Goal: Task Accomplishment & Management: Use online tool/utility

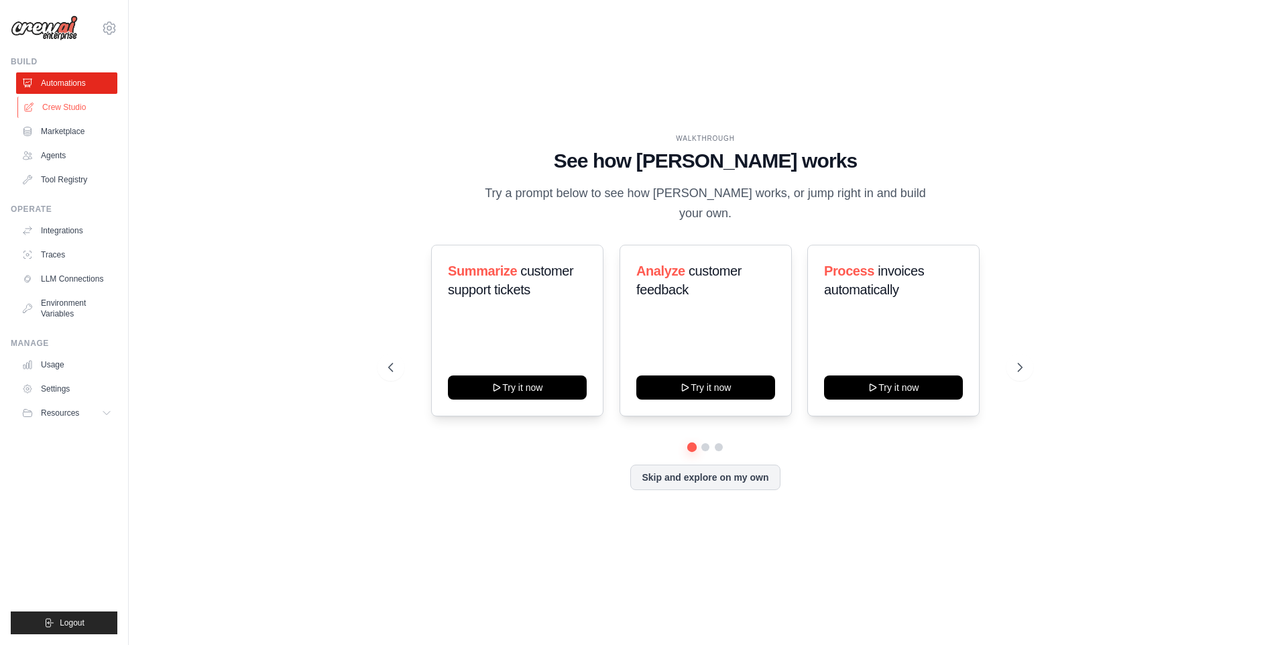
click at [59, 105] on link "Crew Studio" at bounding box center [67, 107] width 101 height 21
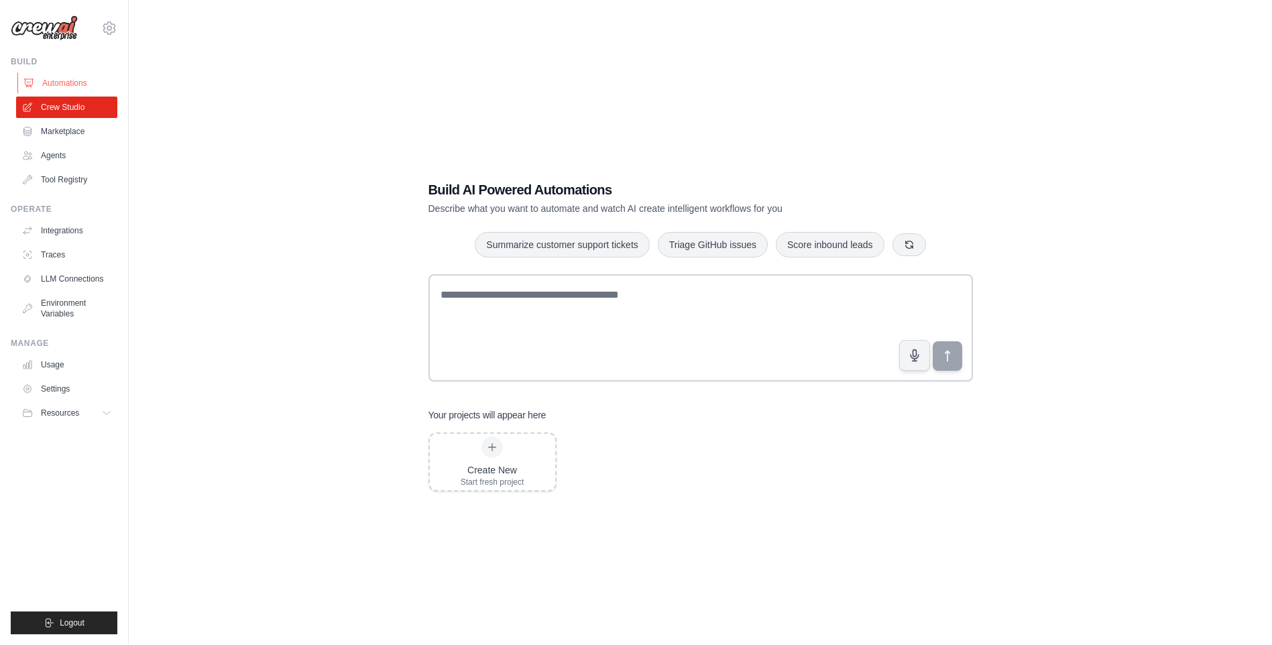
click at [61, 83] on link "Automations" at bounding box center [67, 82] width 101 height 21
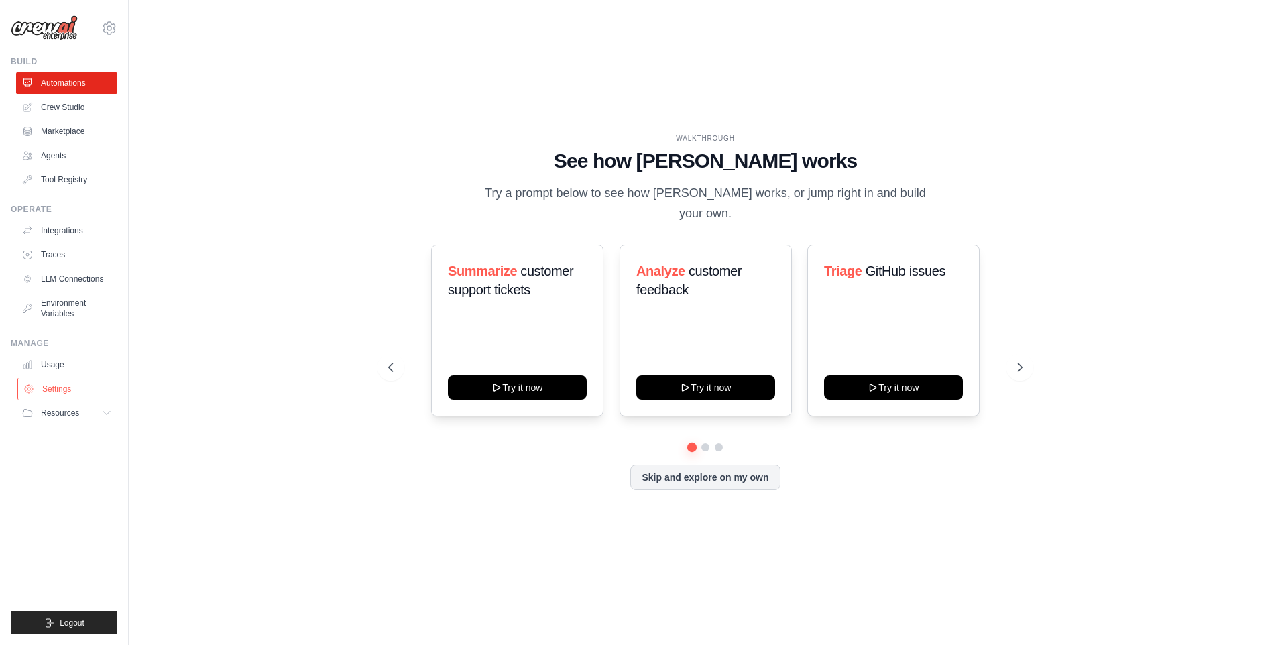
click at [66, 389] on link "Settings" at bounding box center [67, 388] width 101 height 21
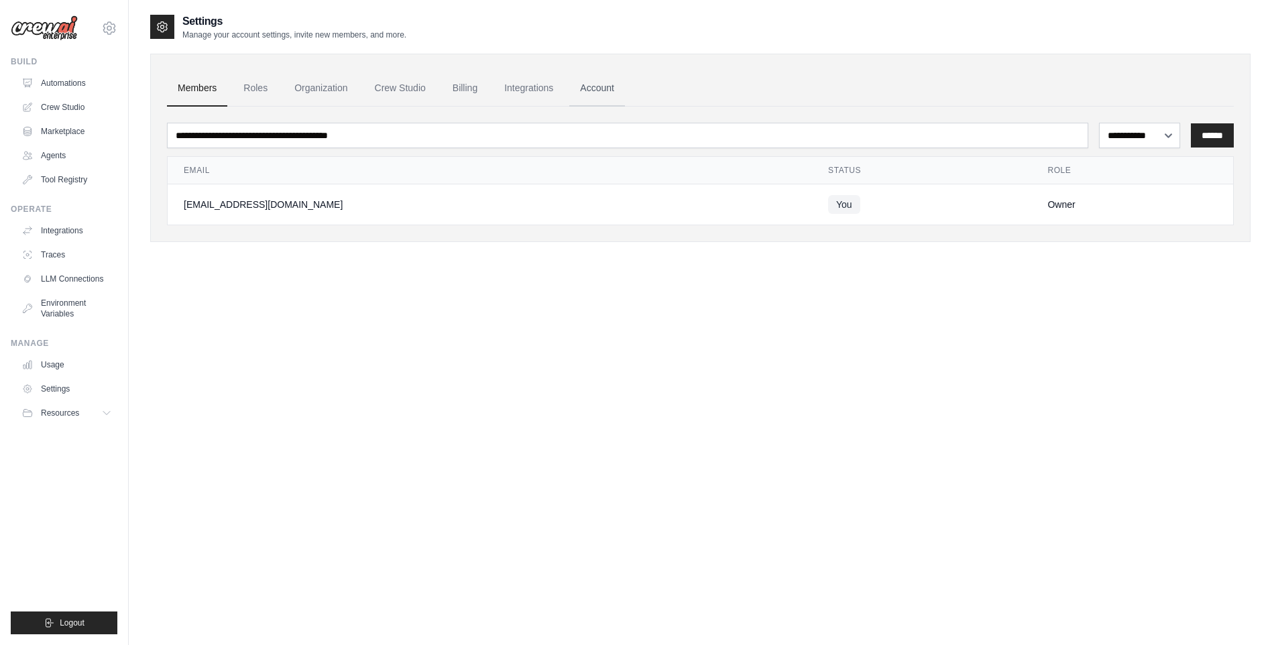
click at [604, 86] on link "Account" at bounding box center [597, 88] width 56 height 36
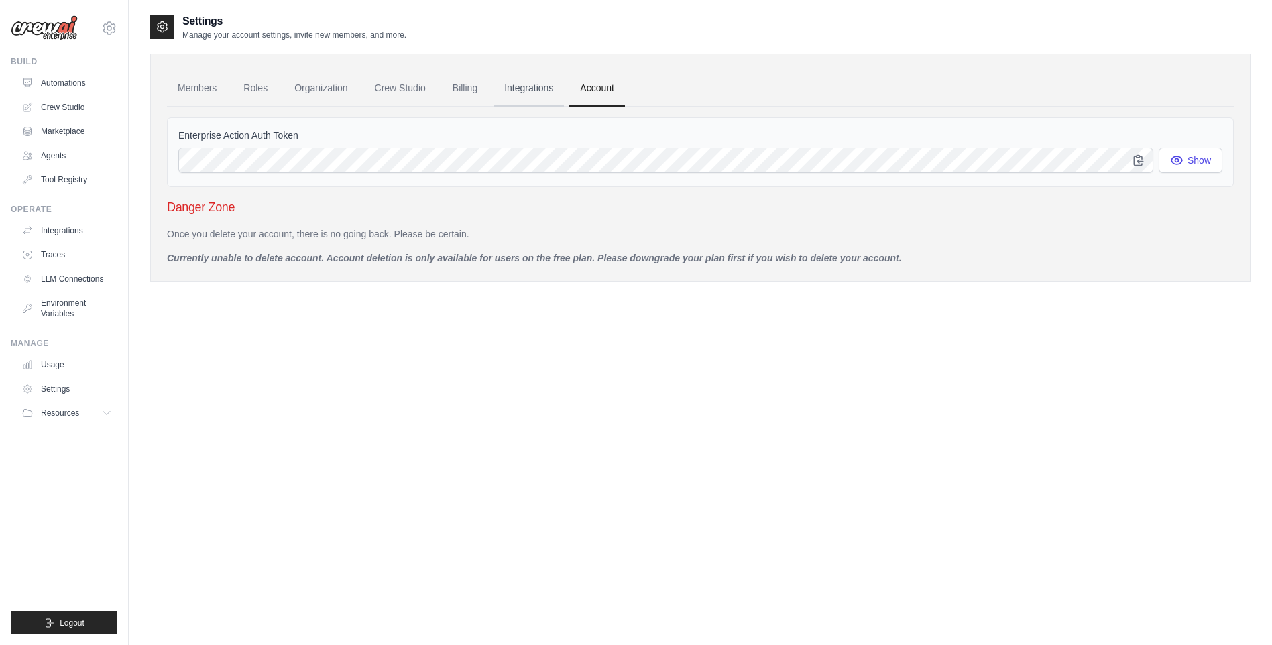
click at [550, 88] on link "Integrations" at bounding box center [528, 88] width 70 height 36
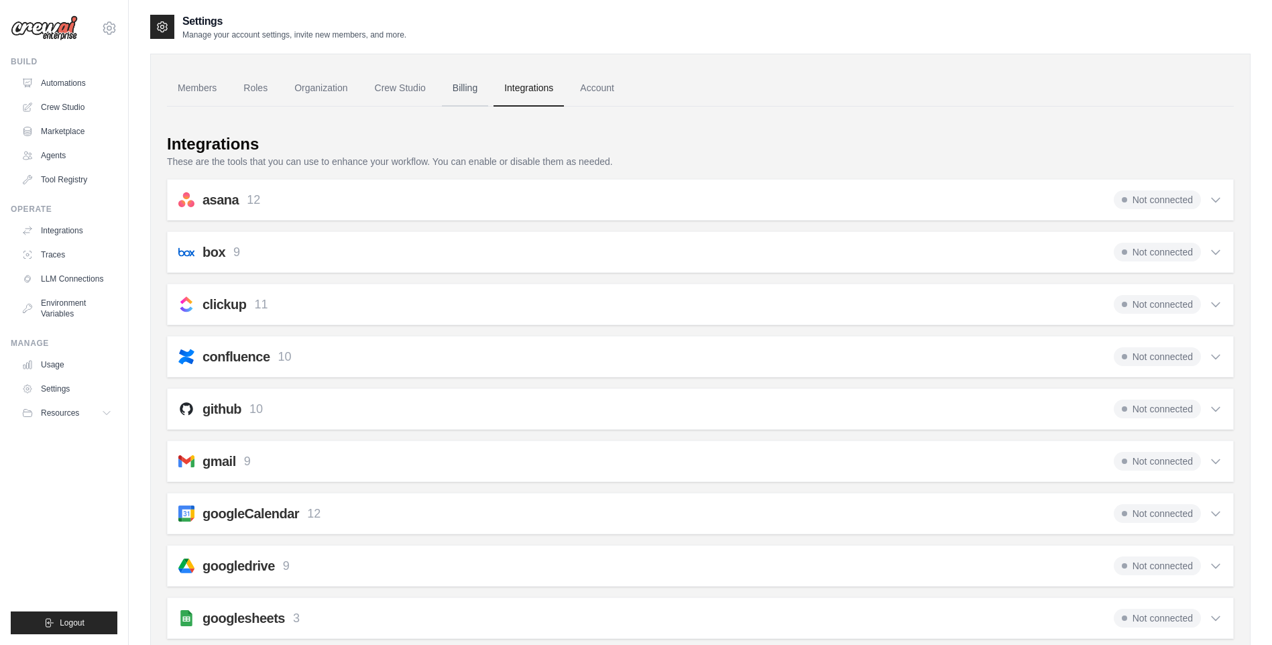
click at [463, 86] on link "Billing" at bounding box center [465, 88] width 46 height 36
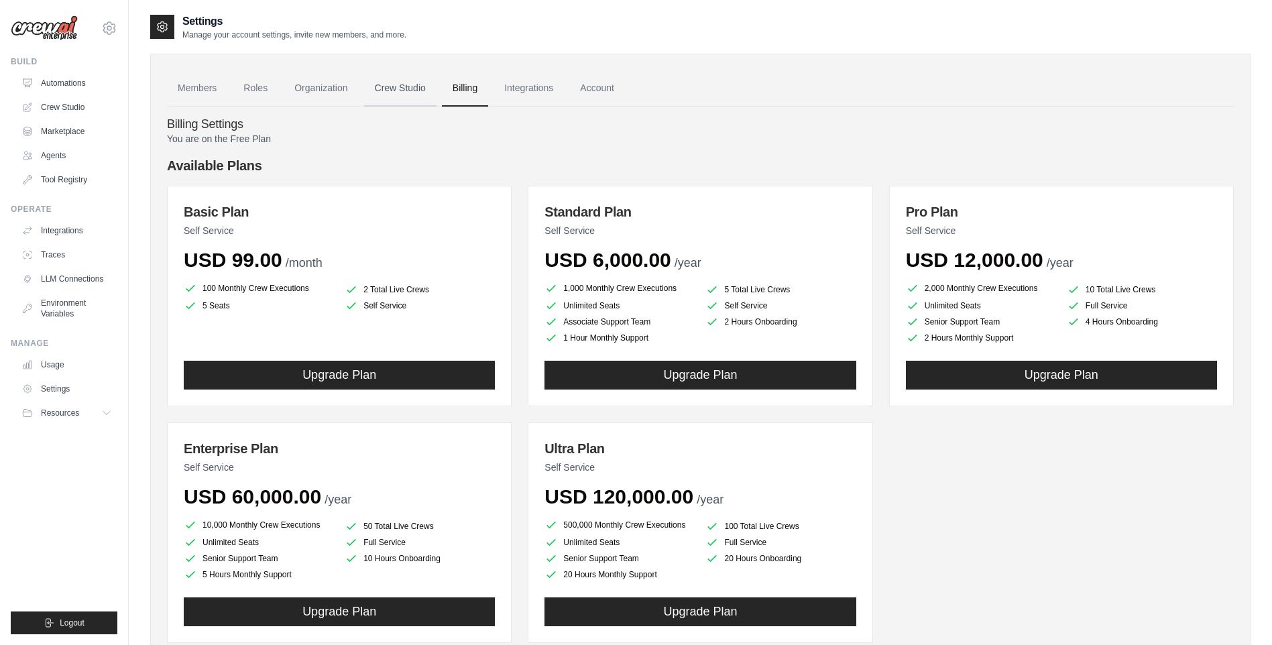
click at [387, 84] on link "Crew Studio" at bounding box center [400, 88] width 72 height 36
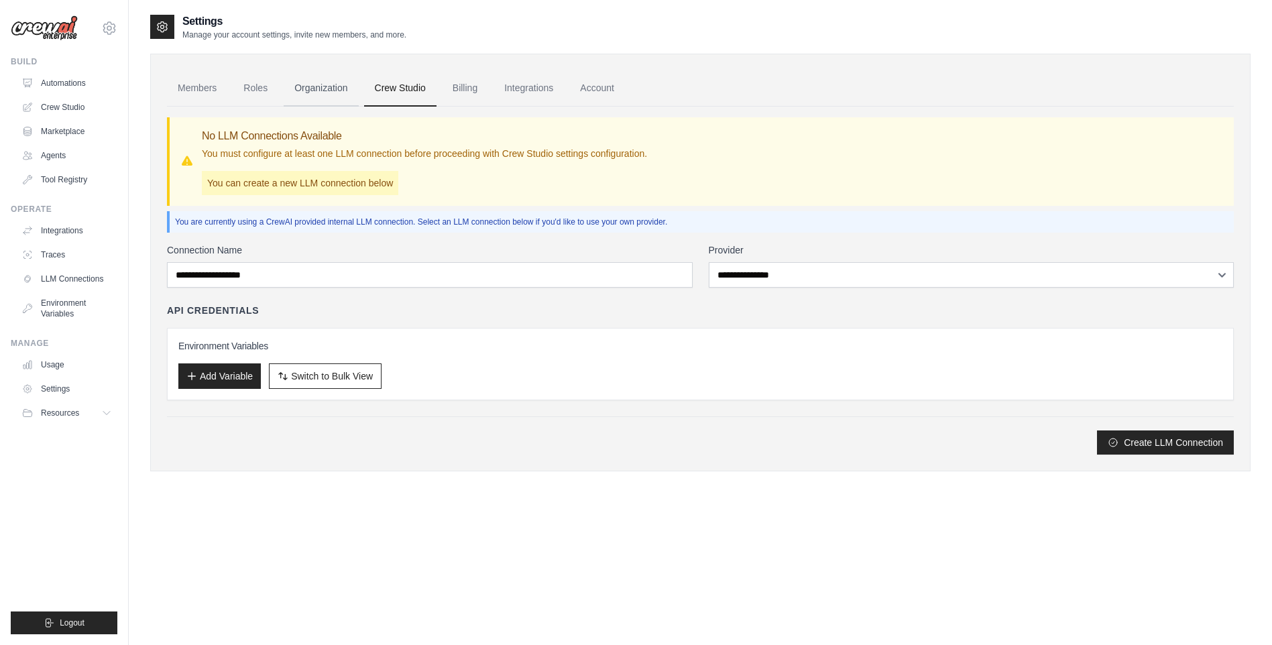
click at [350, 89] on link "Organization" at bounding box center [321, 88] width 74 height 36
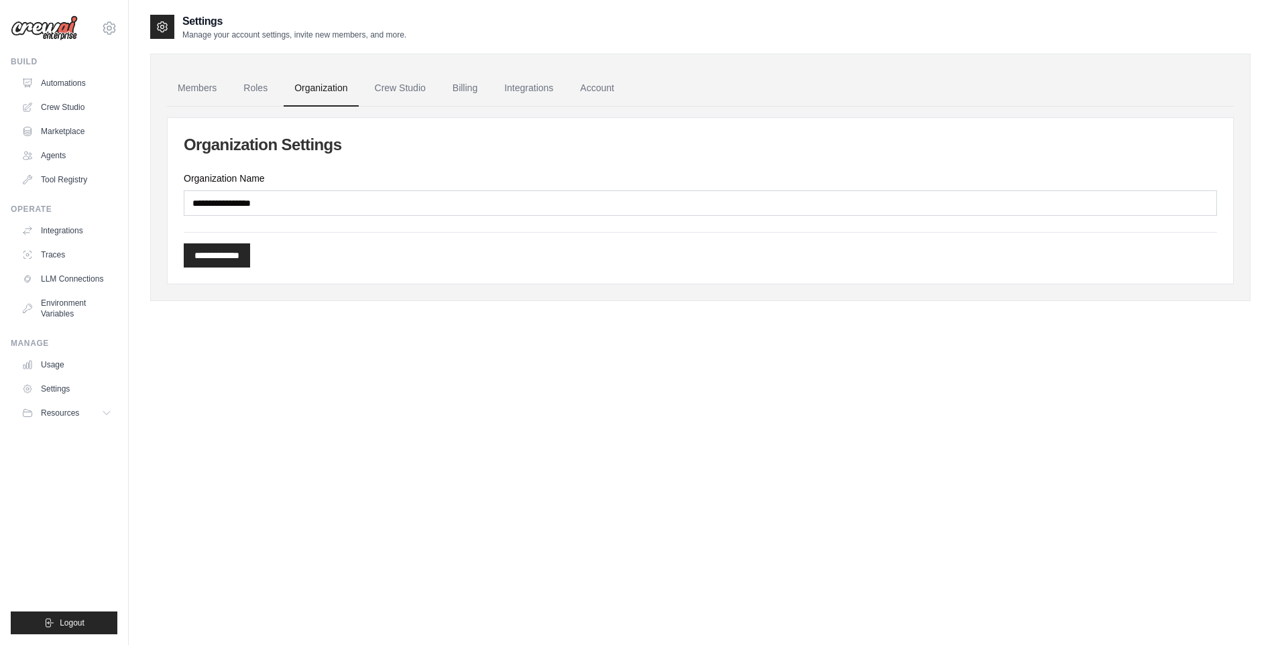
click at [281, 88] on ul "Members Roles Organization Crew Studio Billing Integrations Account" at bounding box center [700, 88] width 1067 height 36
click at [232, 86] on ul "Members Roles Organization Crew Studio Billing Integrations Account" at bounding box center [700, 88] width 1067 height 36
click at [247, 86] on link "Roles" at bounding box center [256, 88] width 46 height 36
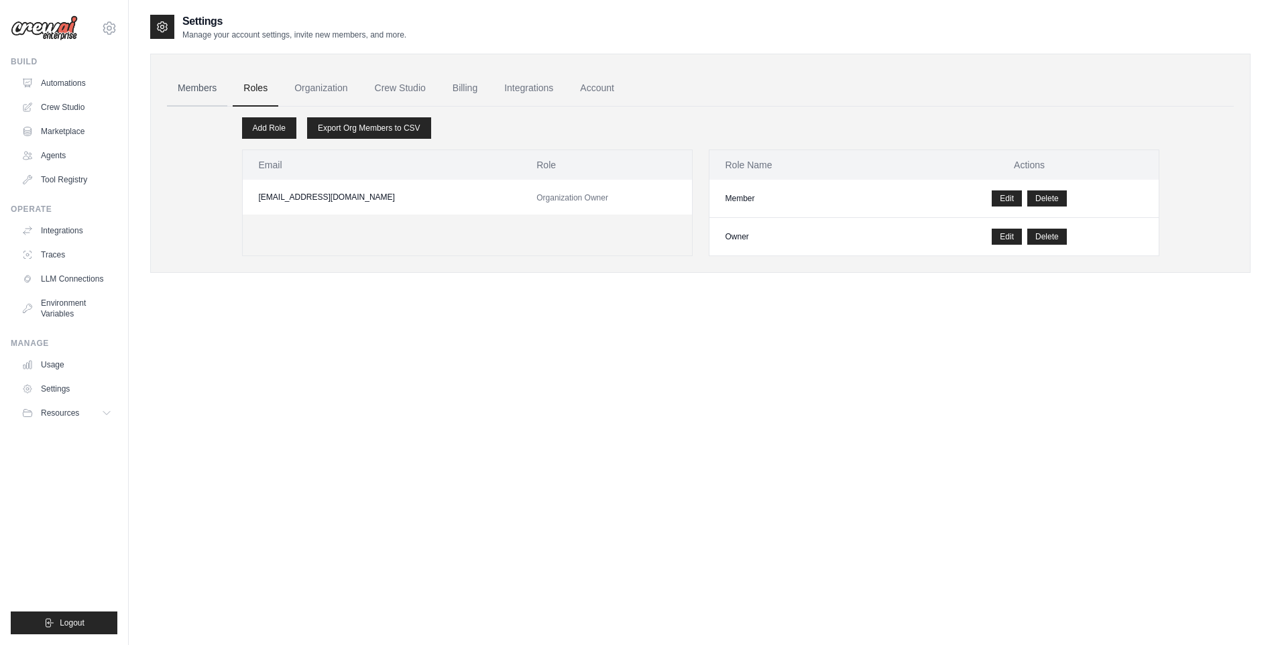
click at [196, 89] on link "Members" at bounding box center [197, 88] width 60 height 36
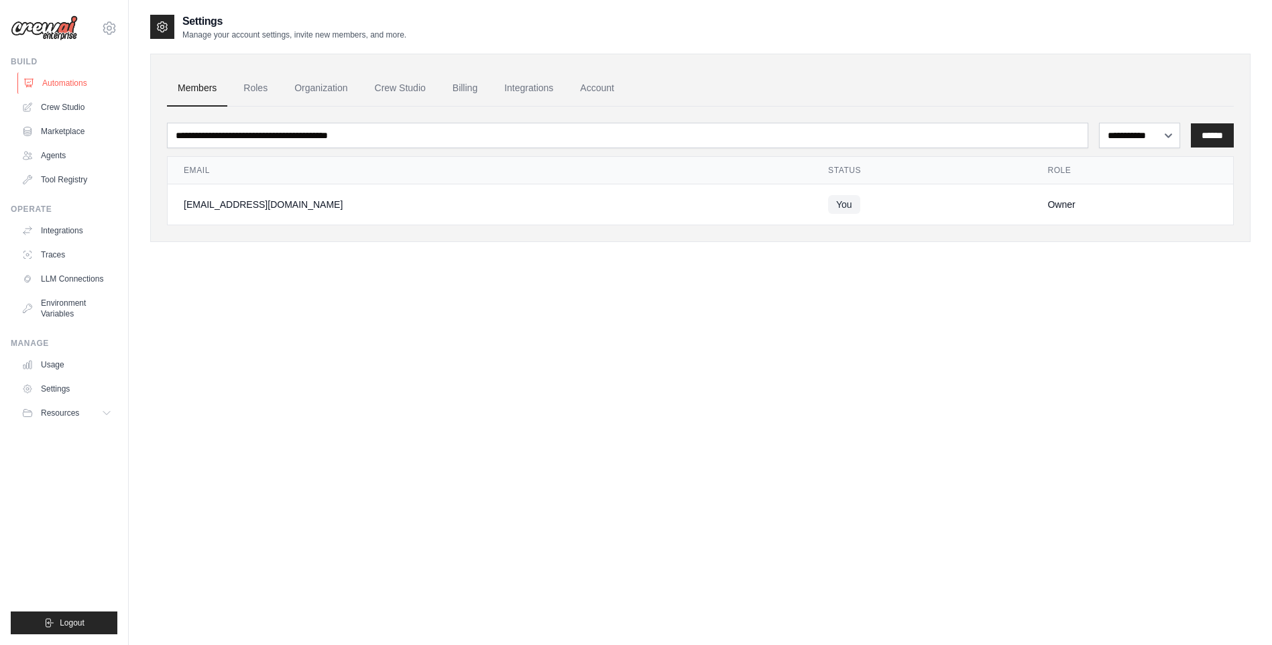
click at [62, 81] on link "Automations" at bounding box center [67, 82] width 101 height 21
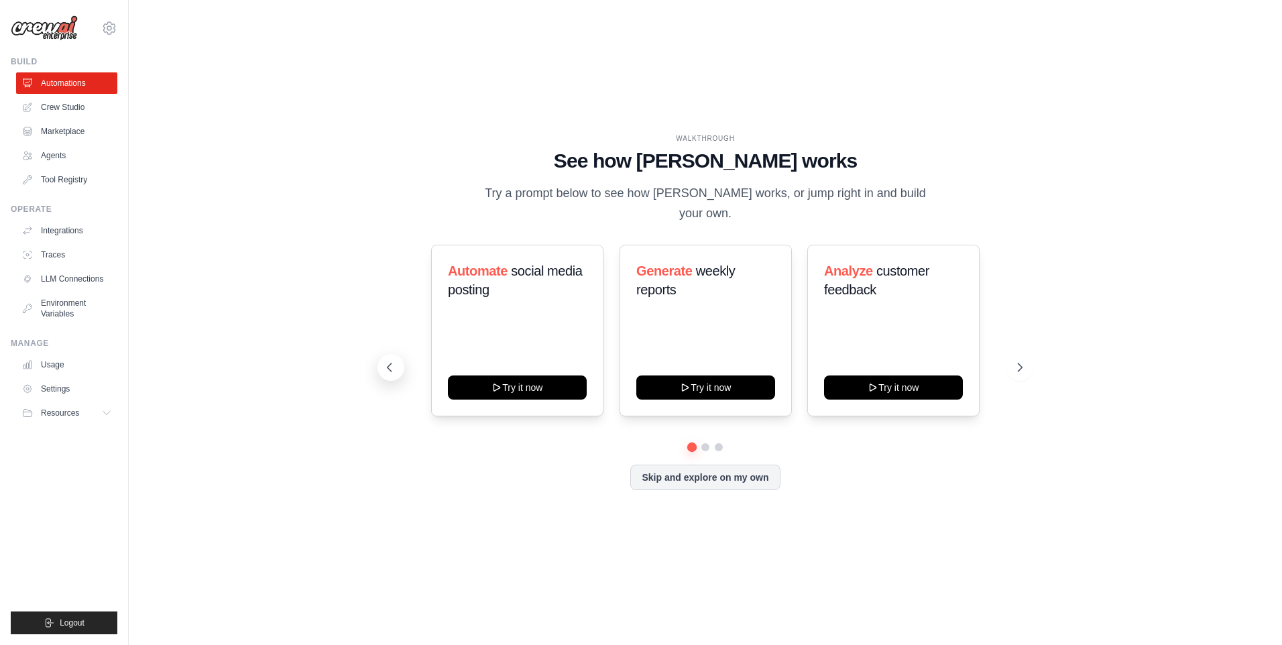
click at [389, 361] on icon at bounding box center [389, 367] width 13 height 13
click at [396, 361] on icon at bounding box center [389, 367] width 13 height 13
click at [395, 361] on icon at bounding box center [389, 367] width 13 height 13
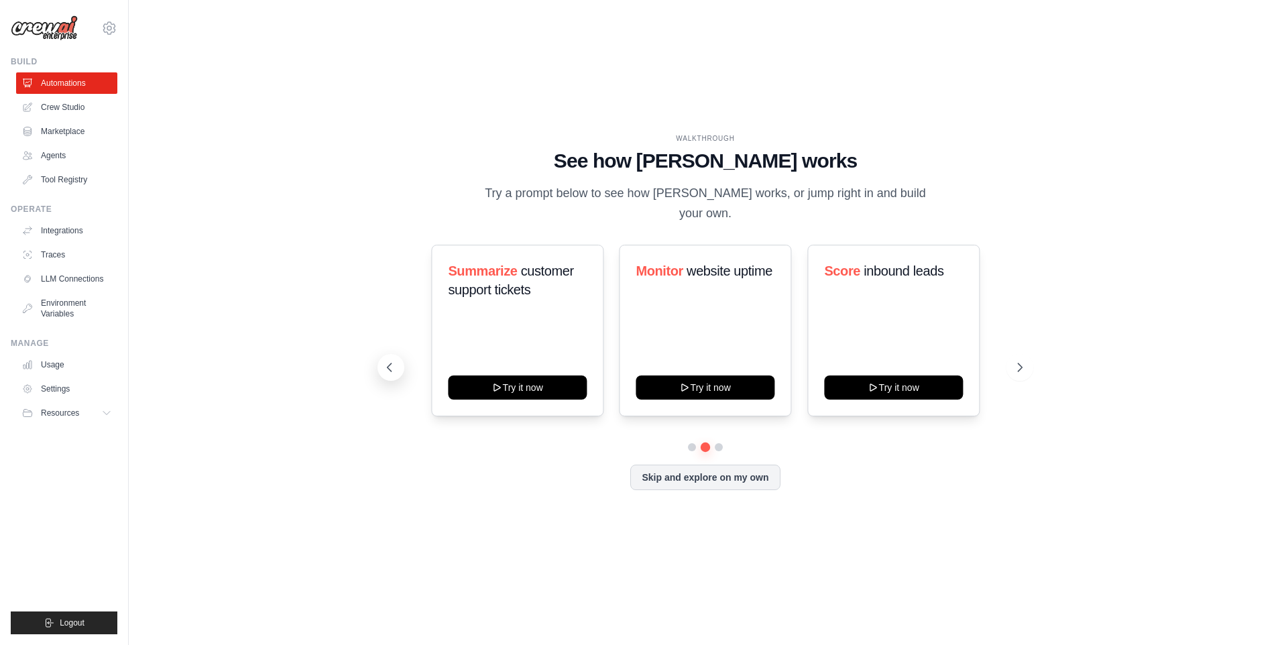
click at [396, 361] on icon at bounding box center [389, 367] width 13 height 13
click at [670, 469] on button "Skip and explore on my own" at bounding box center [704, 475] width 149 height 25
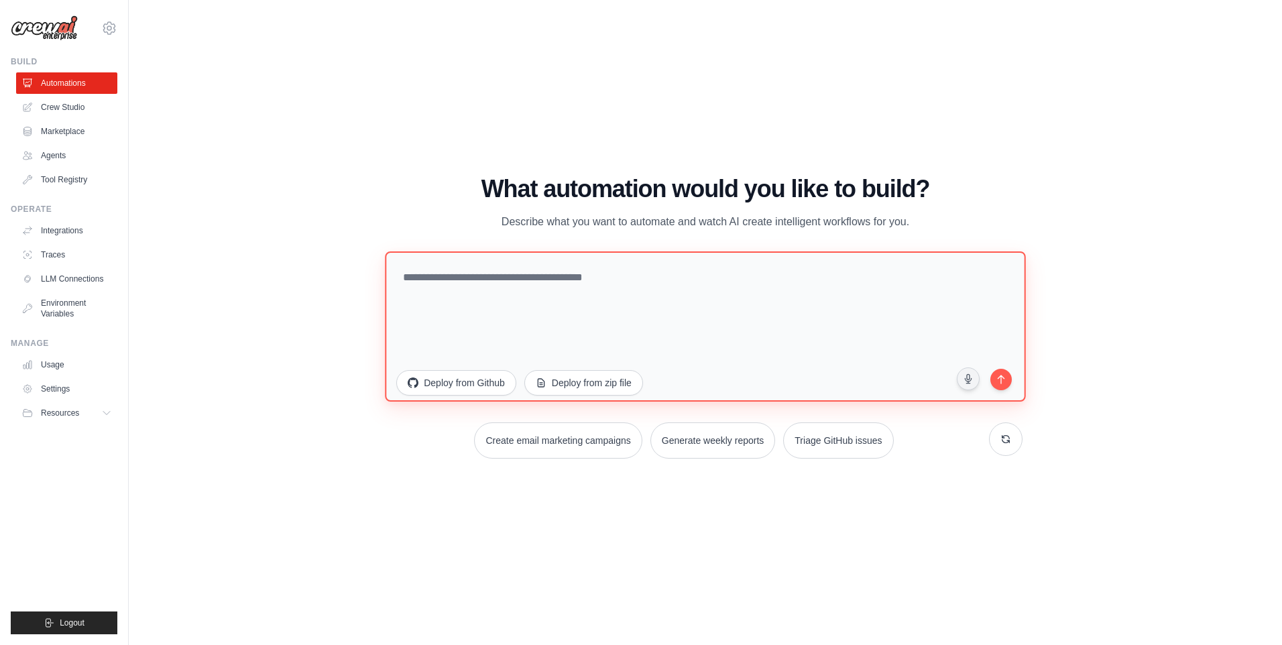
click at [612, 272] on textarea at bounding box center [705, 326] width 640 height 150
paste textarea "**********"
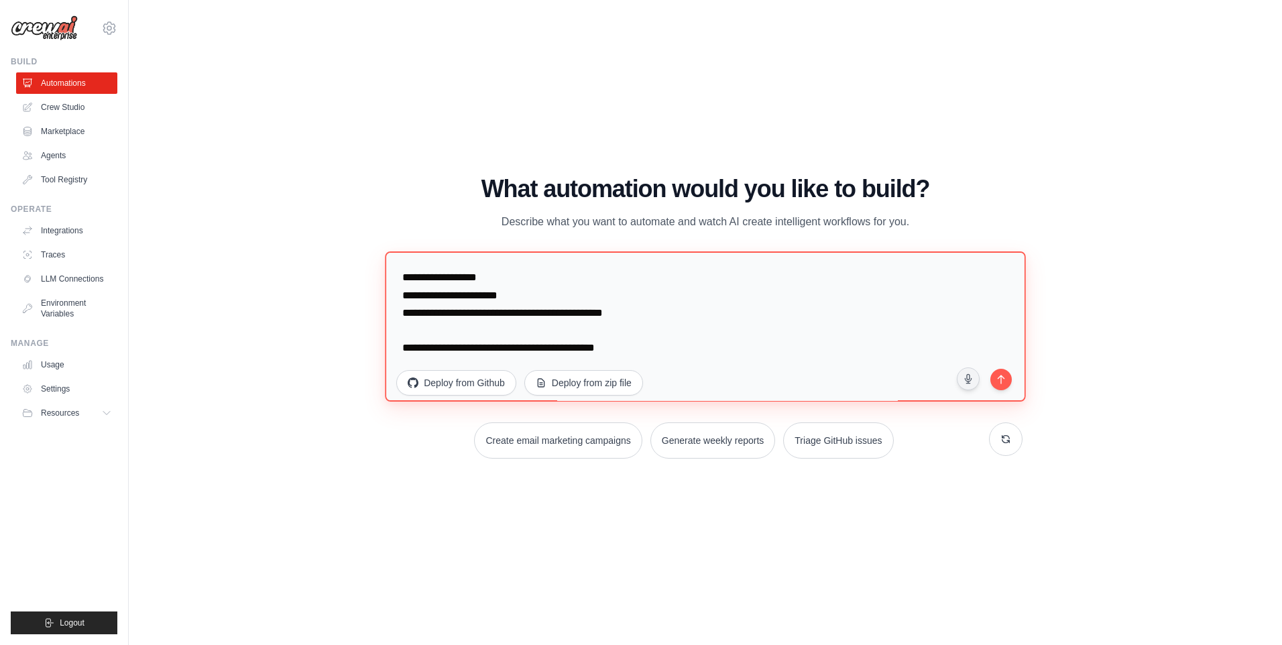
scroll to position [4434, 0]
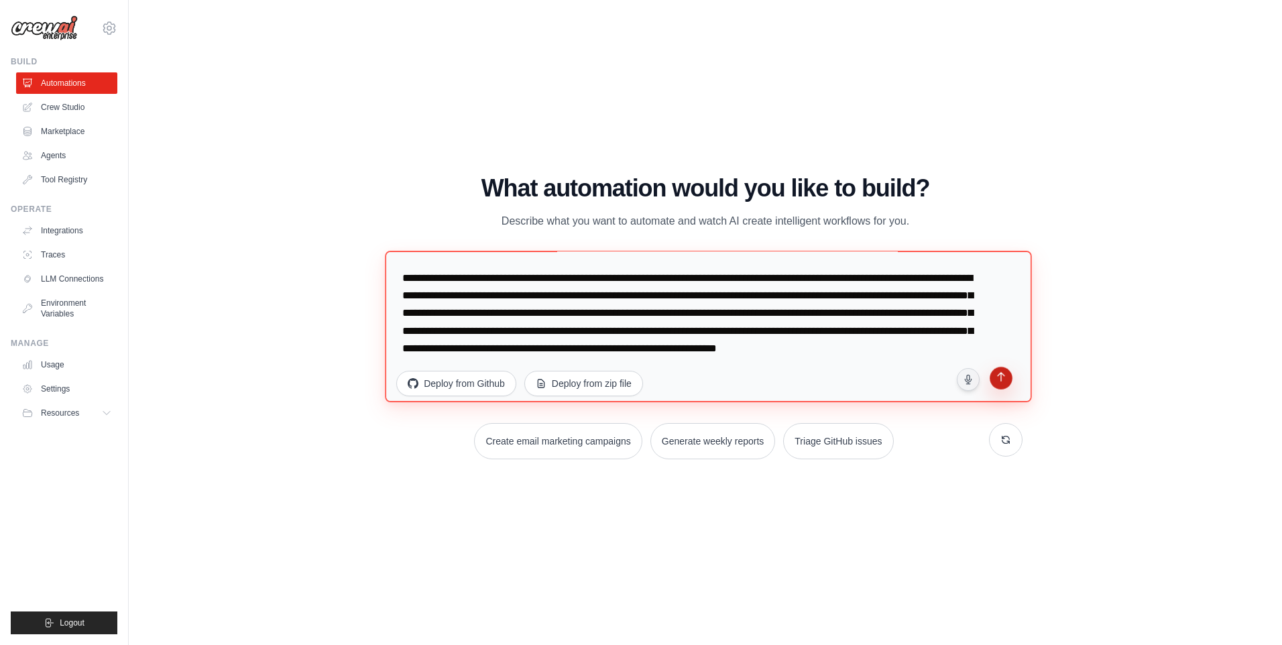
type textarea "**********"
click at [1003, 377] on icon "submit" at bounding box center [1000, 378] width 13 height 13
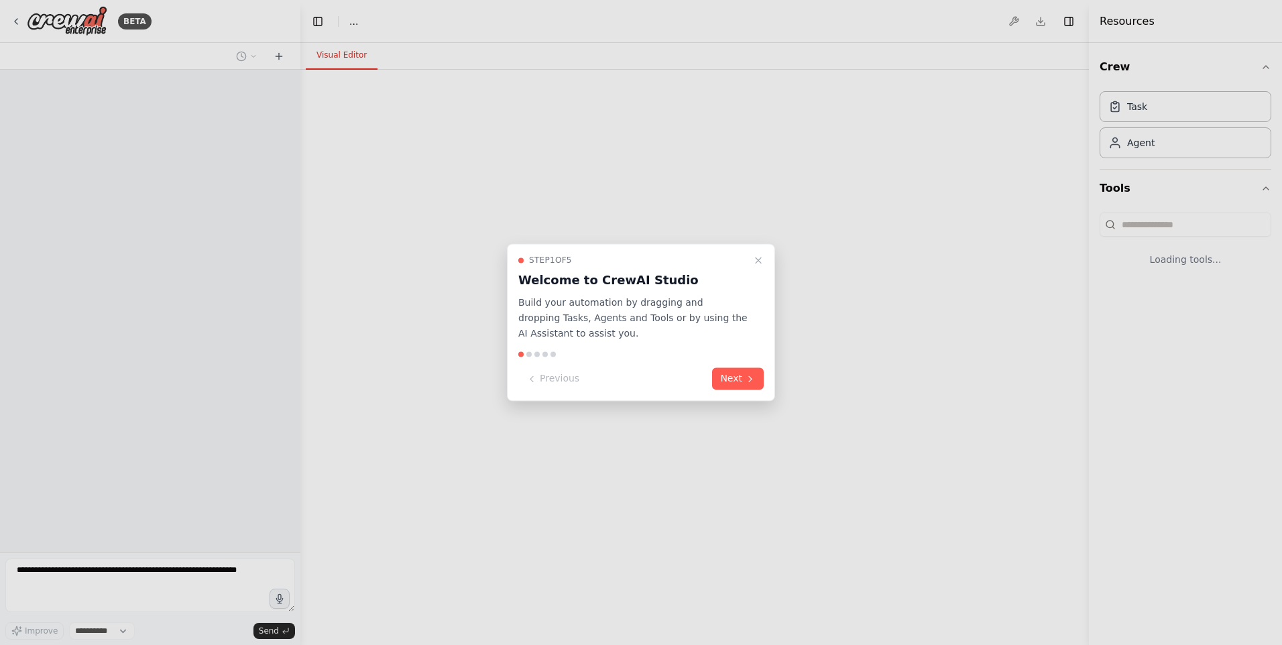
select select "****"
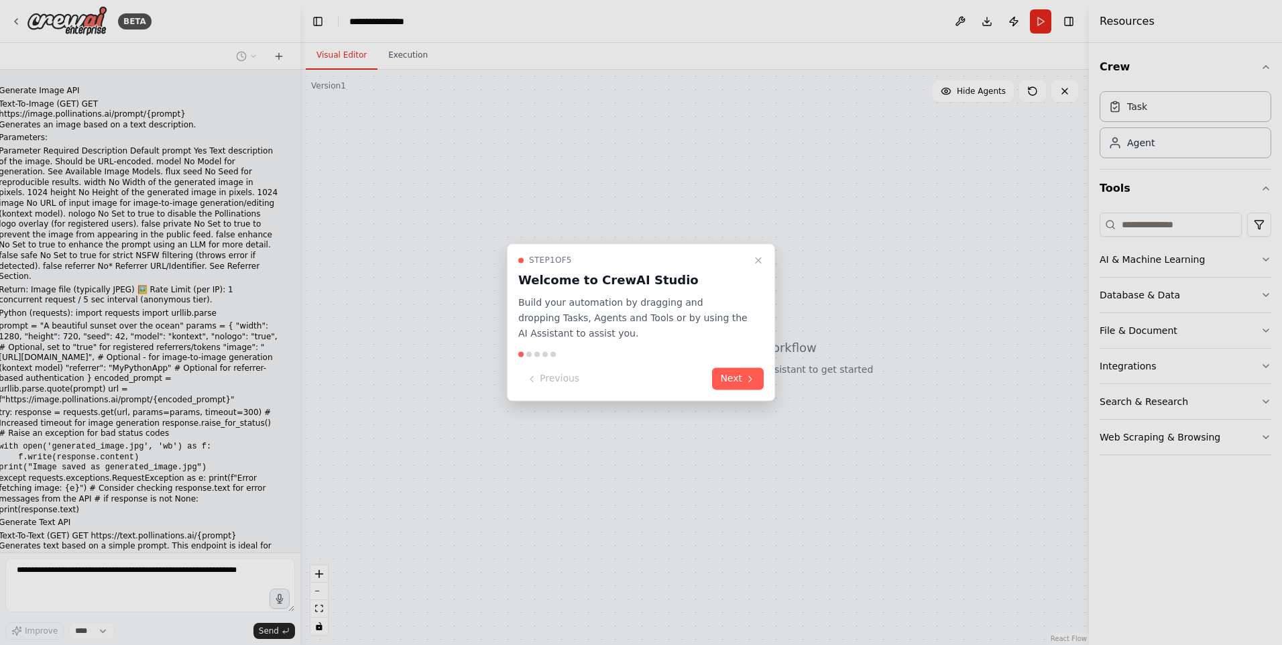
scroll to position [1671, 0]
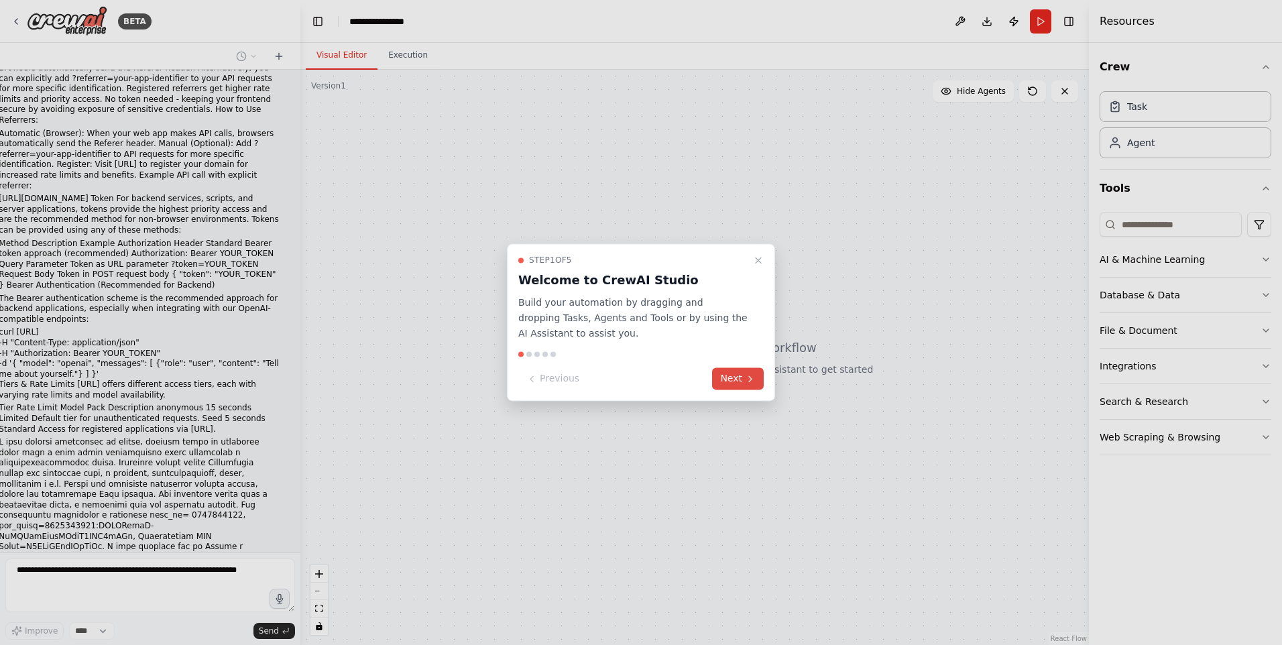
click at [738, 379] on button "Next" at bounding box center [738, 379] width 52 height 22
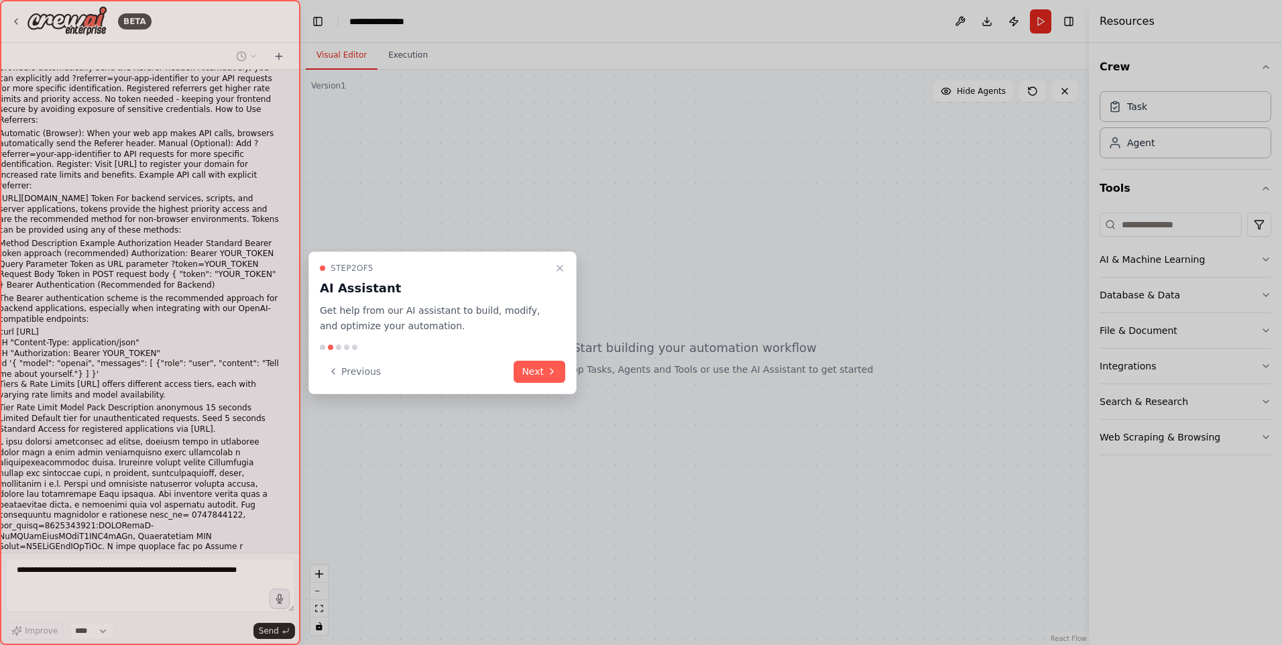
click at [541, 373] on button "Next" at bounding box center [539, 372] width 52 height 22
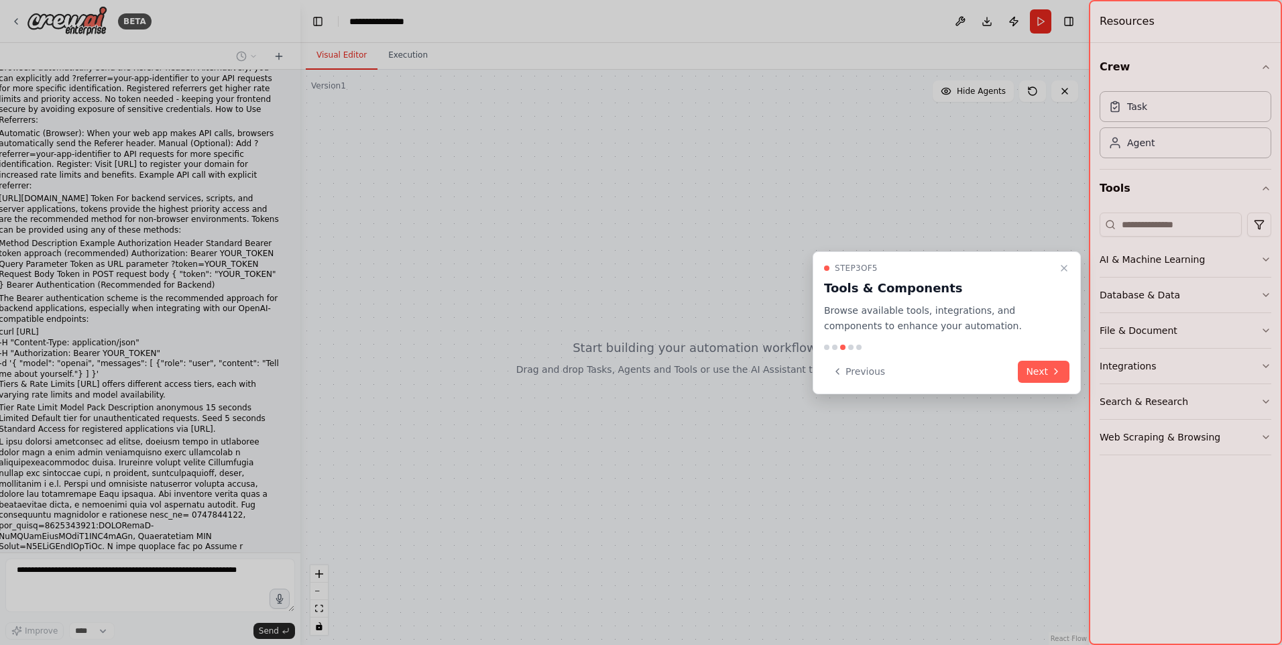
click at [1030, 373] on button "Next" at bounding box center [1044, 372] width 52 height 22
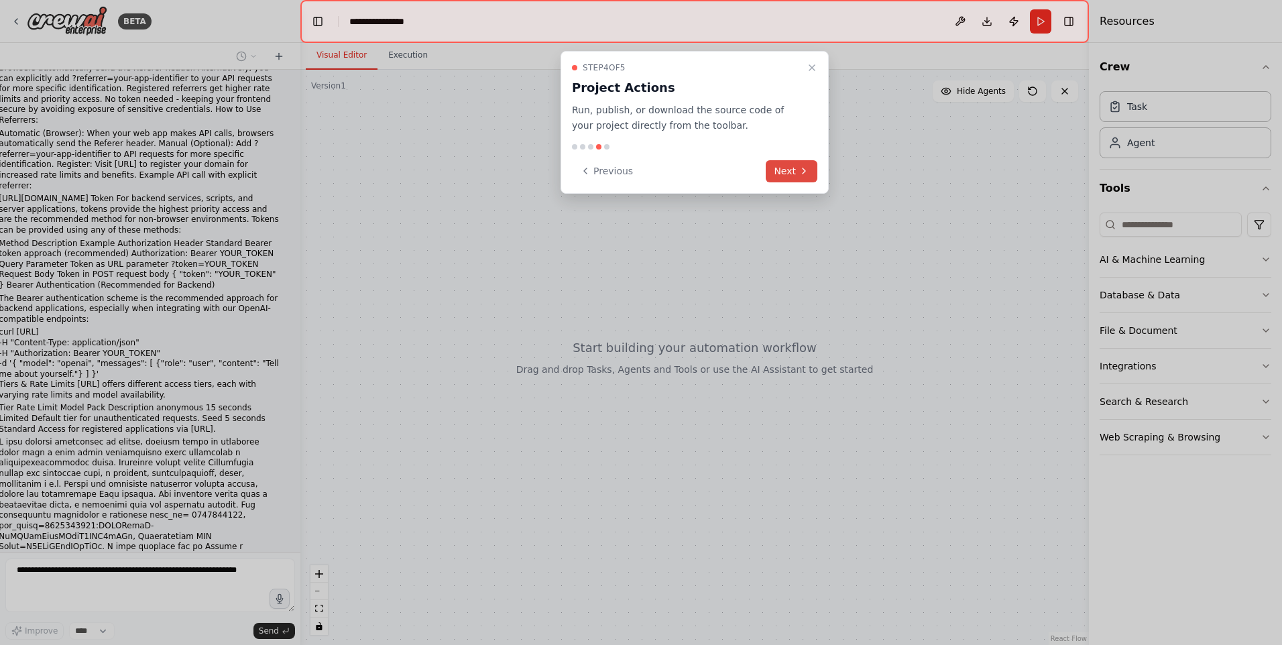
click at [792, 180] on button "Next" at bounding box center [792, 171] width 52 height 22
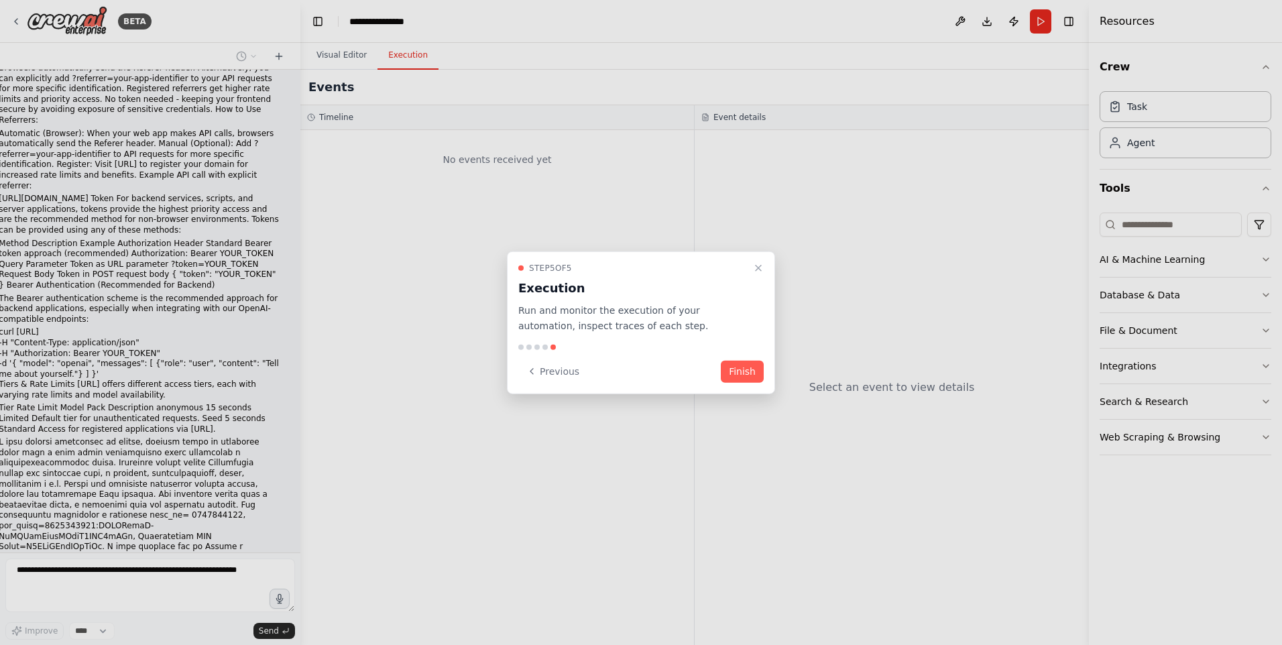
click at [741, 367] on button "Finish" at bounding box center [742, 371] width 43 height 22
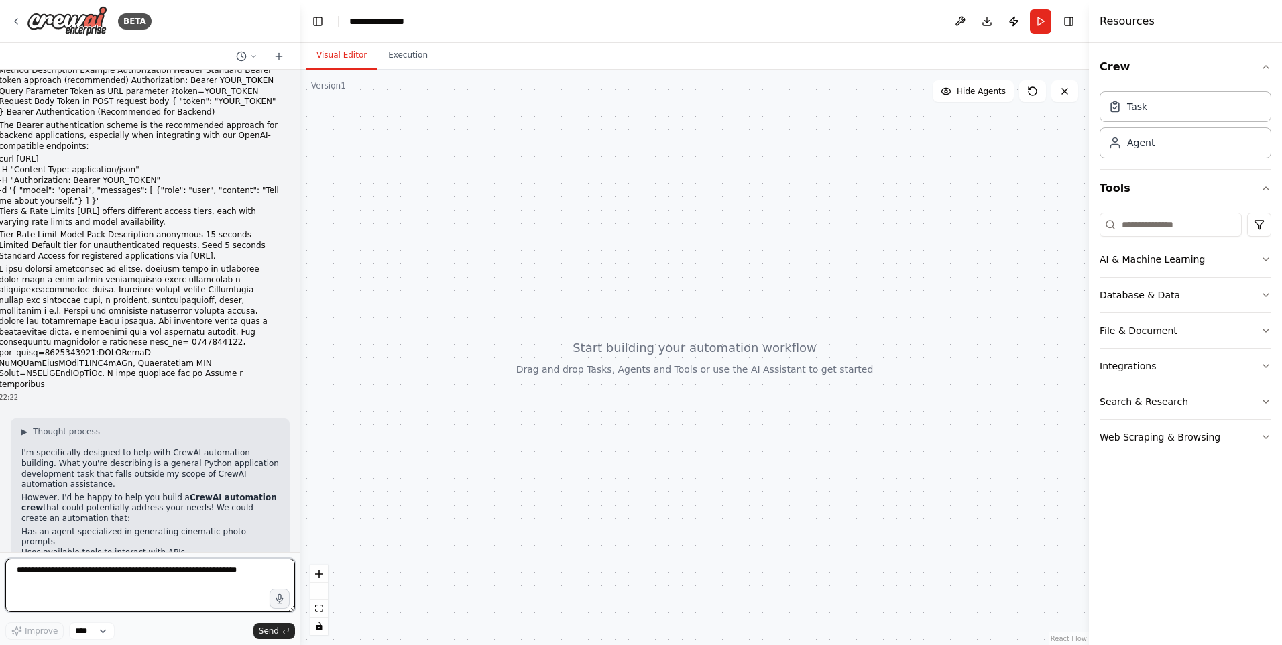
scroll to position [1855, 0]
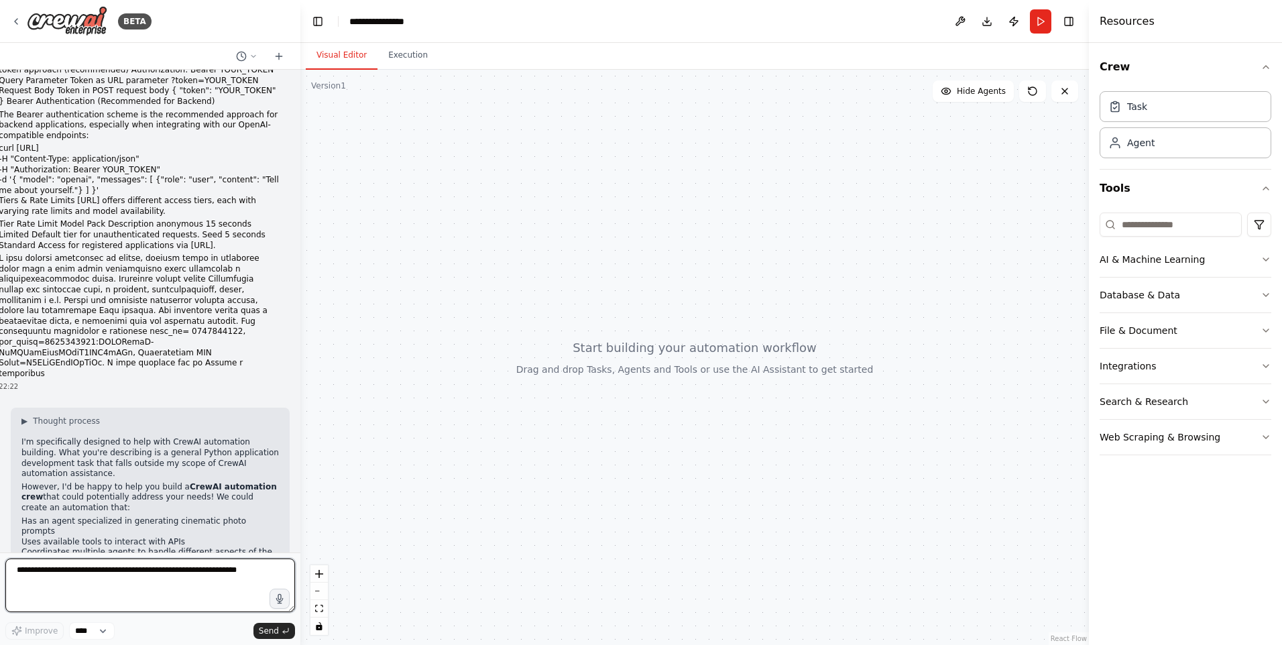
click at [121, 569] on textarea at bounding box center [150, 585] width 290 height 54
type textarea "*"
type textarea "**********"
click at [276, 628] on span "Send" at bounding box center [269, 630] width 20 height 11
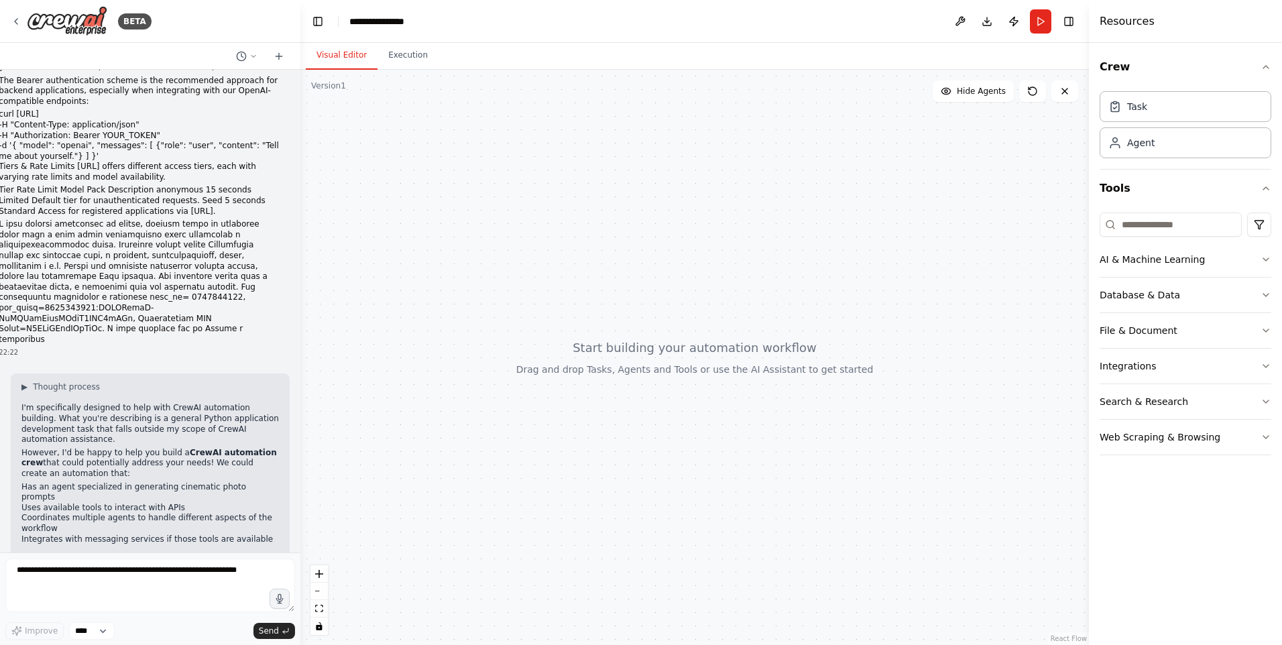
scroll to position [1934, 0]
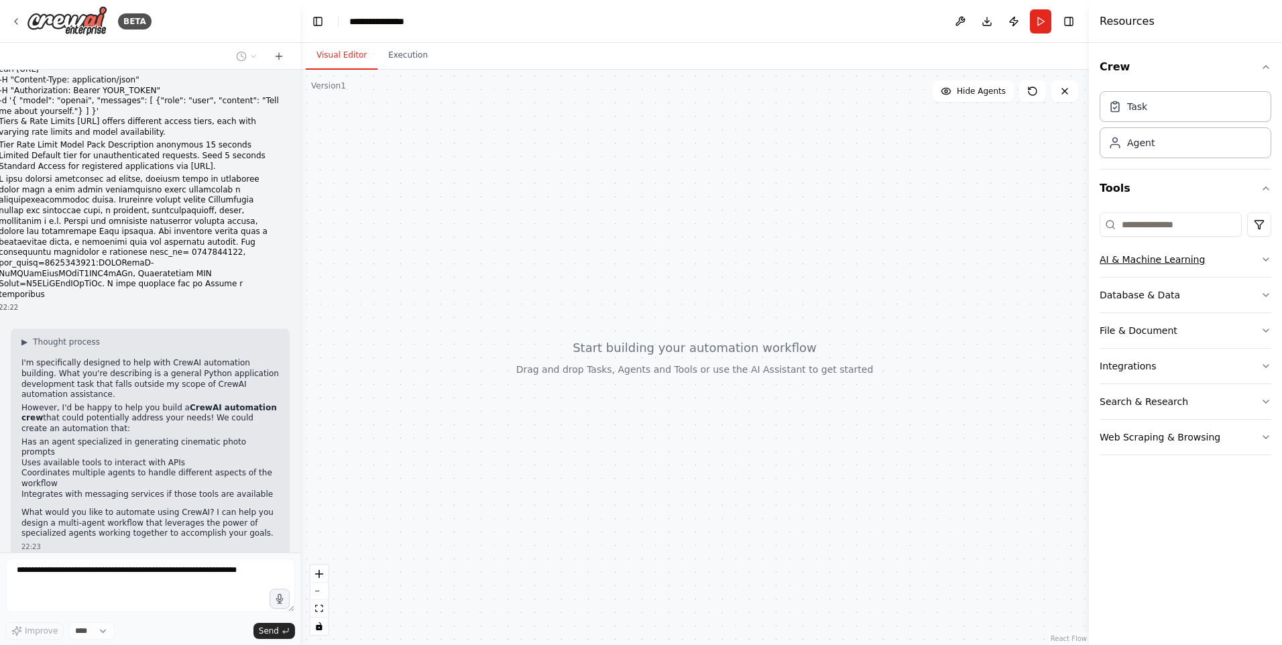
click at [1269, 257] on icon "button" at bounding box center [1265, 259] width 11 height 11
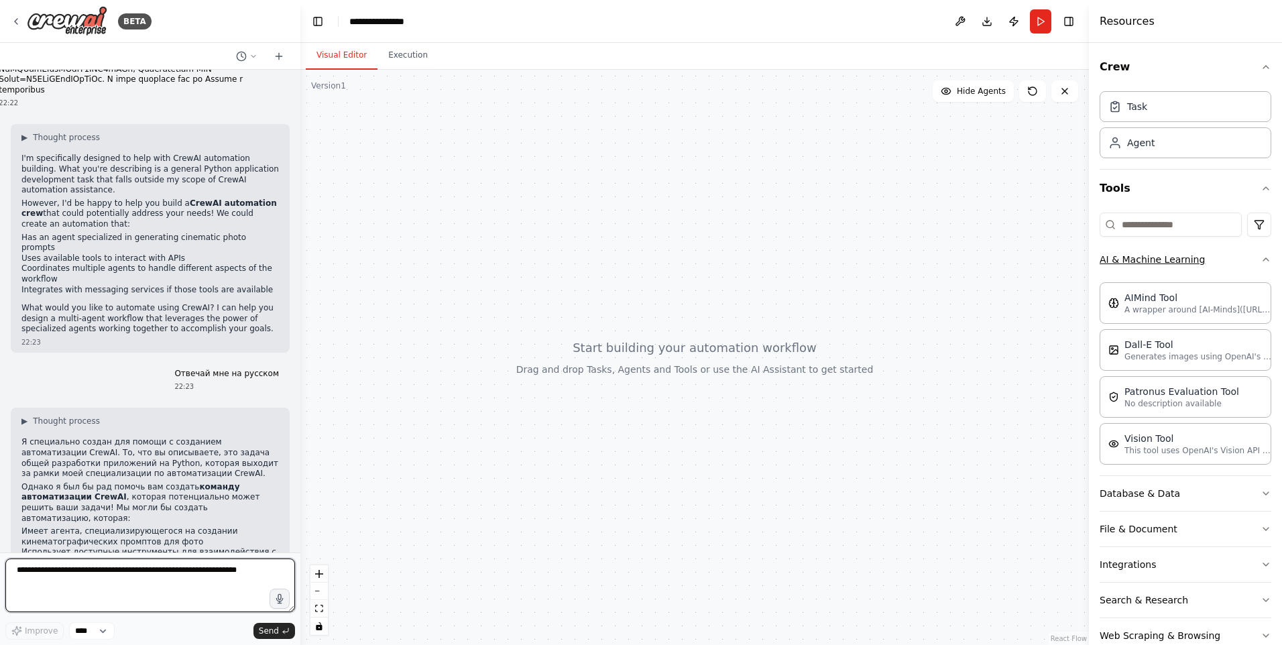
scroll to position [2159, 0]
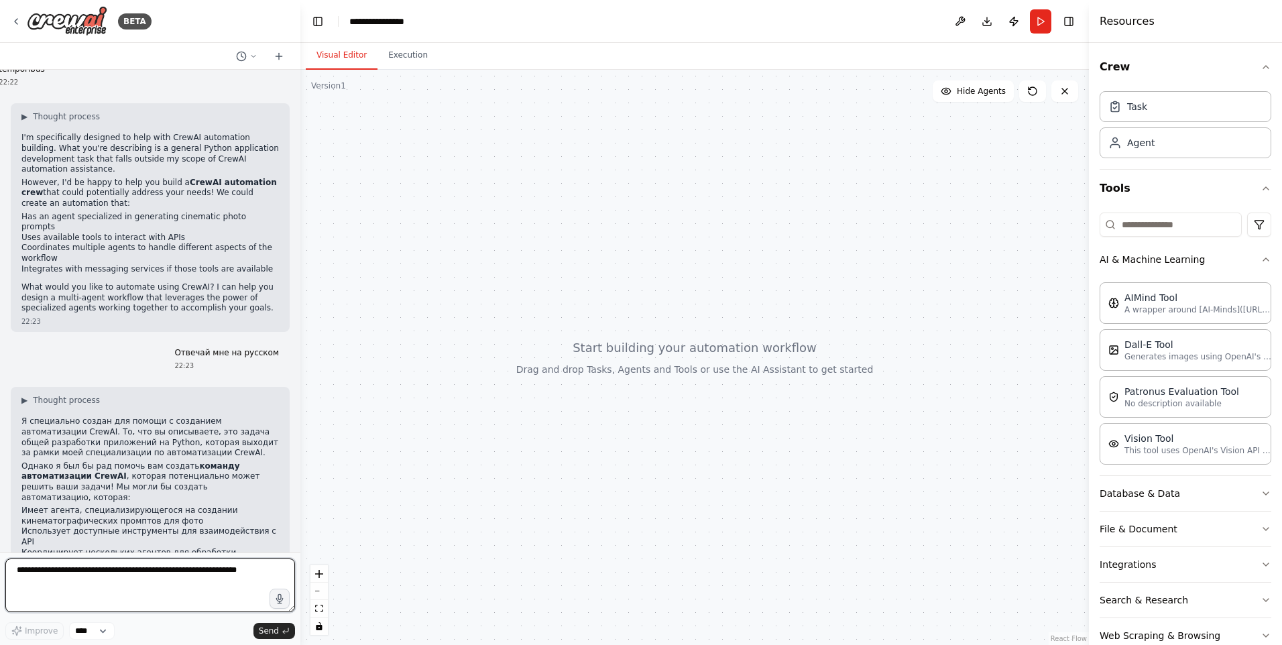
click at [79, 570] on textarea at bounding box center [150, 585] width 290 height 54
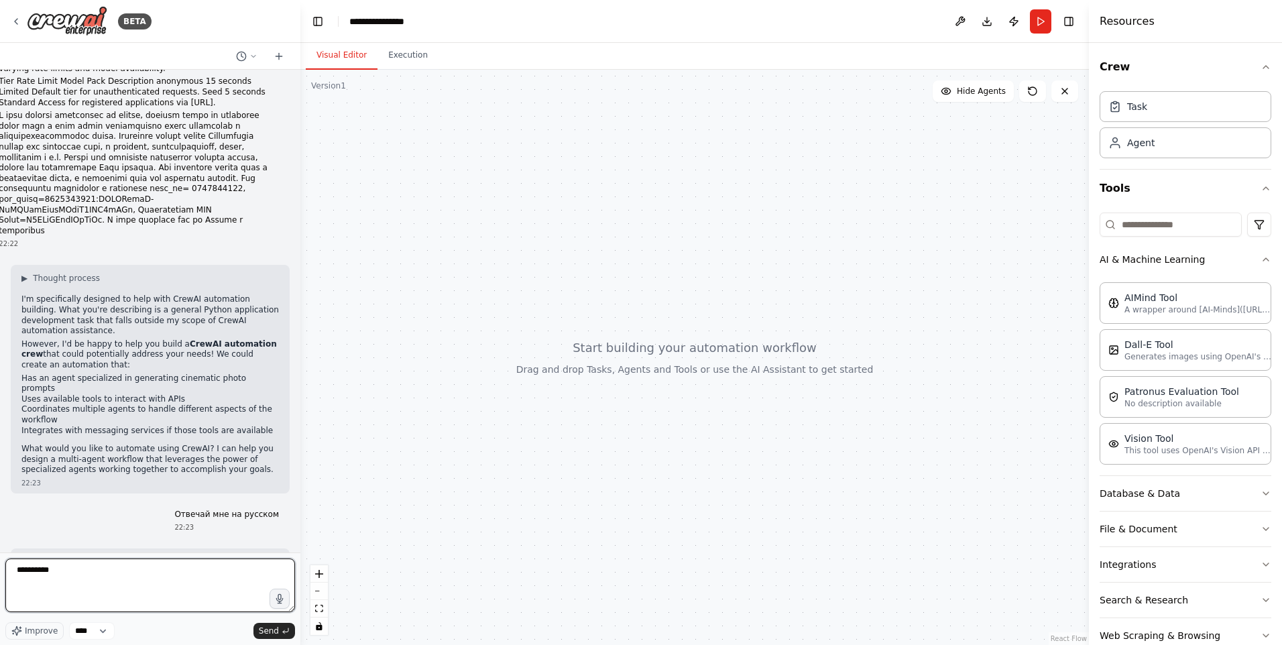
scroll to position [1810, 0]
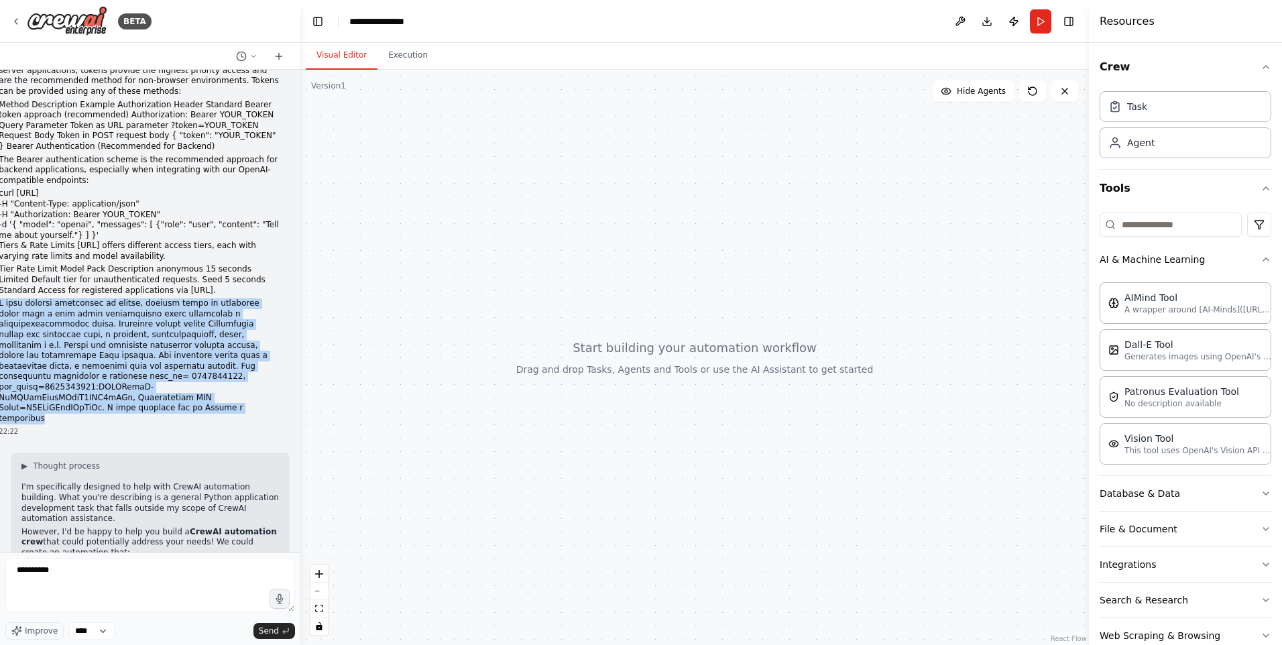
drag, startPoint x: 12, startPoint y: 241, endPoint x: 268, endPoint y: 344, distance: 276.1
click at [268, 344] on p at bounding box center [139, 360] width 280 height 125
copy p "L ipsu dolorsi ametconsec ad elitse, doeiusm tempo in utlaboree dolor magn a en…"
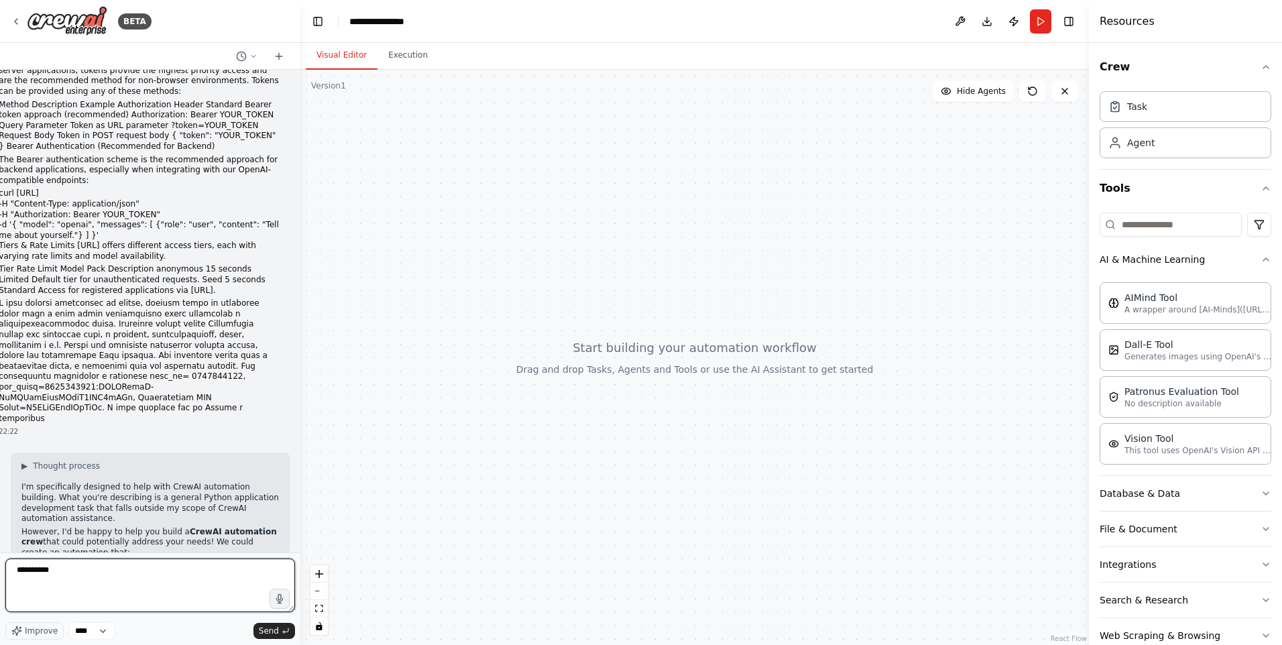
drag, startPoint x: 88, startPoint y: 579, endPoint x: 10, endPoint y: 570, distance: 78.2
click at [11, 570] on textarea "*********" at bounding box center [150, 585] width 290 height 54
paste textarea "**********"
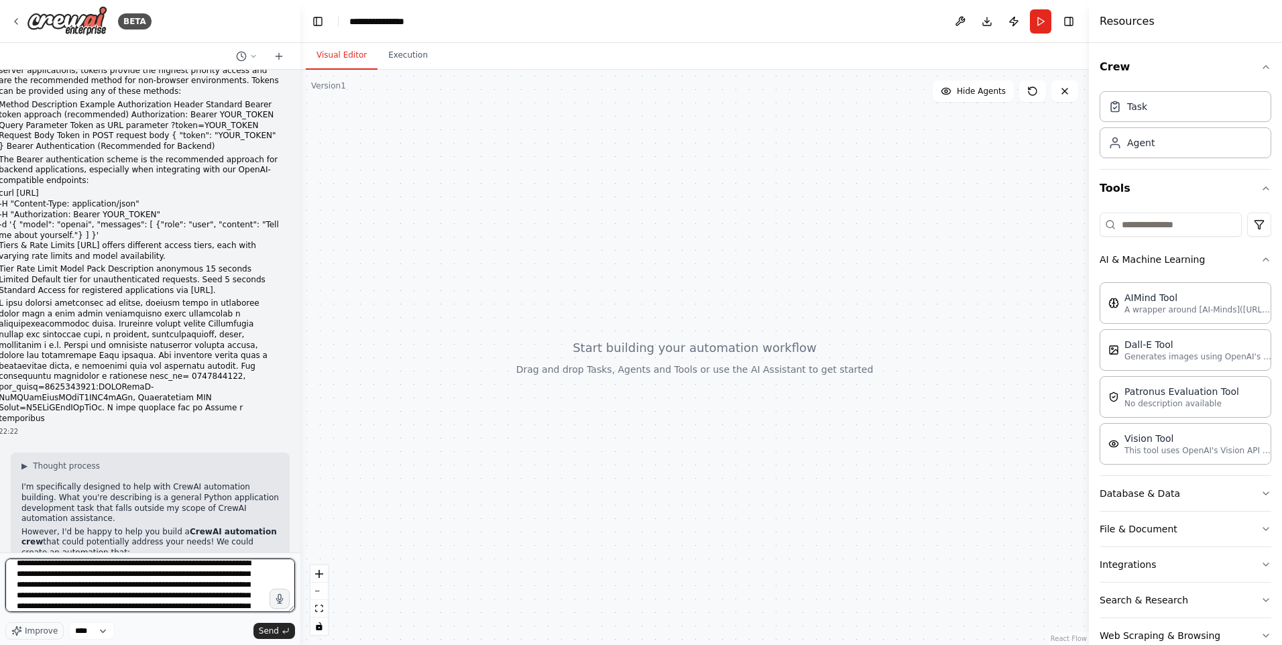
scroll to position [0, 0]
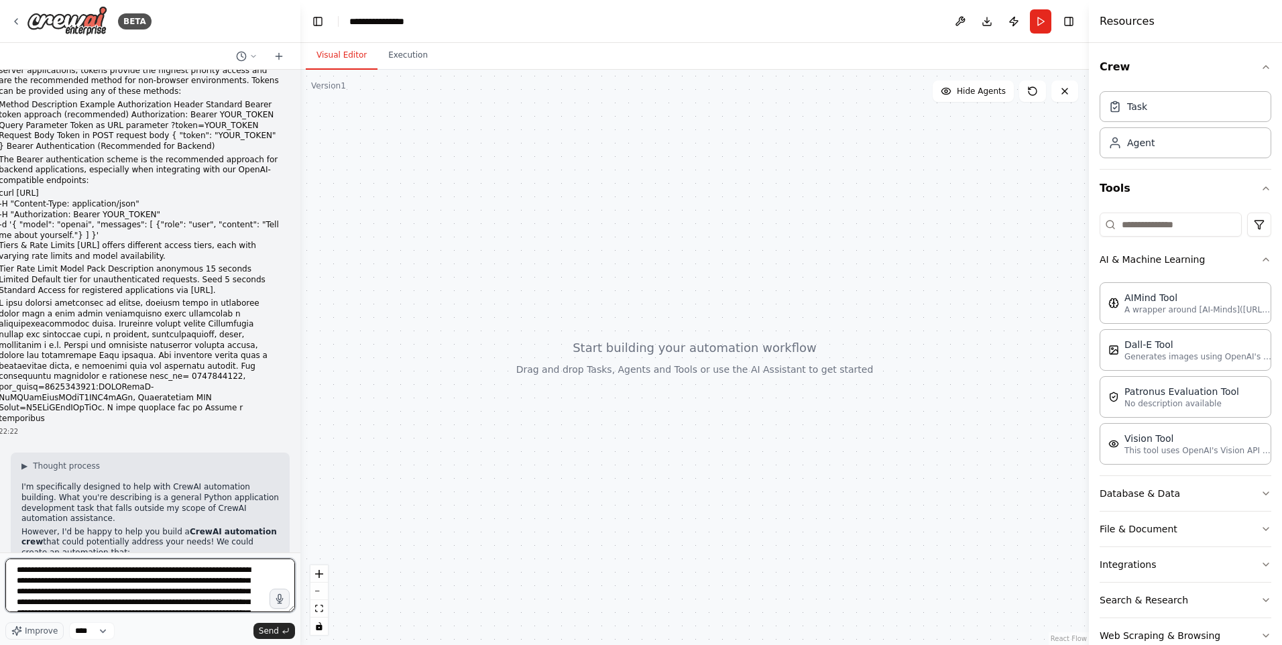
click at [176, 592] on textarea "**********" at bounding box center [150, 585] width 290 height 54
click at [157, 601] on textarea "**********" at bounding box center [150, 585] width 290 height 54
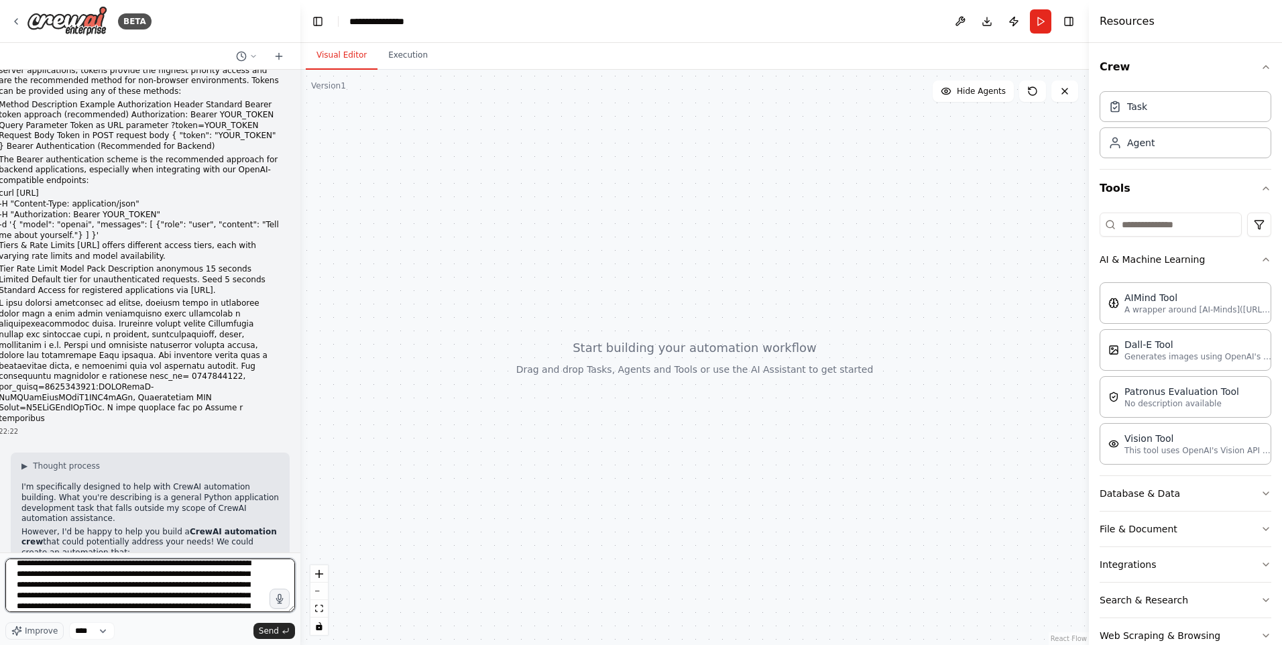
click at [202, 597] on textarea "**********" at bounding box center [150, 585] width 290 height 54
click at [212, 597] on textarea "**********" at bounding box center [150, 585] width 290 height 54
click at [37, 603] on textarea "**********" at bounding box center [150, 585] width 290 height 54
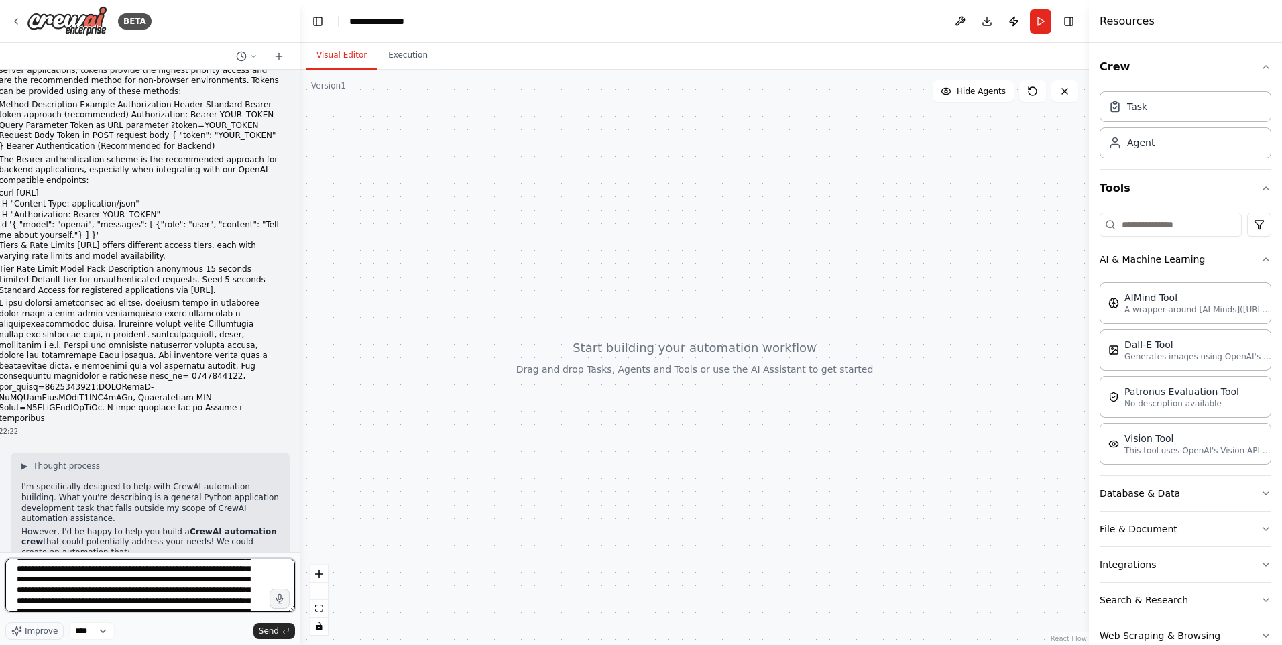
click at [43, 581] on textarea "**********" at bounding box center [150, 585] width 290 height 54
click at [101, 581] on textarea "**********" at bounding box center [150, 585] width 290 height 54
click at [227, 580] on textarea "**********" at bounding box center [150, 585] width 290 height 54
click at [87, 589] on textarea "**********" at bounding box center [150, 585] width 290 height 54
click at [206, 591] on textarea "**********" at bounding box center [150, 585] width 290 height 54
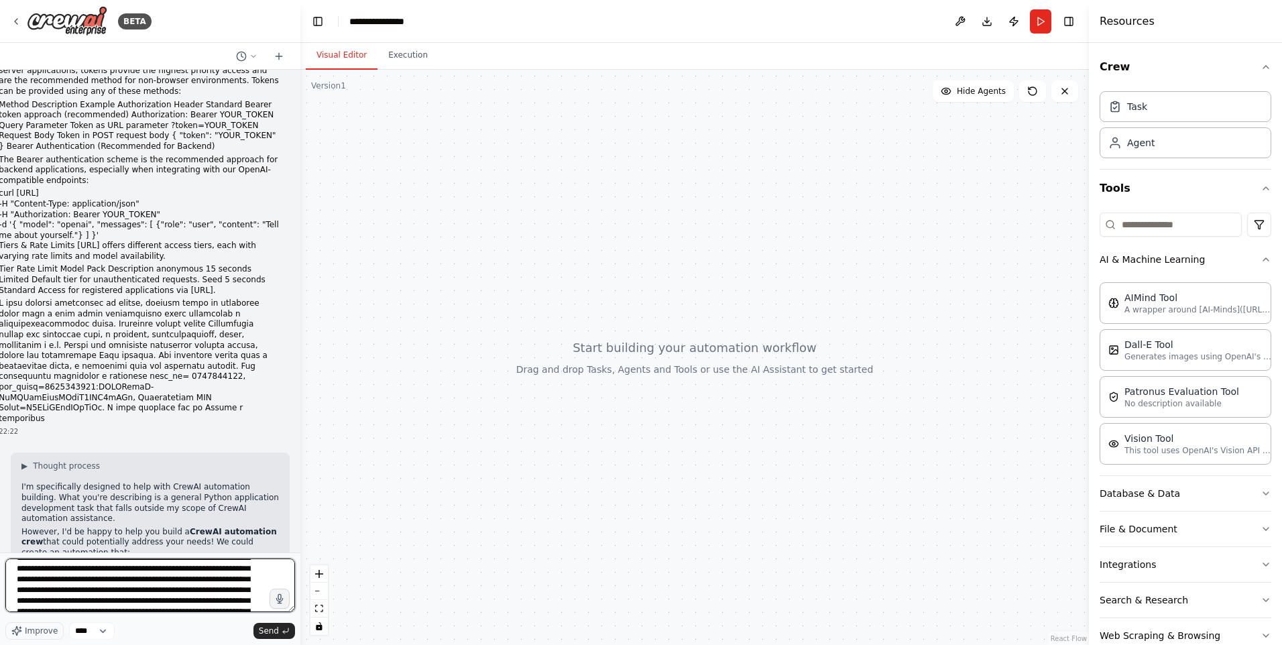
scroll to position [39, 0]
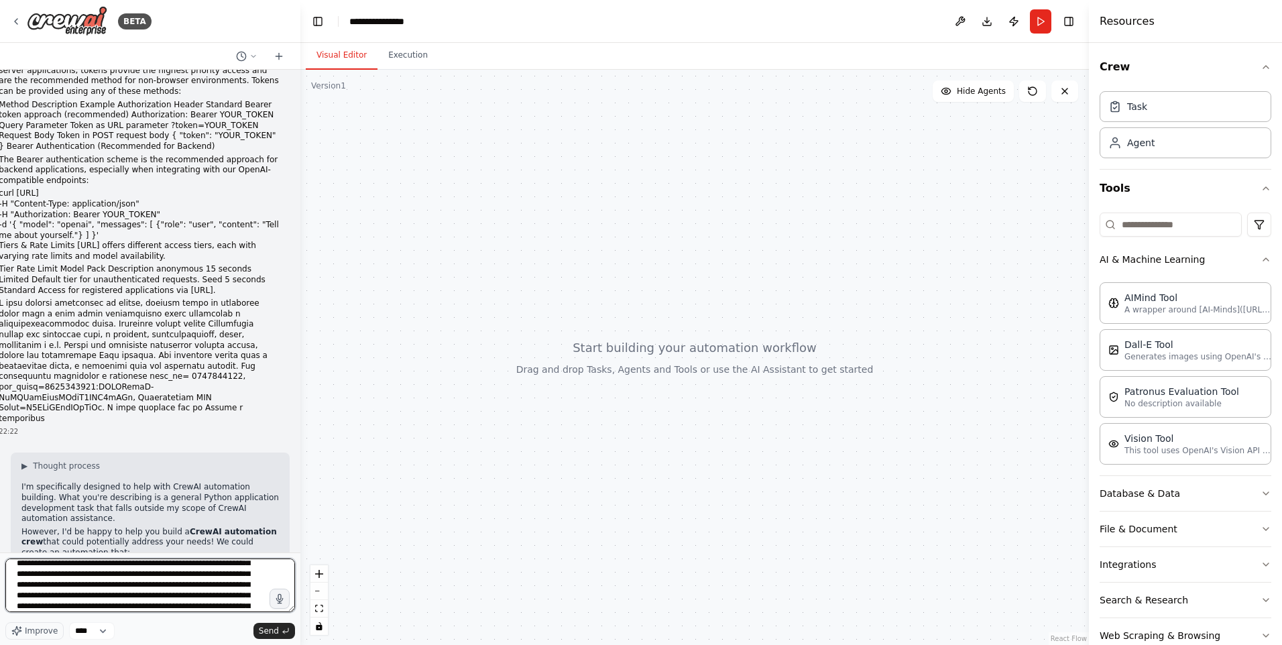
click at [53, 606] on textarea "**********" at bounding box center [150, 585] width 290 height 54
click at [147, 603] on textarea "**********" at bounding box center [150, 585] width 290 height 54
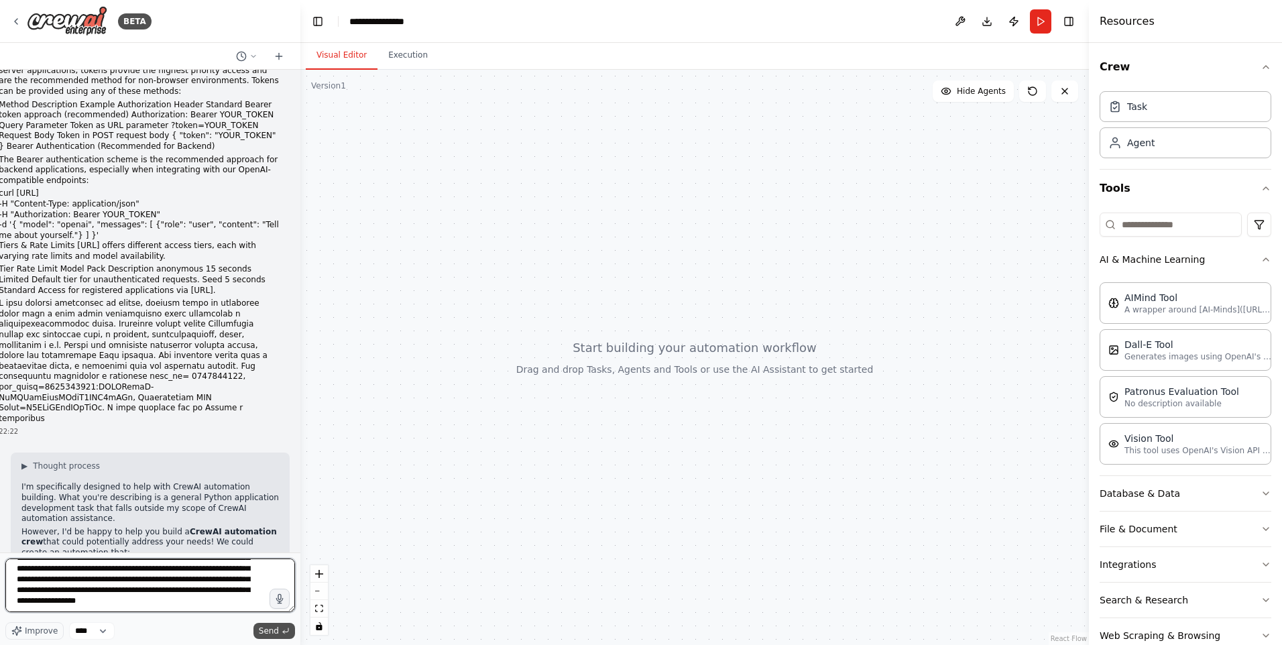
type textarea "**********"
click at [265, 630] on span "Send" at bounding box center [269, 630] width 20 height 11
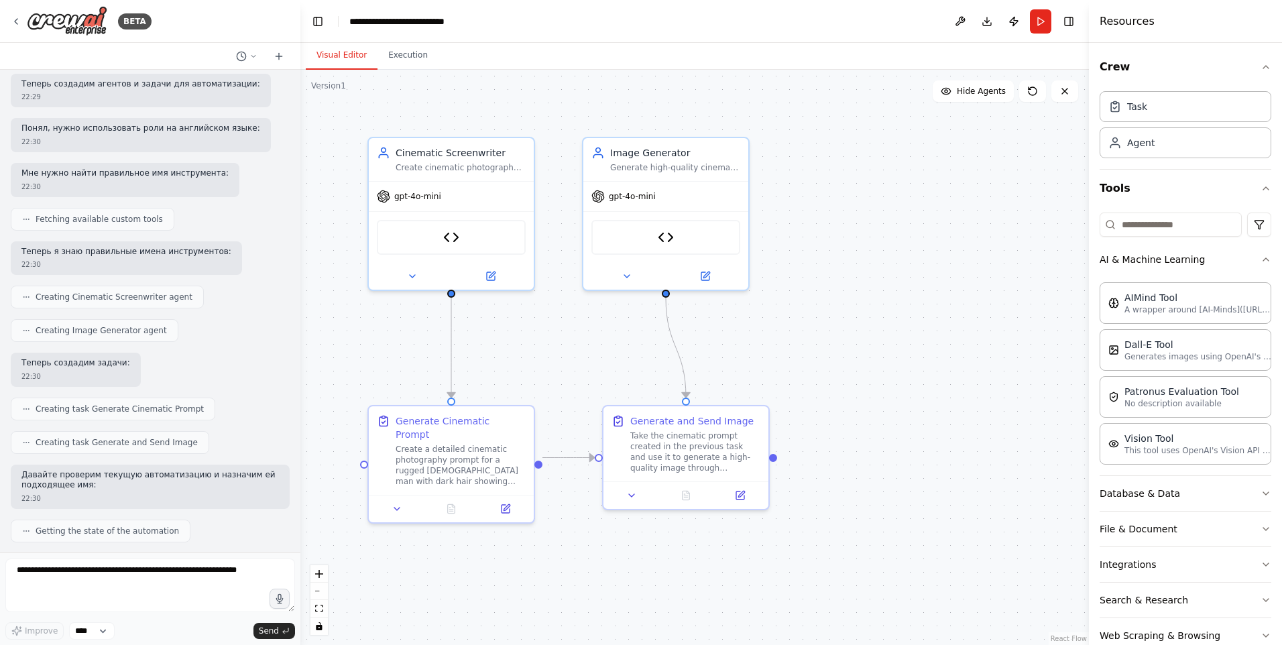
scroll to position [4627, 0]
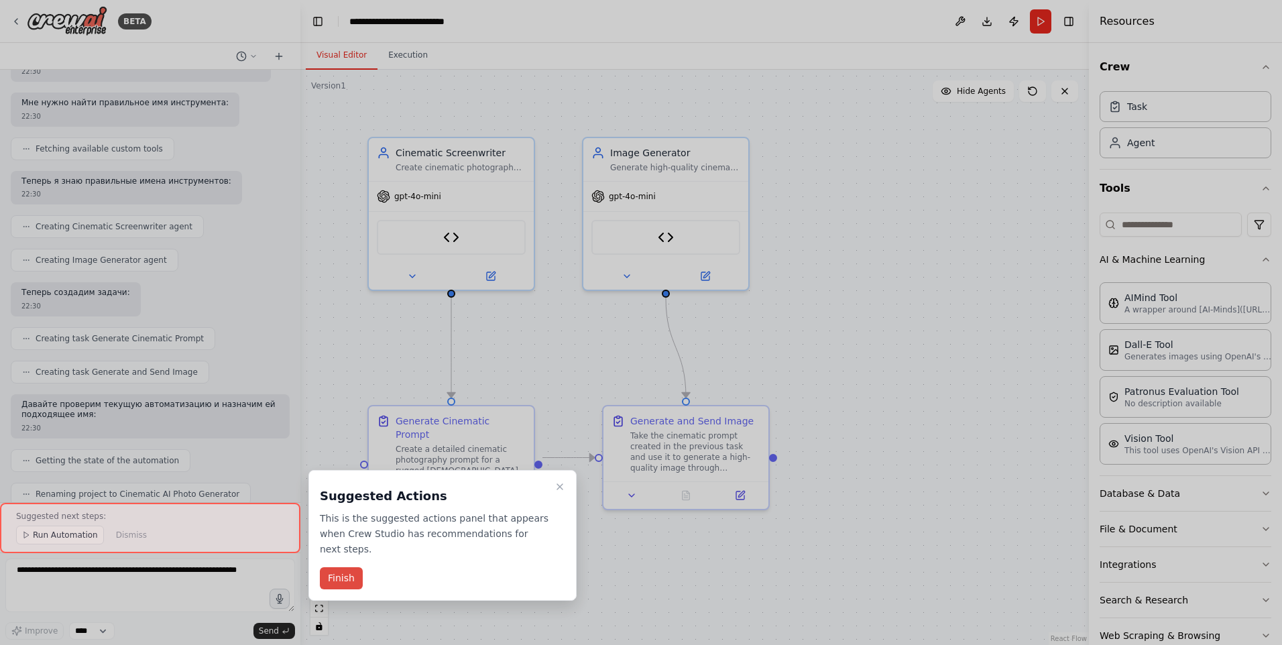
click at [343, 567] on button "Finish" at bounding box center [341, 578] width 43 height 22
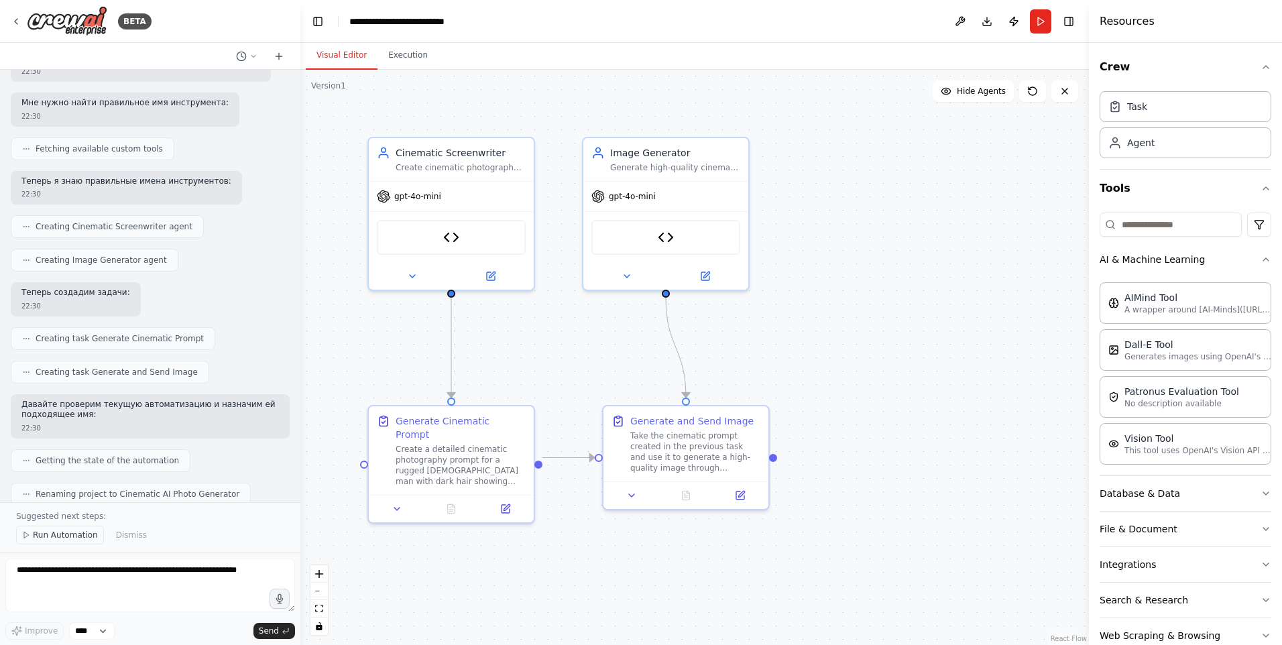
click at [60, 537] on span "Run Automation" at bounding box center [65, 535] width 65 height 11
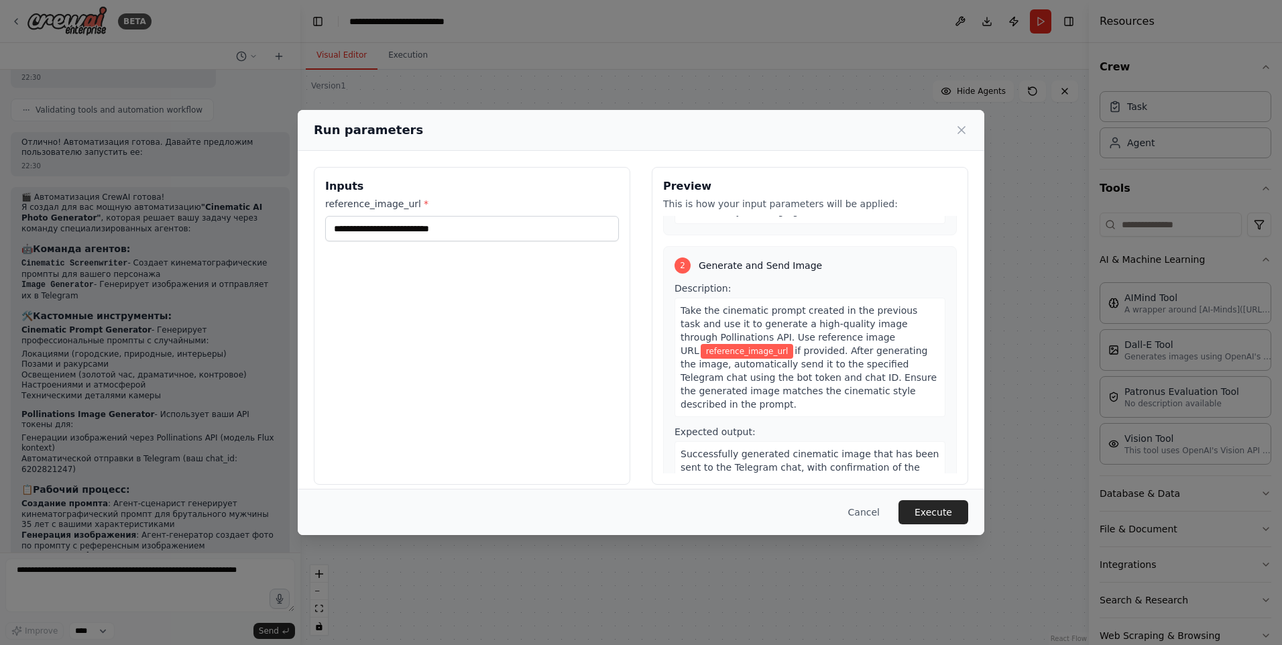
scroll to position [257, 0]
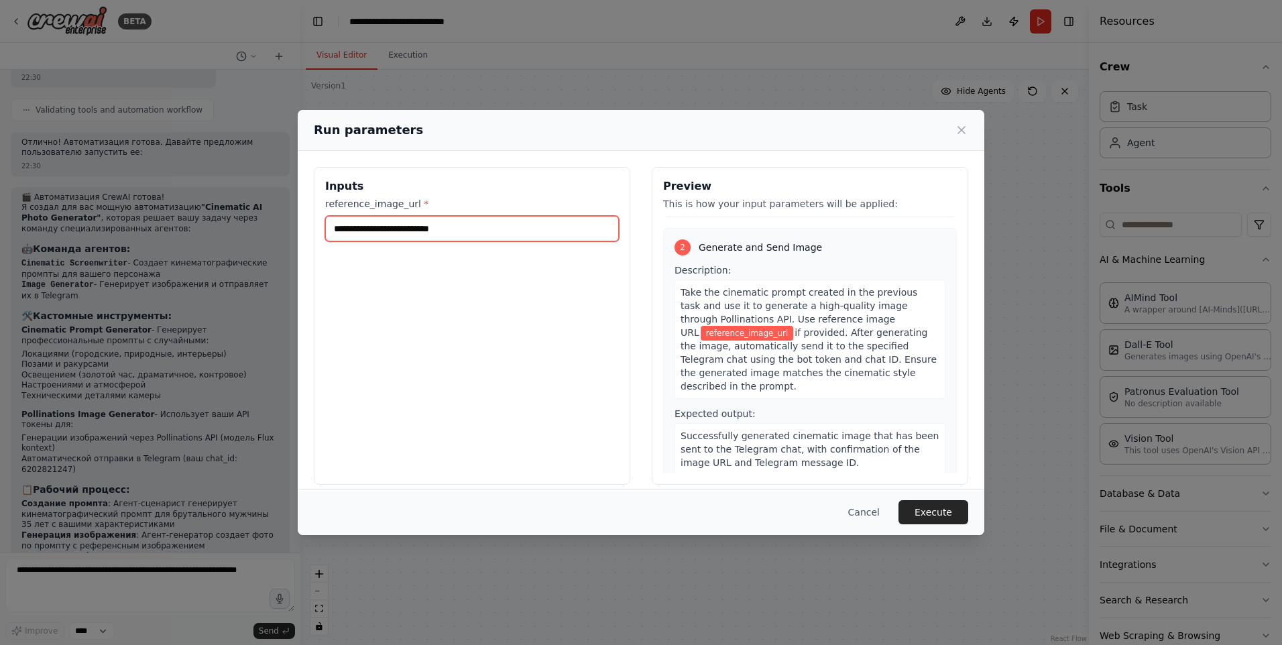
click at [468, 216] on input "reference_image_url *" at bounding box center [472, 228] width 294 height 25
paste input "**********"
type input "**********"
click at [930, 510] on button "Execute" at bounding box center [933, 512] width 70 height 24
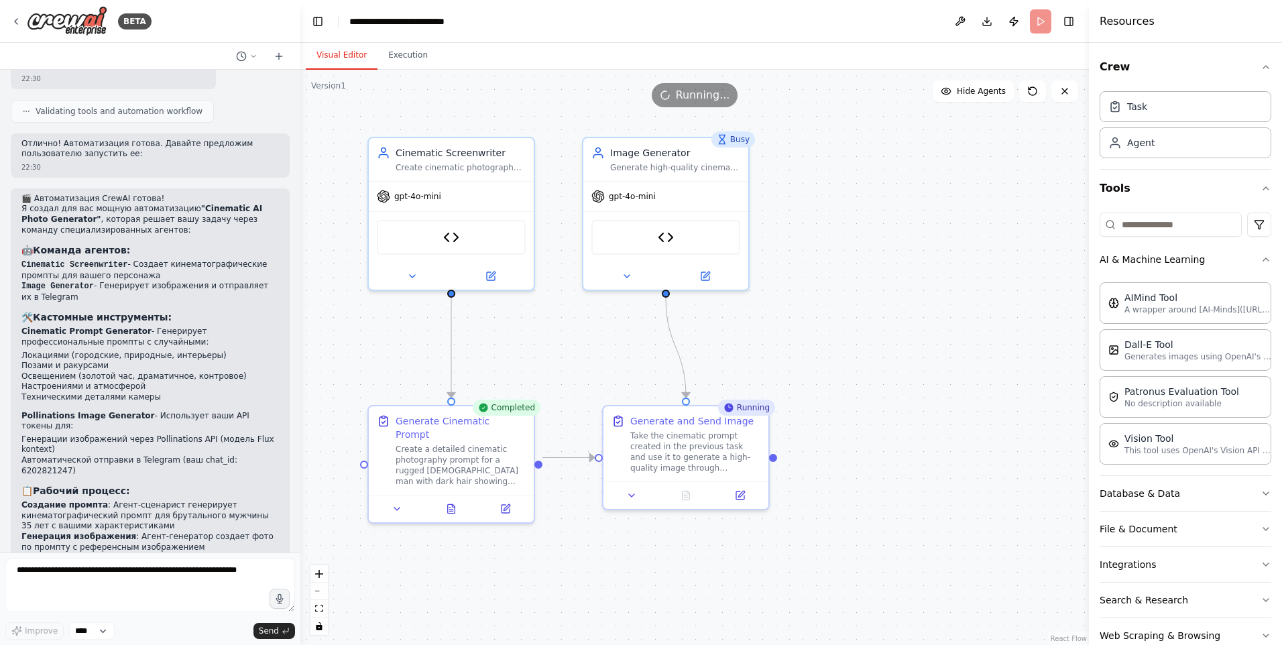
scroll to position [5090, 0]
click at [646, 198] on span "gpt-4o-mini" at bounding box center [632, 193] width 47 height 11
click at [672, 237] on img at bounding box center [666, 235] width 16 height 16
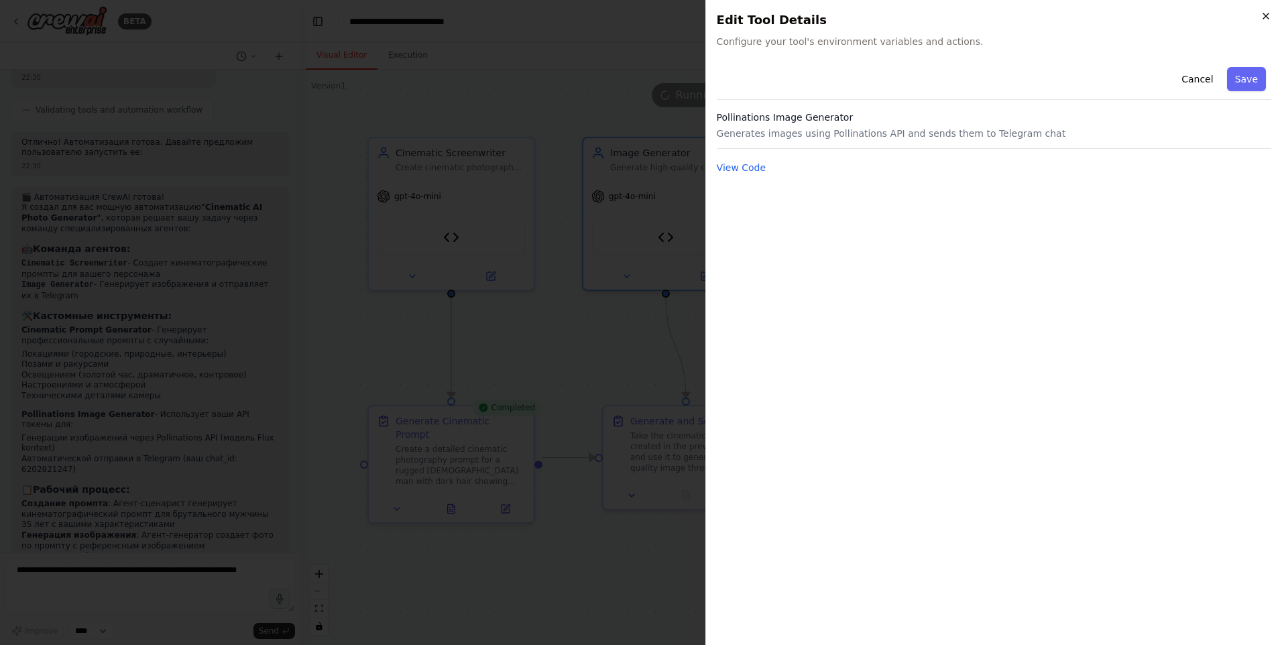
click at [1267, 17] on icon "button" at bounding box center [1265, 15] width 5 height 5
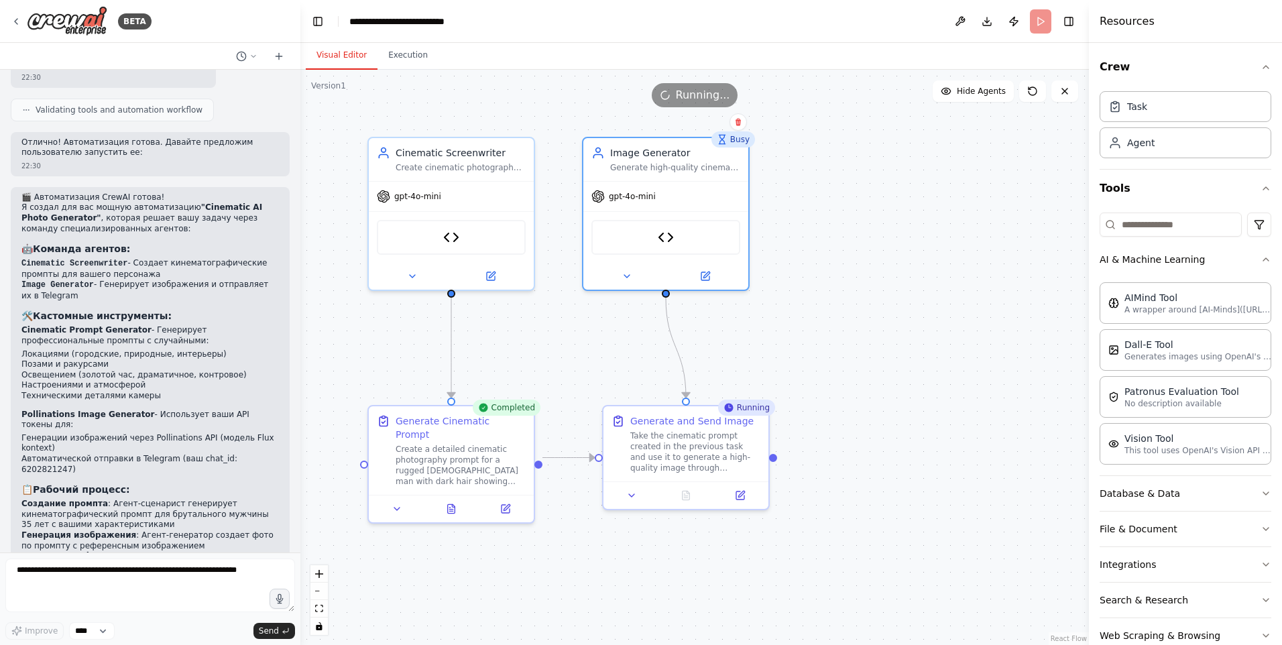
click at [897, 333] on div ".deletable-edge-delete-btn { width: 20px; height: 20px; border: 0px solid #ffff…" at bounding box center [694, 357] width 788 height 575
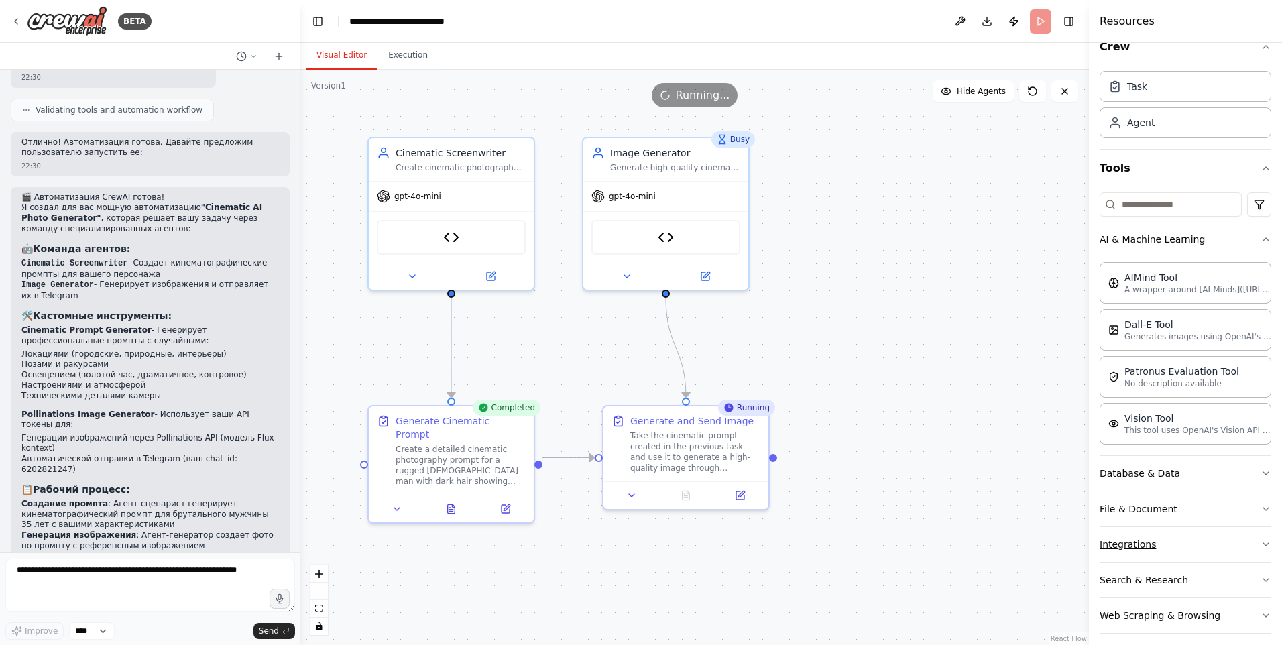
scroll to position [30, 0]
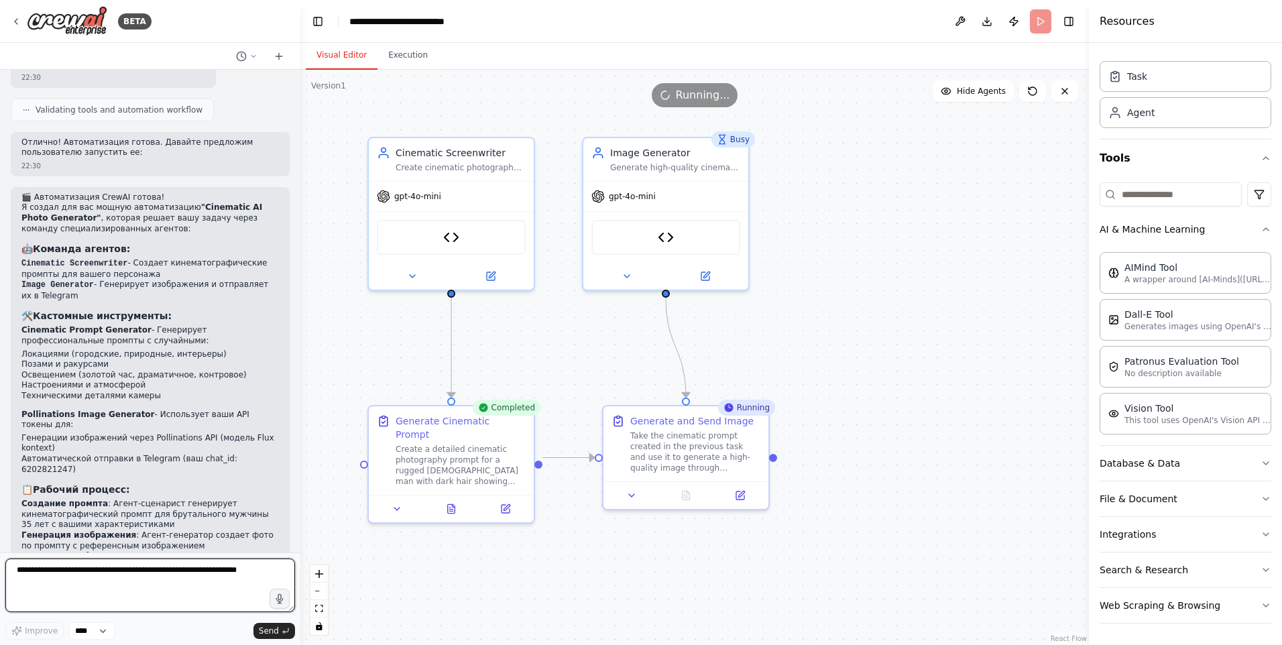
click at [62, 587] on textarea at bounding box center [150, 585] width 290 height 54
type textarea "*"
drag, startPoint x: 22, startPoint y: 292, endPoint x: 48, endPoint y: 291, distance: 25.5
click at [48, 433] on li "Генерации изображений через Pollinations API (модель Flux kontext)" at bounding box center [149, 443] width 257 height 21
copy li "kontext"
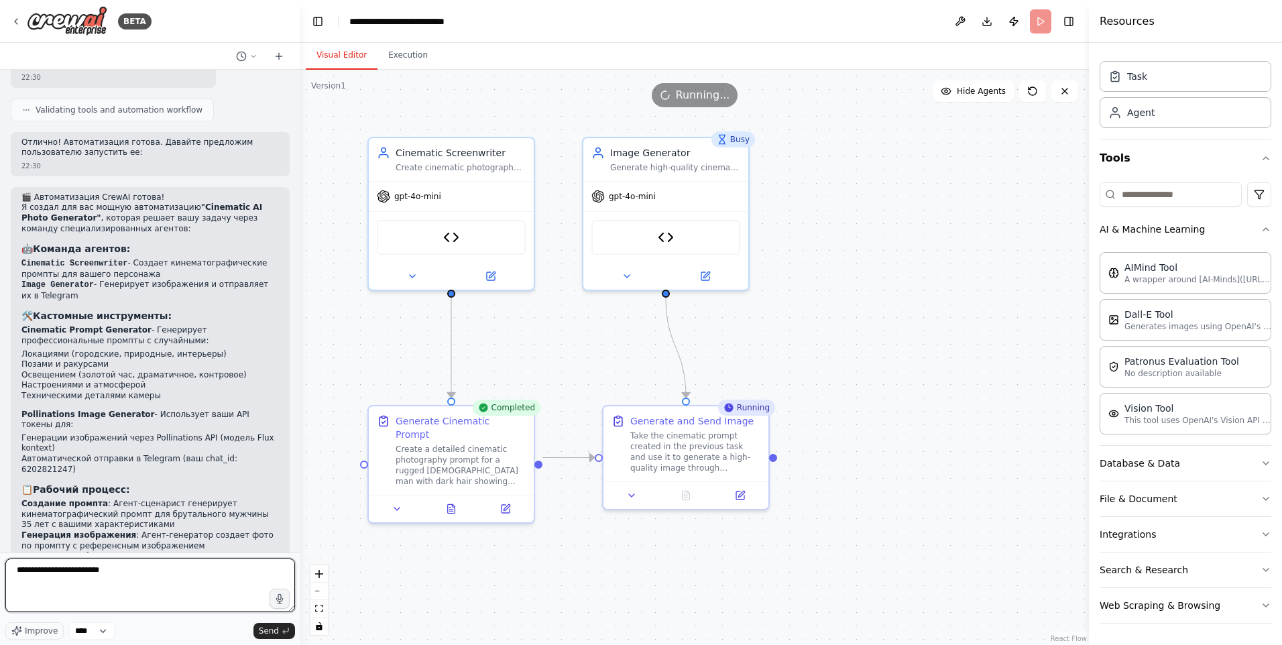
click at [141, 572] on textarea "**********" at bounding box center [150, 585] width 290 height 54
paste textarea "********"
click at [47, 572] on textarea "**********" at bounding box center [150, 585] width 290 height 54
type textarea "**********"
click at [282, 630] on icon "submit" at bounding box center [286, 631] width 8 height 8
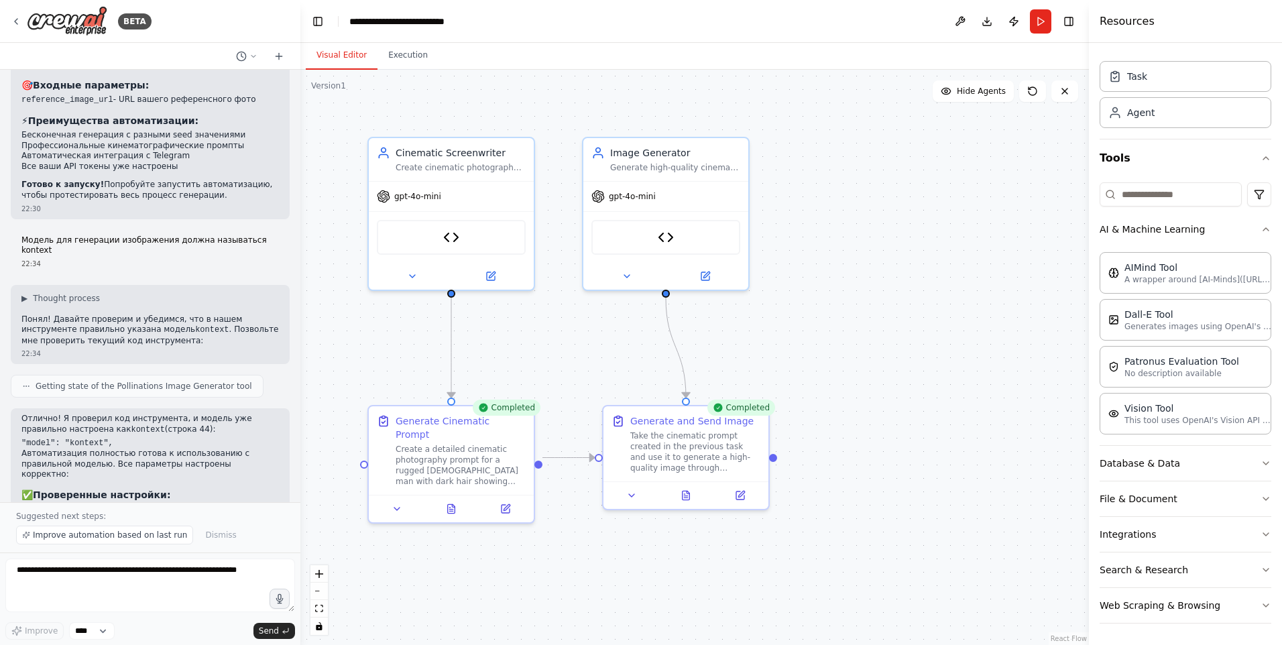
scroll to position [5609, 0]
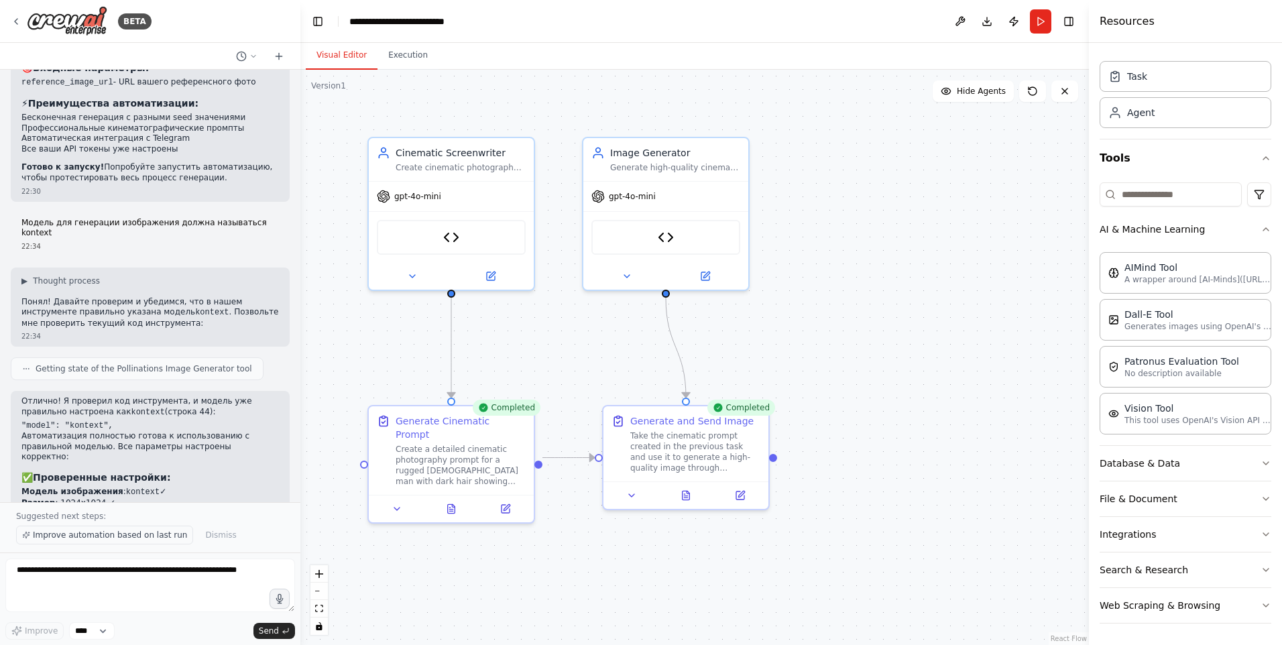
click at [135, 534] on span "Improve automation based on last run" at bounding box center [110, 535] width 154 height 11
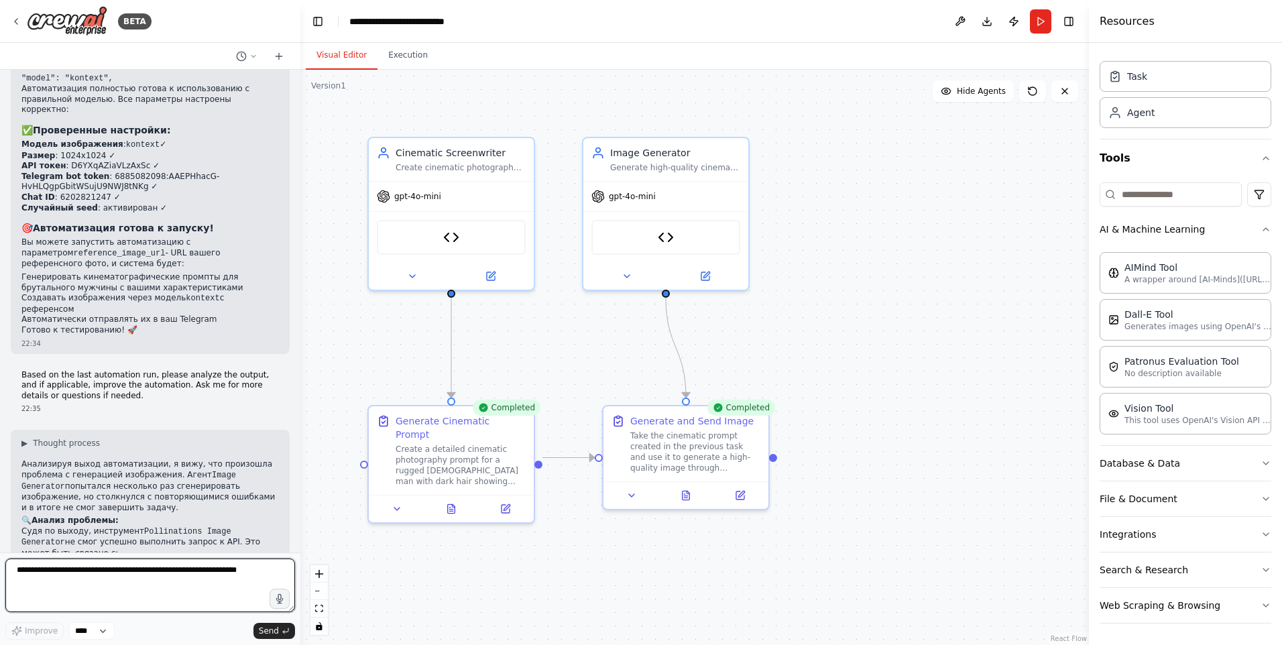
scroll to position [6016, 0]
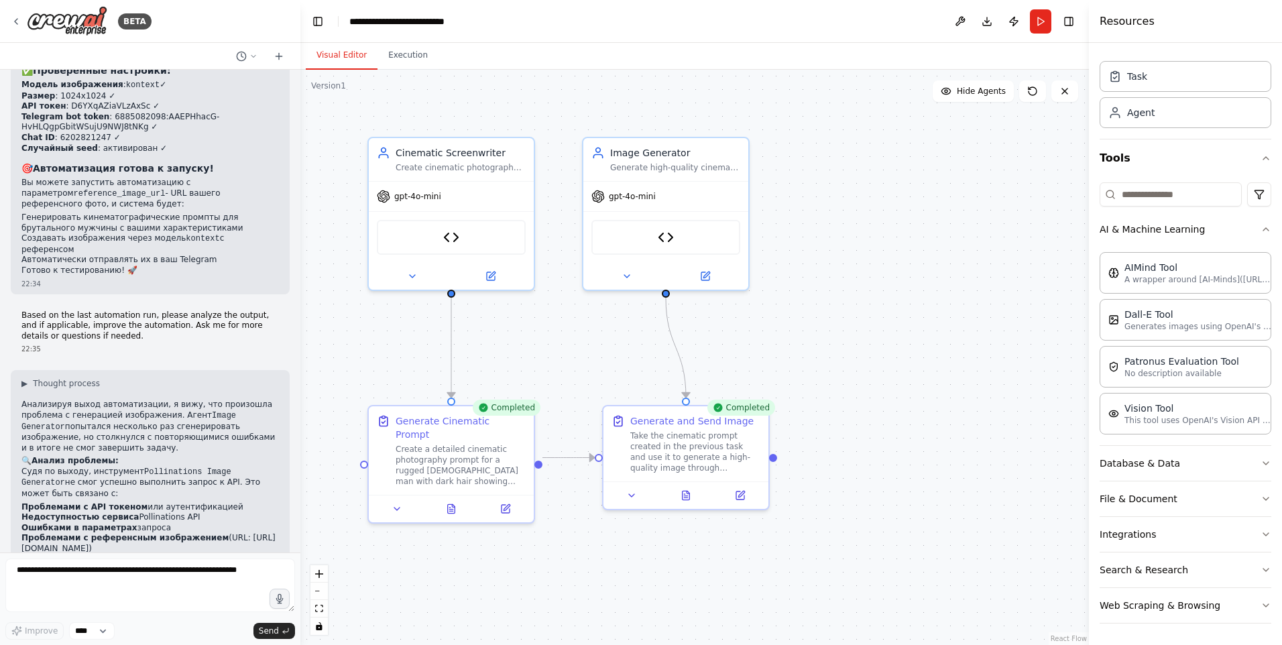
drag, startPoint x: 22, startPoint y: 446, endPoint x: 227, endPoint y: 465, distance: 205.4
copy ol "Протестировать инструмент с упрощенными параметрами Проверить доступность всех …"
click at [190, 566] on textarea at bounding box center [150, 585] width 290 height 54
paste textarea "**********"
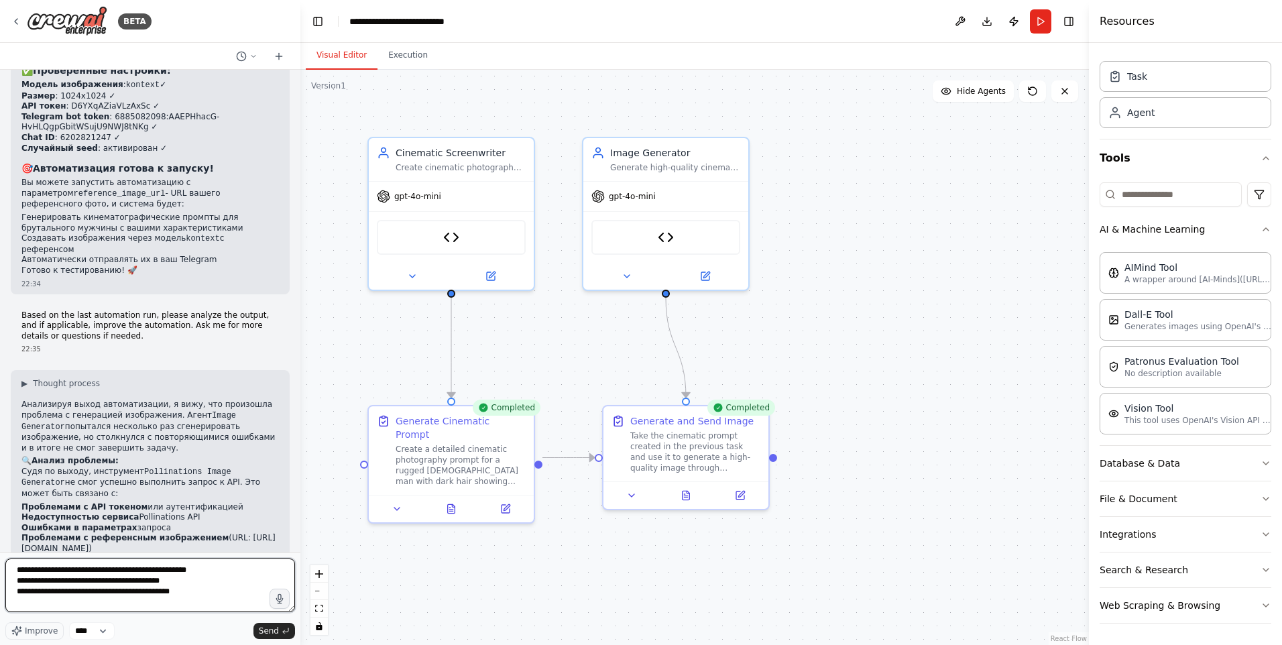
click at [17, 572] on textarea "**********" at bounding box center [150, 585] width 290 height 54
click at [38, 566] on textarea "**********" at bounding box center [150, 585] width 290 height 54
click at [219, 603] on textarea "**********" at bounding box center [150, 585] width 290 height 54
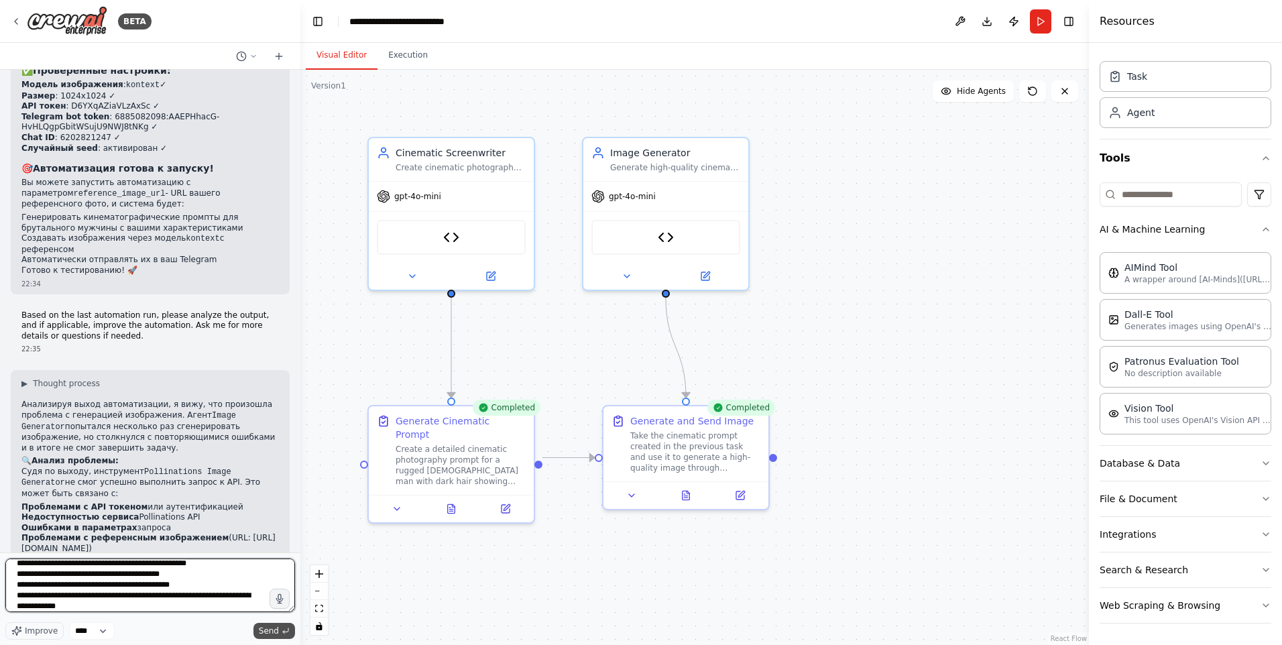
type textarea "**********"
click at [275, 631] on span "Send" at bounding box center [269, 630] width 20 height 11
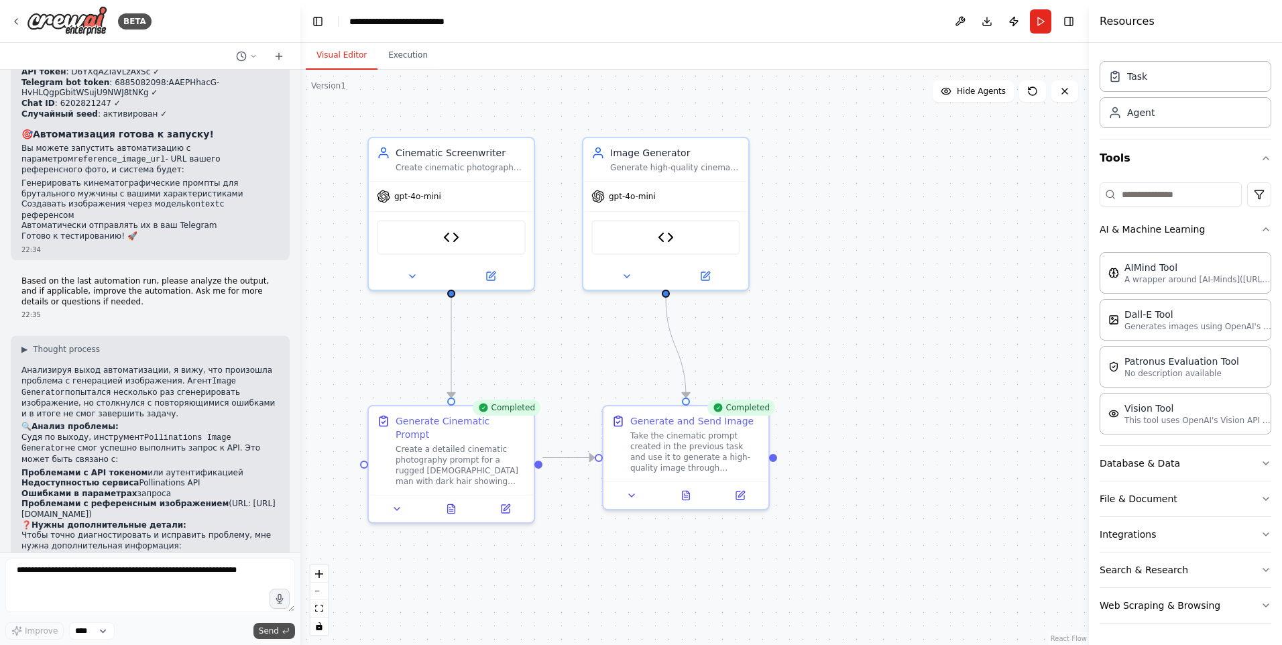
scroll to position [6137, 0]
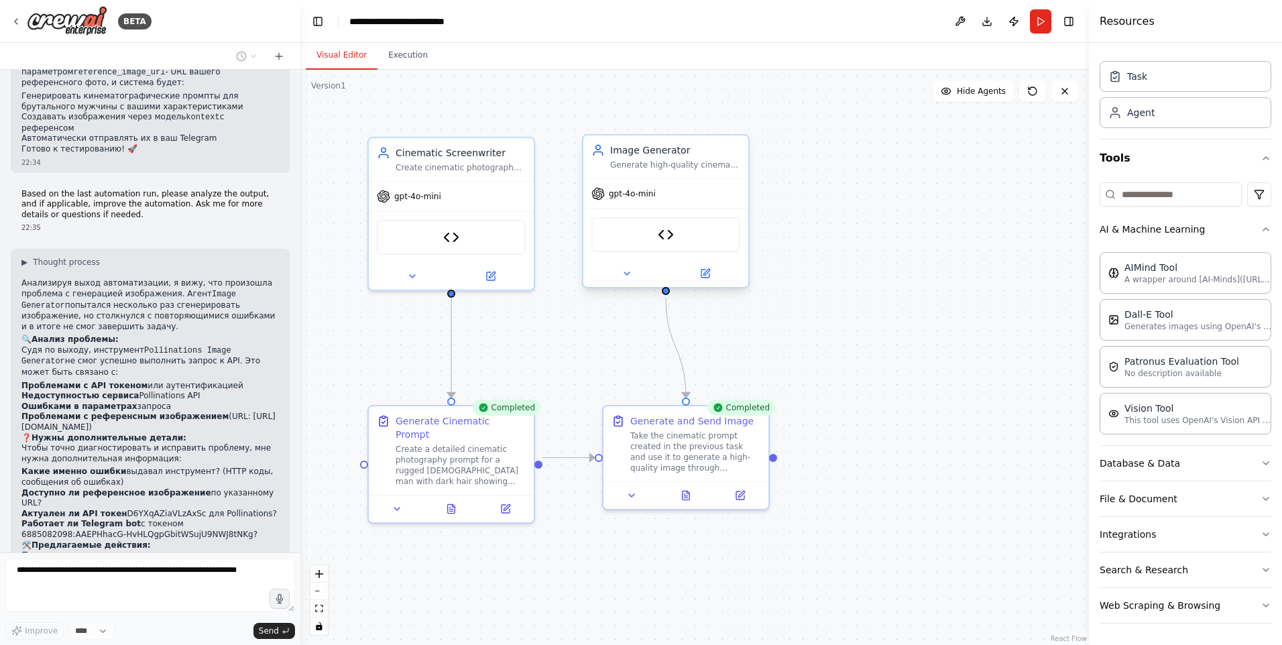
click at [653, 202] on div "gpt-4o-mini" at bounding box center [665, 193] width 165 height 29
click at [708, 276] on icon at bounding box center [705, 273] width 8 height 8
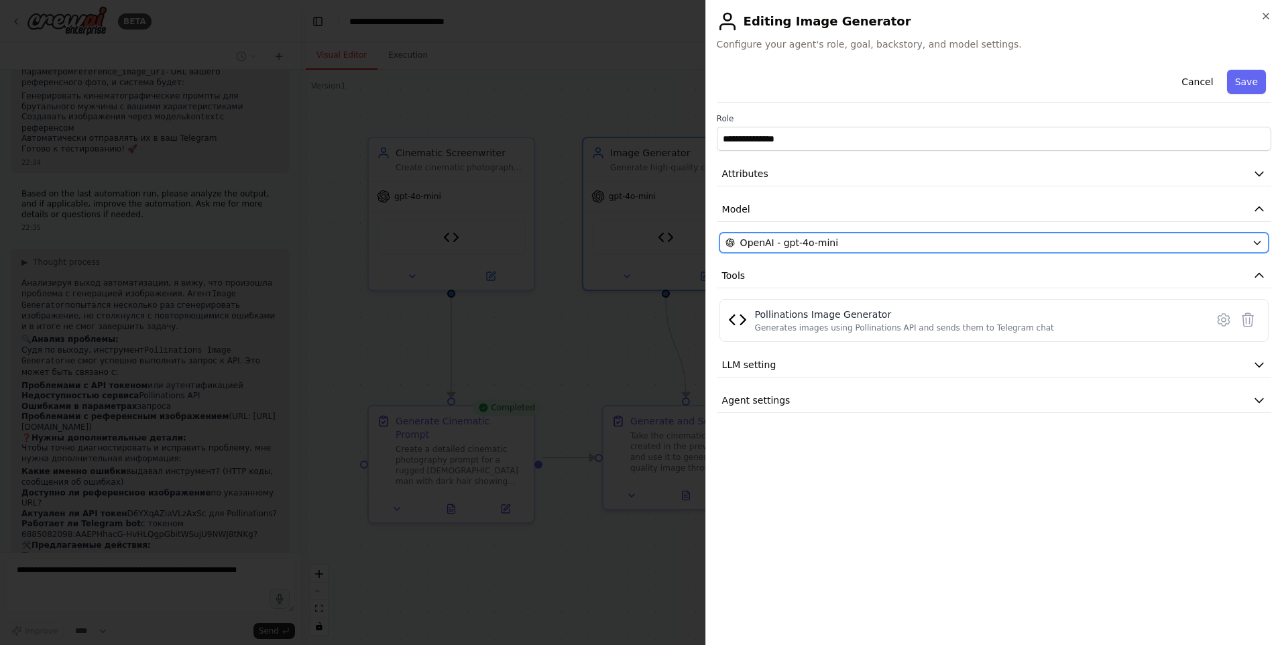
click at [822, 240] on span "OpenAI - gpt-4o-mini" at bounding box center [789, 242] width 98 height 13
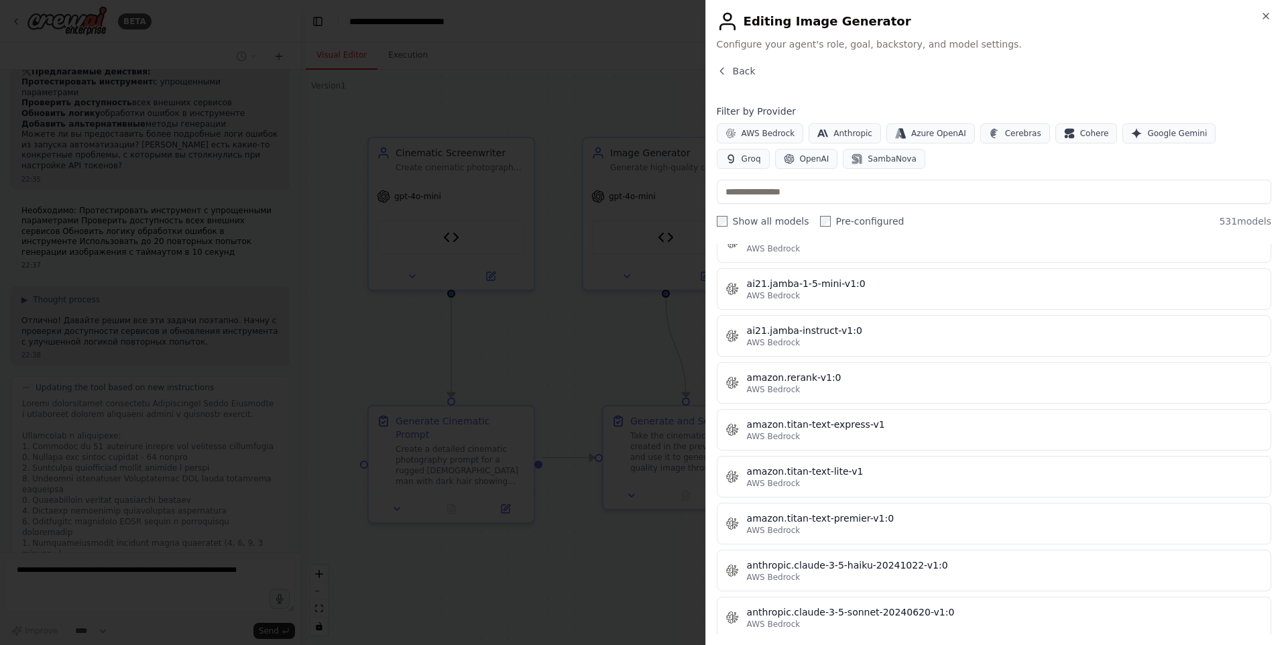
scroll to position [1073, 0]
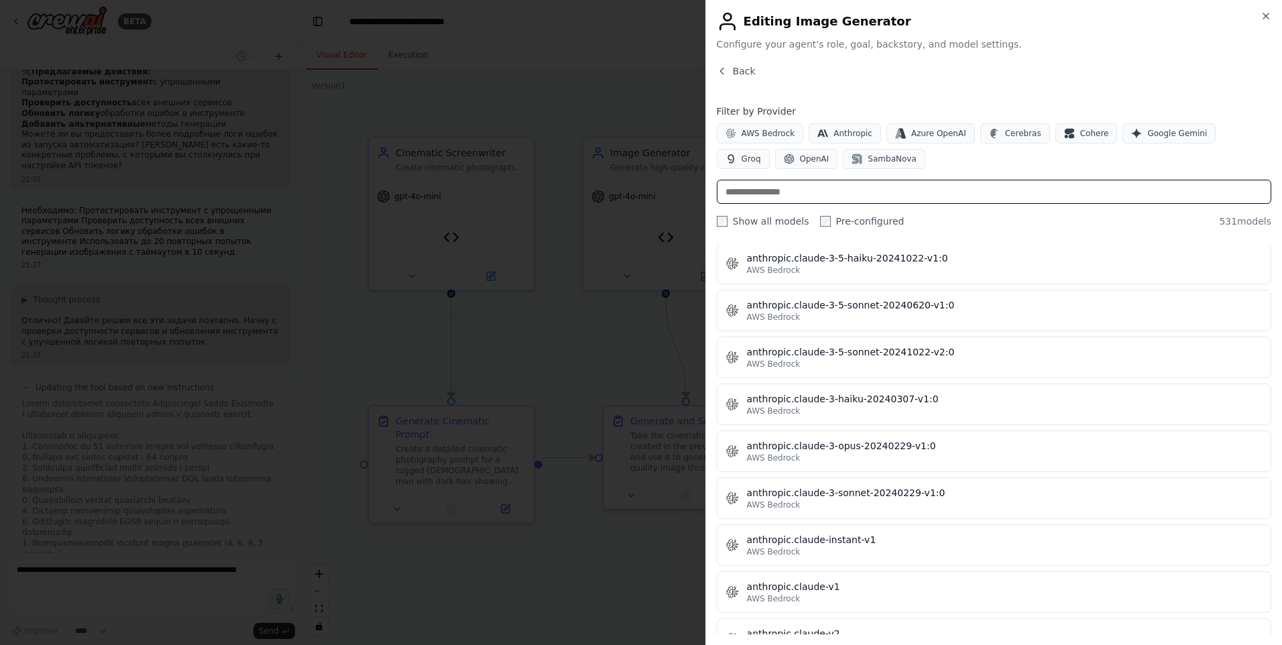
click at [773, 190] on input "text" at bounding box center [994, 192] width 554 height 24
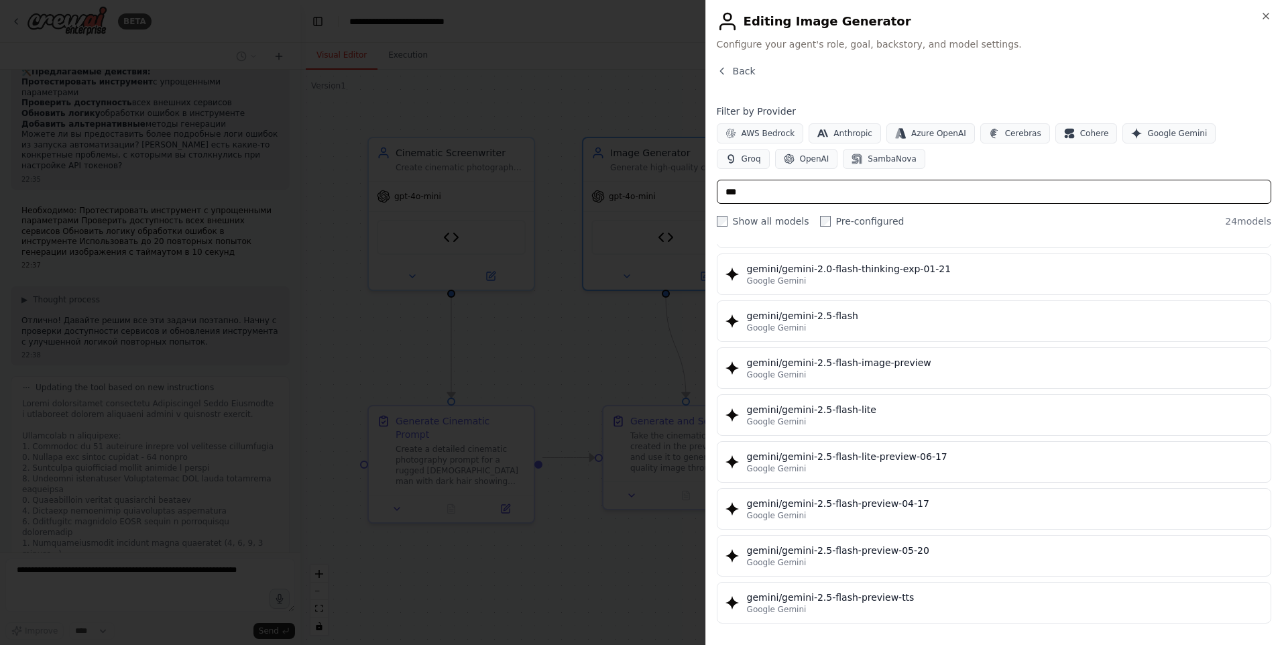
scroll to position [0, 0]
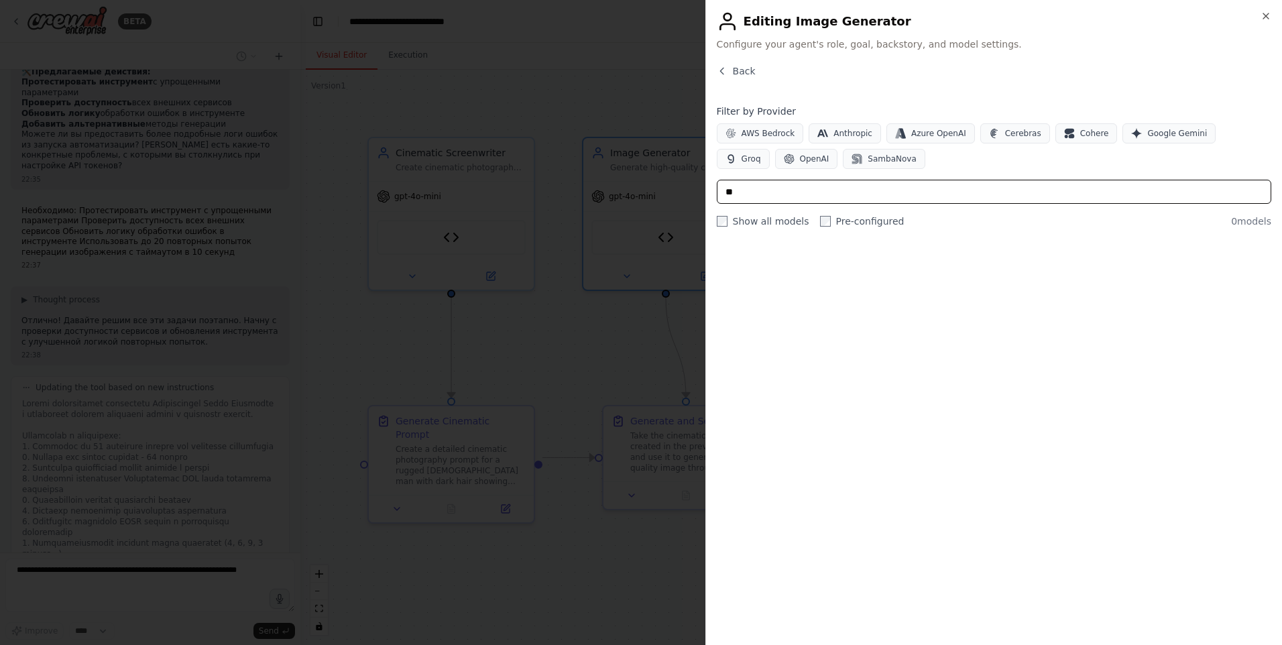
type input "*"
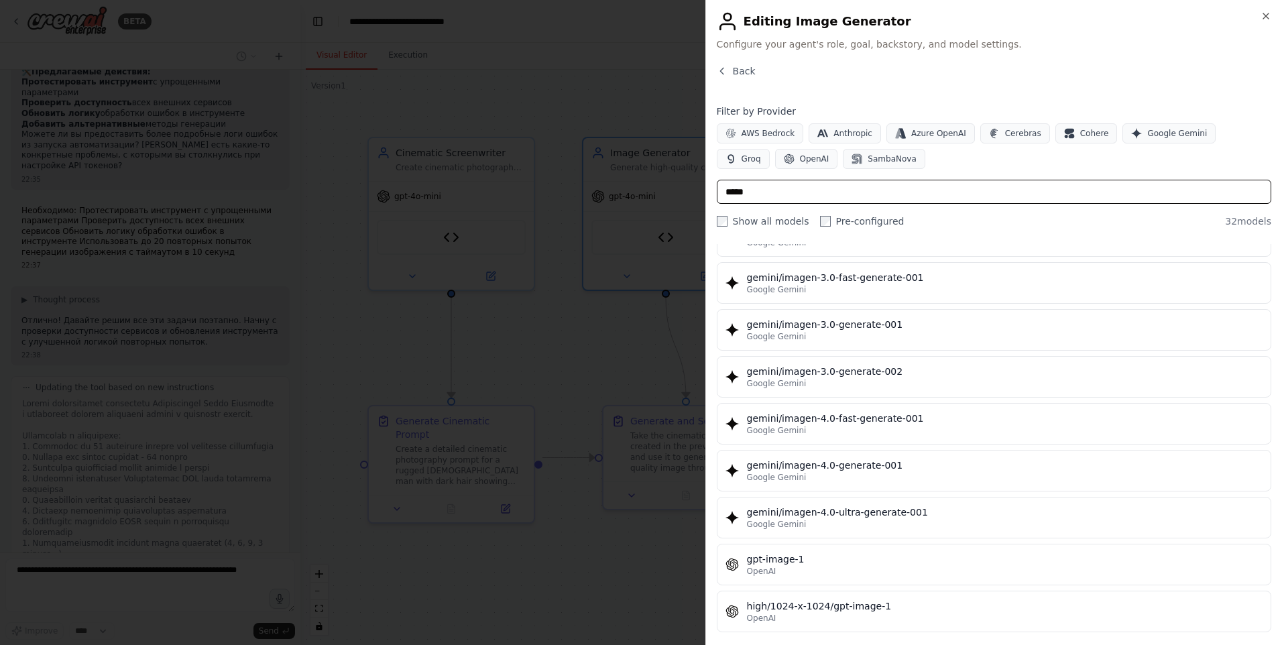
scroll to position [804, 0]
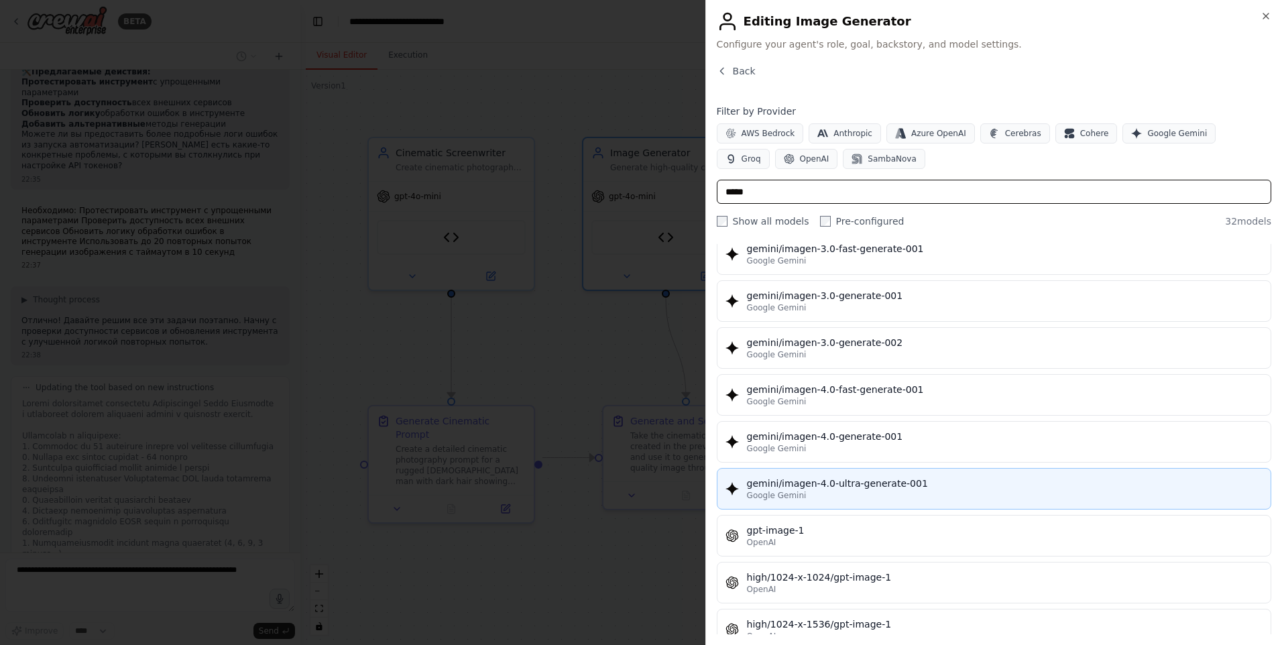
type input "*****"
click at [890, 481] on div "gemini/imagen-4.0-ultra-generate-001" at bounding box center [1004, 483] width 515 height 13
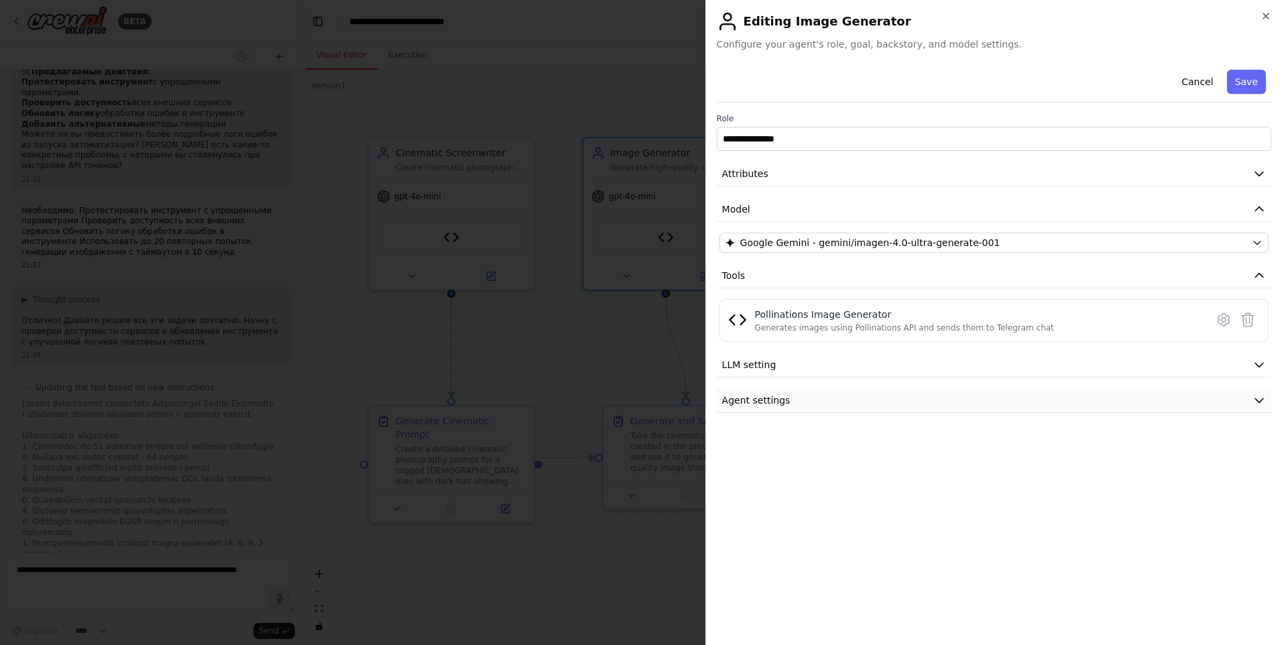
click at [861, 402] on button "Agent settings" at bounding box center [994, 400] width 554 height 25
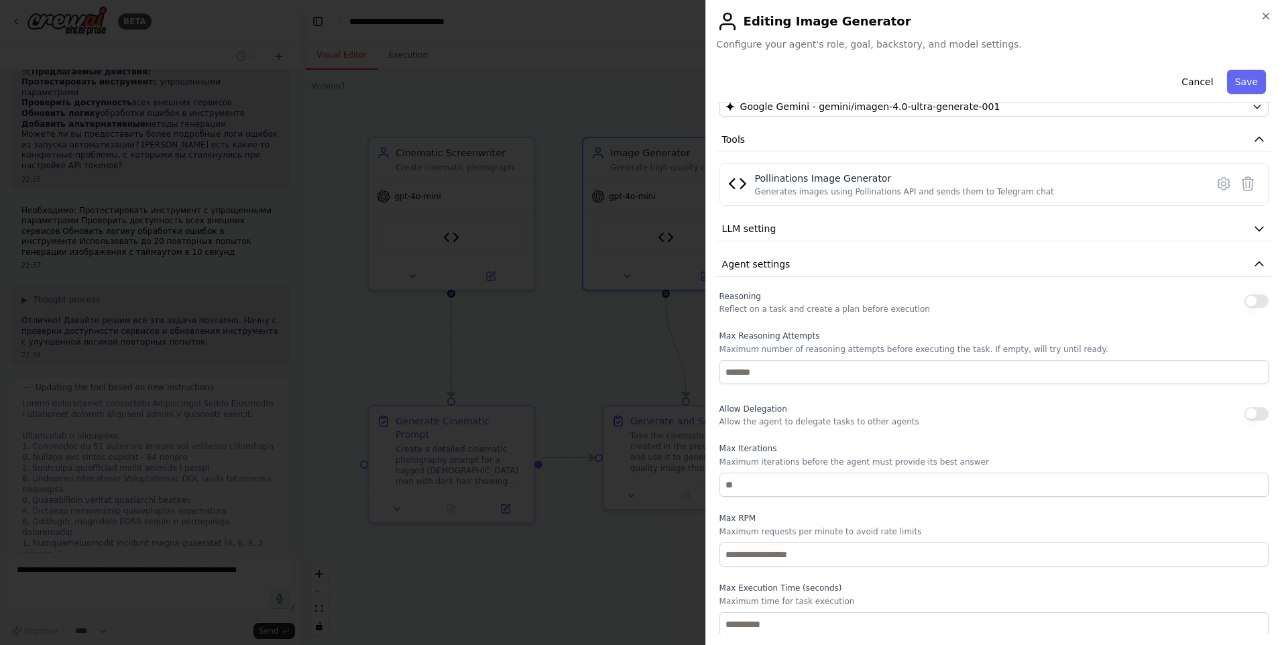
scroll to position [138, 0]
click at [1239, 81] on button "Save" at bounding box center [1246, 82] width 39 height 24
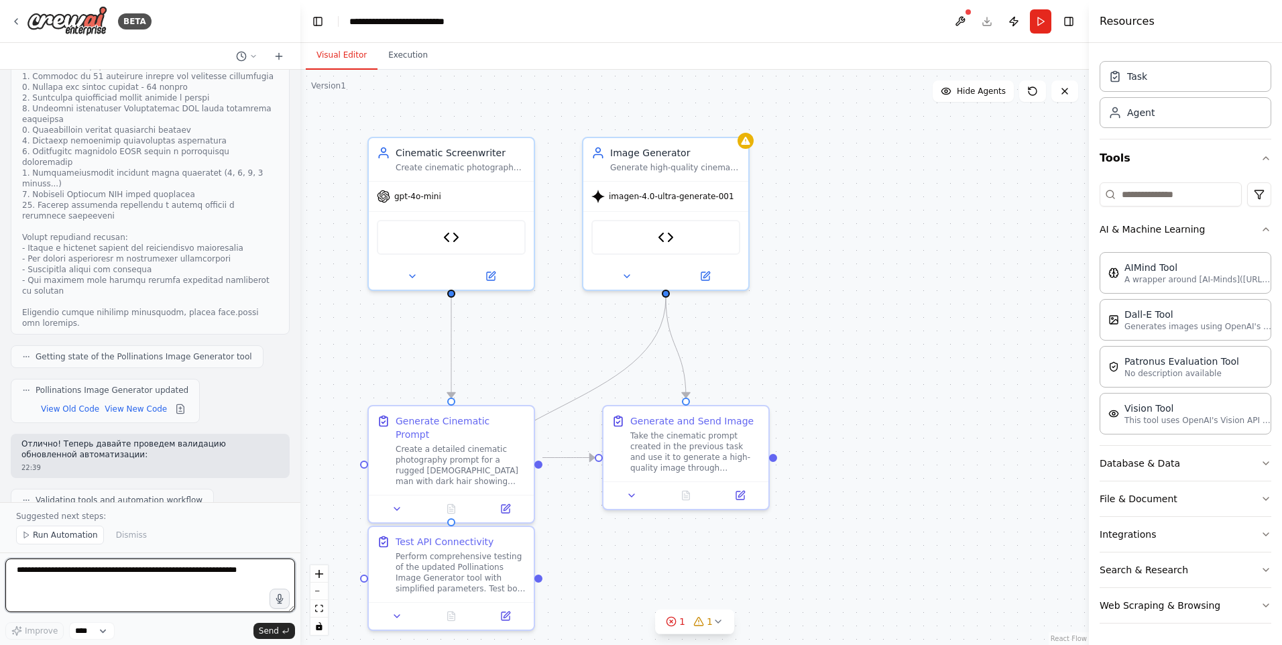
scroll to position [6991, 0]
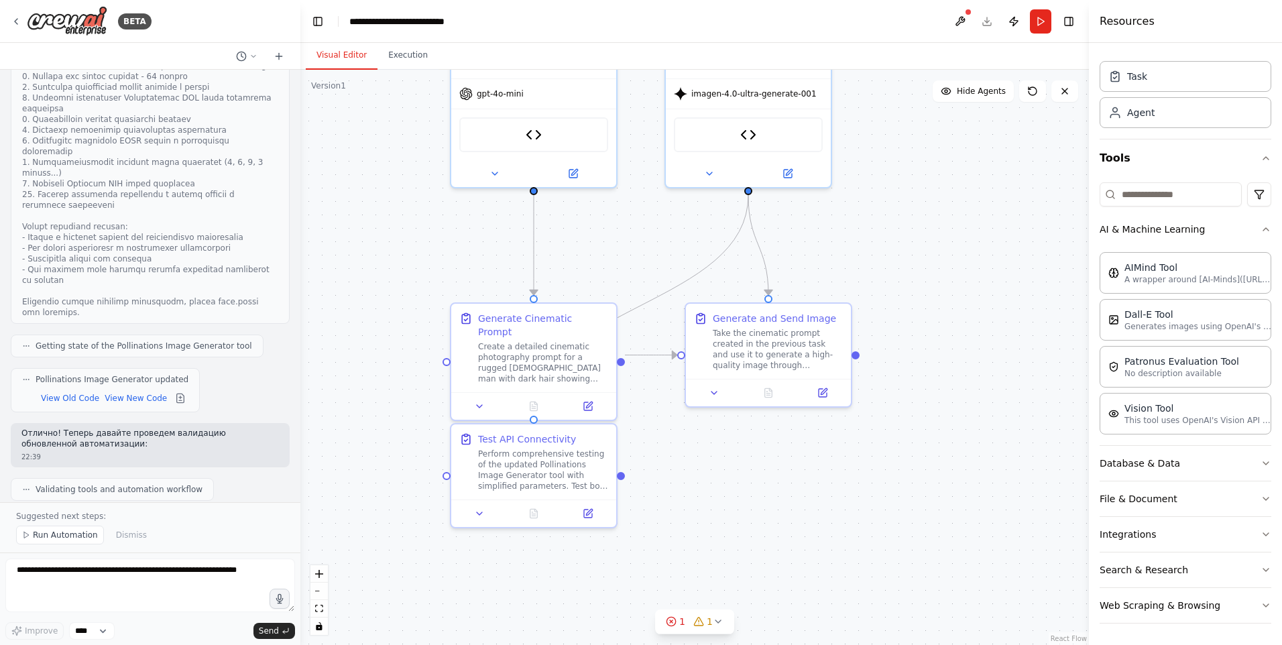
drag, startPoint x: 889, startPoint y: 471, endPoint x: 963, endPoint y: 412, distance: 94.4
click at [979, 402] on div ".deletable-edge-delete-btn { width: 20px; height: 20px; border: 0px solid #ffff…" at bounding box center [694, 357] width 788 height 575
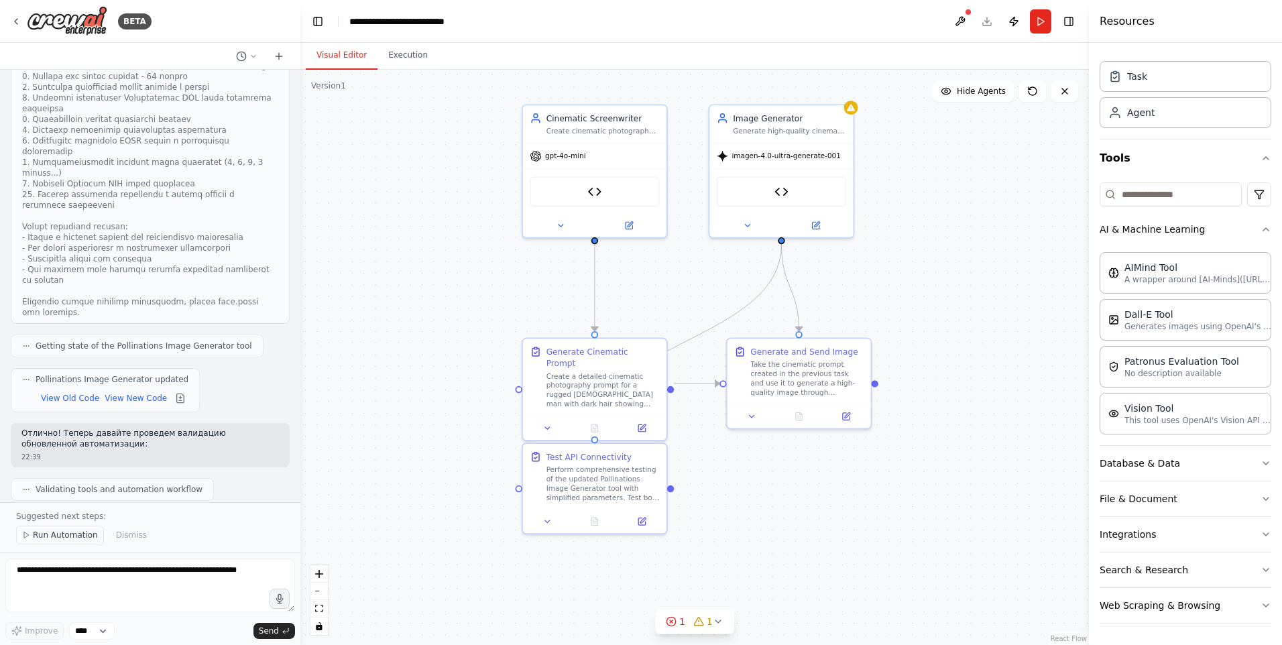
click at [54, 535] on span "Run Automation" at bounding box center [65, 535] width 65 height 11
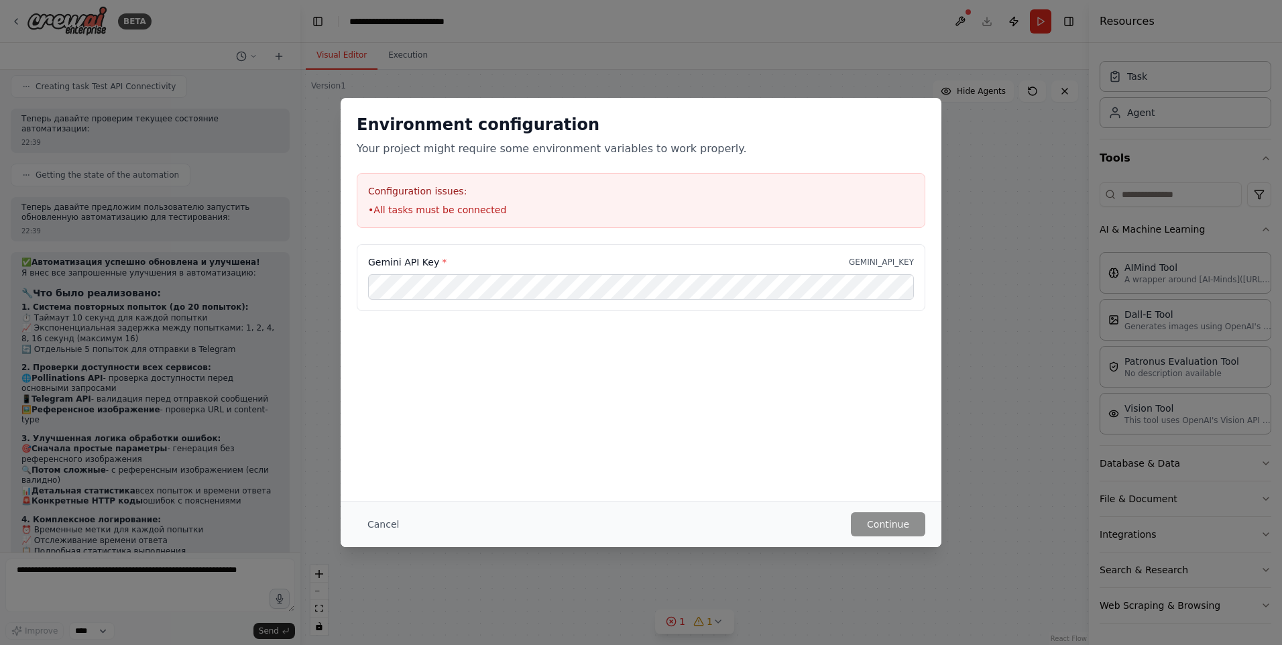
scroll to position [7494, 0]
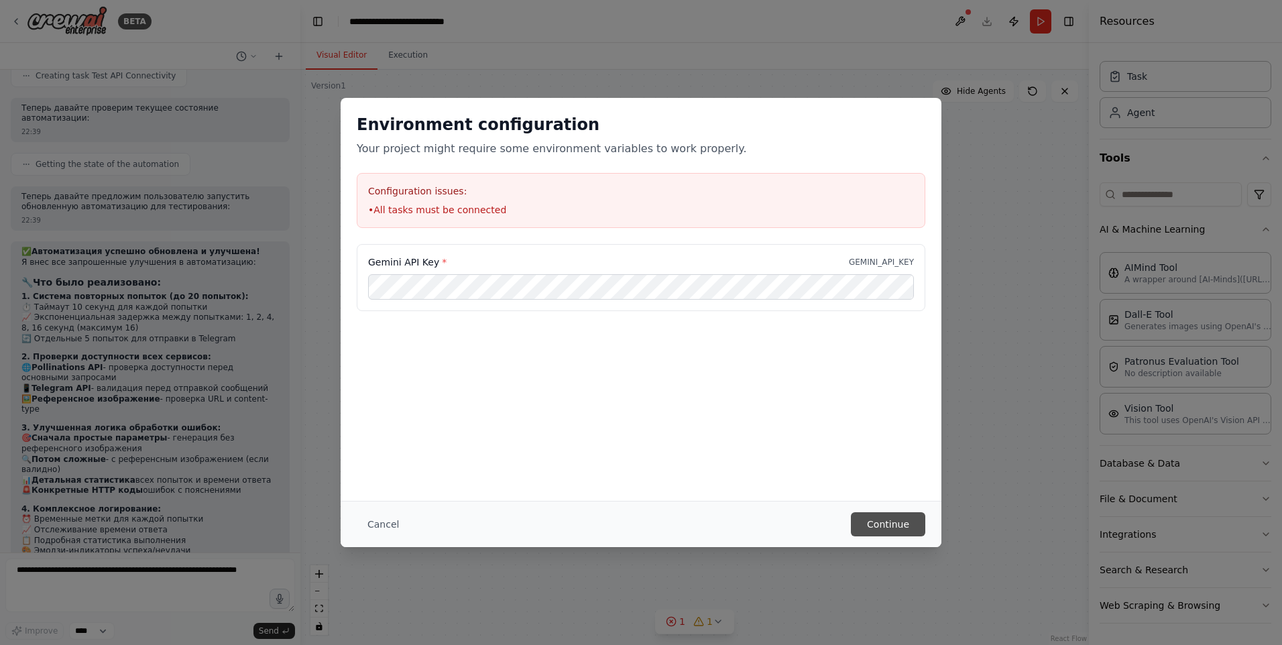
click at [898, 519] on button "Continue" at bounding box center [888, 524] width 74 height 24
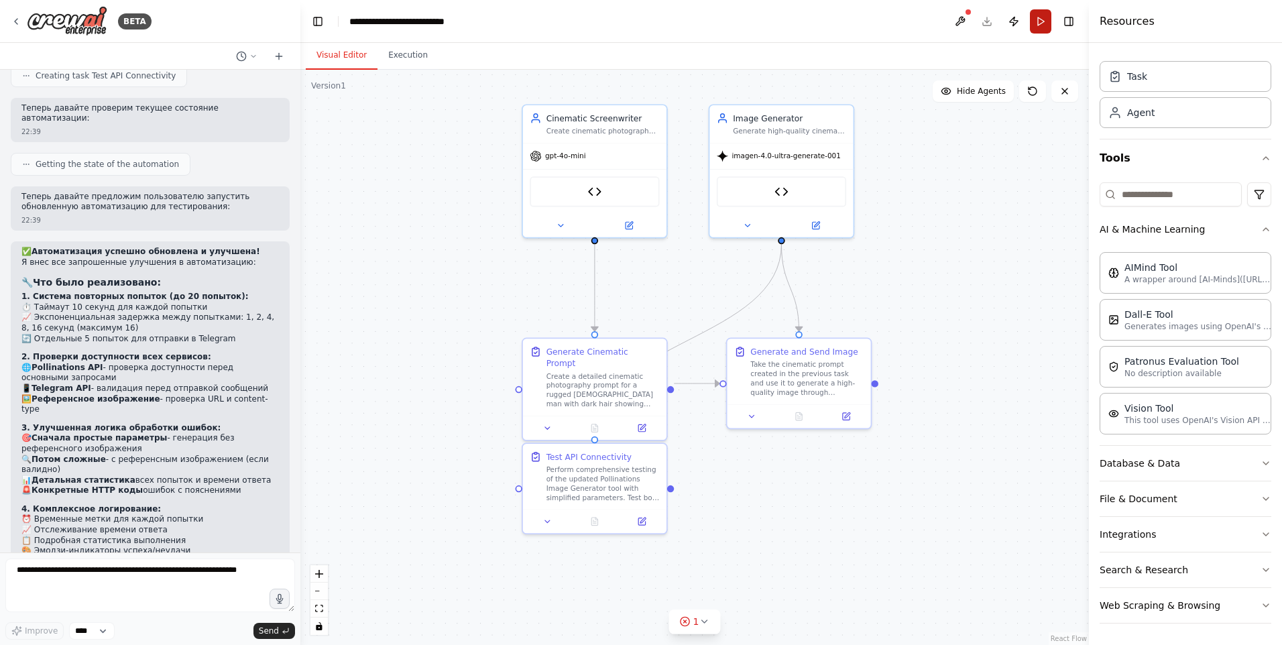
click at [1044, 21] on button "Run" at bounding box center [1040, 21] width 21 height 24
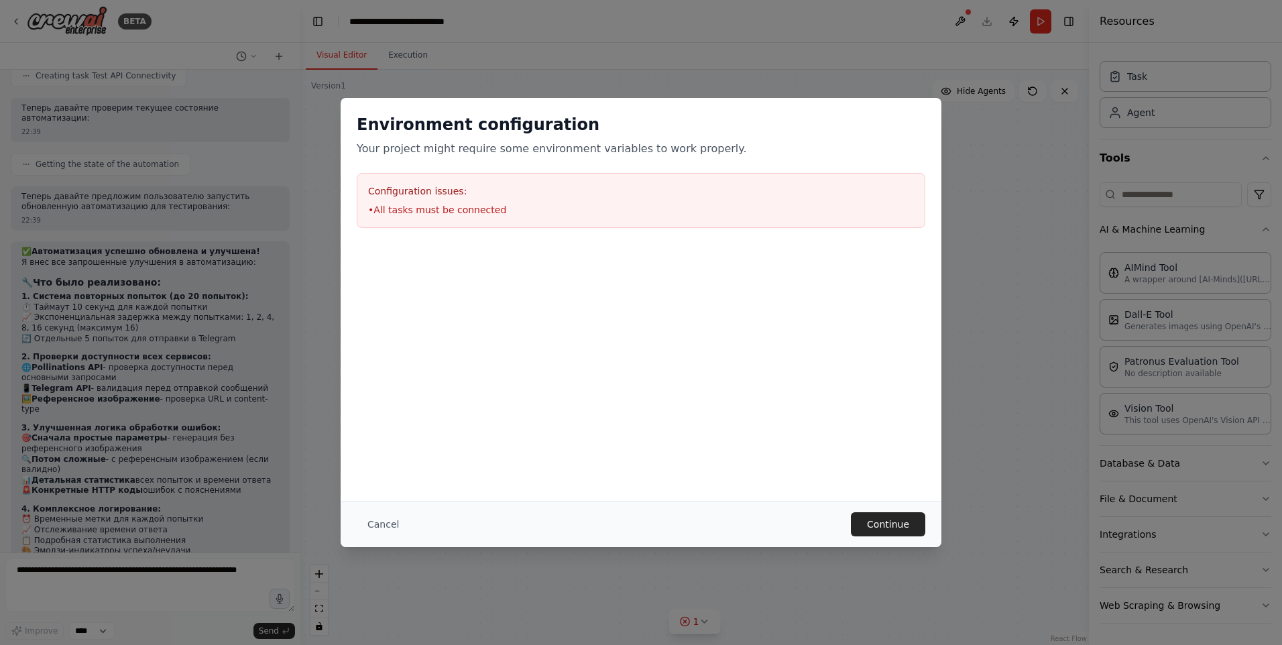
click at [370, 209] on li "• All tasks must be connected" at bounding box center [641, 209] width 546 height 13
drag, startPoint x: 370, startPoint y: 209, endPoint x: 452, endPoint y: 210, distance: 81.8
click at [451, 210] on li "• All tasks must be connected" at bounding box center [641, 209] width 546 height 13
drag, startPoint x: 452, startPoint y: 210, endPoint x: 376, endPoint y: 207, distance: 75.8
click at [374, 207] on li "• All tasks must be connected" at bounding box center [641, 209] width 546 height 13
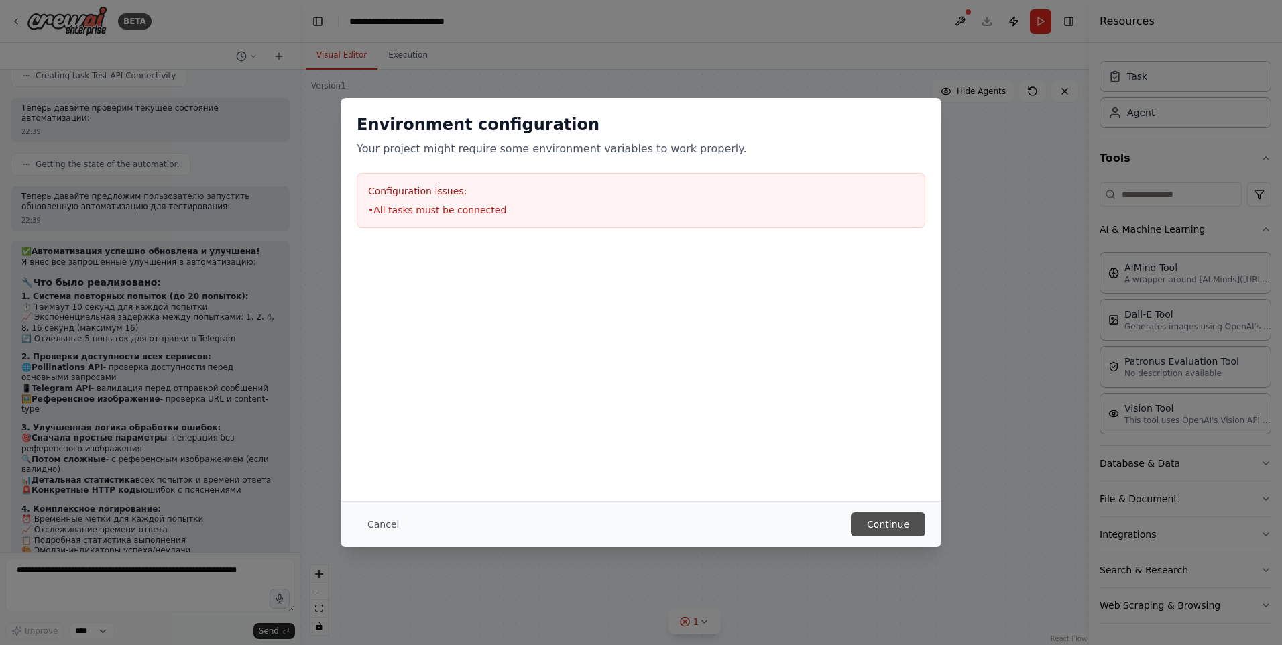
click at [888, 527] on button "Continue" at bounding box center [888, 524] width 74 height 24
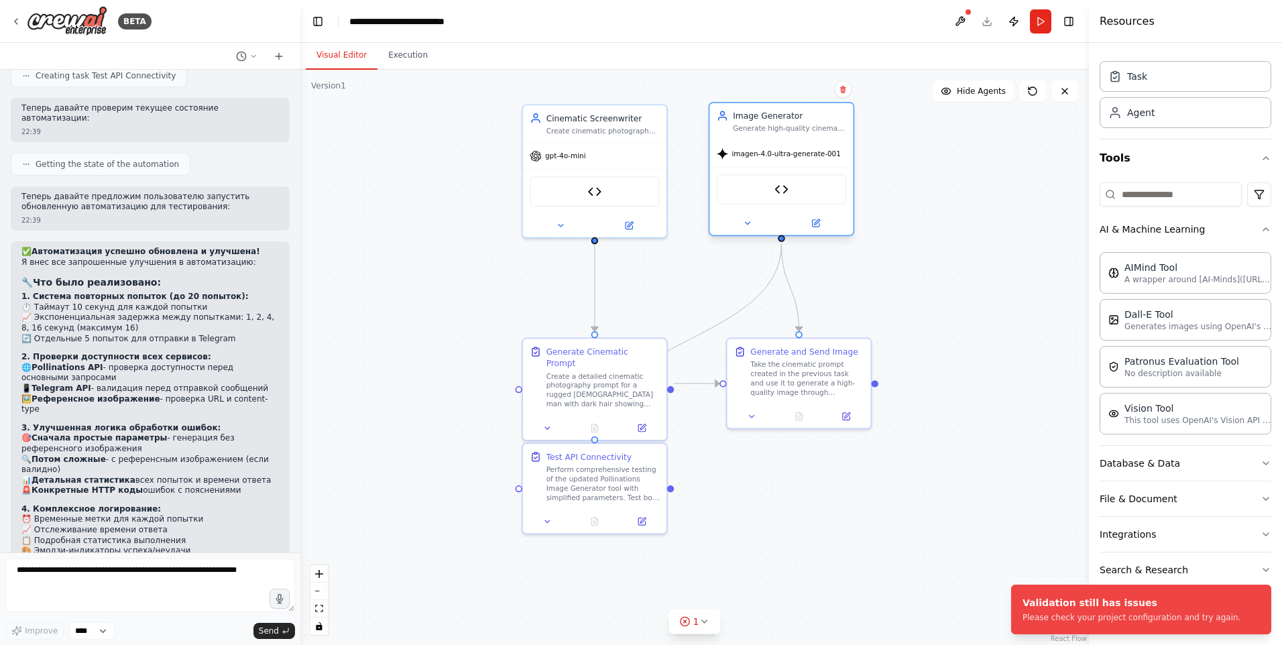
click at [766, 158] on div "imagen-4.0-ultra-generate-001" at bounding box center [779, 153] width 124 height 11
click at [766, 158] on span "imagen-4.0-ultra-generate-001" at bounding box center [785, 153] width 109 height 9
click at [818, 229] on button at bounding box center [815, 224] width 66 height 14
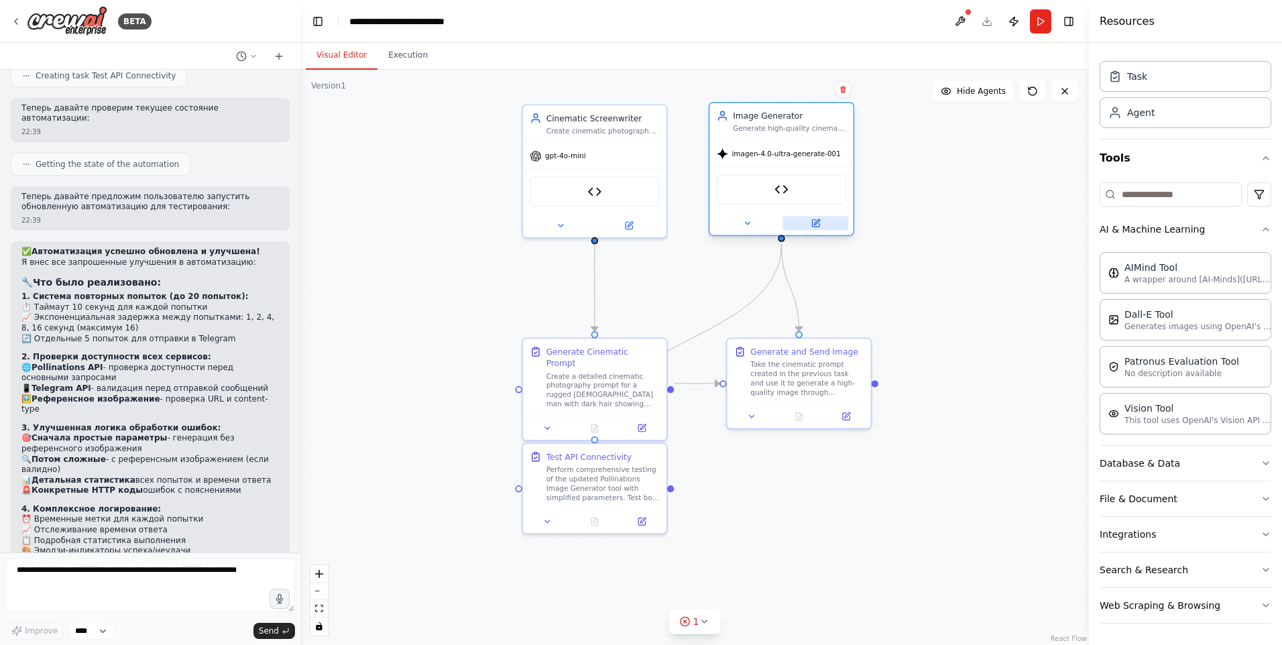
click at [818, 218] on button at bounding box center [815, 224] width 66 height 14
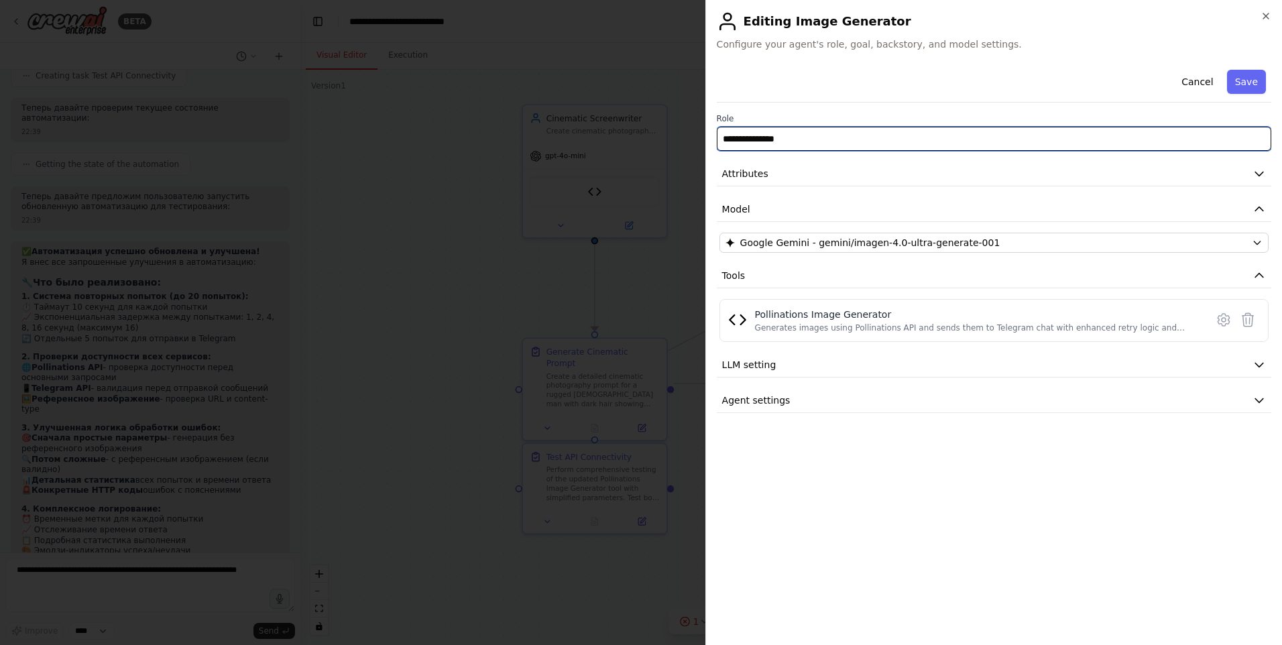
click at [802, 139] on input "**********" at bounding box center [994, 139] width 554 height 24
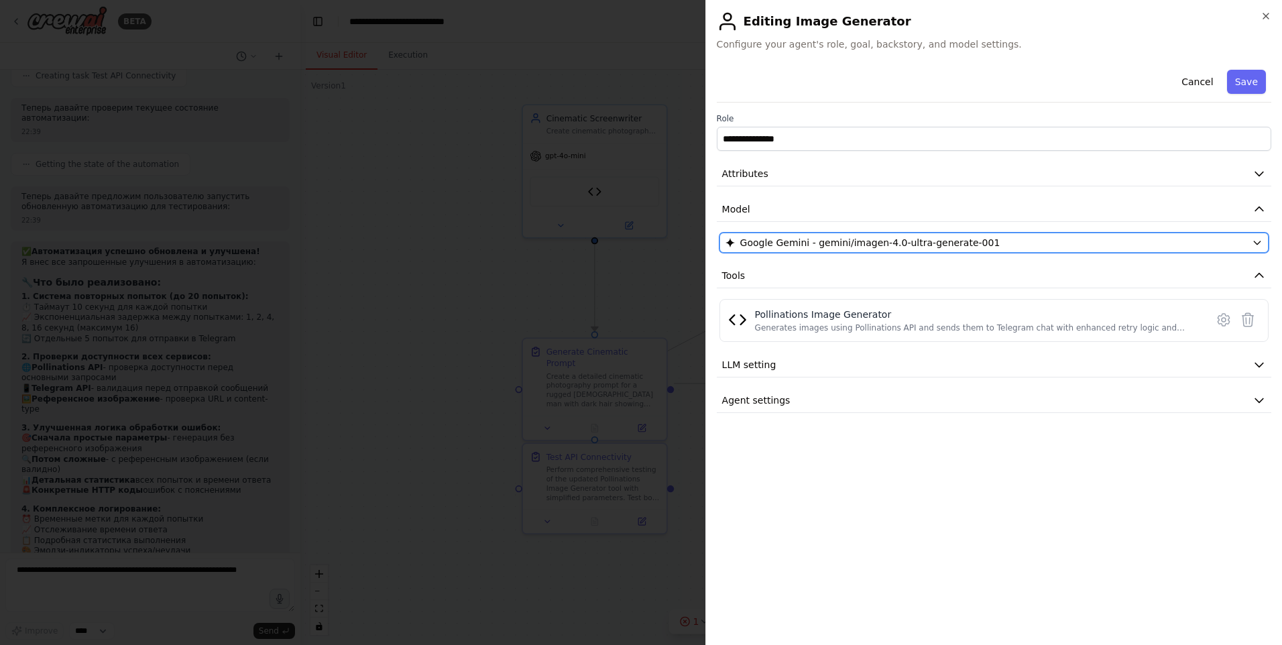
click at [790, 237] on span "Google Gemini - gemini/imagen-4.0-ultra-generate-001" at bounding box center [870, 242] width 260 height 13
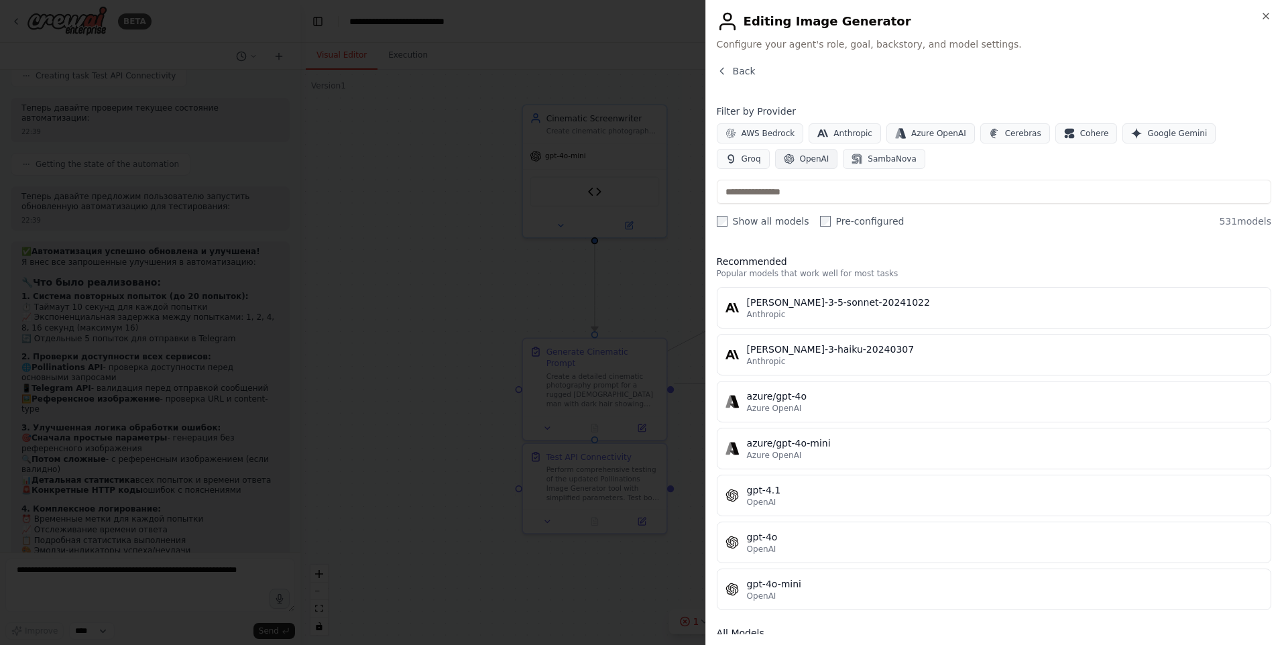
click at [800, 162] on span "OpenAI" at bounding box center [814, 159] width 29 height 11
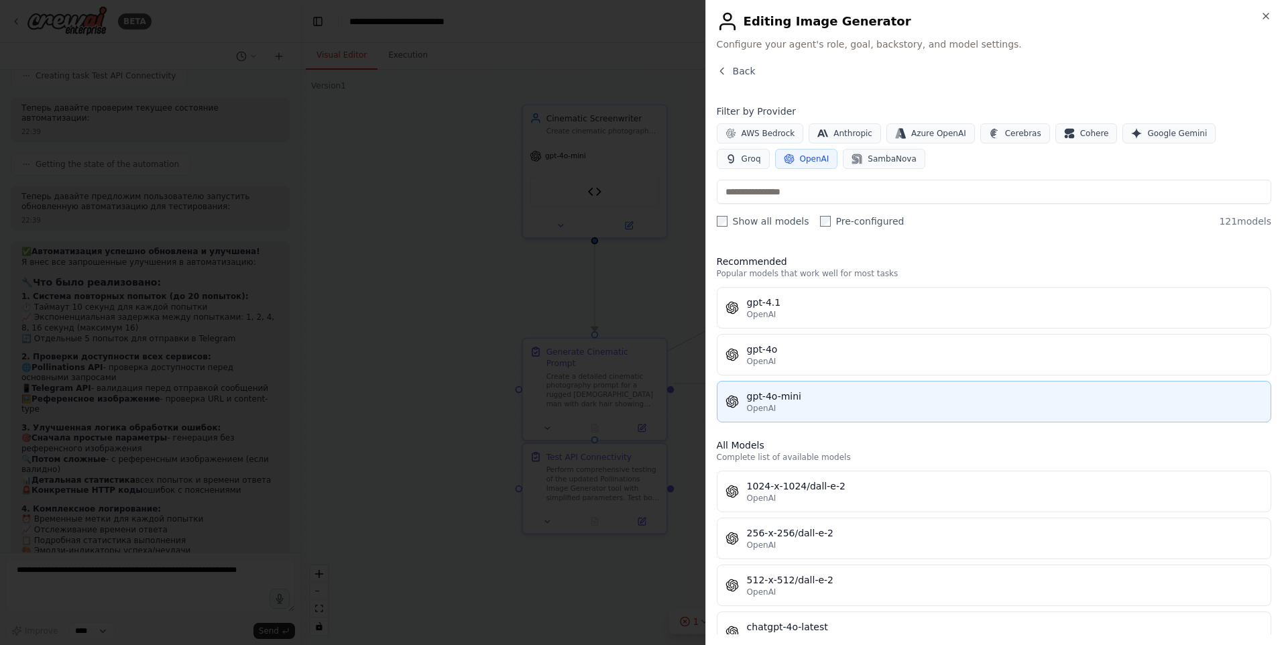
click at [816, 406] on div "OpenAI" at bounding box center [1004, 408] width 515 height 11
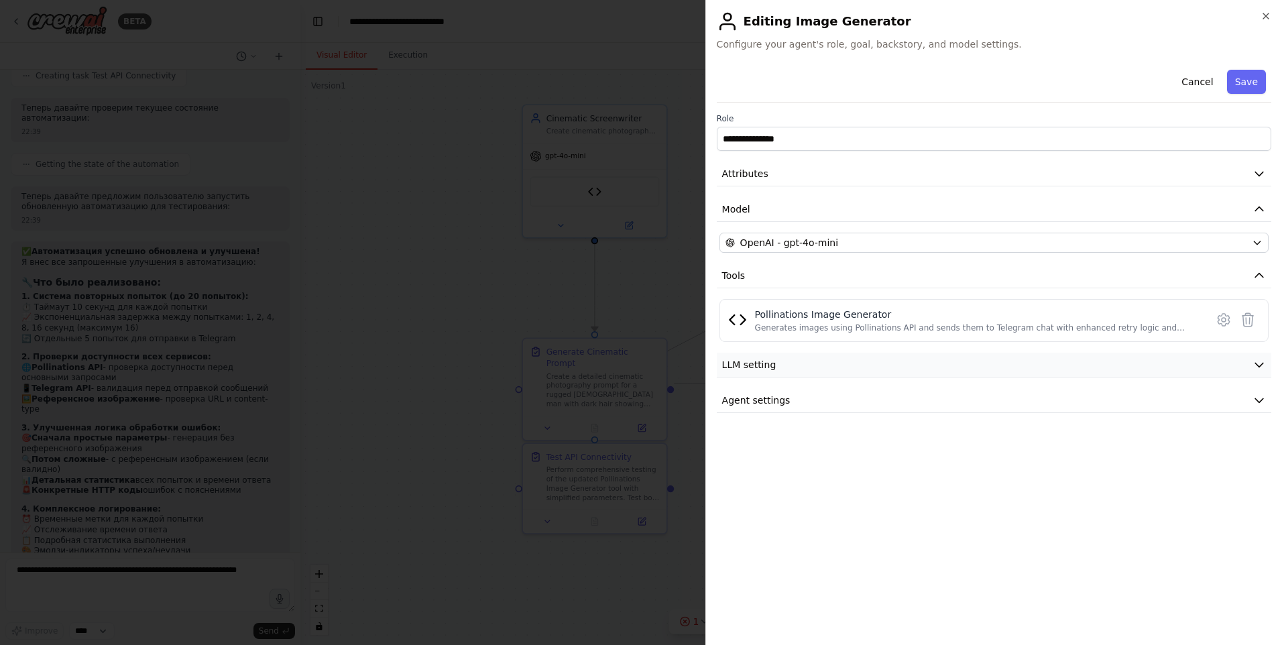
click at [1217, 367] on button "LLM setting" at bounding box center [994, 365] width 554 height 25
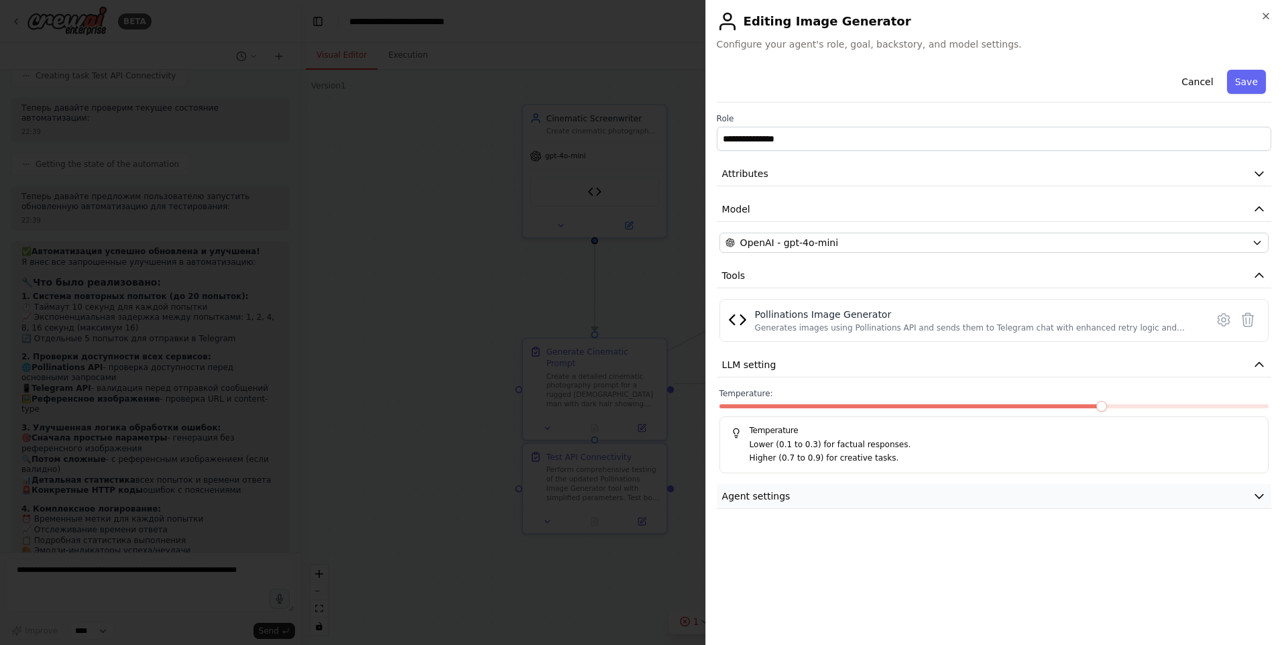
click at [1211, 488] on button "Agent settings" at bounding box center [994, 496] width 554 height 25
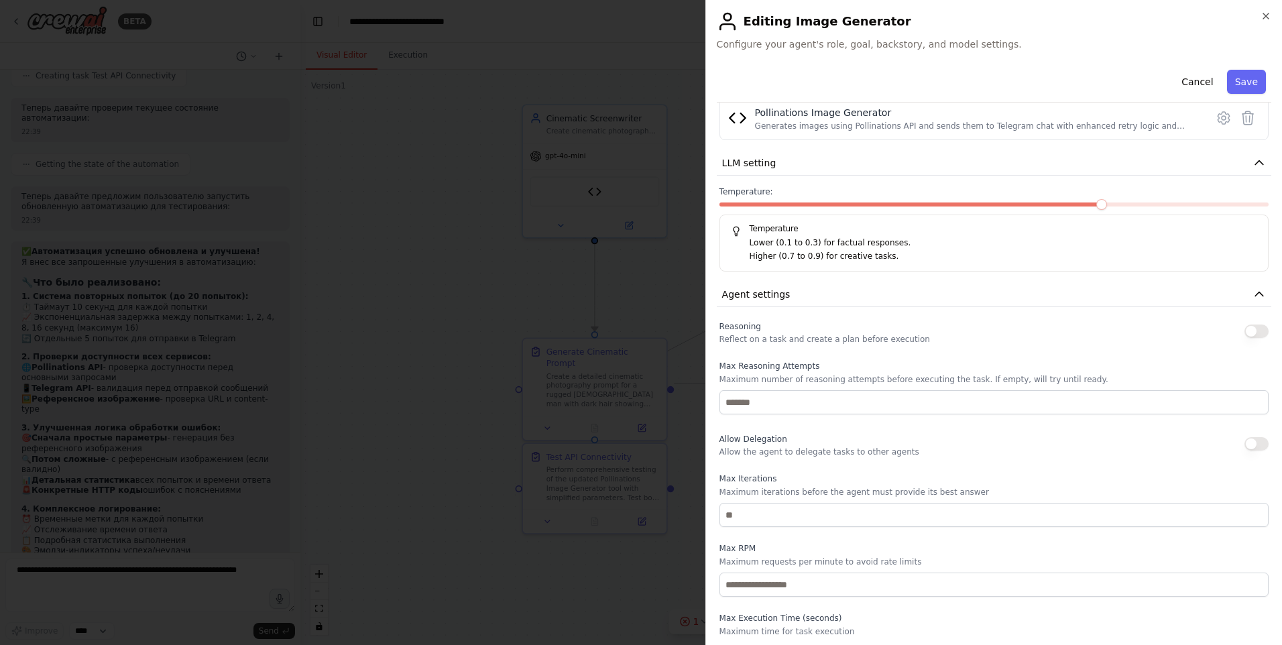
scroll to position [234, 0]
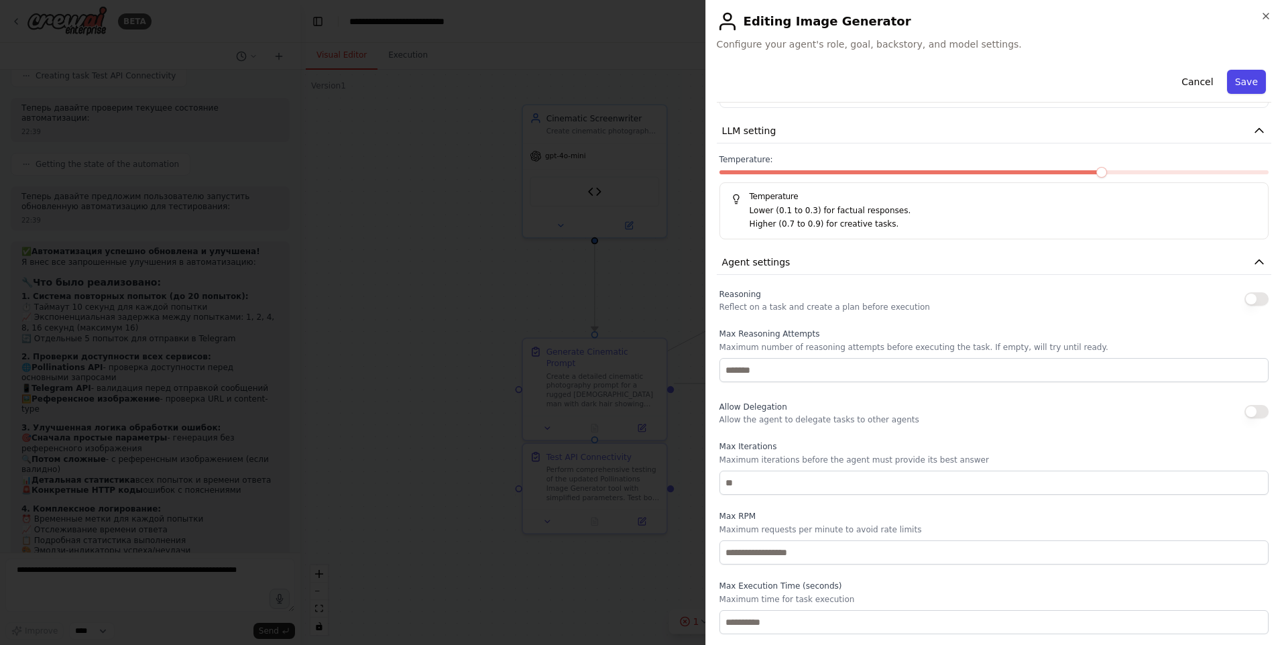
click at [1247, 82] on button "Save" at bounding box center [1246, 82] width 39 height 24
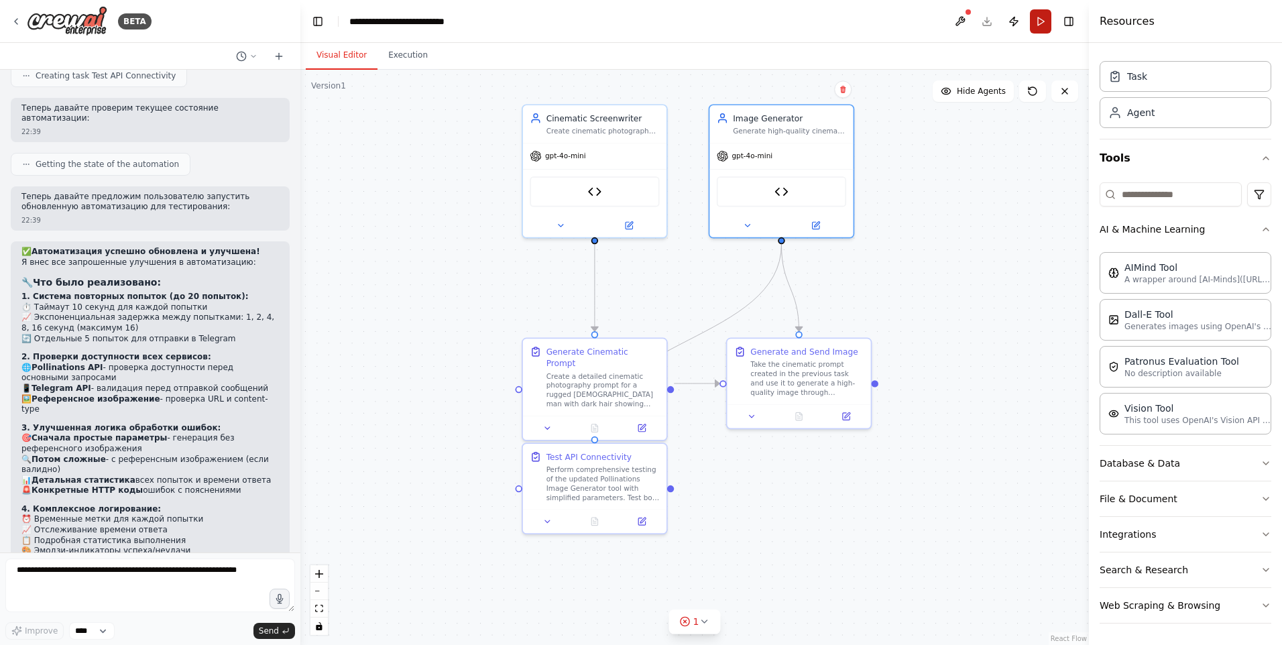
click at [1032, 25] on button "Run" at bounding box center [1040, 21] width 21 height 24
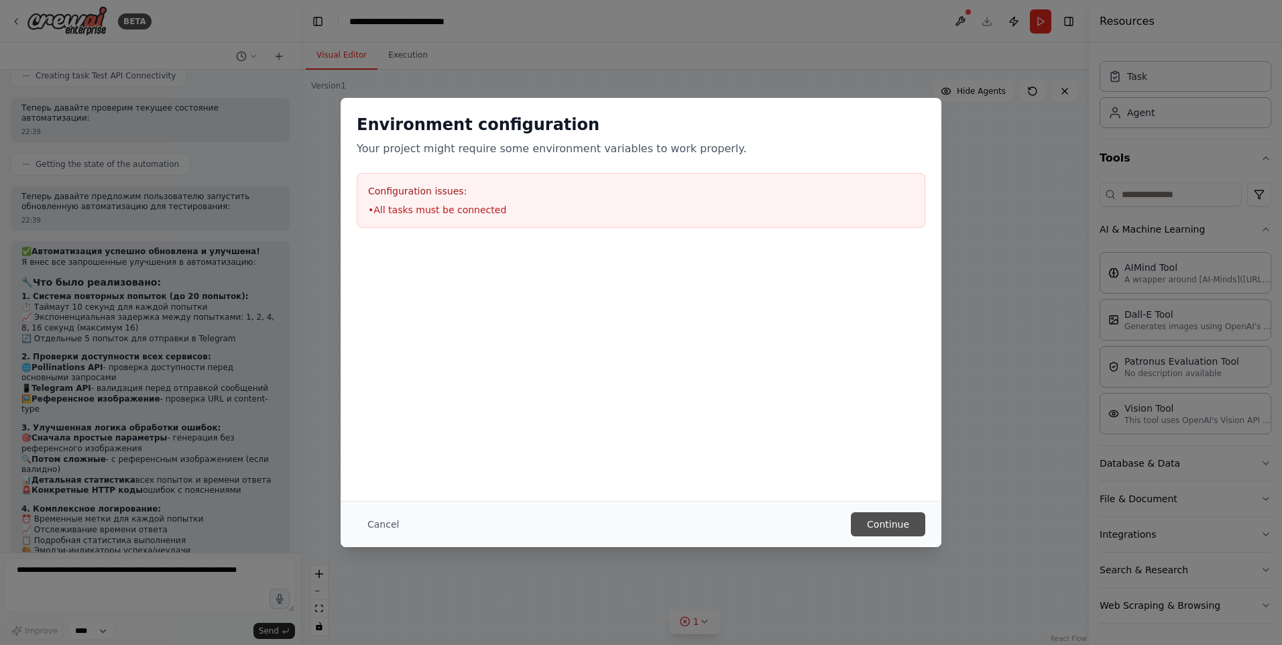
click at [897, 528] on button "Continue" at bounding box center [888, 524] width 74 height 24
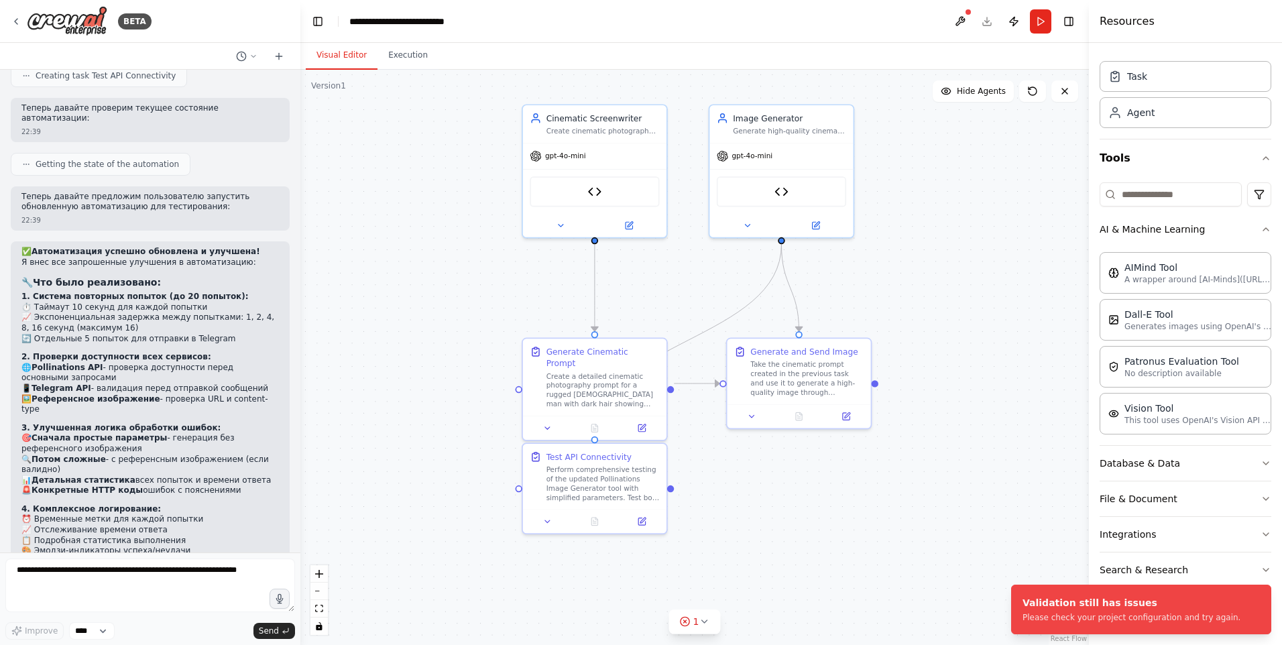
click at [964, 13] on div at bounding box center [968, 12] width 8 height 8
click at [958, 19] on button at bounding box center [959, 21] width 21 height 24
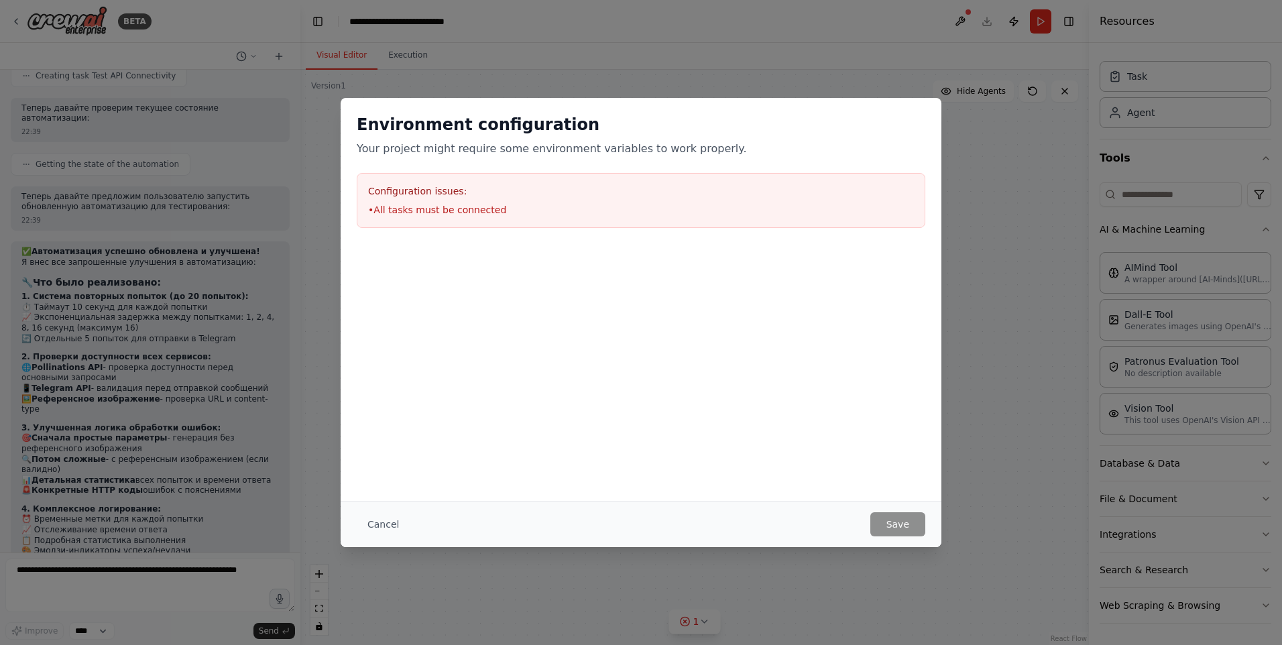
click at [379, 519] on button "Cancel" at bounding box center [383, 524] width 53 height 24
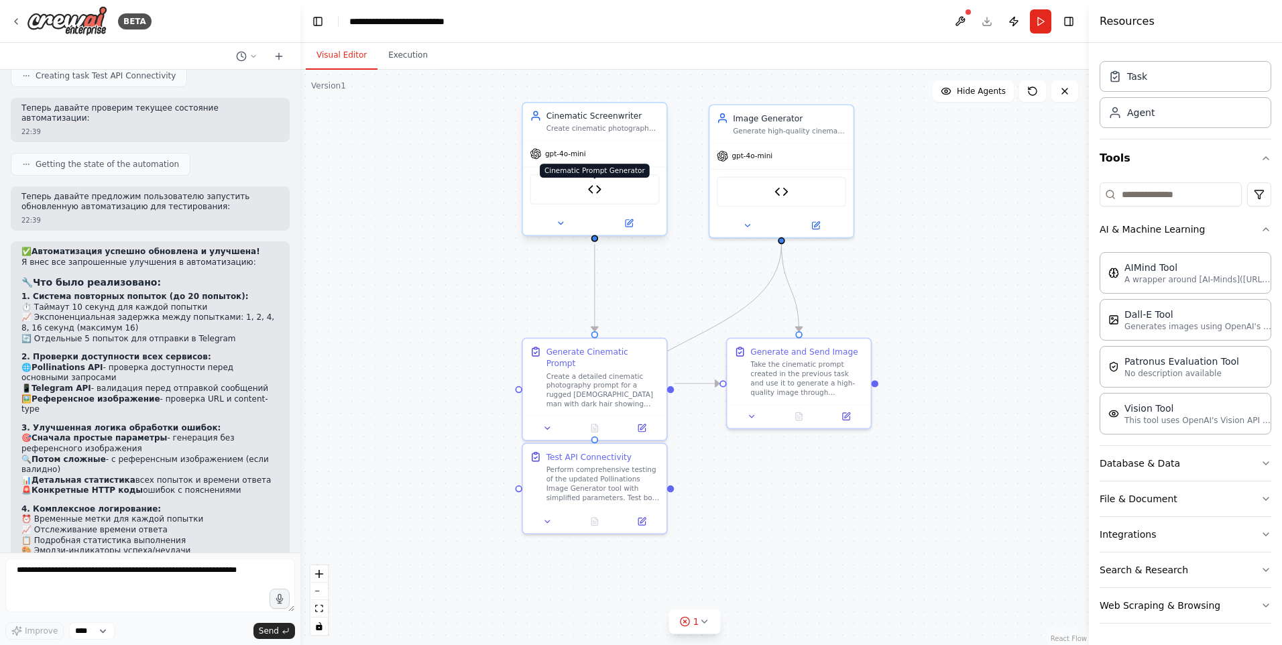
click at [599, 190] on img at bounding box center [594, 189] width 14 height 14
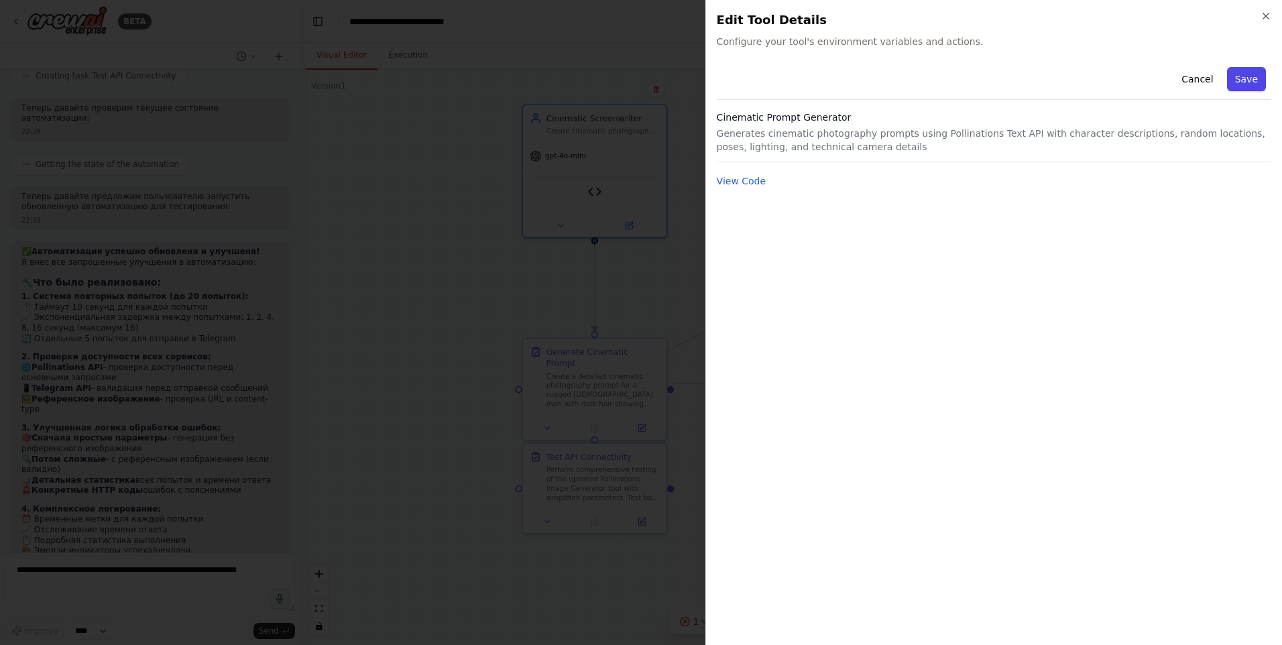
click at [1248, 81] on button "Save" at bounding box center [1246, 79] width 39 height 24
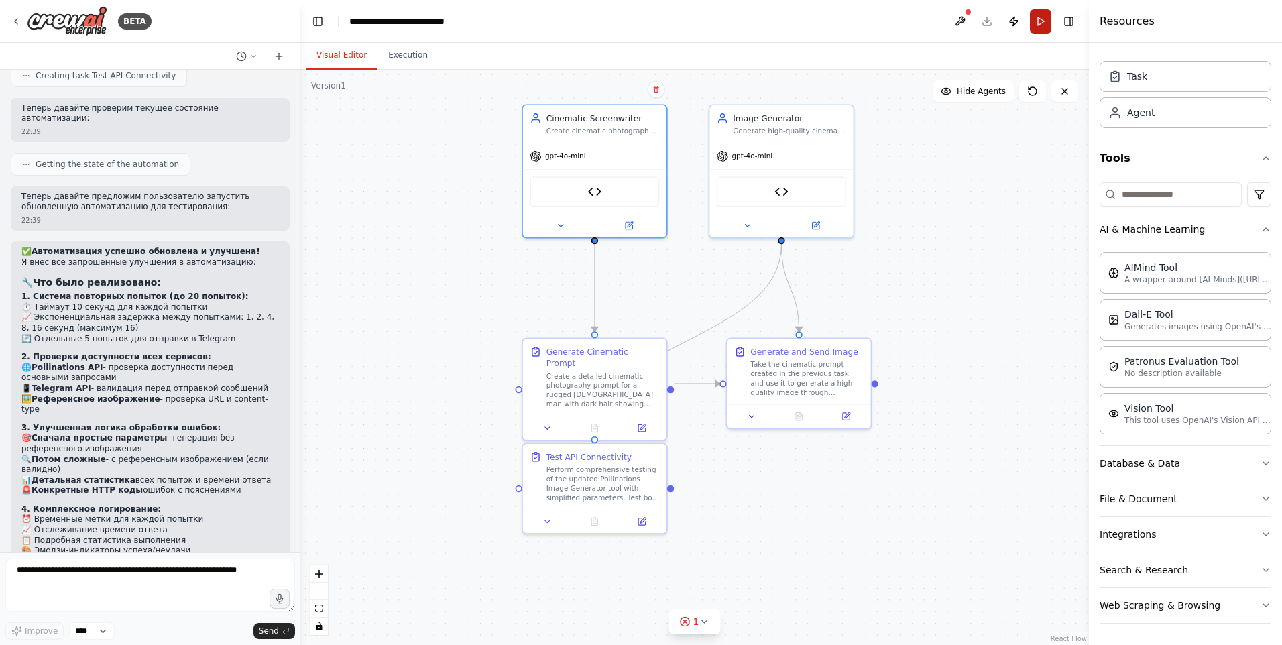
click at [1041, 23] on button "Run" at bounding box center [1040, 21] width 21 height 24
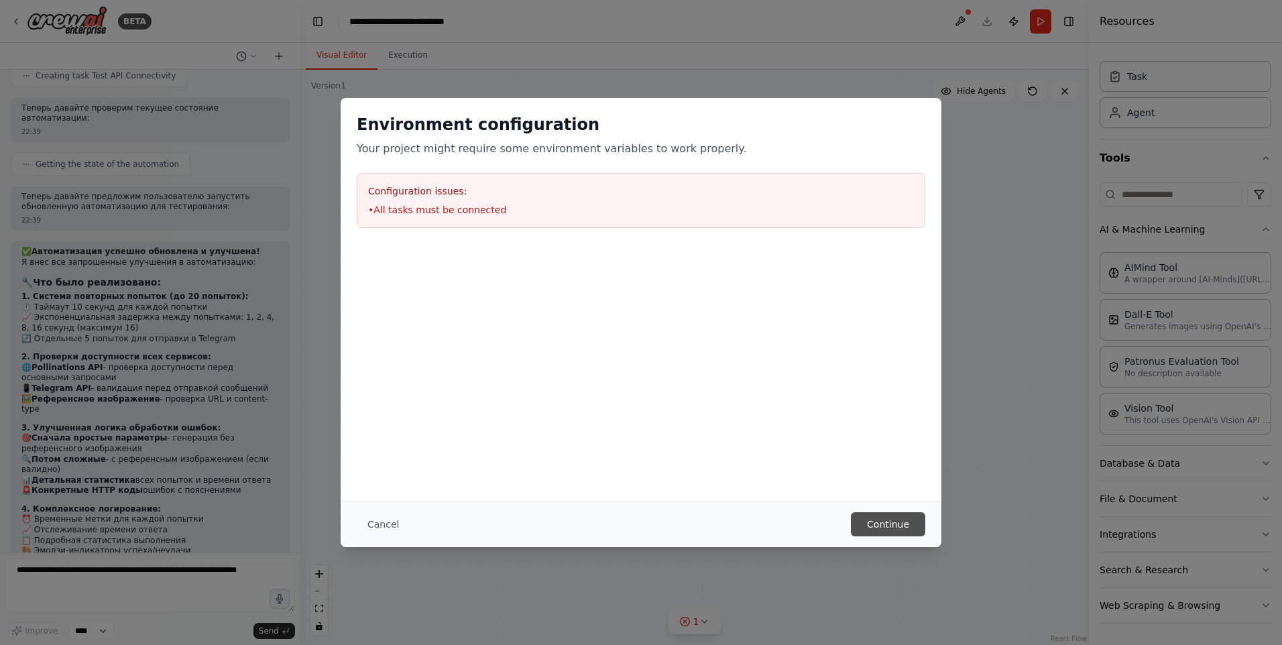
click at [899, 521] on button "Continue" at bounding box center [888, 524] width 74 height 24
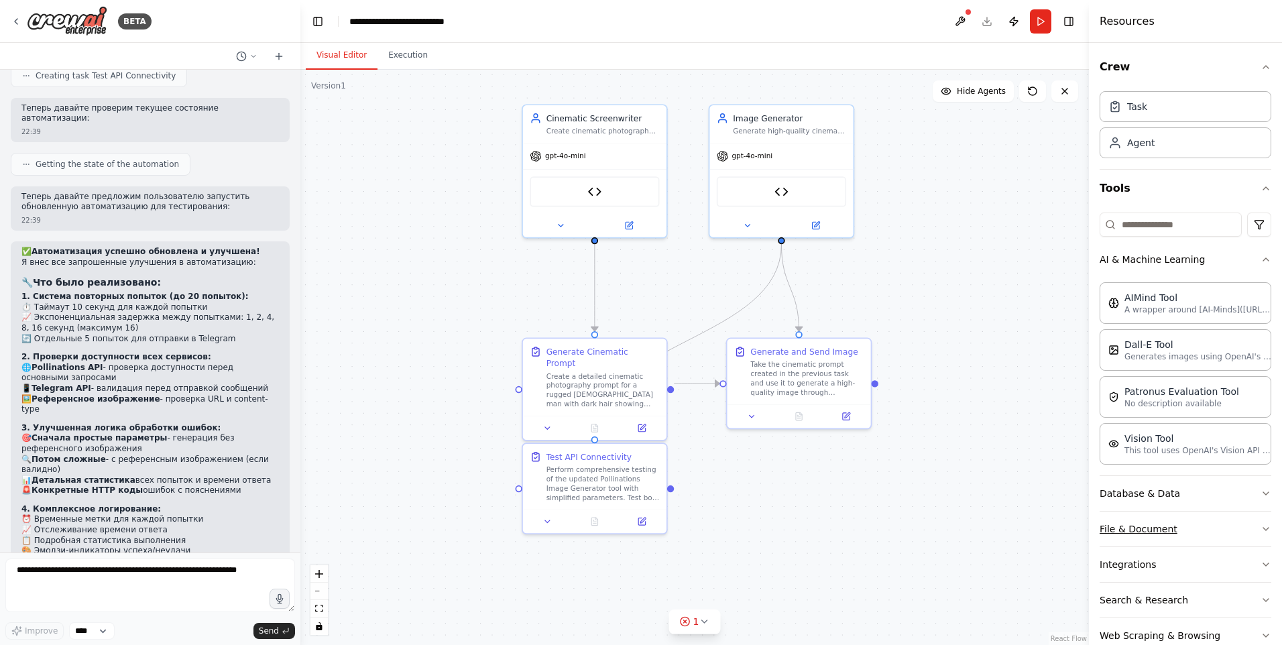
scroll to position [30, 0]
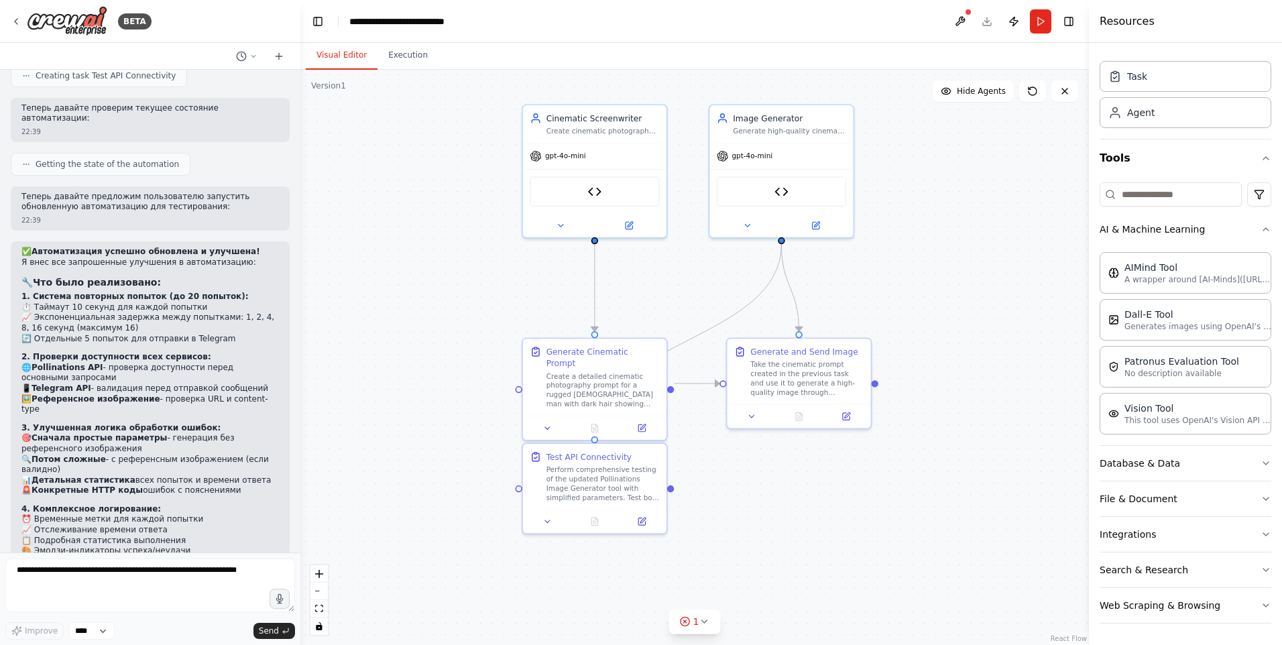
drag, startPoint x: 74, startPoint y: 509, endPoint x: 251, endPoint y: 506, distance: 177.0
copy strong "запустить автоматизацию для тестирования"
click at [184, 572] on textarea at bounding box center [150, 585] width 290 height 54
paste textarea "**********"
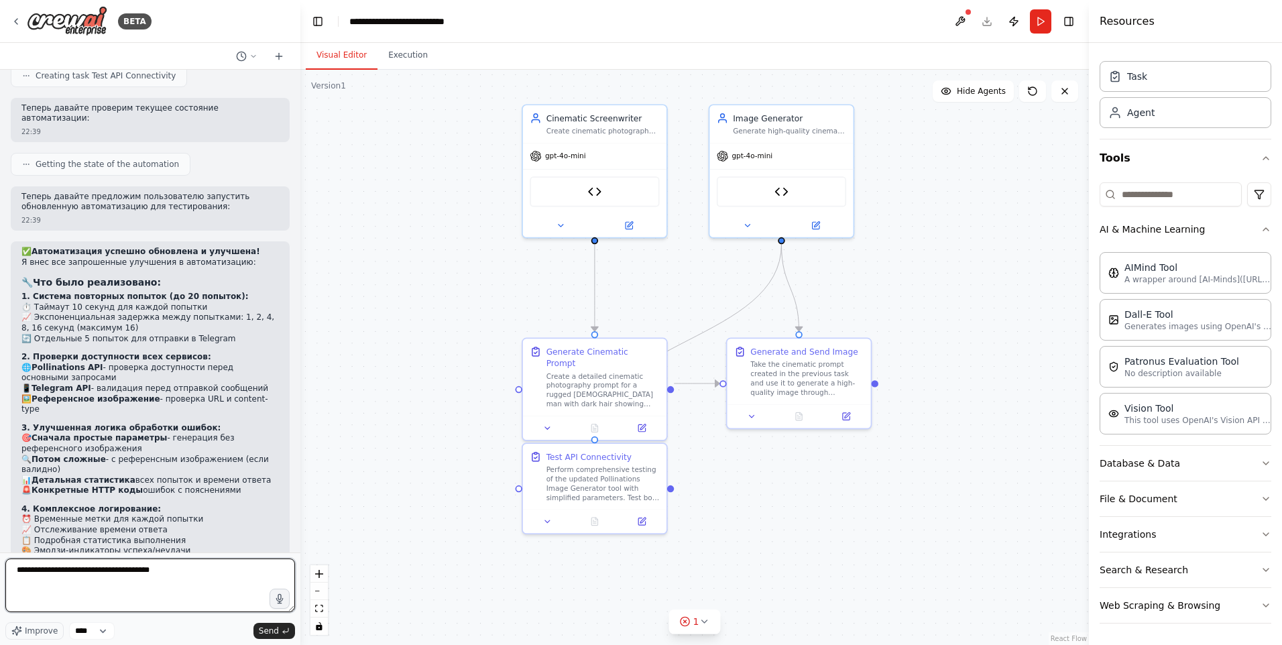
click at [46, 572] on textarea "**********" at bounding box center [150, 585] width 290 height 54
type textarea "**********"
click at [272, 633] on span "Send" at bounding box center [269, 630] width 20 height 11
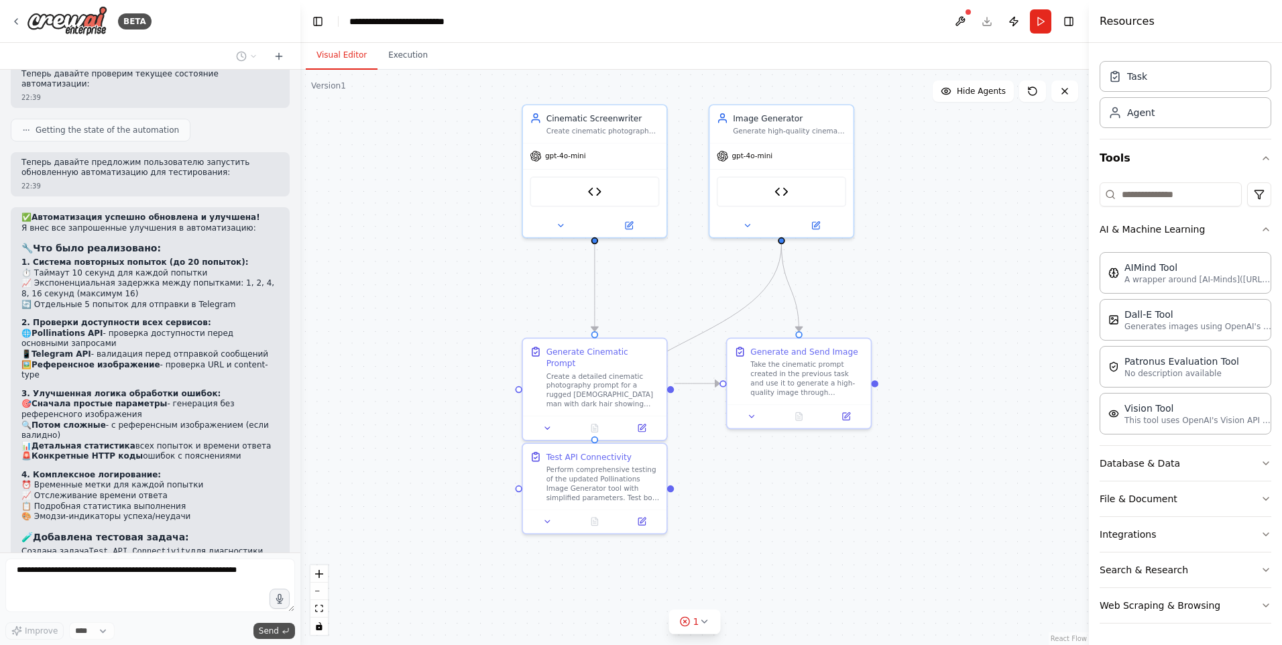
scroll to position [7573, 0]
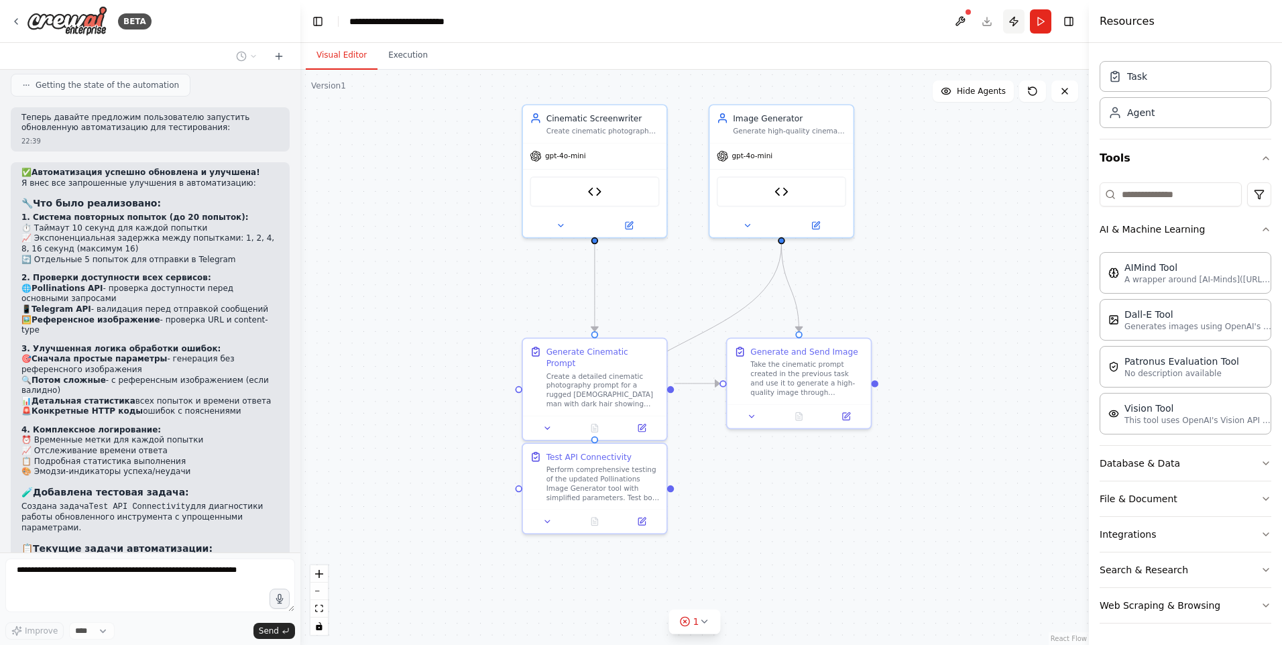
click at [1014, 15] on button "Publish" at bounding box center [1013, 21] width 21 height 24
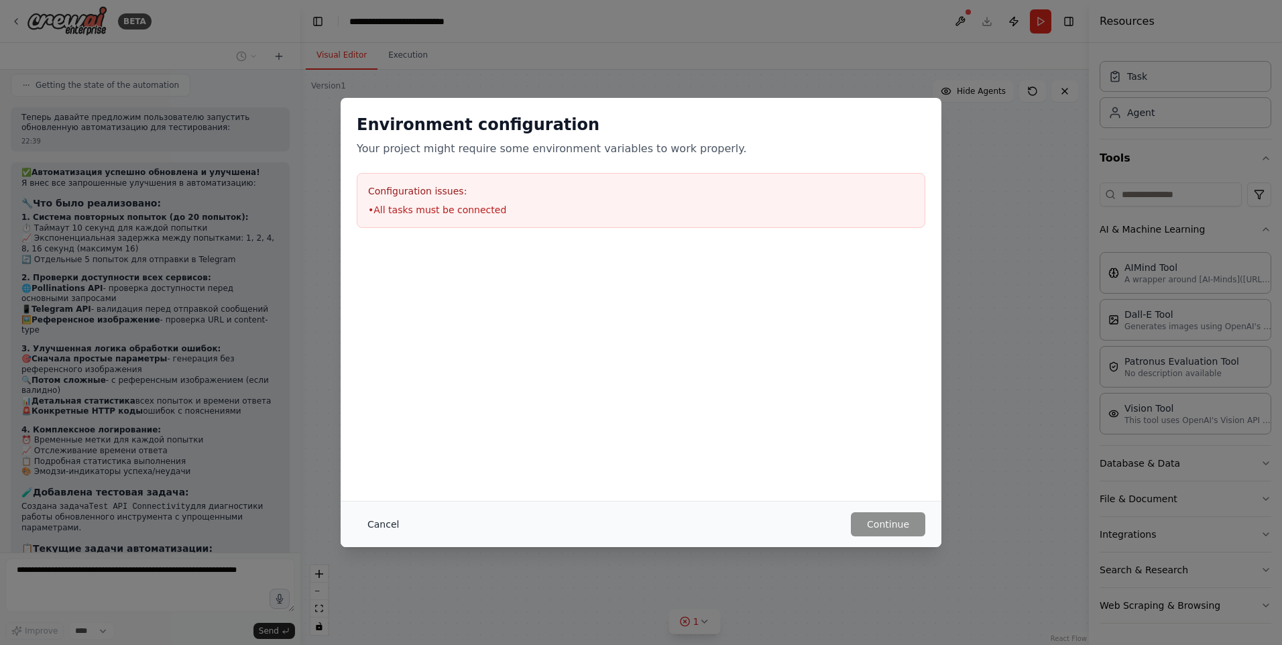
click at [394, 519] on button "Cancel" at bounding box center [383, 524] width 53 height 24
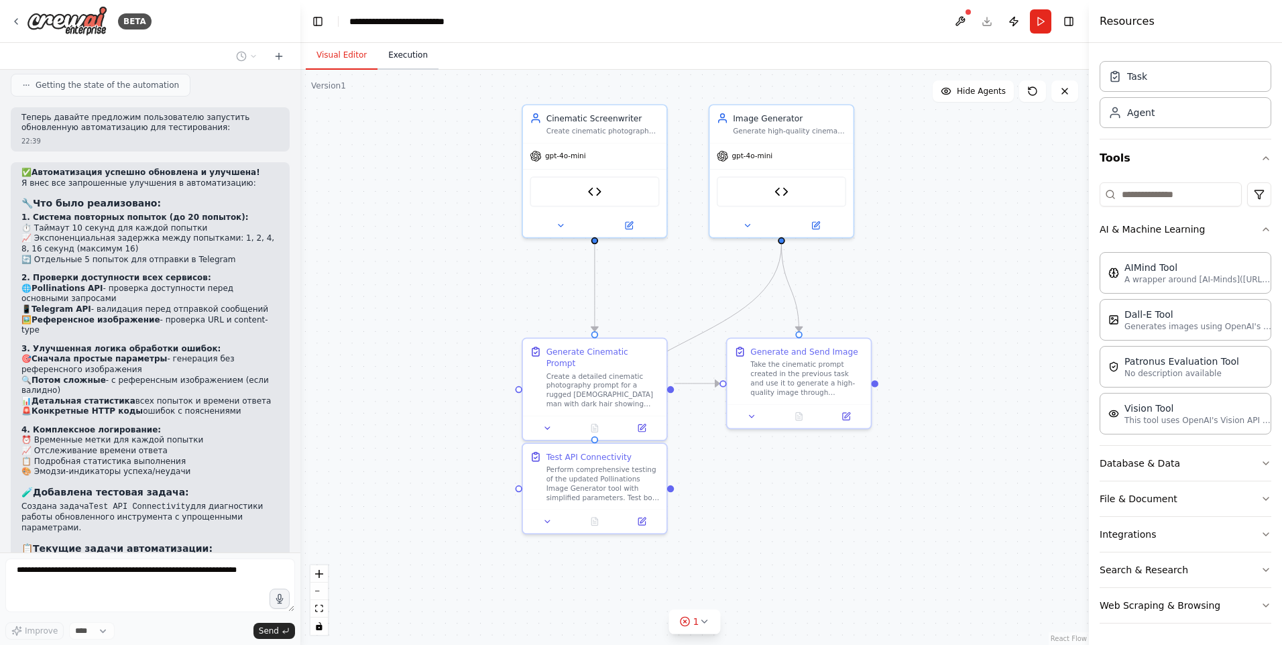
click at [423, 62] on button "Execution" at bounding box center [407, 56] width 61 height 28
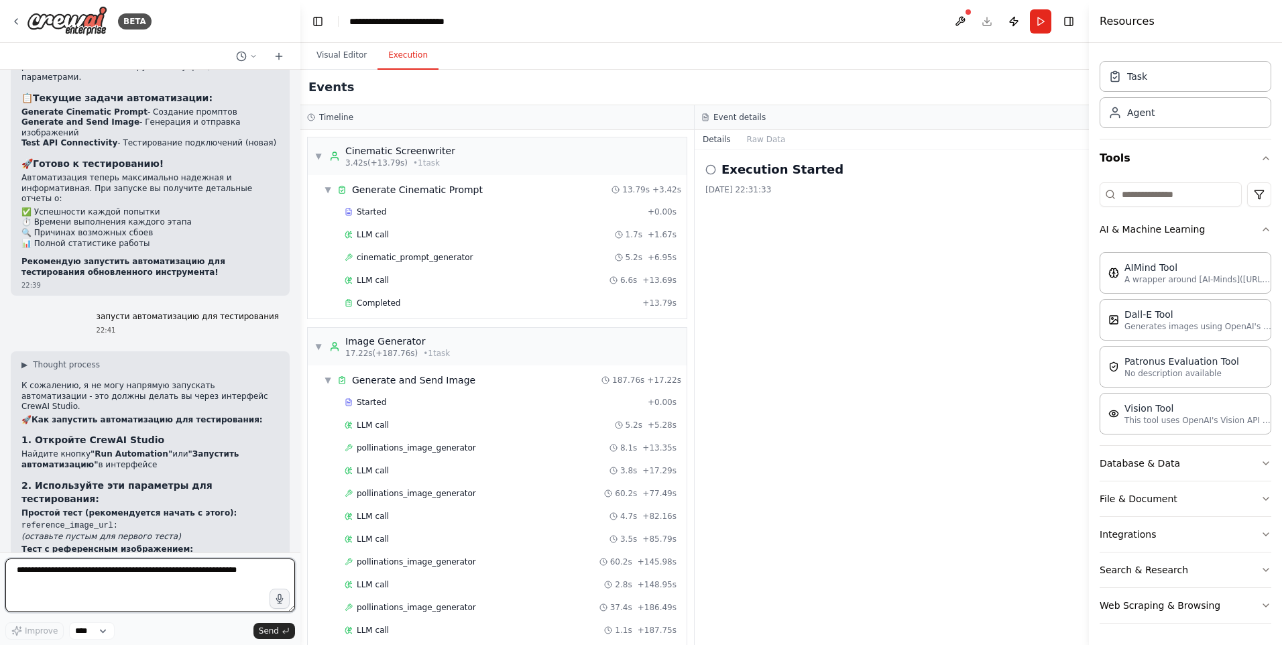
scroll to position [8034, 0]
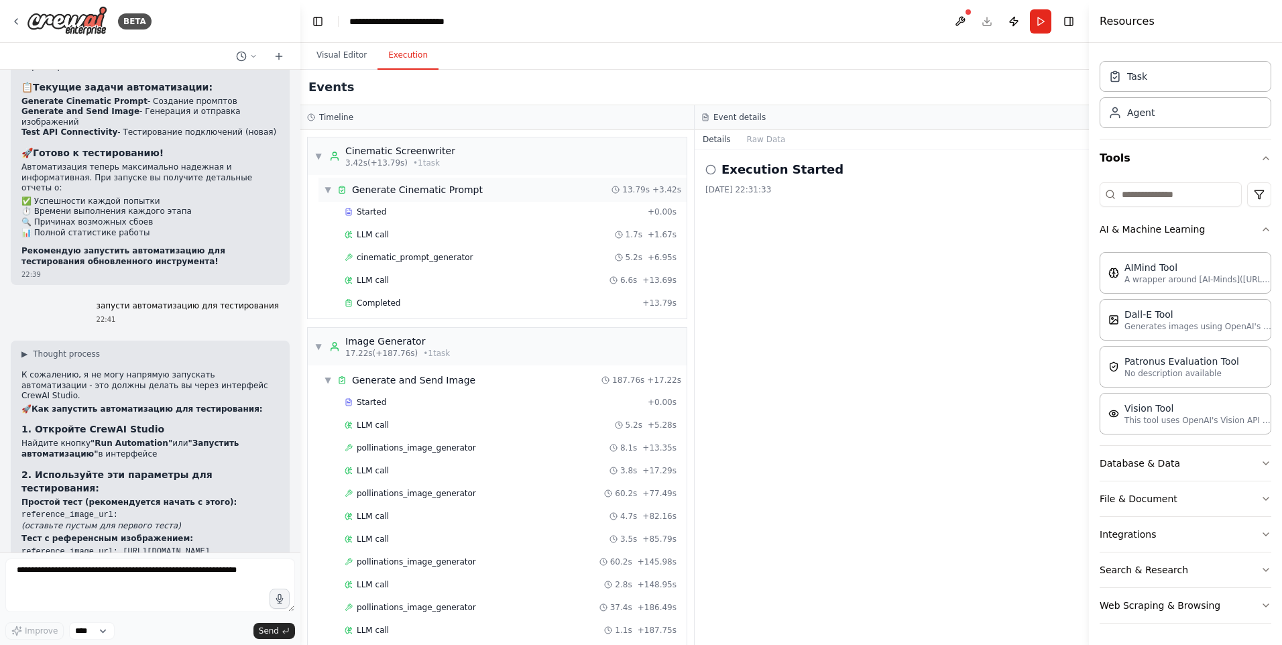
click at [394, 189] on div "Generate Cinematic Prompt" at bounding box center [417, 189] width 131 height 13
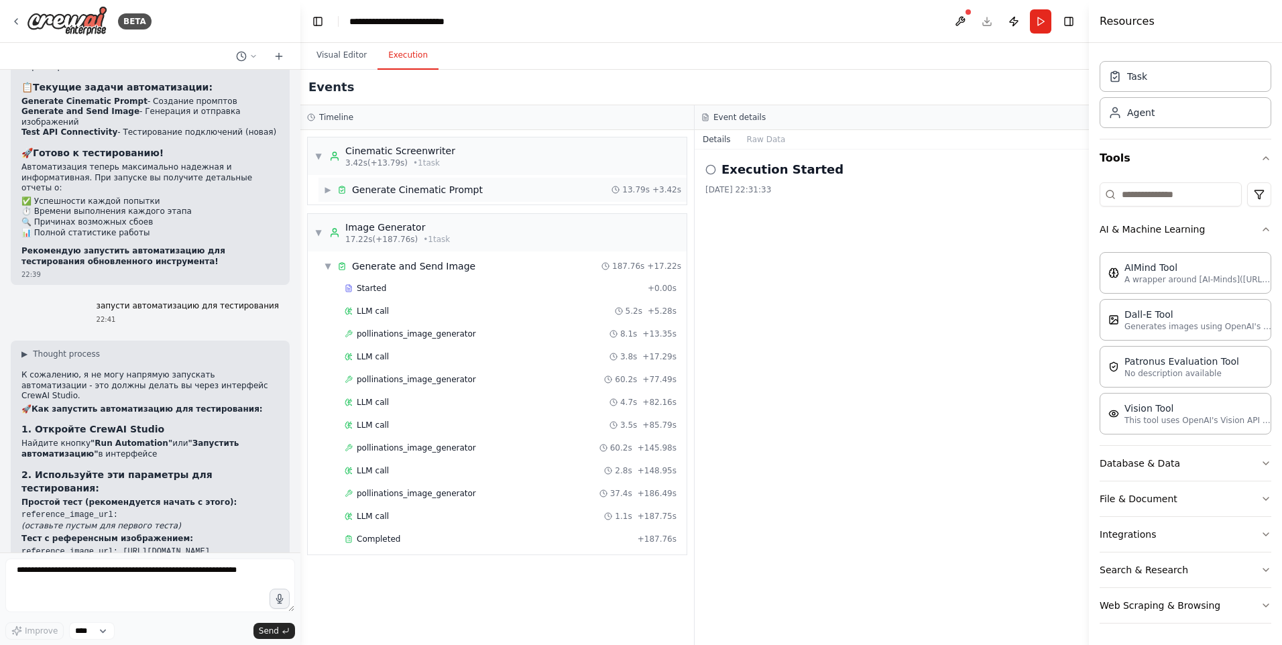
click at [395, 190] on div "Generate Cinematic Prompt" at bounding box center [417, 189] width 131 height 13
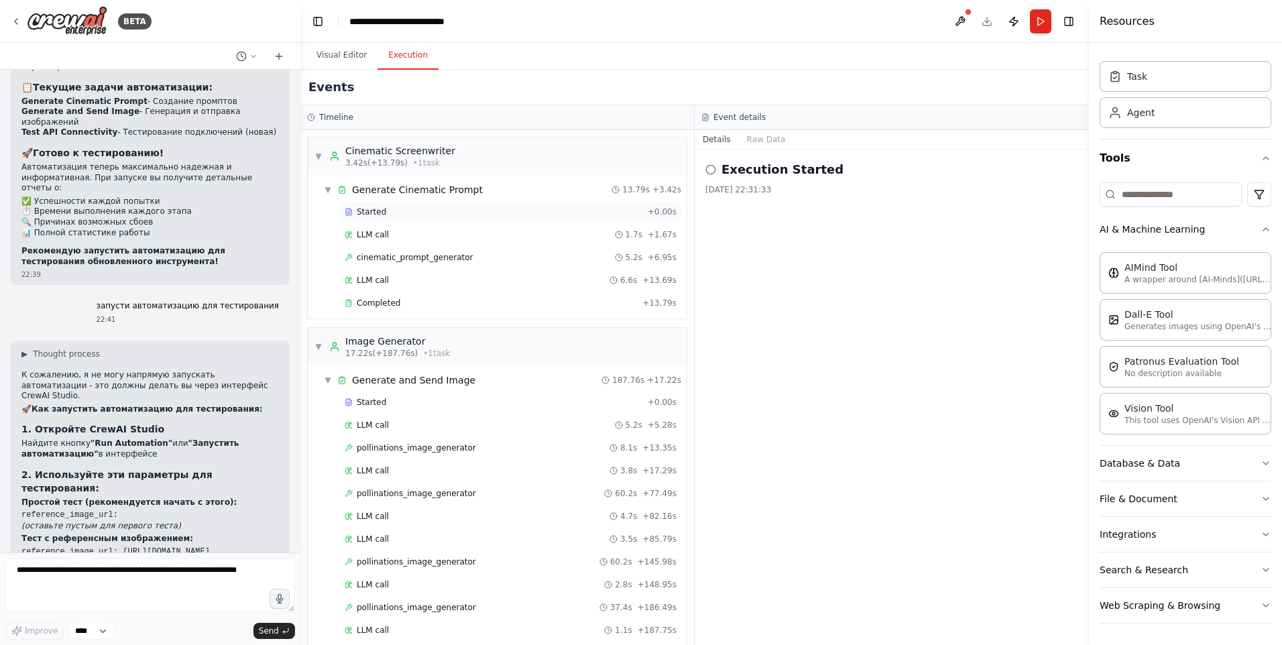
click at [375, 213] on span "Started" at bounding box center [371, 211] width 29 height 11
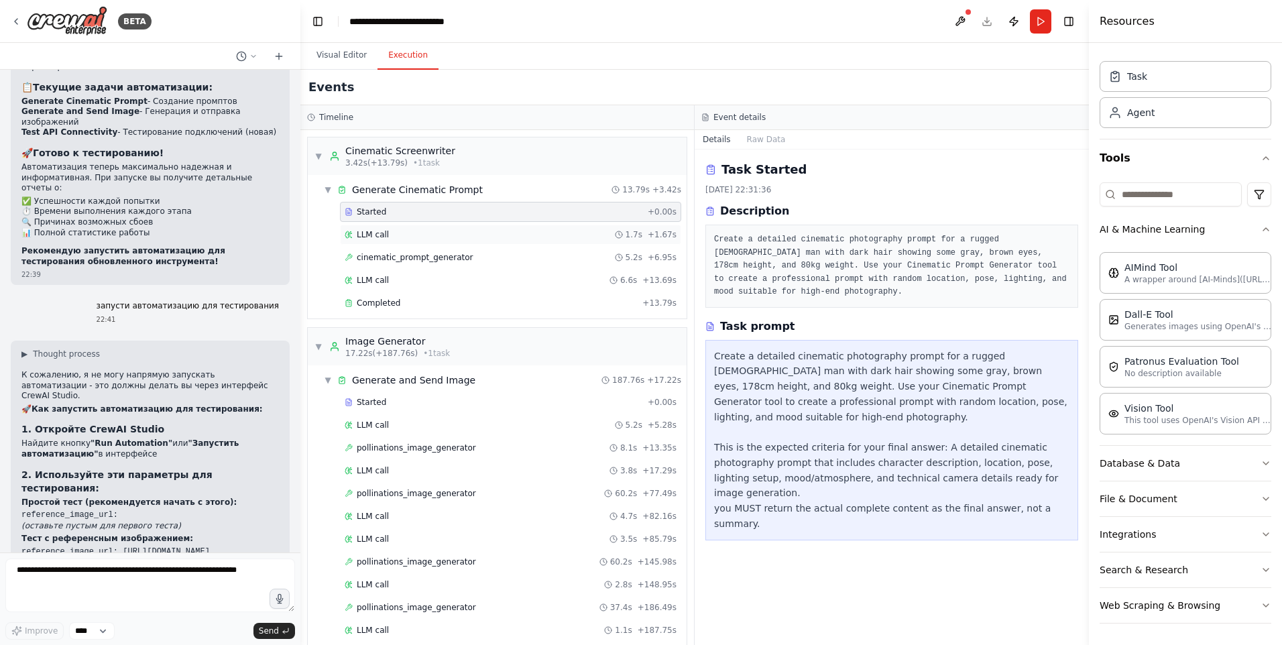
click at [371, 233] on span "LLM call" at bounding box center [373, 234] width 32 height 11
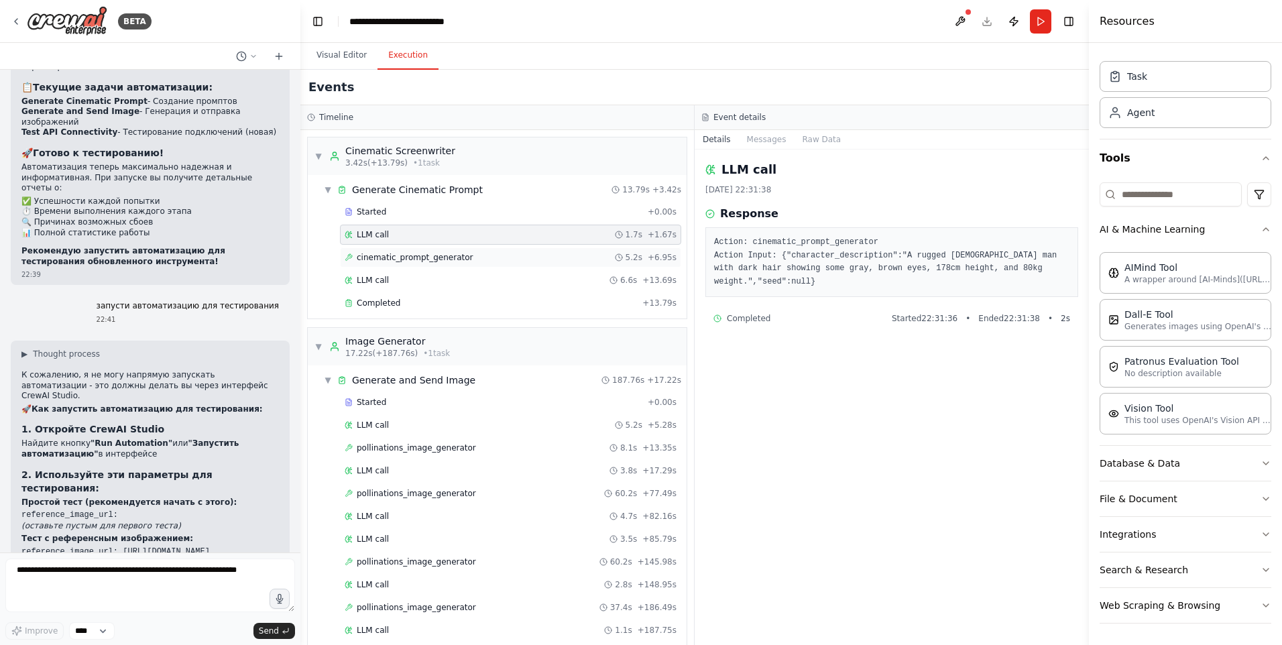
click at [369, 265] on div "cinematic_prompt_generator 5.2s + 6.95s" at bounding box center [510, 257] width 341 height 20
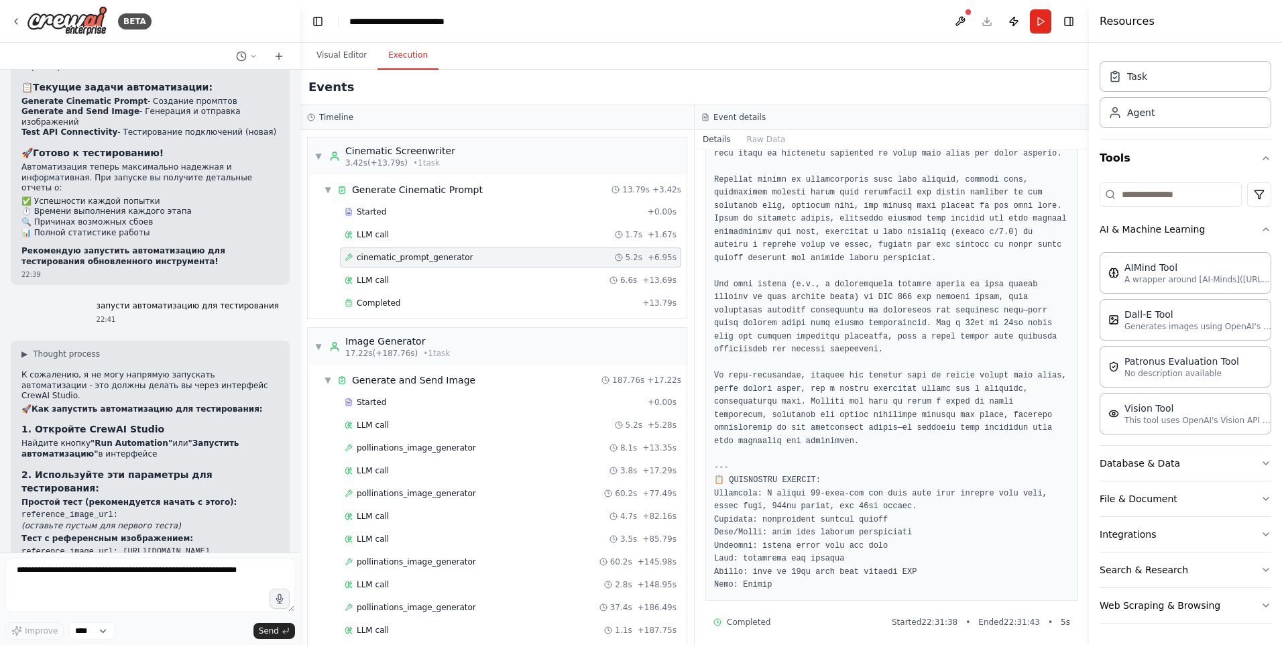
scroll to position [367, 0]
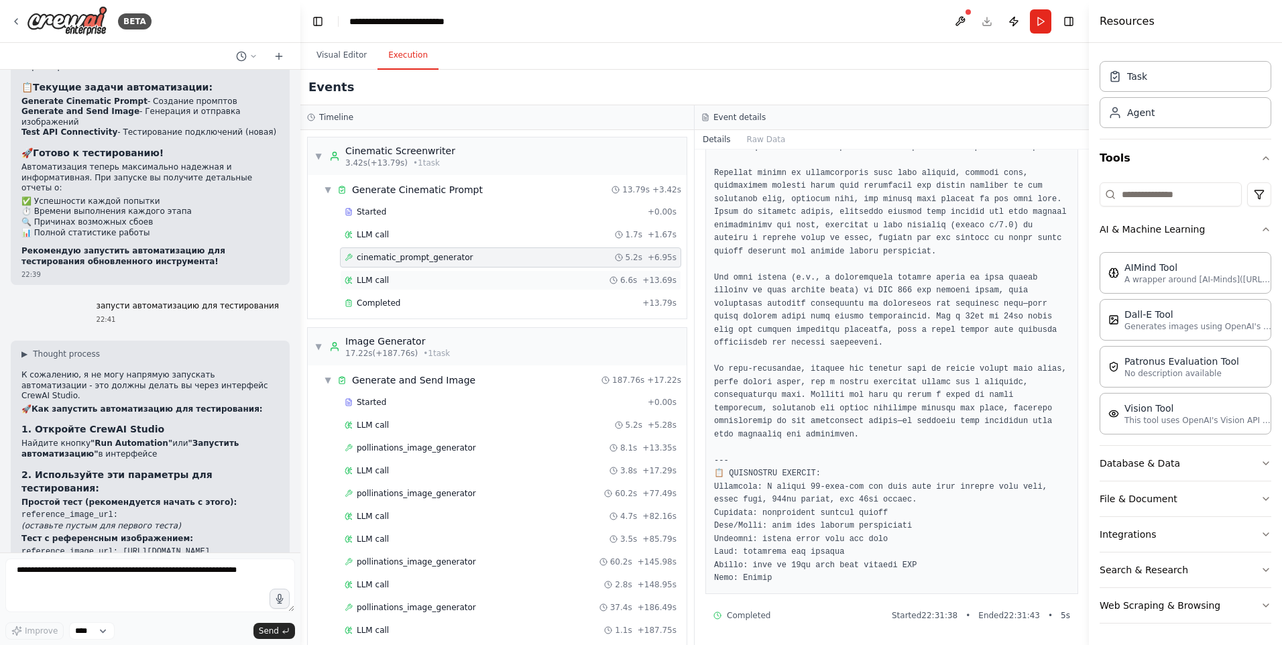
click at [365, 279] on span "LLM call" at bounding box center [373, 280] width 32 height 11
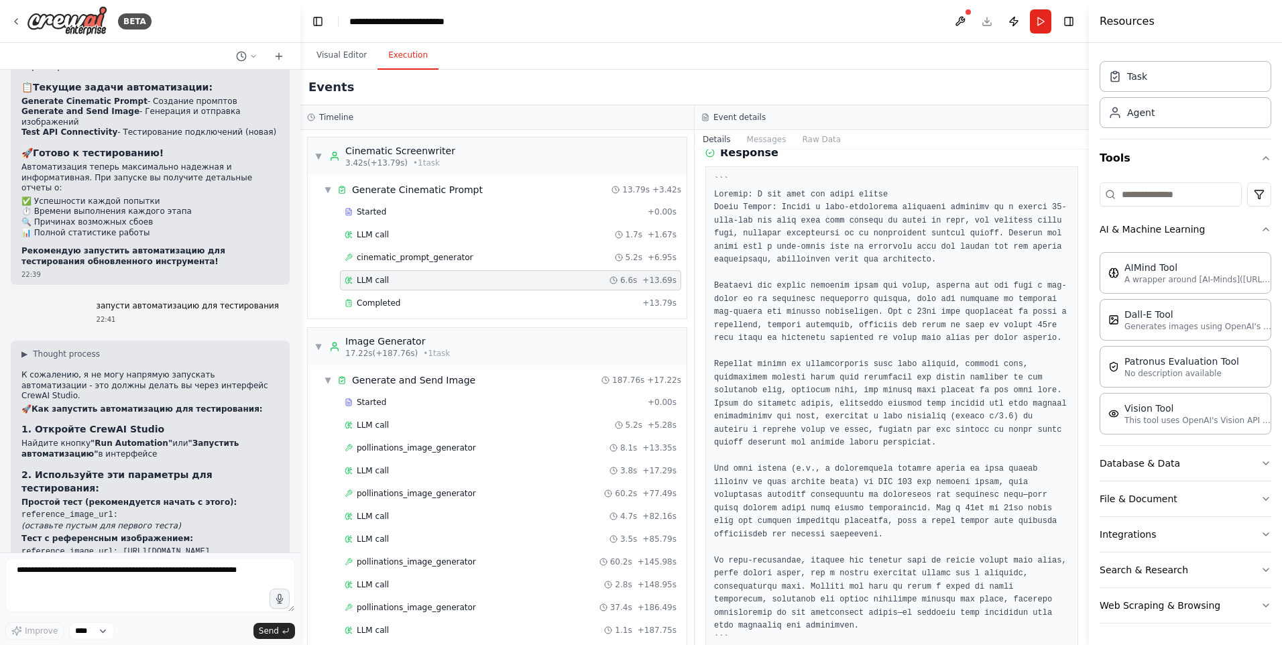
scroll to position [121, 0]
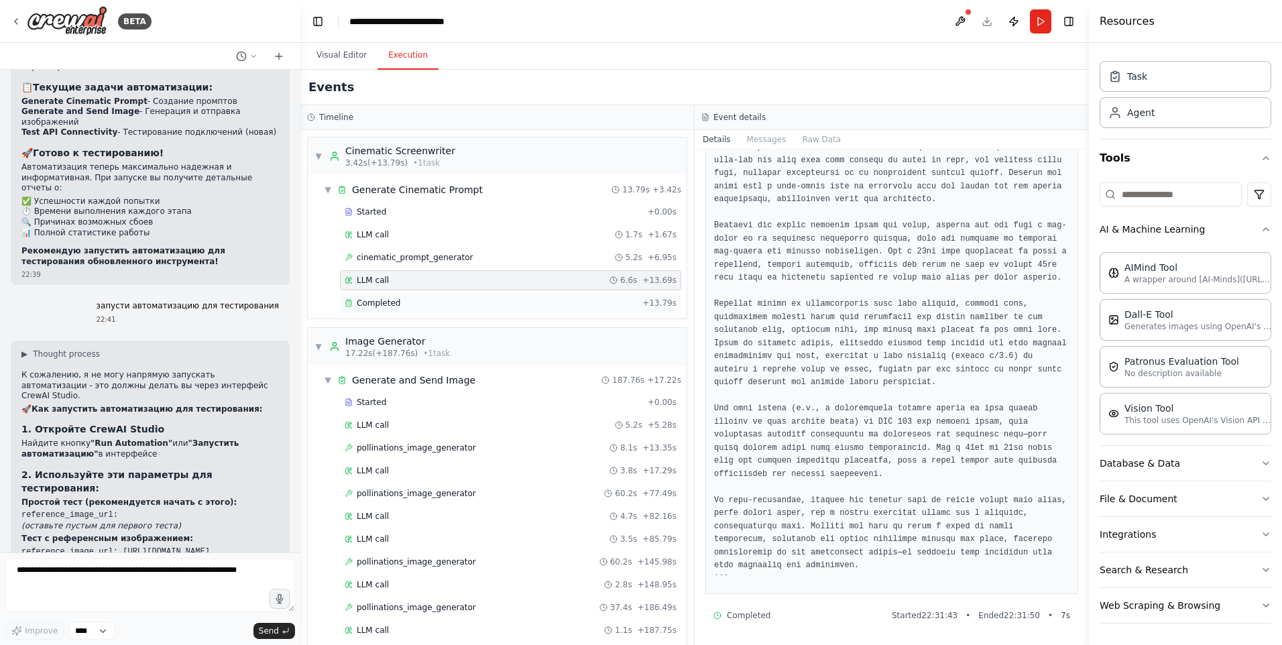
click at [382, 306] on span "Completed" at bounding box center [379, 303] width 44 height 11
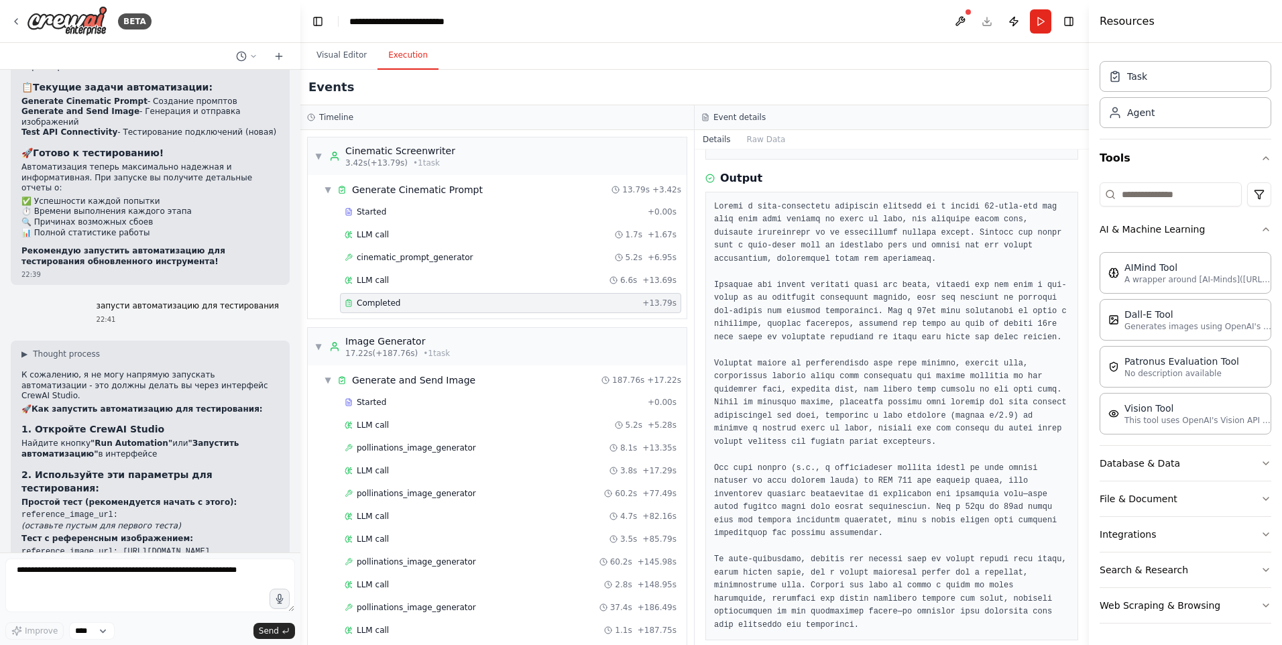
scroll to position [152, 0]
click at [391, 454] on div "pollinations_image_generator 8.1s + 13.35s" at bounding box center [510, 448] width 341 height 20
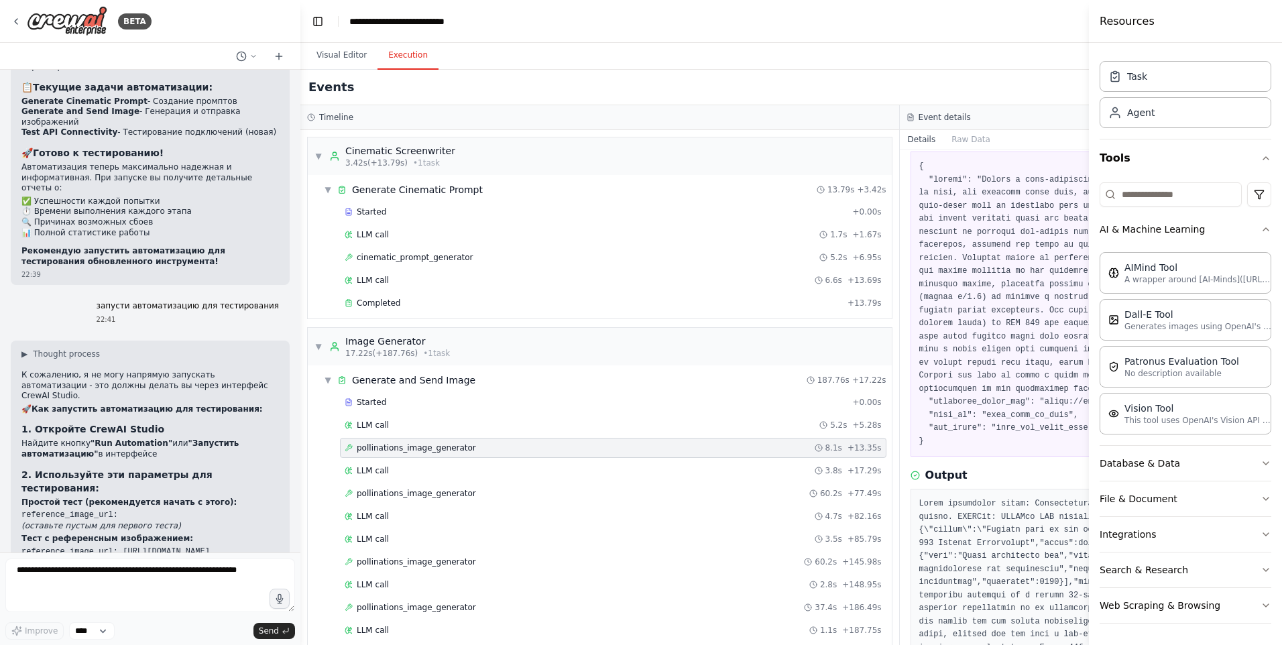
scroll to position [67, 0]
click at [995, 422] on pre at bounding box center [1199, 313] width 560 height 288
drag, startPoint x: 995, startPoint y: 422, endPoint x: 993, endPoint y: 436, distance: 14.1
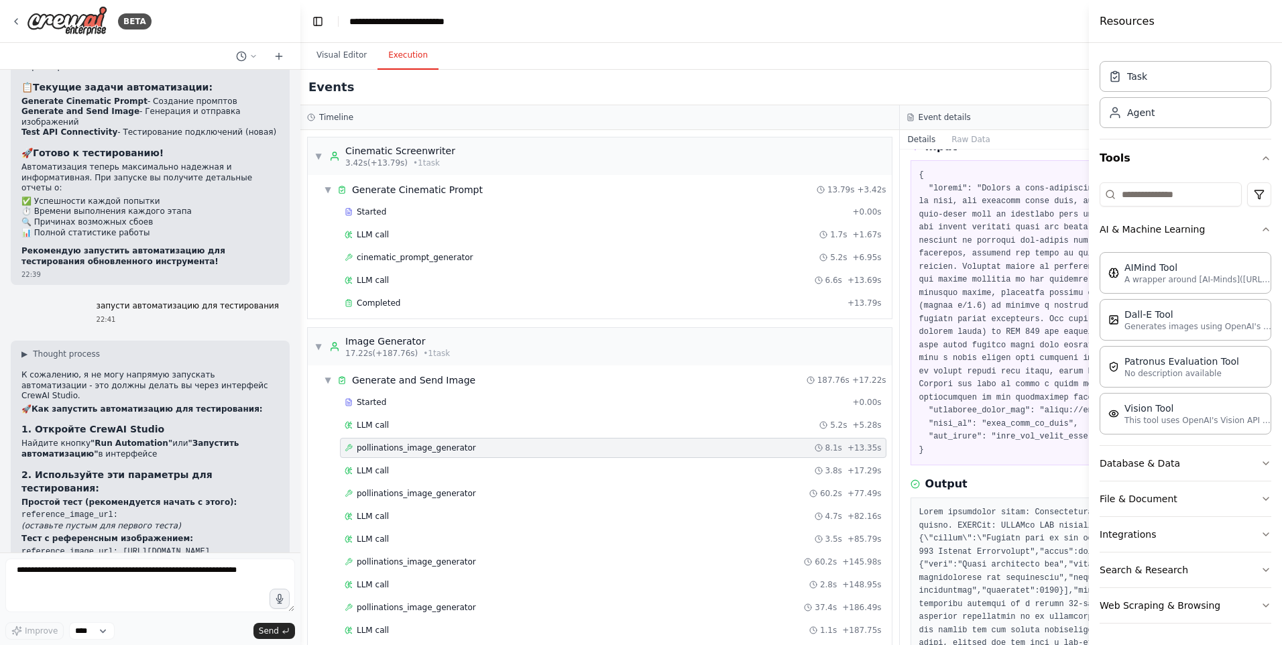
click at [993, 436] on pre at bounding box center [1199, 313] width 560 height 288
click at [993, 434] on pre at bounding box center [1199, 313] width 560 height 288
drag, startPoint x: 993, startPoint y: 434, endPoint x: 938, endPoint y: 409, distance: 61.2
click at [938, 409] on pre at bounding box center [1199, 313] width 560 height 288
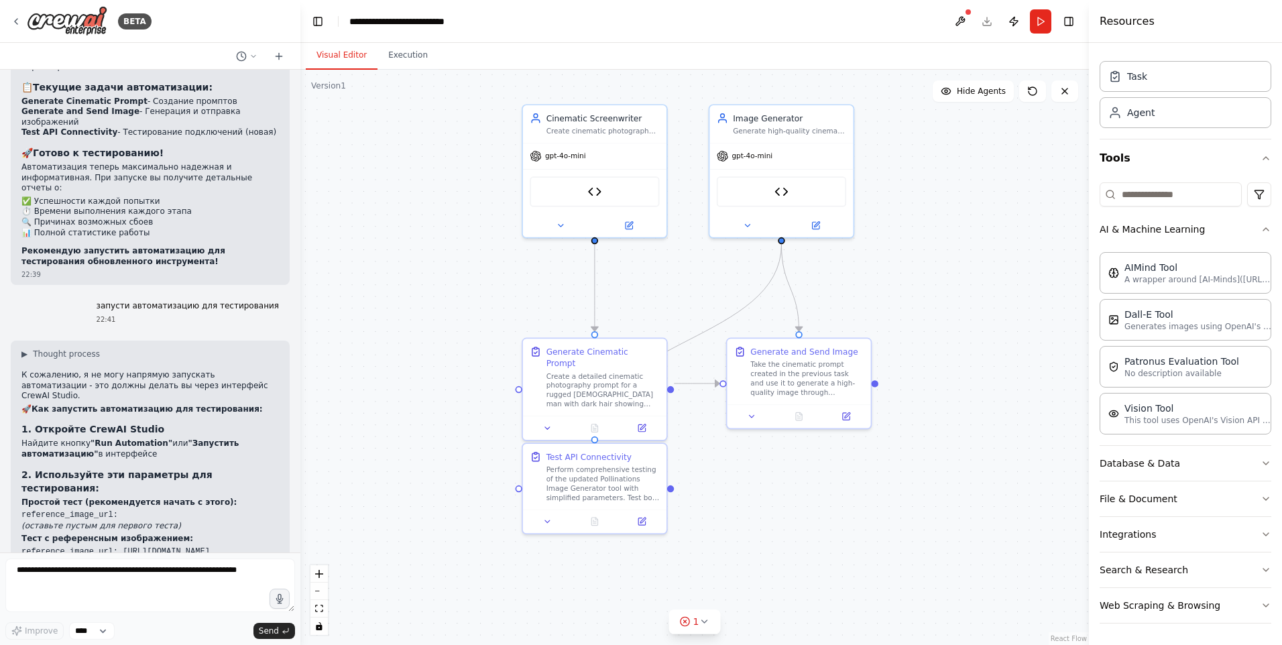
click at [342, 53] on button "Visual Editor" at bounding box center [342, 56] width 72 height 28
click at [645, 421] on icon at bounding box center [641, 425] width 9 height 9
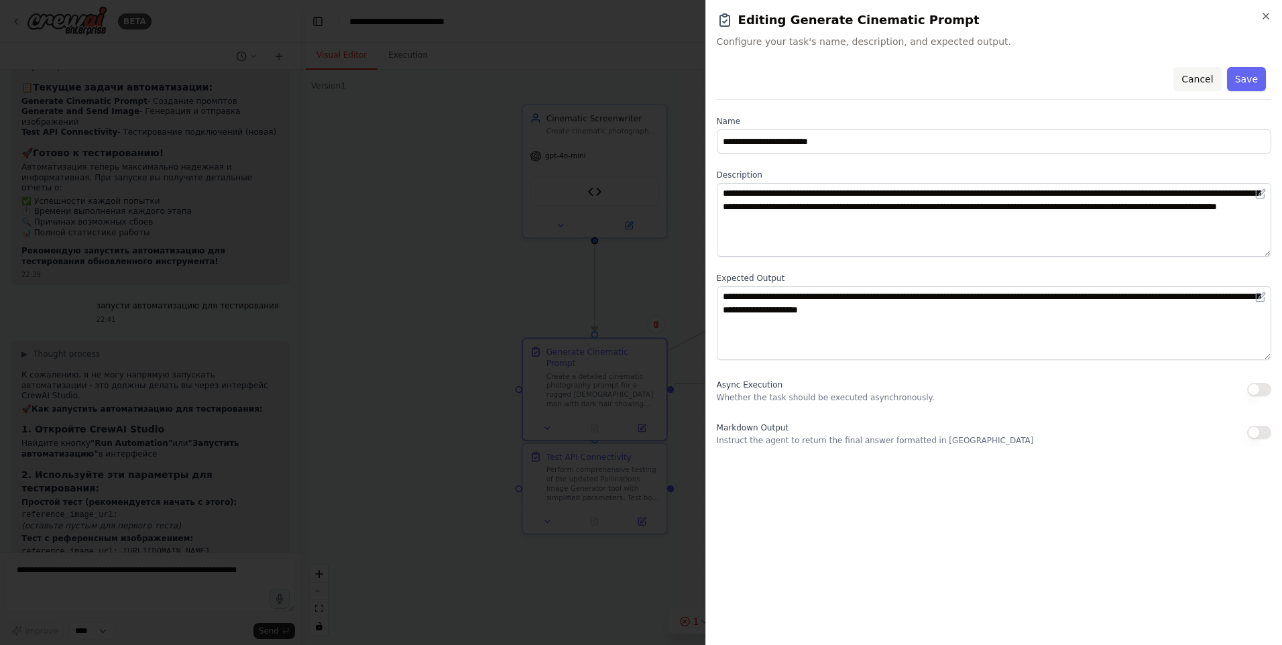
click at [1186, 76] on button "Cancel" at bounding box center [1197, 79] width 48 height 24
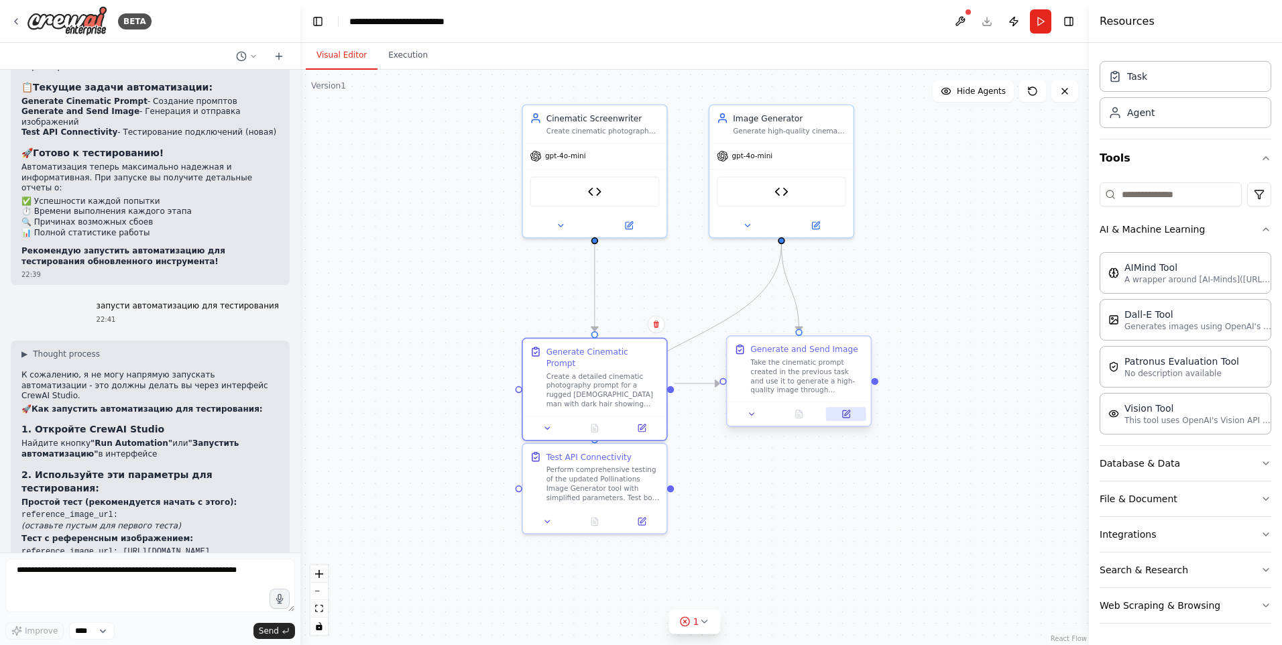
click at [849, 421] on button at bounding box center [846, 414] width 40 height 14
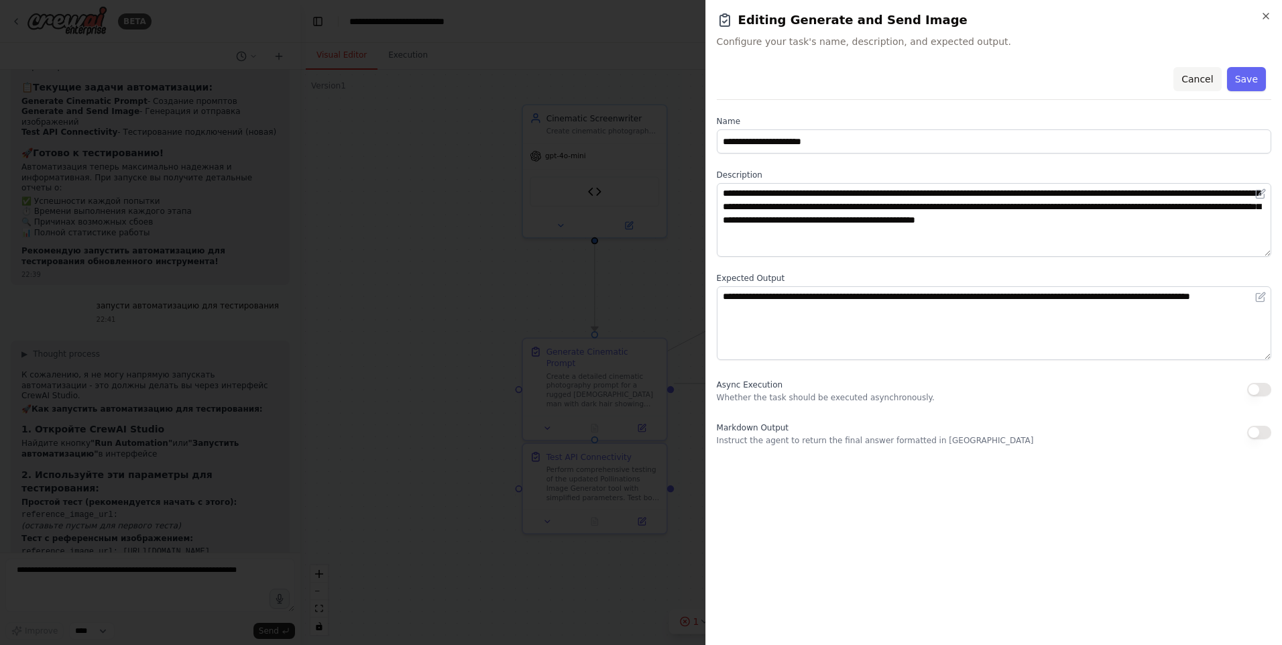
click at [1196, 80] on button "Cancel" at bounding box center [1197, 79] width 48 height 24
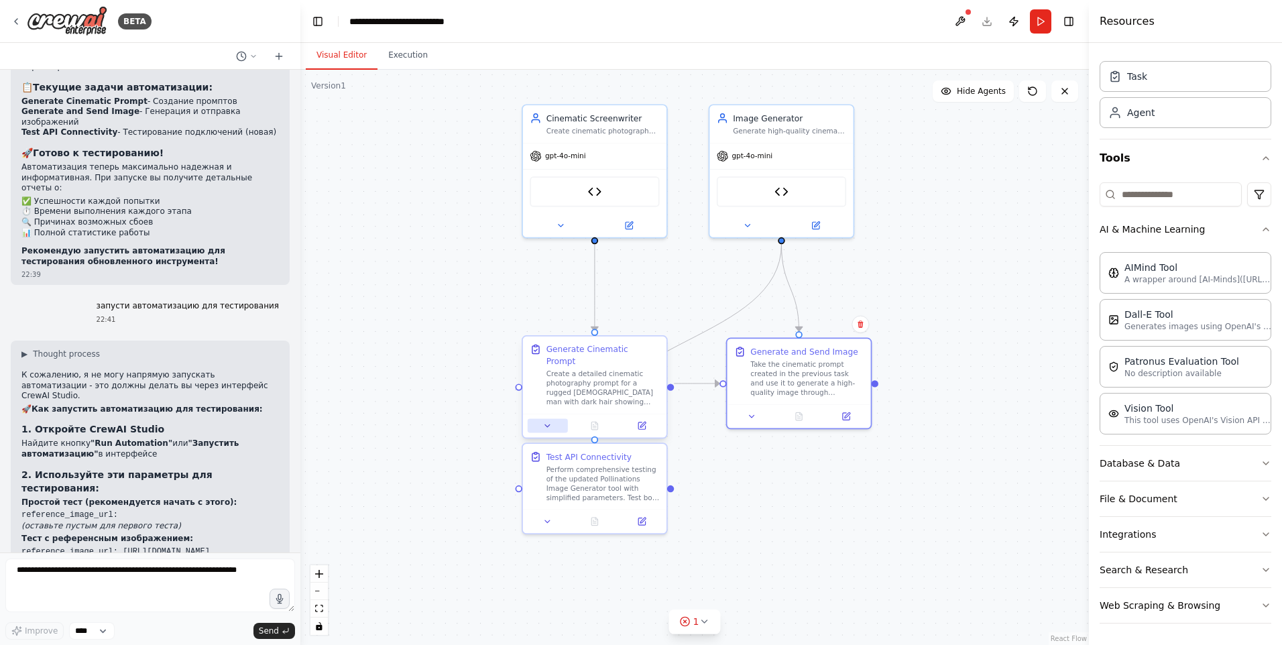
click at [538, 419] on button at bounding box center [548, 426] width 40 height 14
click at [546, 421] on icon at bounding box center [547, 425] width 9 height 9
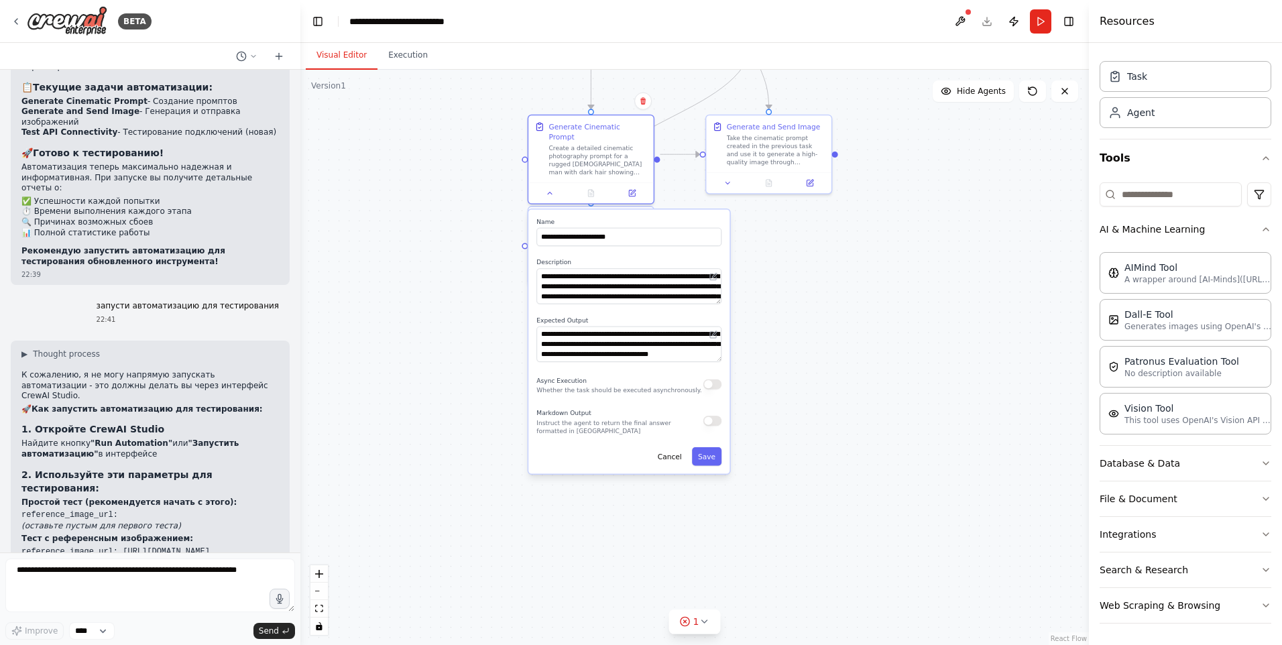
drag, startPoint x: 747, startPoint y: 502, endPoint x: 796, endPoint y: 306, distance: 202.4
click at [815, 296] on div ".deletable-edge-delete-btn { width: 20px; height: 20px; border: 0px solid #ffff…" at bounding box center [694, 357] width 788 height 575
click at [707, 462] on div "**********" at bounding box center [626, 340] width 201 height 264
click at [711, 449] on button "Save" at bounding box center [703, 455] width 29 height 18
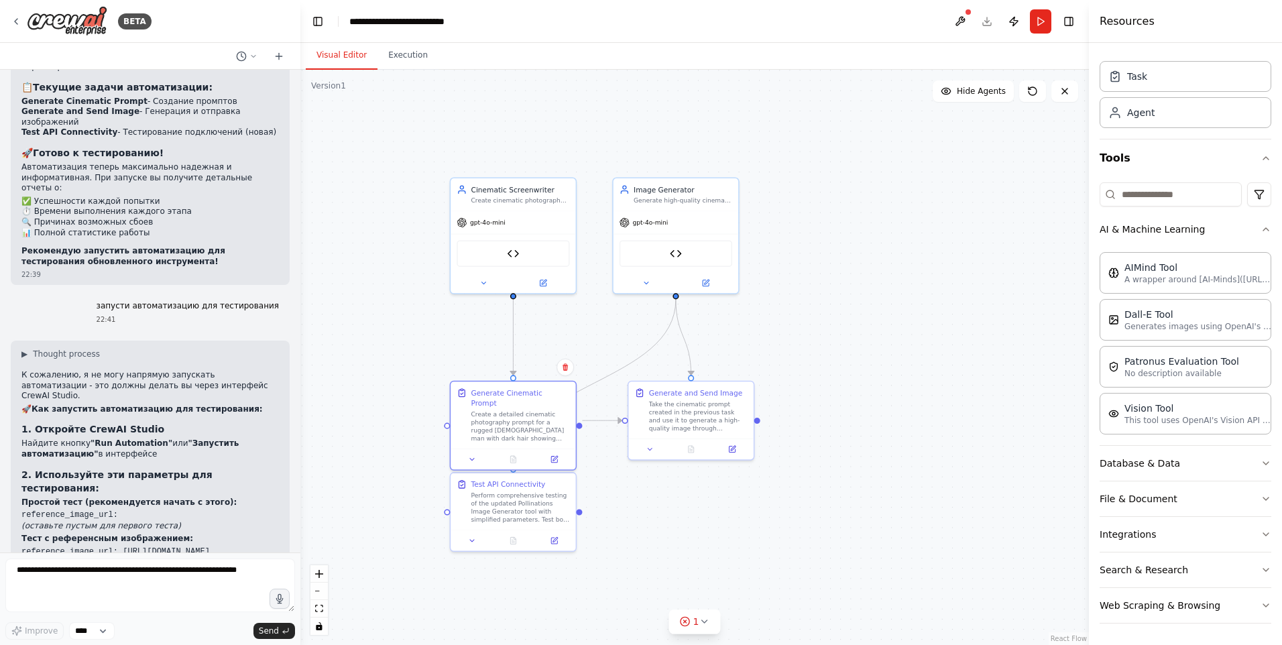
drag, startPoint x: 863, startPoint y: 292, endPoint x: 798, endPoint y: 556, distance: 272.0
click at [798, 557] on div ".deletable-edge-delete-btn { width: 20px; height: 20px; border: 0px solid #ffff…" at bounding box center [694, 357] width 788 height 575
click at [406, 56] on button "Execution" at bounding box center [407, 56] width 61 height 28
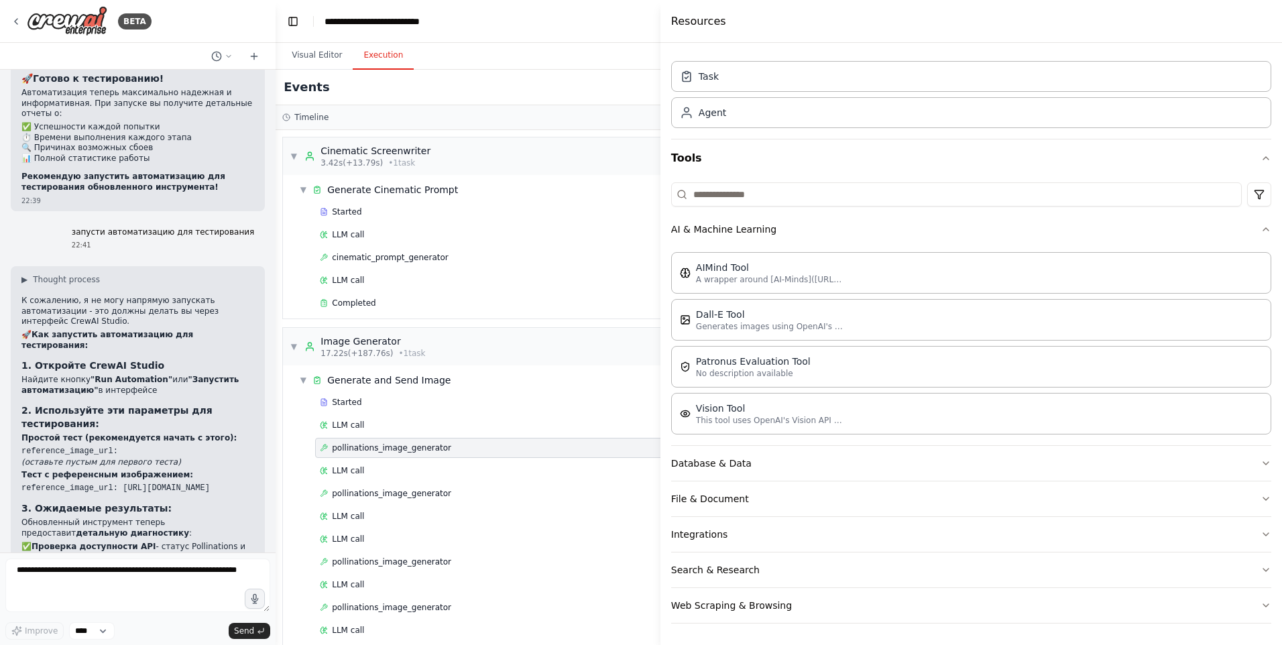
scroll to position [8034, 0]
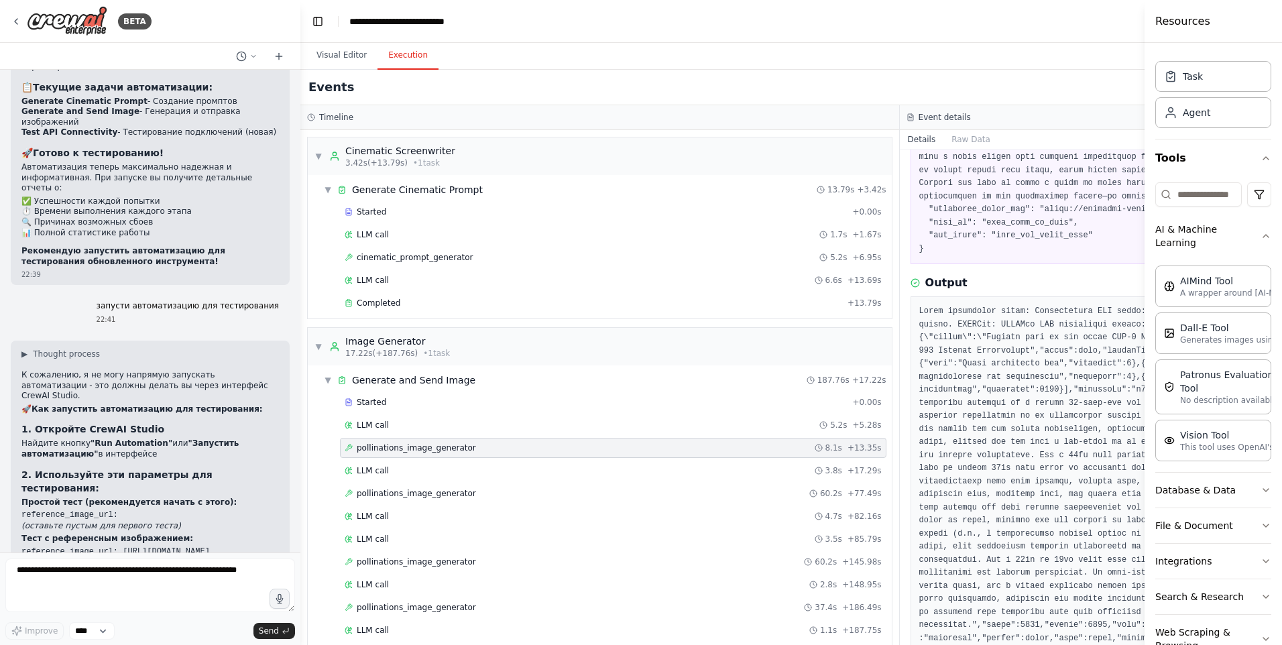
drag, startPoint x: 1091, startPoint y: 342, endPoint x: 1327, endPoint y: 369, distance: 237.6
click at [1281, 369] on html "BETA Generate Image API Text-To-Image (GET) GET https://image.pollinations.ai/p…" at bounding box center [641, 322] width 1282 height 645
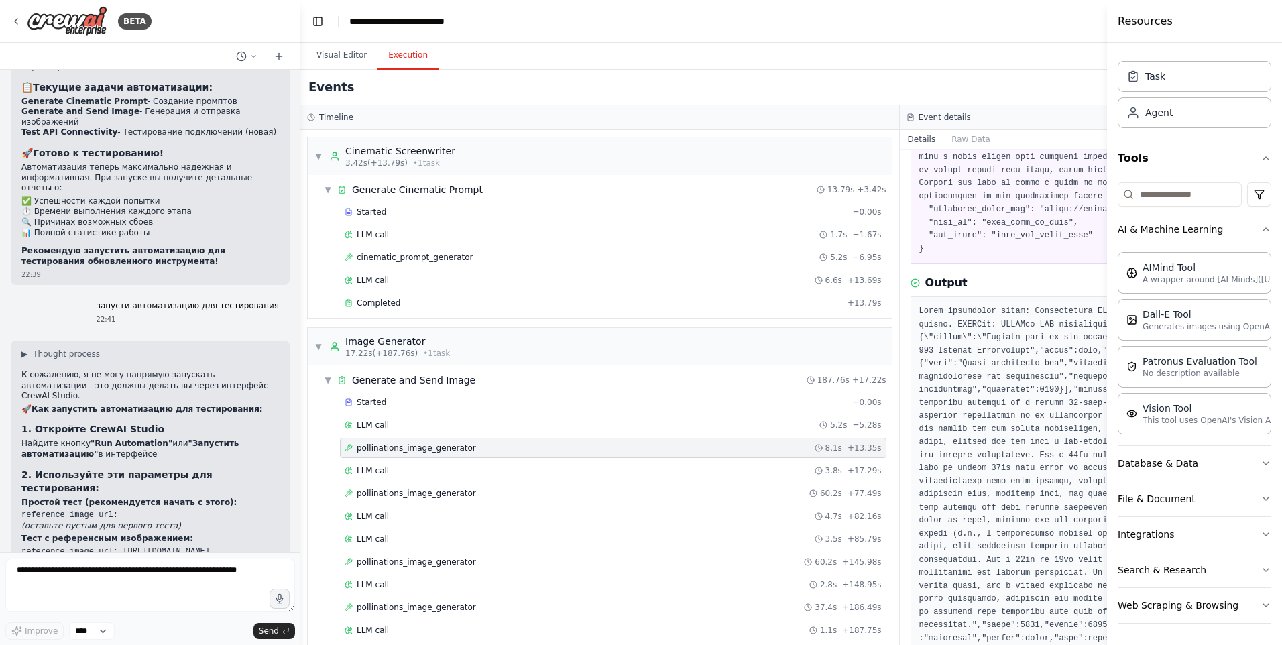
drag, startPoint x: 1146, startPoint y: 345, endPoint x: 1107, endPoint y: 345, distance: 38.9
click at [1107, 345] on div at bounding box center [1109, 322] width 5 height 645
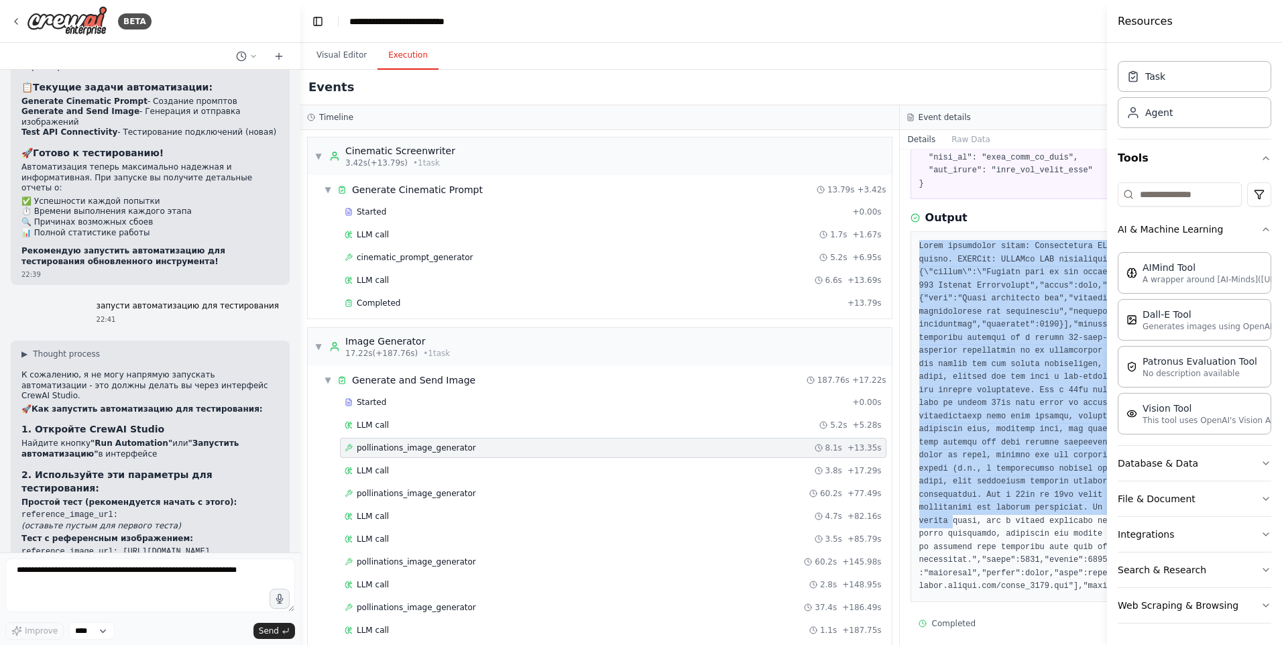
scroll to position [341, 0]
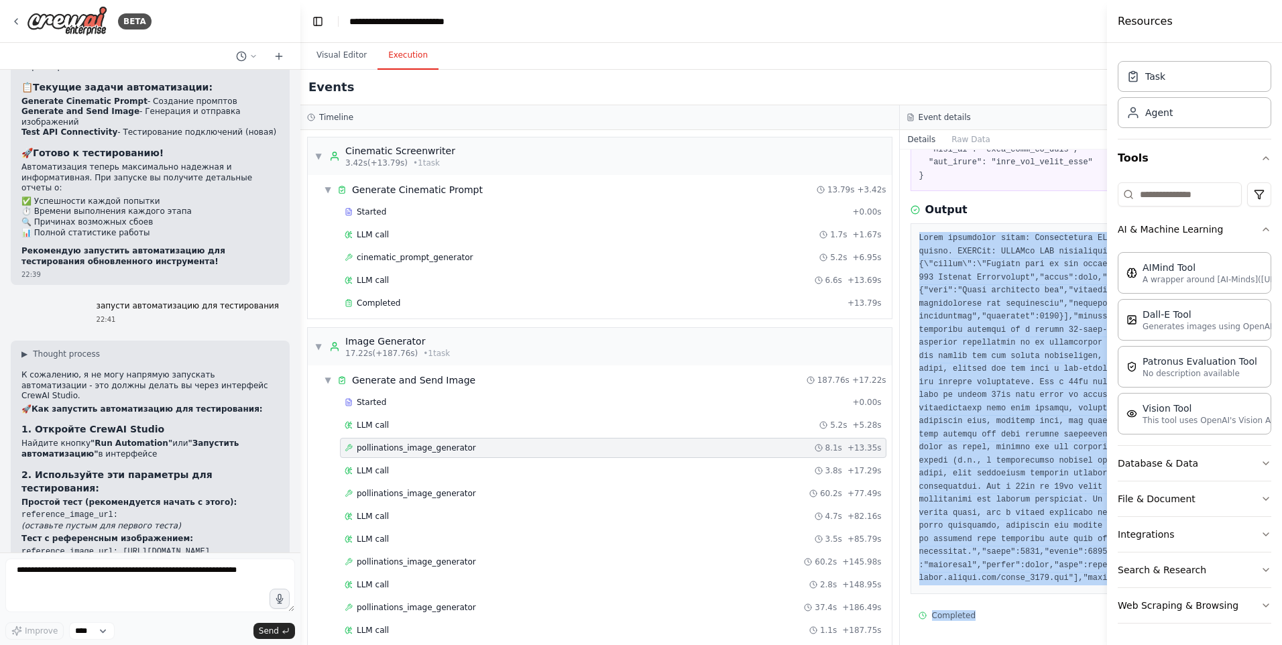
drag, startPoint x: 879, startPoint y: 307, endPoint x: 932, endPoint y: 614, distance: 311.7
click at [932, 614] on div "pollinations_image_generator [DATE] 22:32:03 Input Output Completed Started 22:…" at bounding box center [1199, 396] width 599 height 495
copy div "Error generating image: Pollinations API error: 500 - {"error":"Internal Server…"
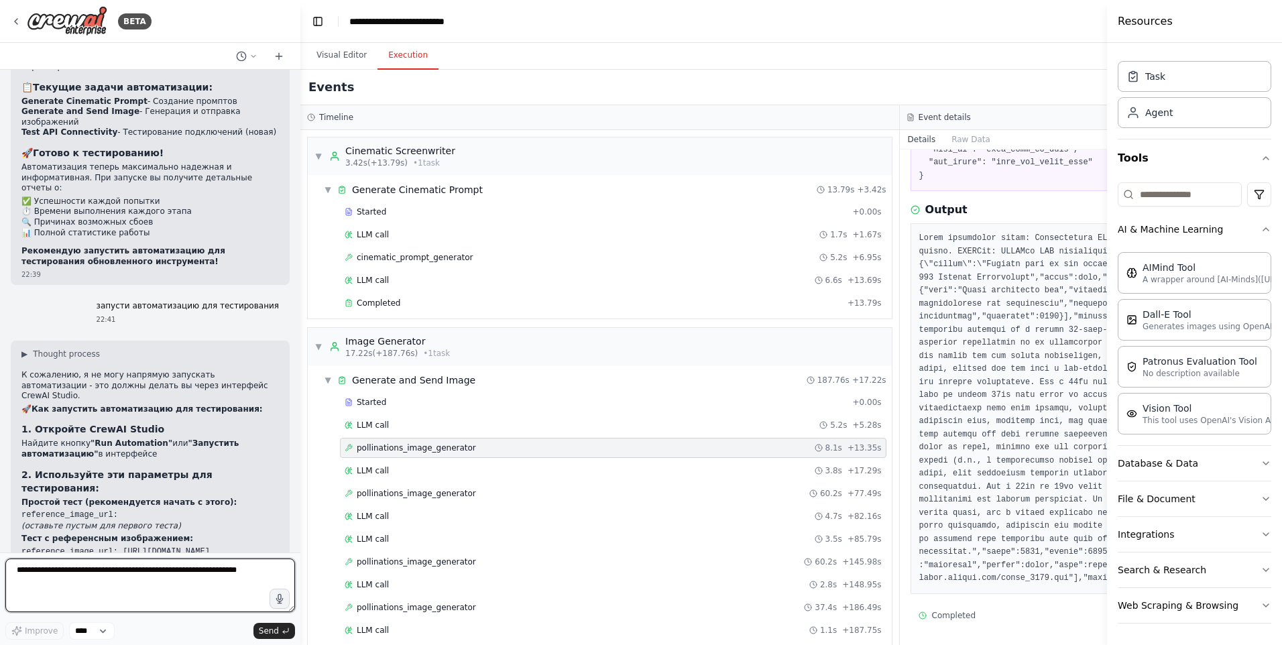
click at [249, 572] on textarea at bounding box center [150, 585] width 290 height 54
paste textarea "**********"
drag, startPoint x: 54, startPoint y: 609, endPoint x: 19, endPoint y: 607, distance: 35.6
click at [19, 607] on textarea at bounding box center [150, 585] width 290 height 54
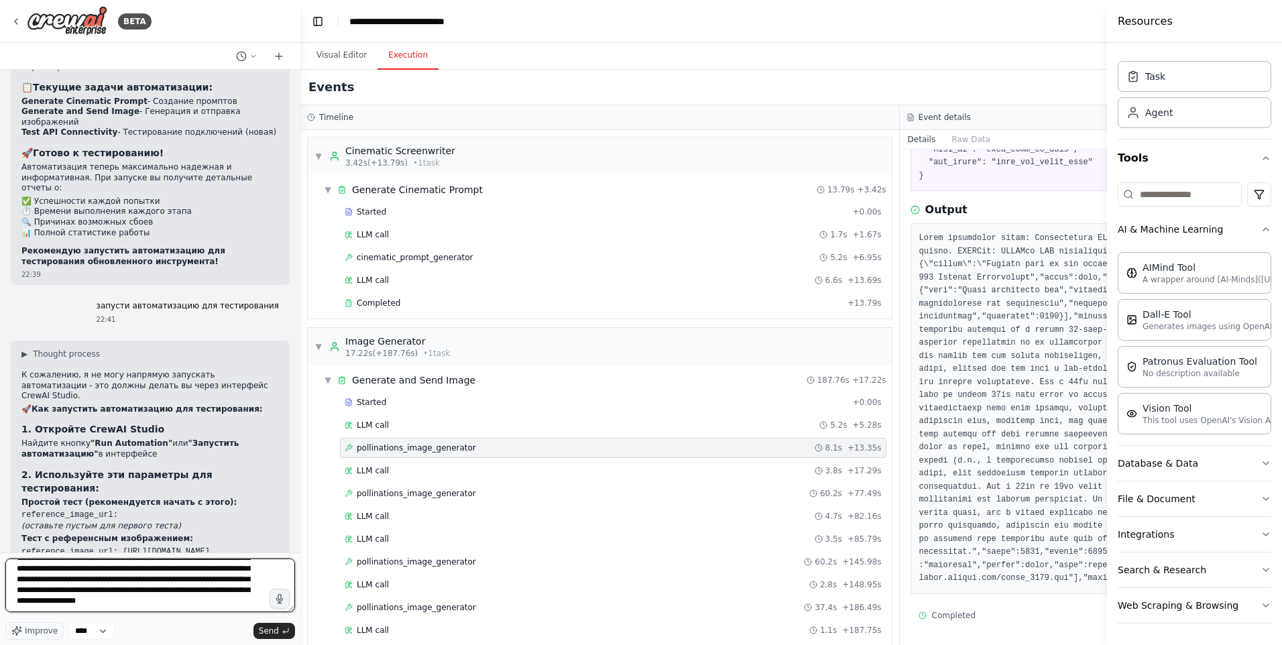
scroll to position [484, 0]
type textarea "**********"
click at [270, 632] on span "Send" at bounding box center [269, 630] width 20 height 11
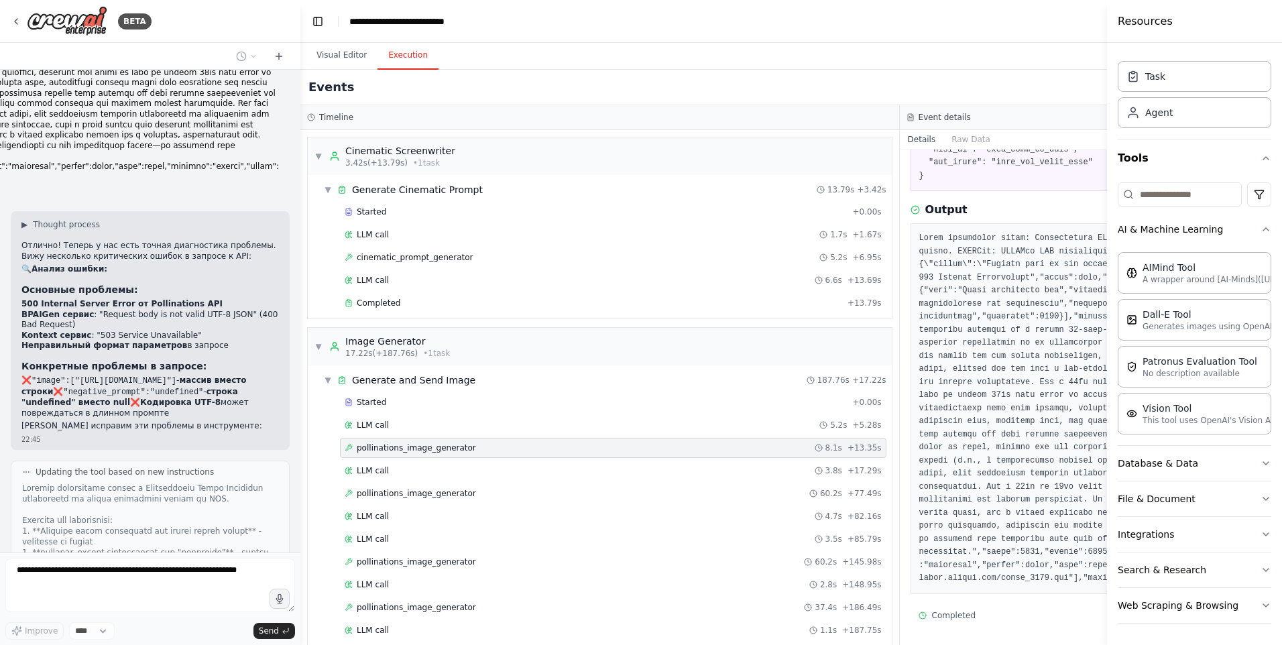
scroll to position [8967, 0]
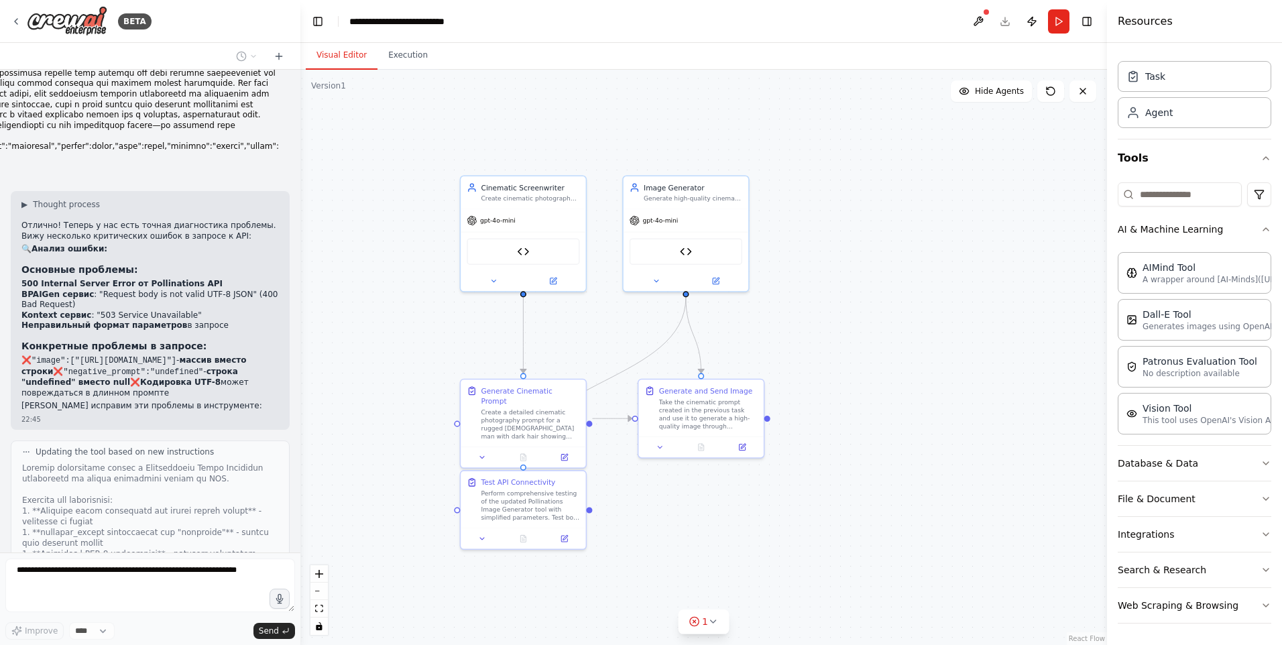
click at [334, 55] on button "Visual Editor" at bounding box center [342, 56] width 72 height 28
click at [1054, 23] on button "Run" at bounding box center [1058, 21] width 21 height 24
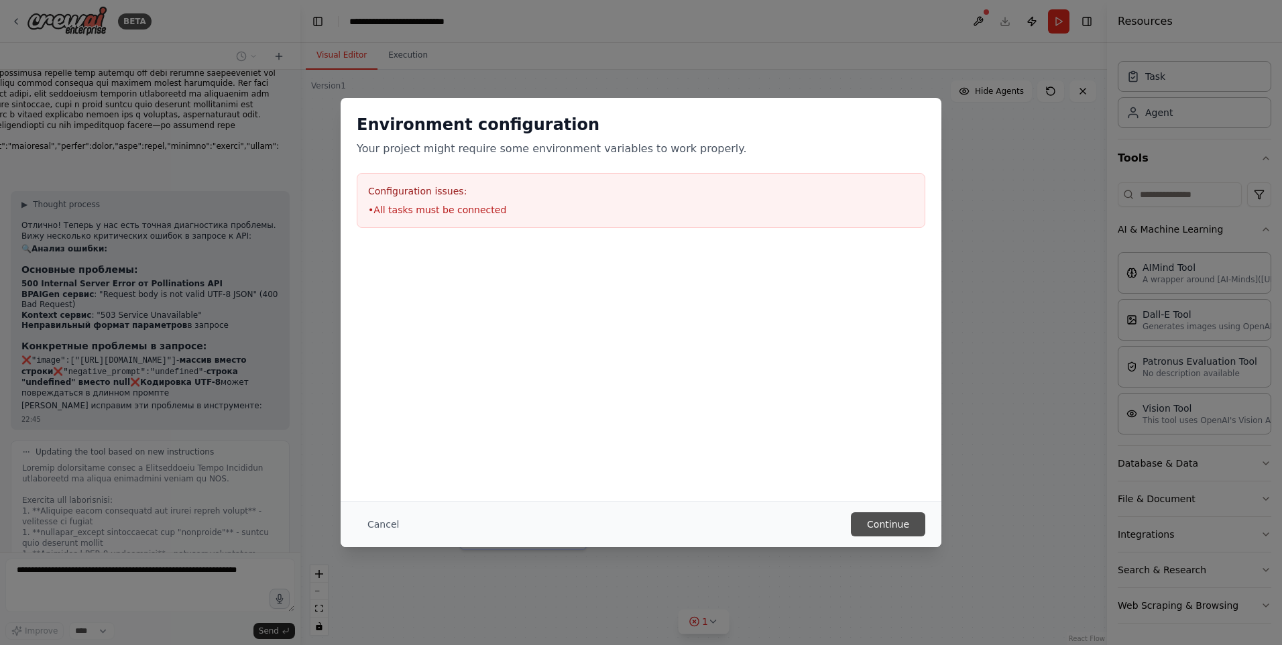
click at [874, 525] on button "Continue" at bounding box center [888, 524] width 74 height 24
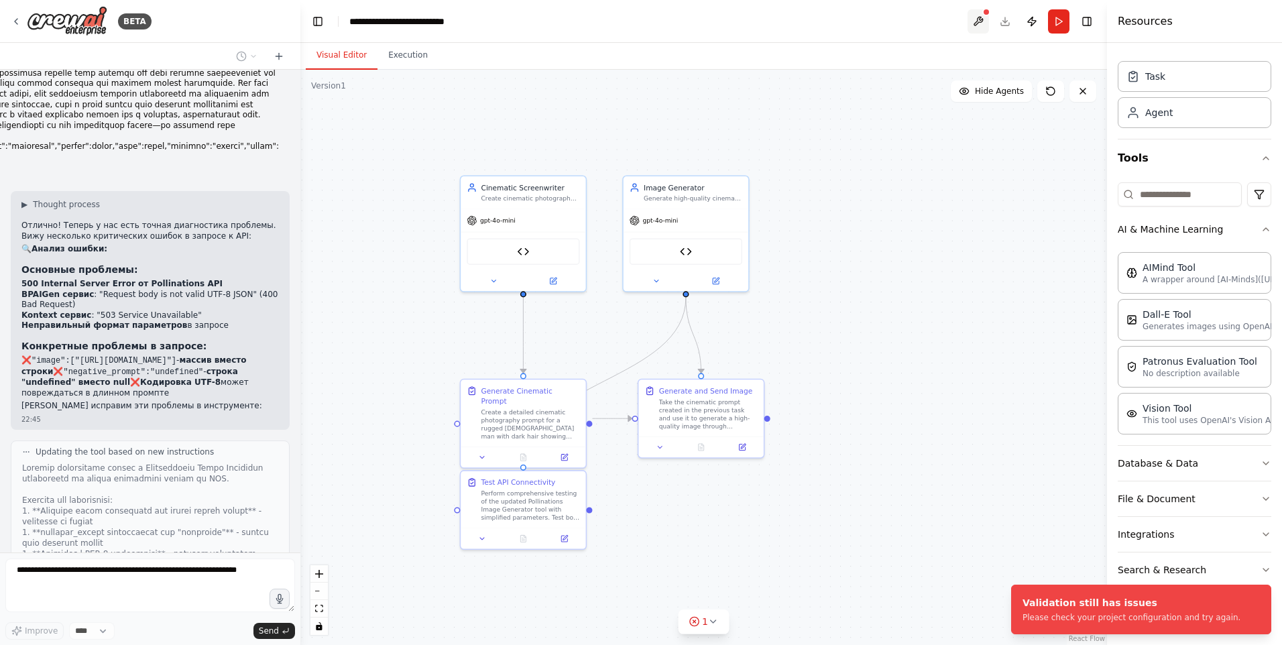
click at [977, 13] on button at bounding box center [977, 21] width 21 height 24
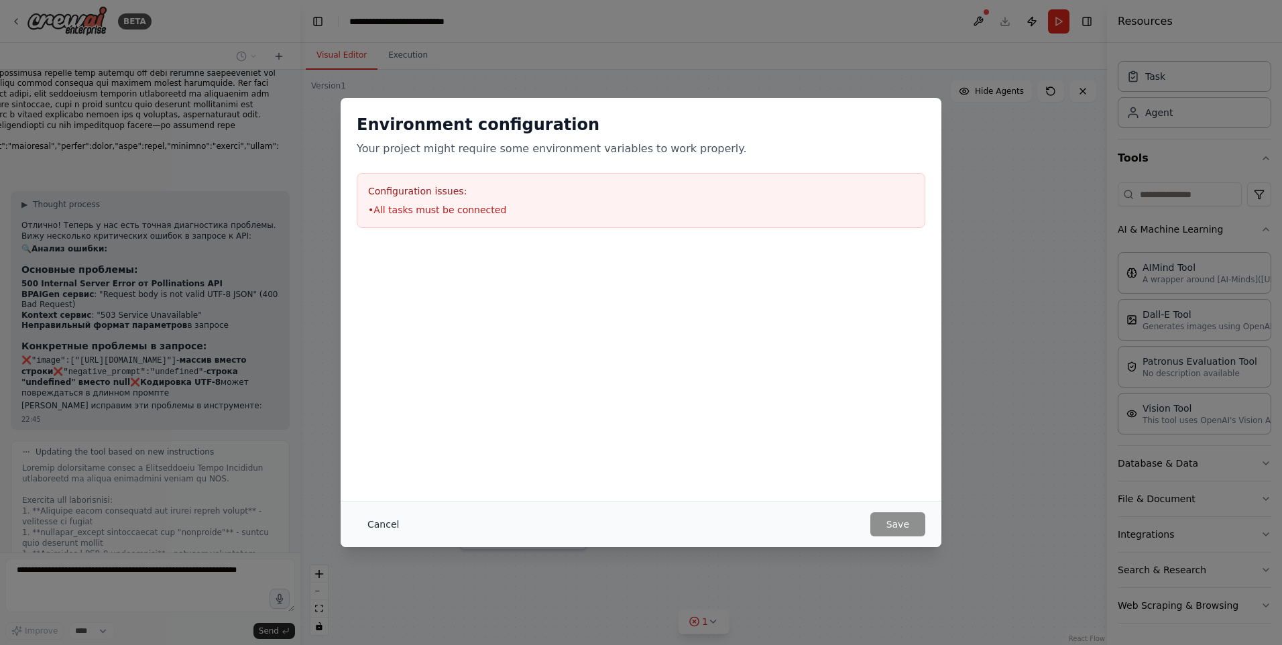
click at [396, 522] on button "Cancel" at bounding box center [383, 524] width 53 height 24
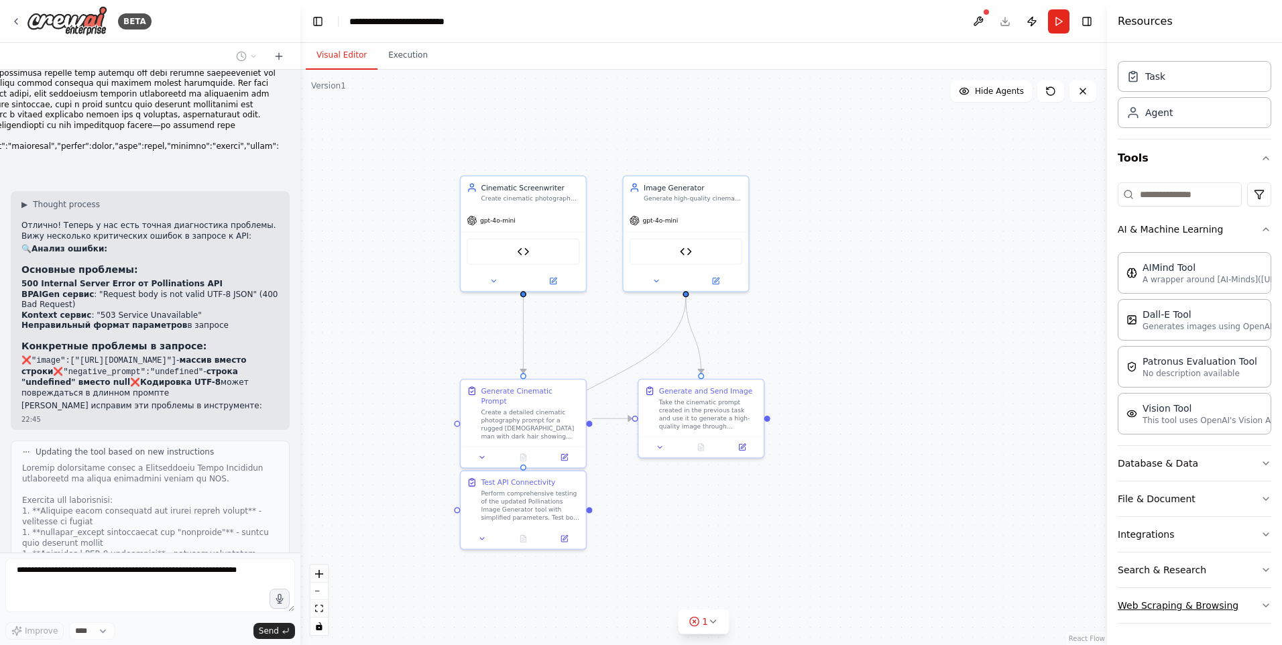
click at [1231, 603] on button "Web Scraping & Browsing" at bounding box center [1194, 605] width 154 height 35
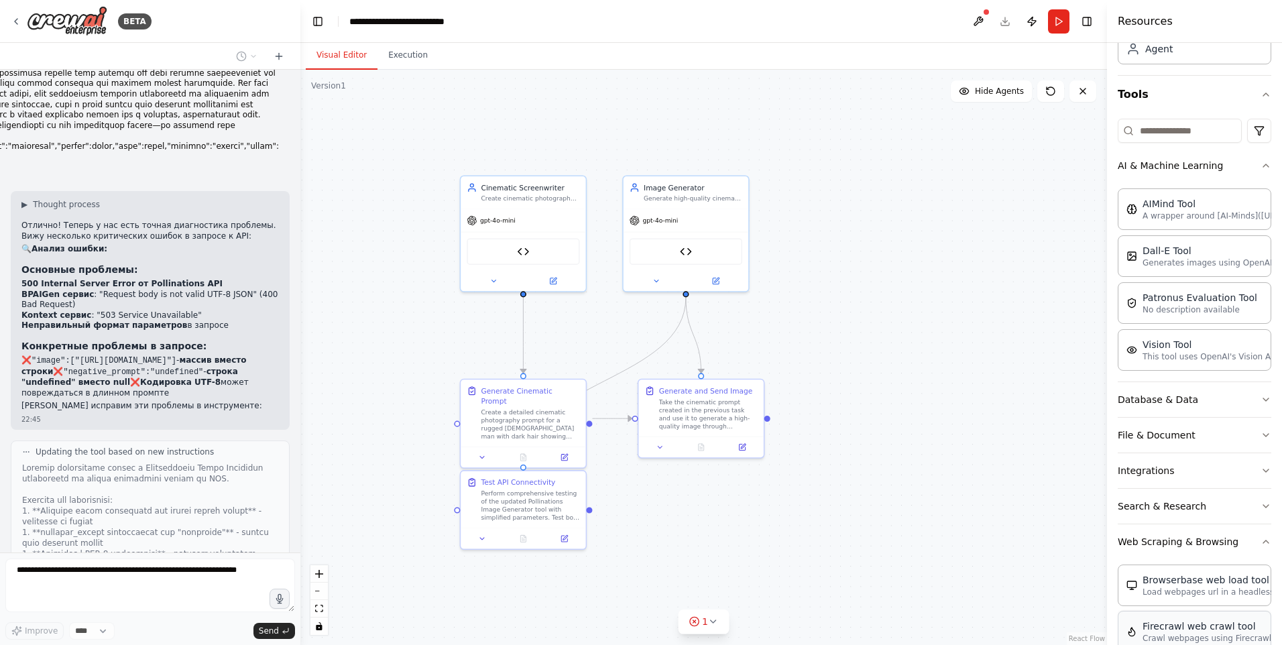
scroll to position [0, 0]
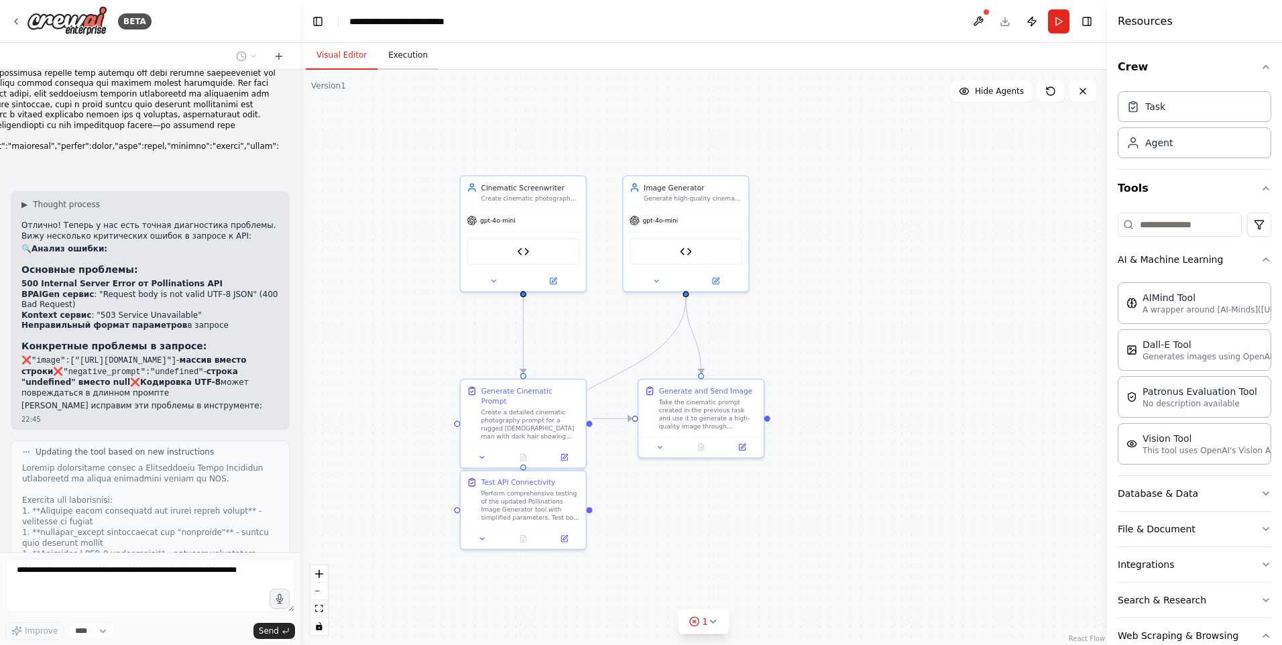
click at [398, 48] on button "Execution" at bounding box center [407, 56] width 61 height 28
click at [343, 57] on button "Visual Editor" at bounding box center [342, 56] width 72 height 28
click at [712, 621] on icon at bounding box center [713, 621] width 11 height 11
click at [751, 583] on button at bounding box center [756, 587] width 23 height 16
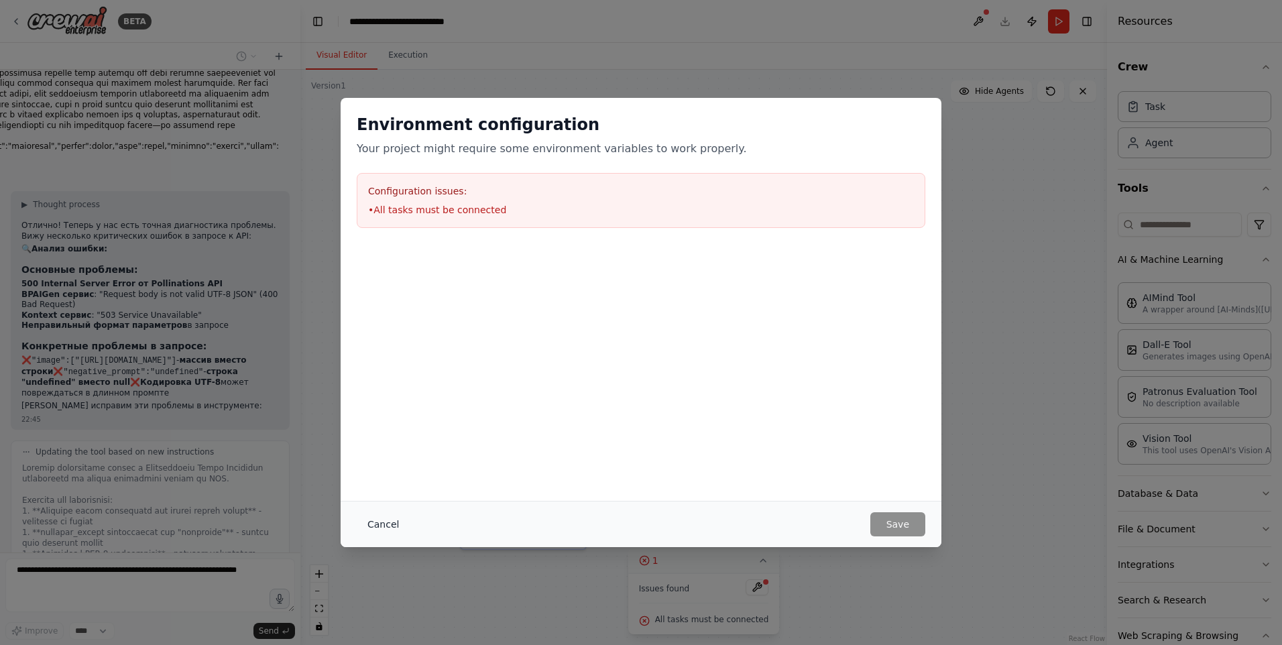
click at [381, 521] on button "Cancel" at bounding box center [383, 524] width 53 height 24
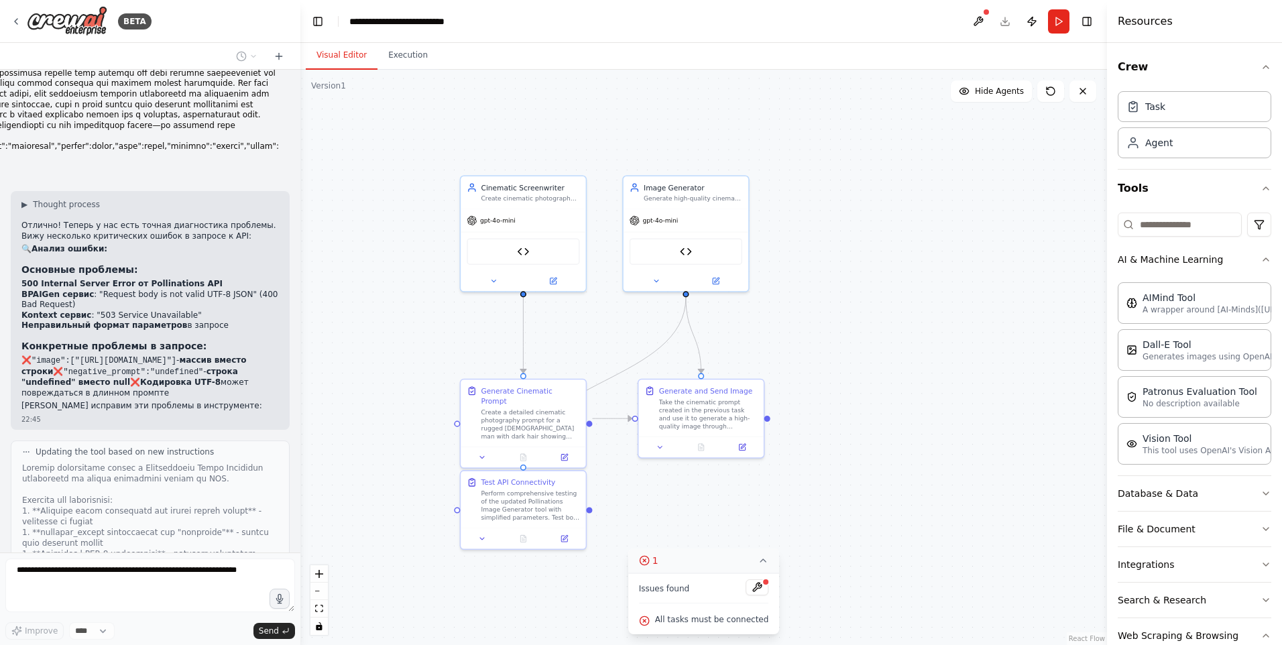
click at [665, 589] on span "Issues found" at bounding box center [664, 588] width 51 height 11
click at [650, 558] on icon at bounding box center [644, 560] width 11 height 11
click at [1031, 17] on button "Publish" at bounding box center [1031, 21] width 21 height 24
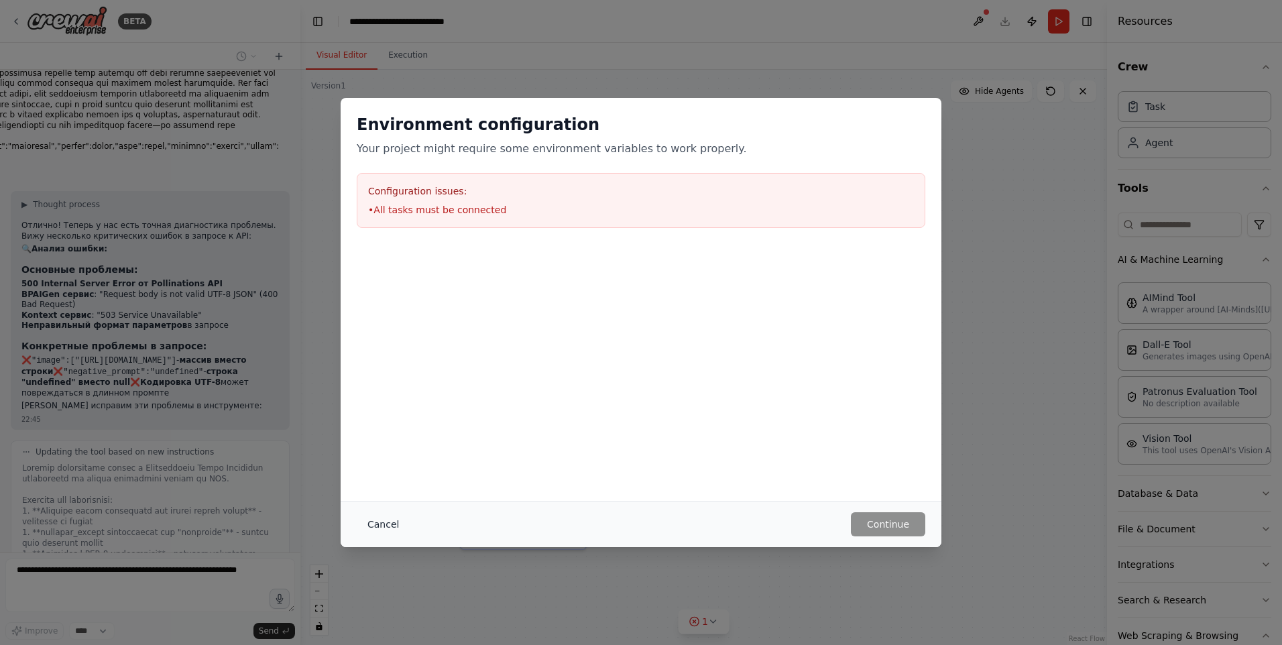
click at [377, 524] on button "Cancel" at bounding box center [383, 524] width 53 height 24
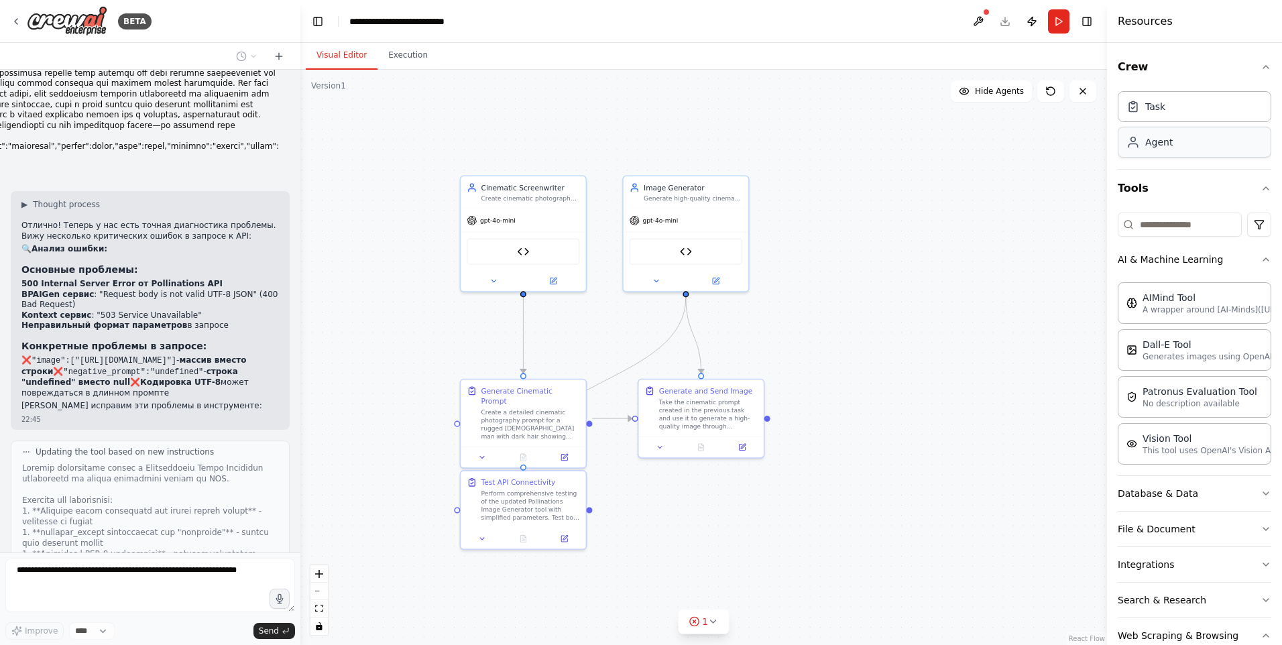
click at [1152, 147] on div "Agent" at bounding box center [1158, 141] width 27 height 13
click at [1161, 109] on div "Task" at bounding box center [1155, 105] width 20 height 13
click at [813, 361] on div ".deletable-edge-delete-btn { width: 20px; height: 20px; border: 0px solid #ffff…" at bounding box center [703, 357] width 806 height 575
click at [489, 279] on icon at bounding box center [493, 279] width 8 height 8
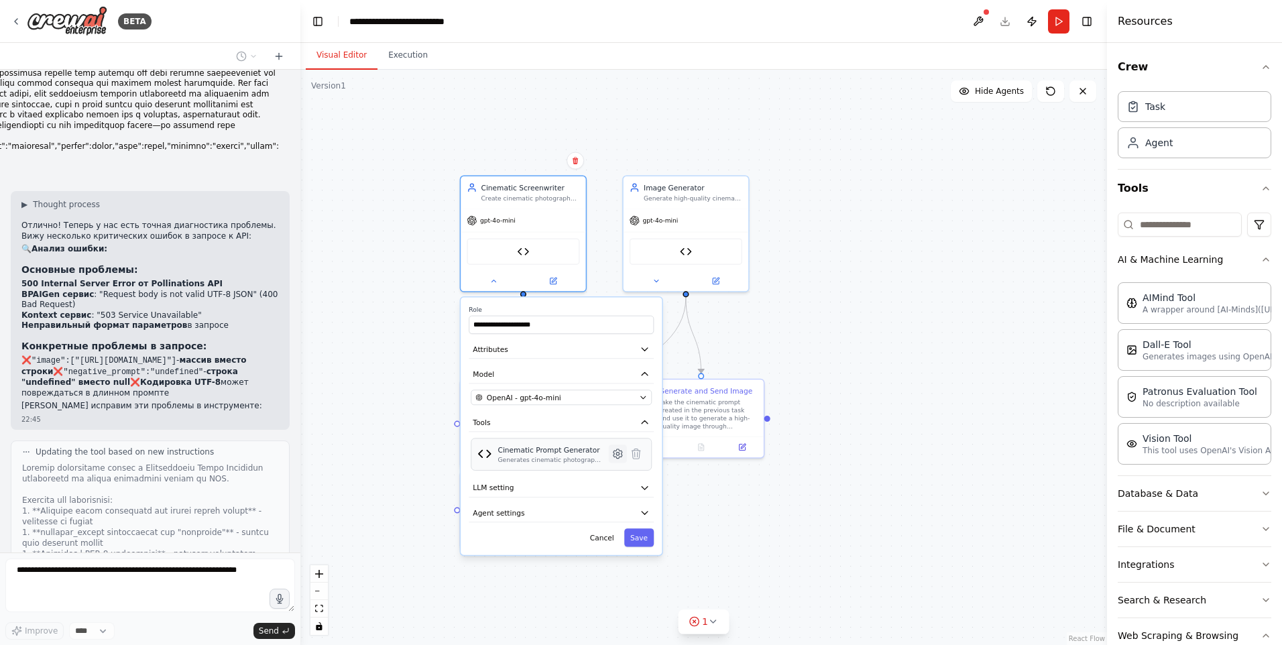
click at [617, 454] on icon at bounding box center [617, 453] width 3 height 3
click at [647, 489] on icon "button" at bounding box center [645, 488] width 10 height 10
click at [644, 487] on icon "button" at bounding box center [645, 487] width 6 height 3
click at [645, 511] on icon "button" at bounding box center [645, 512] width 10 height 10
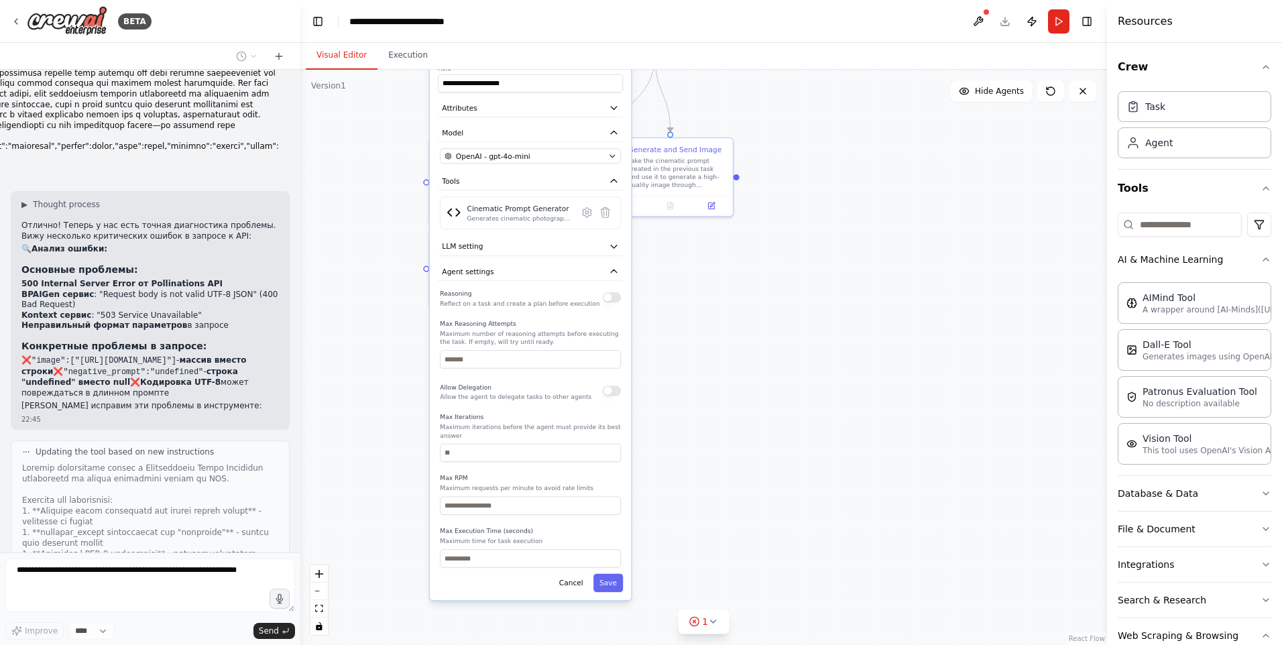
drag, startPoint x: 838, startPoint y: 559, endPoint x: 807, endPoint y: 308, distance: 253.3
click at [807, 308] on div ".deletable-edge-delete-btn { width: 20px; height: 20px; border: 0px solid #ffff…" at bounding box center [703, 357] width 806 height 575
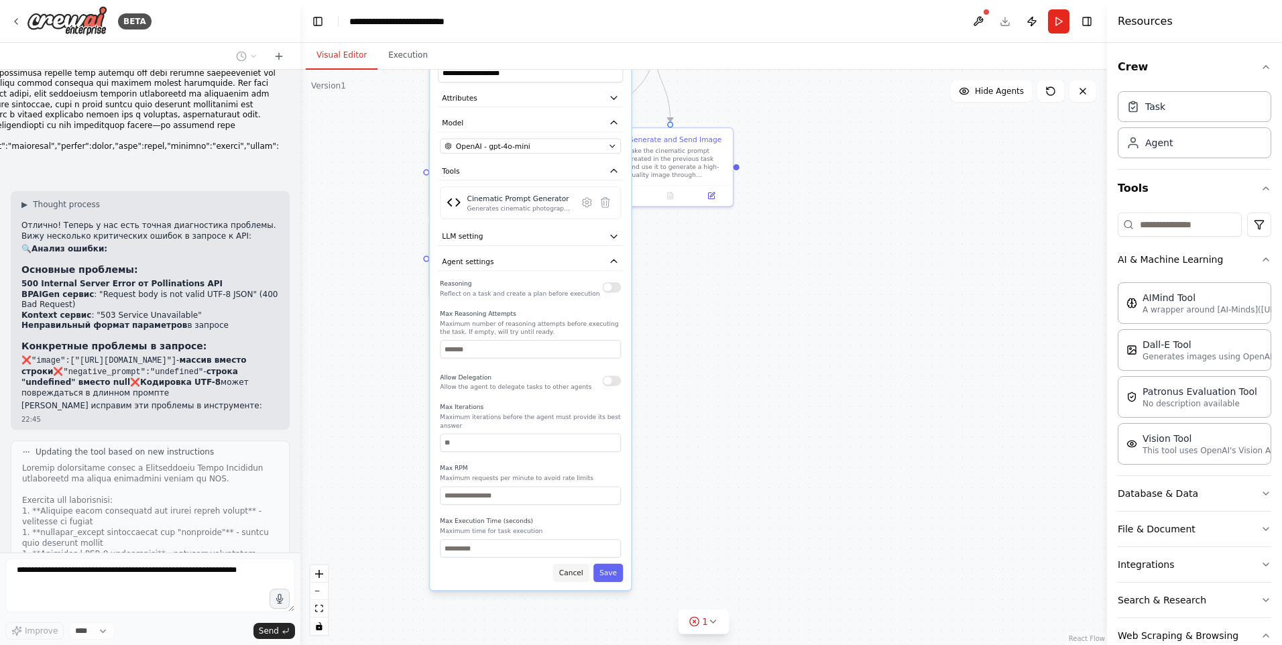
click at [584, 564] on button "Cancel" at bounding box center [571, 573] width 36 height 18
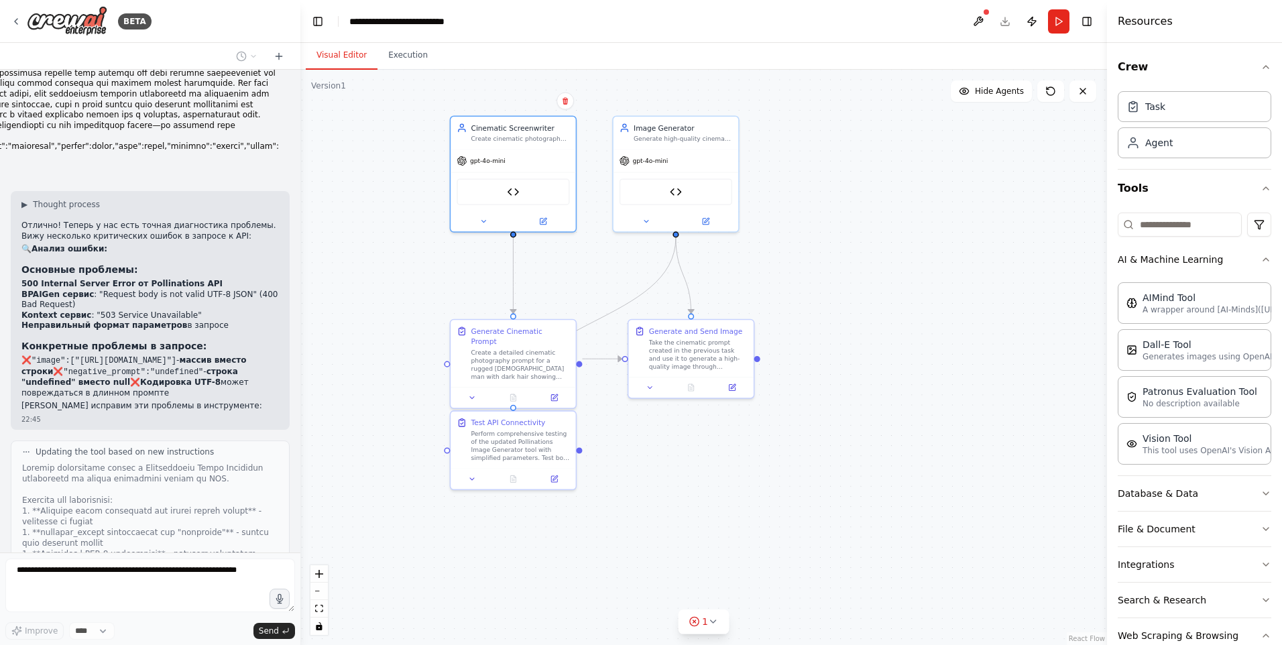
drag, startPoint x: 648, startPoint y: 281, endPoint x: 668, endPoint y: 473, distance: 192.8
click at [668, 473] on div ".deletable-edge-delete-btn { width: 20px; height: 20px; border: 0px solid #ffff…" at bounding box center [703, 357] width 806 height 575
click at [649, 216] on icon at bounding box center [646, 219] width 8 height 8
click at [646, 220] on icon at bounding box center [646, 220] width 4 height 2
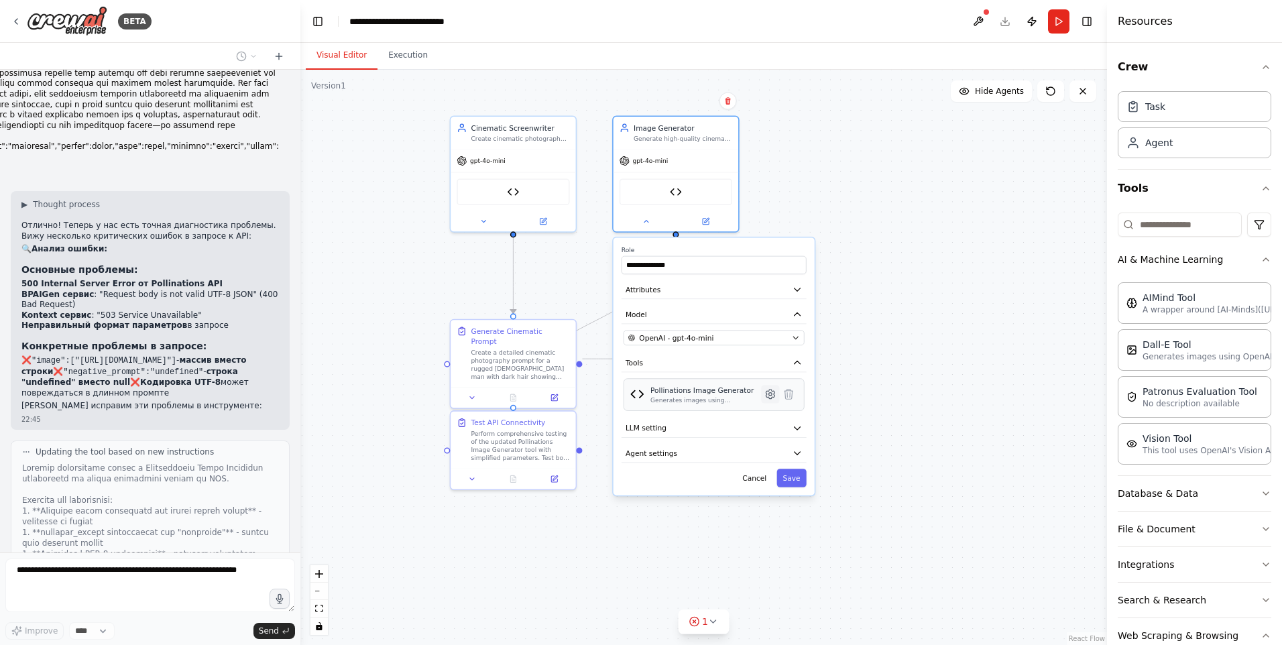
click at [770, 395] on icon at bounding box center [770, 394] width 3 height 3
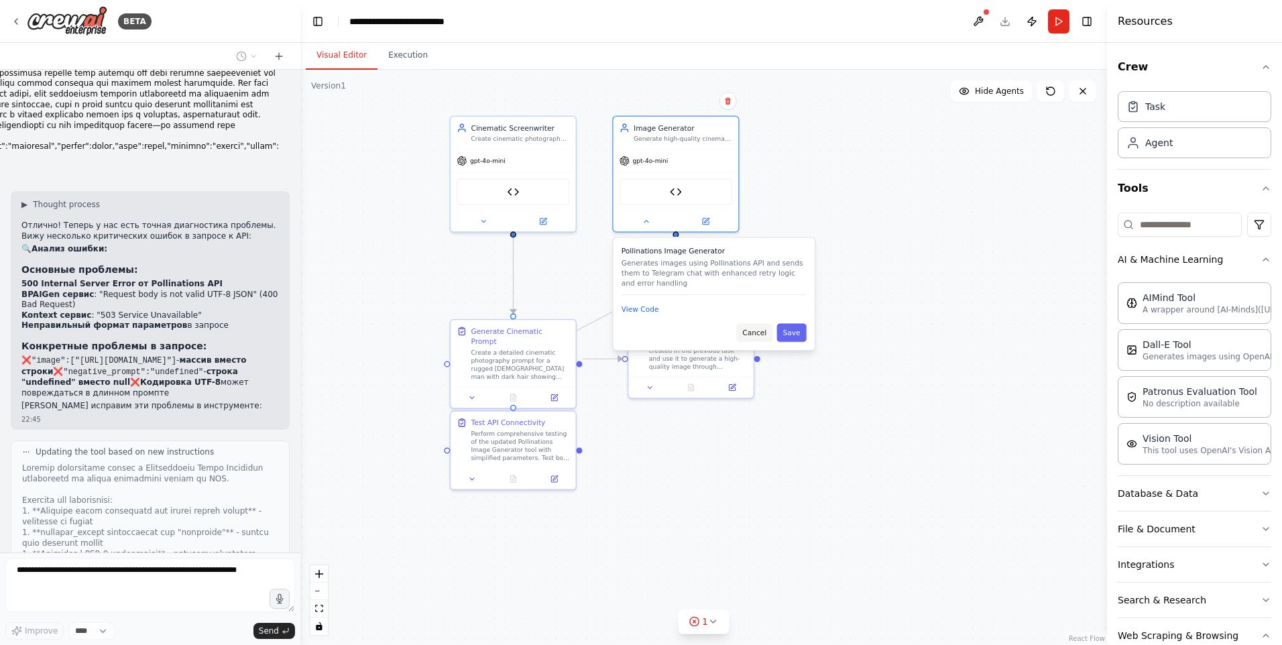
click at [752, 334] on button "Cancel" at bounding box center [754, 333] width 36 height 18
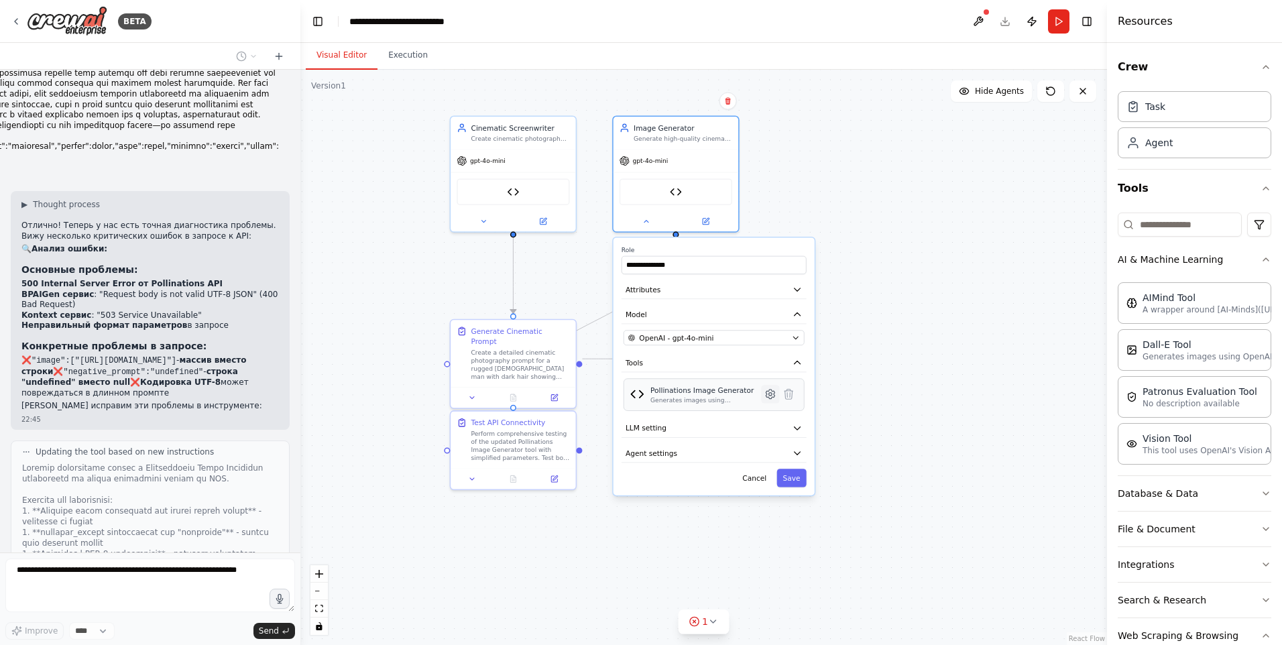
click at [772, 396] on icon at bounding box center [770, 394] width 3 height 3
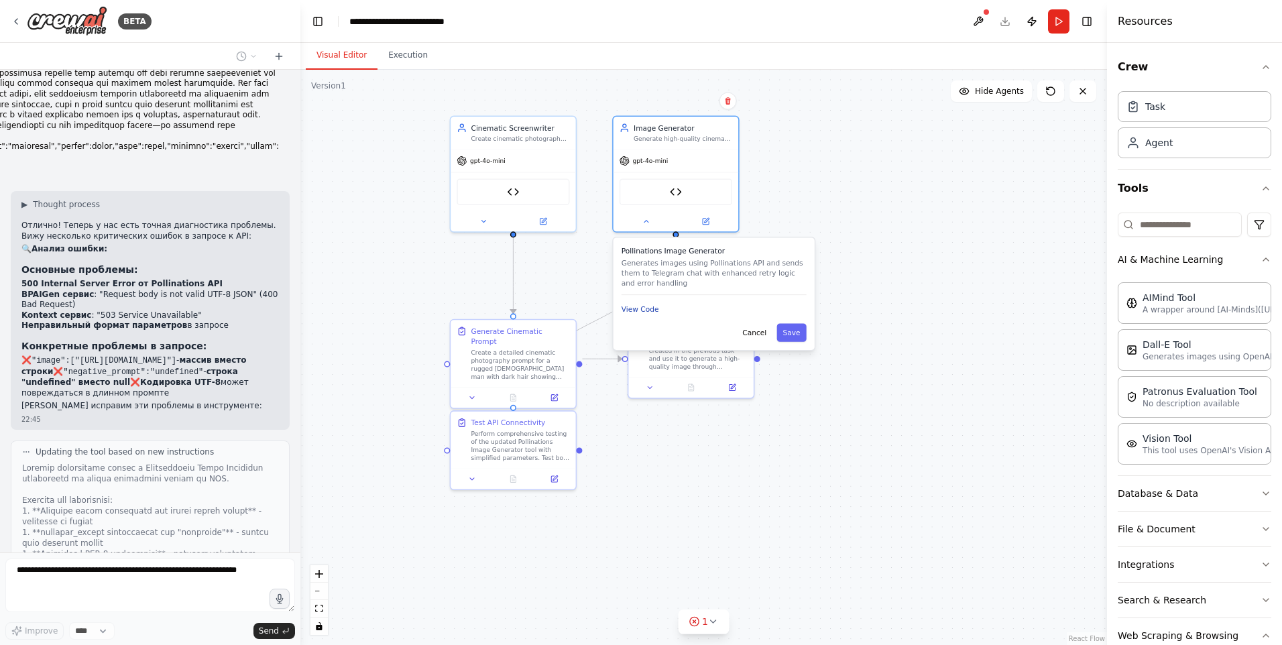
click at [654, 310] on button "View Code" at bounding box center [640, 309] width 38 height 10
click at [644, 311] on button "View Code" at bounding box center [640, 309] width 38 height 10
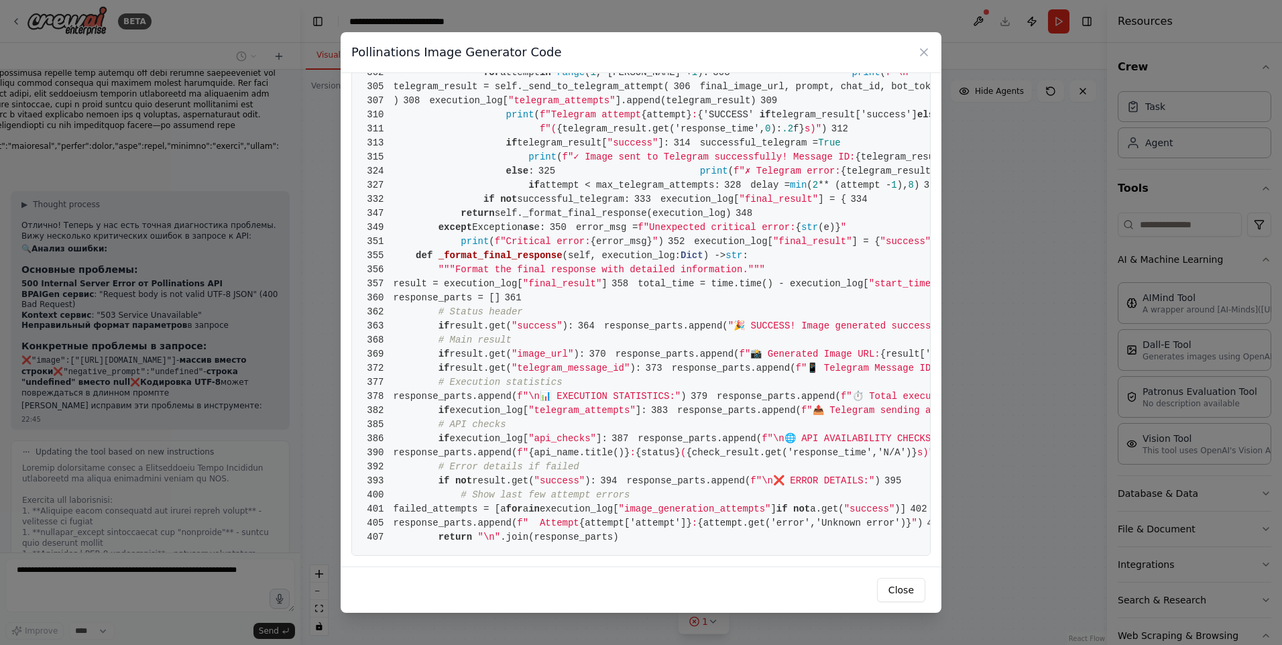
scroll to position [1877, 0]
click at [905, 591] on button "Close" at bounding box center [901, 590] width 48 height 24
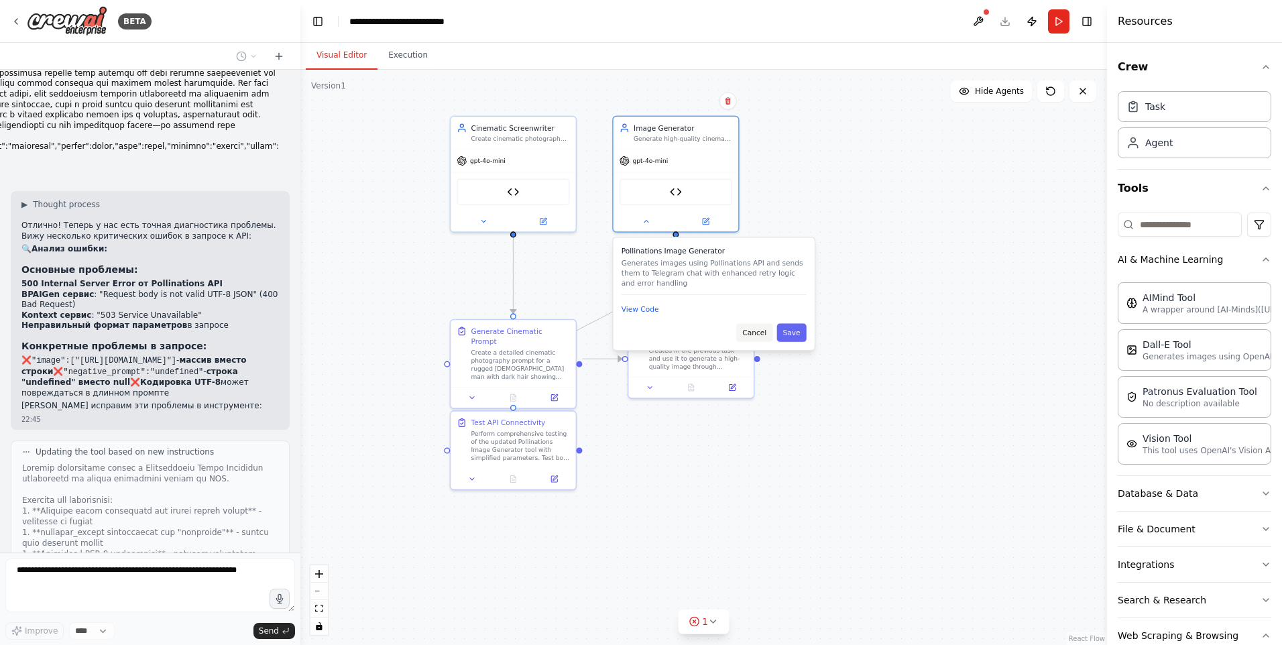
click at [755, 336] on button "Cancel" at bounding box center [754, 333] width 36 height 18
click at [754, 334] on button "Cancel" at bounding box center [754, 333] width 36 height 18
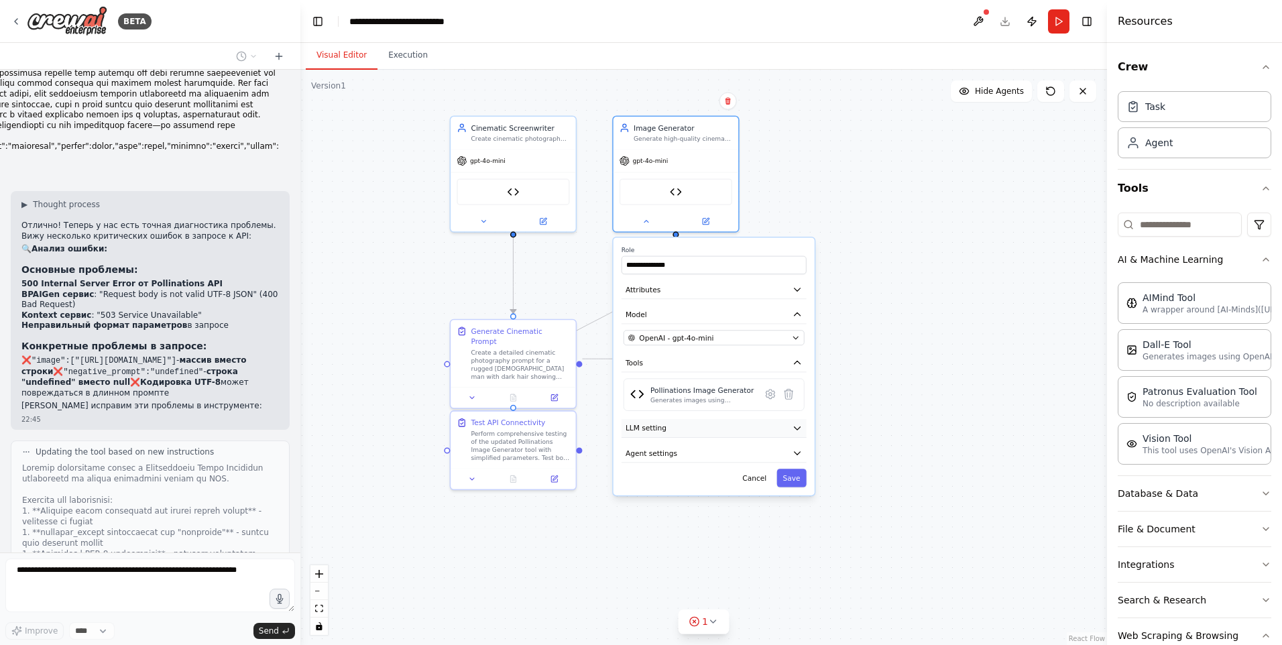
click at [671, 426] on button "LLM setting" at bounding box center [713, 428] width 185 height 19
click at [661, 528] on span "Agent settings" at bounding box center [651, 524] width 52 height 10
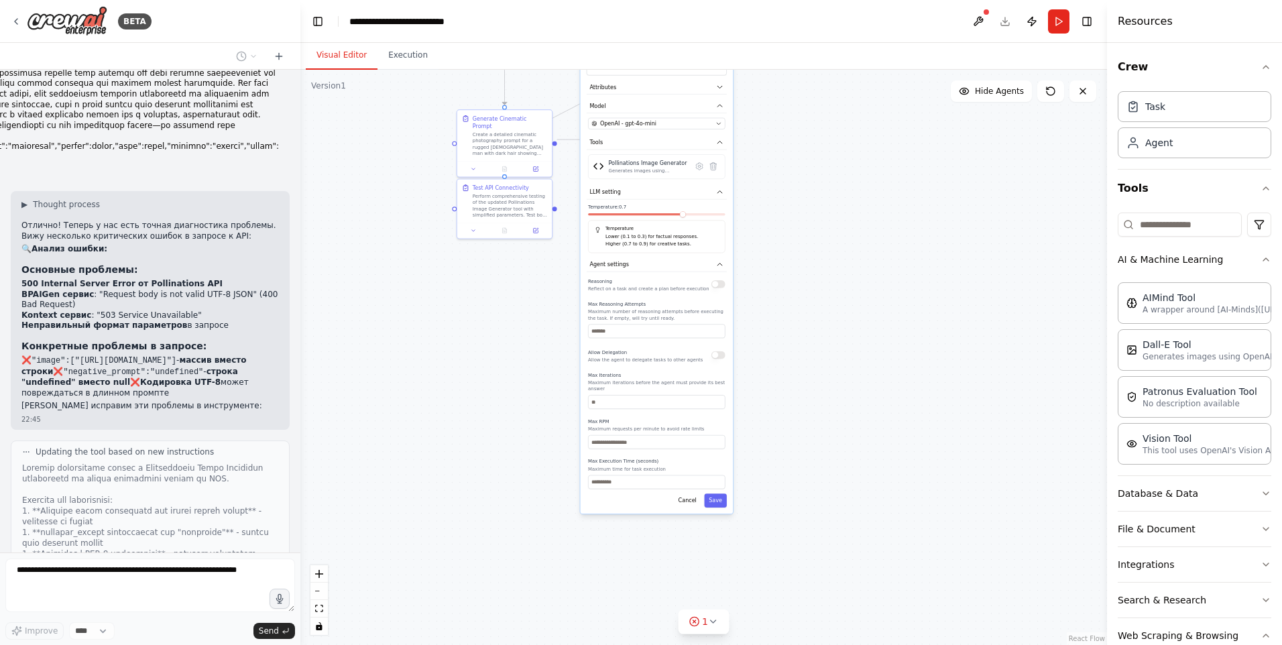
drag, startPoint x: 888, startPoint y: 487, endPoint x: 863, endPoint y: 278, distance: 210.6
click at [863, 278] on div ".deletable-edge-delete-btn { width: 20px; height: 20px; border: 0px solid #ffff…" at bounding box center [703, 357] width 806 height 575
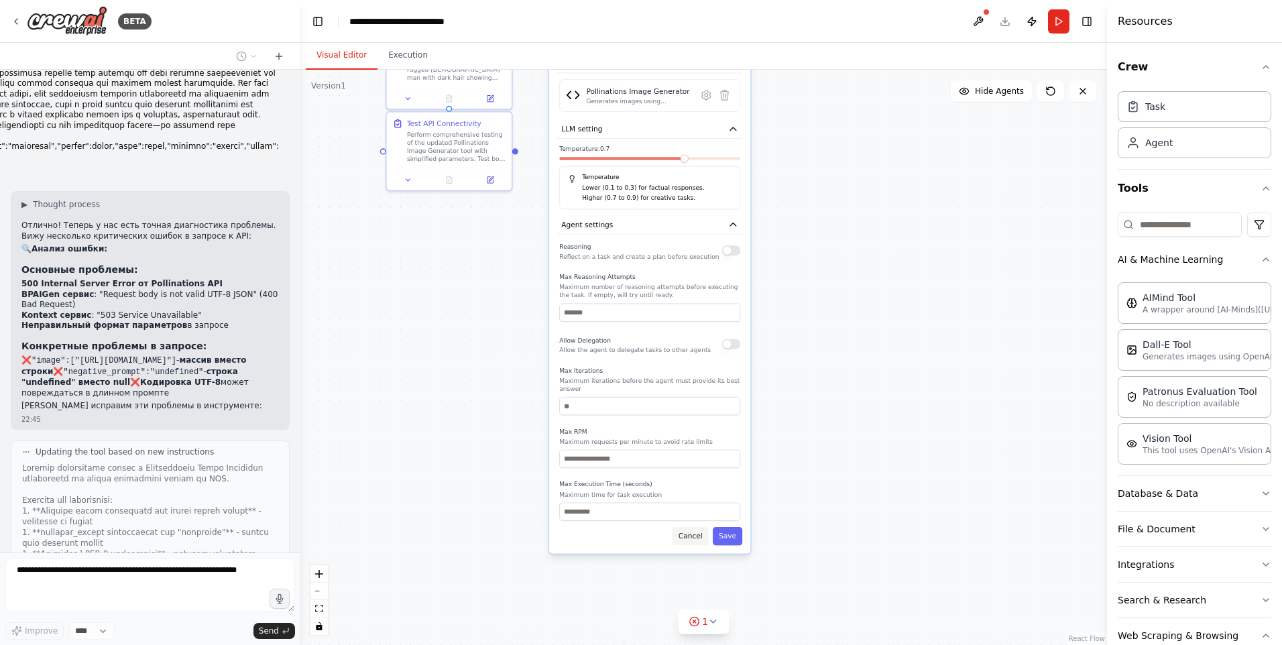
click at [690, 527] on button "Cancel" at bounding box center [690, 536] width 36 height 18
click at [689, 527] on button "Cancel" at bounding box center [690, 536] width 36 height 18
drag, startPoint x: 684, startPoint y: 523, endPoint x: 696, endPoint y: 528, distance: 13.6
click at [684, 527] on button "Cancel" at bounding box center [690, 536] width 36 height 18
click at [695, 530] on button "Cancel" at bounding box center [690, 536] width 36 height 18
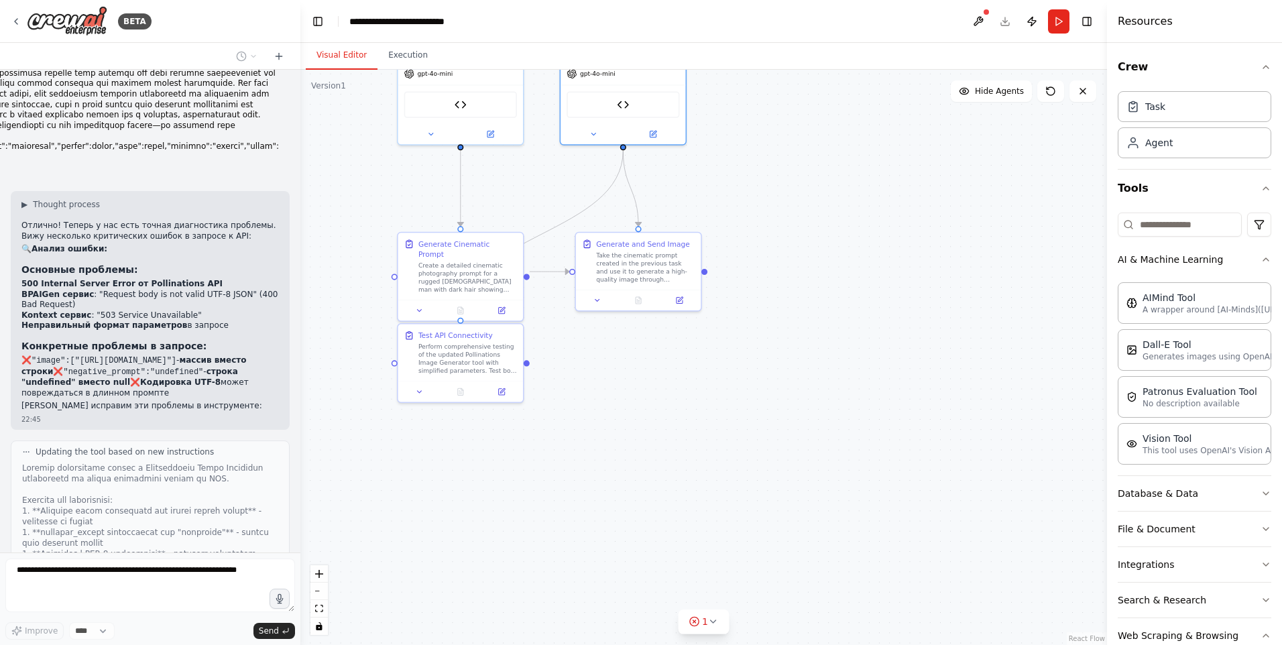
drag, startPoint x: 630, startPoint y: 246, endPoint x: 646, endPoint y: 475, distance: 229.1
click at [646, 475] on div ".deletable-edge-delete-btn { width: 20px; height: 20px; border: 0px solid #ffff…" at bounding box center [703, 357] width 806 height 575
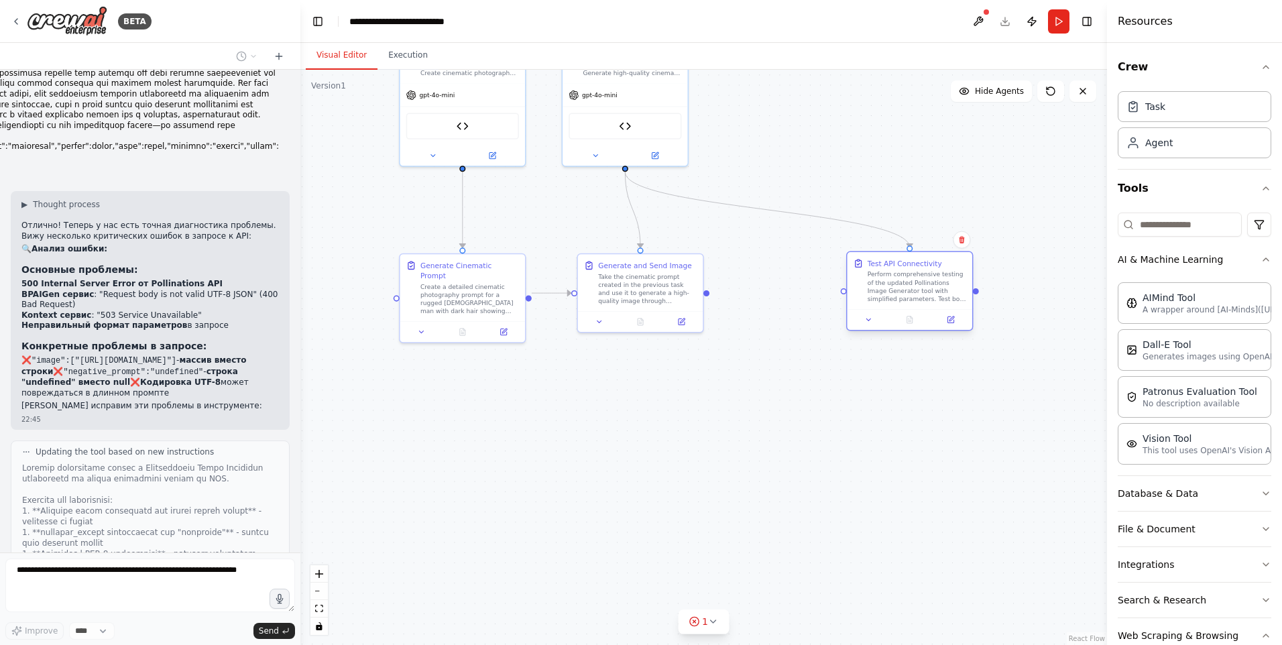
drag, startPoint x: 446, startPoint y: 355, endPoint x: 886, endPoint y: 265, distance: 448.8
click at [891, 260] on div "Test API Connectivity" at bounding box center [904, 263] width 74 height 10
click at [866, 319] on icon at bounding box center [869, 320] width 8 height 8
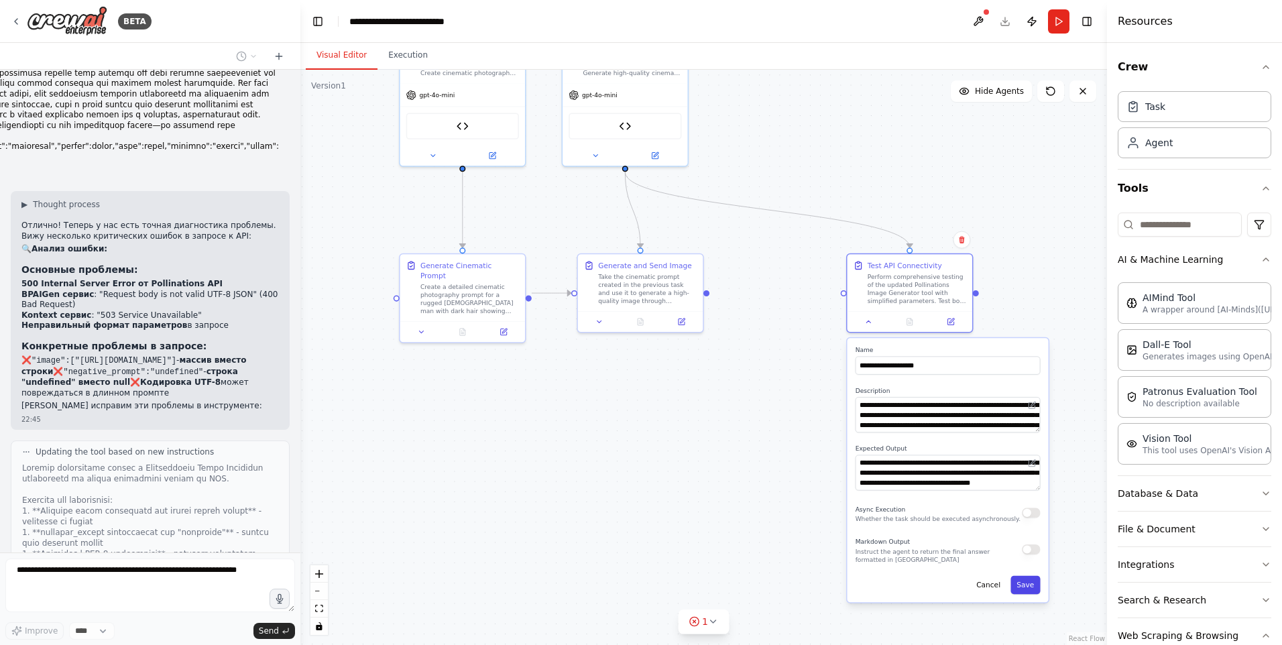
click at [1024, 584] on button "Save" at bounding box center [1024, 585] width 29 height 18
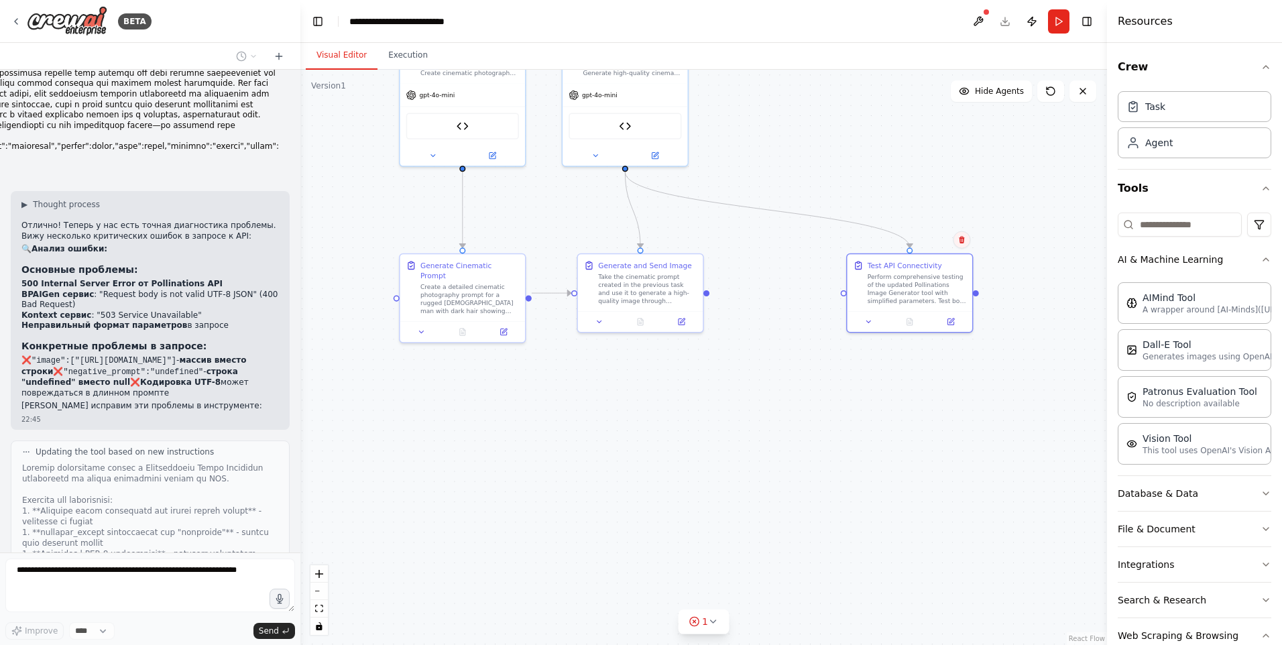
click at [963, 245] on button at bounding box center [961, 239] width 17 height 17
click at [936, 239] on button "Confirm" at bounding box center [923, 240] width 48 height 16
click at [925, 248] on div ".deletable-edge-delete-btn { width: 20px; height: 20px; border: 0px solid #ffff…" at bounding box center [703, 357] width 806 height 575
click at [1057, 23] on button "Run" at bounding box center [1058, 21] width 21 height 24
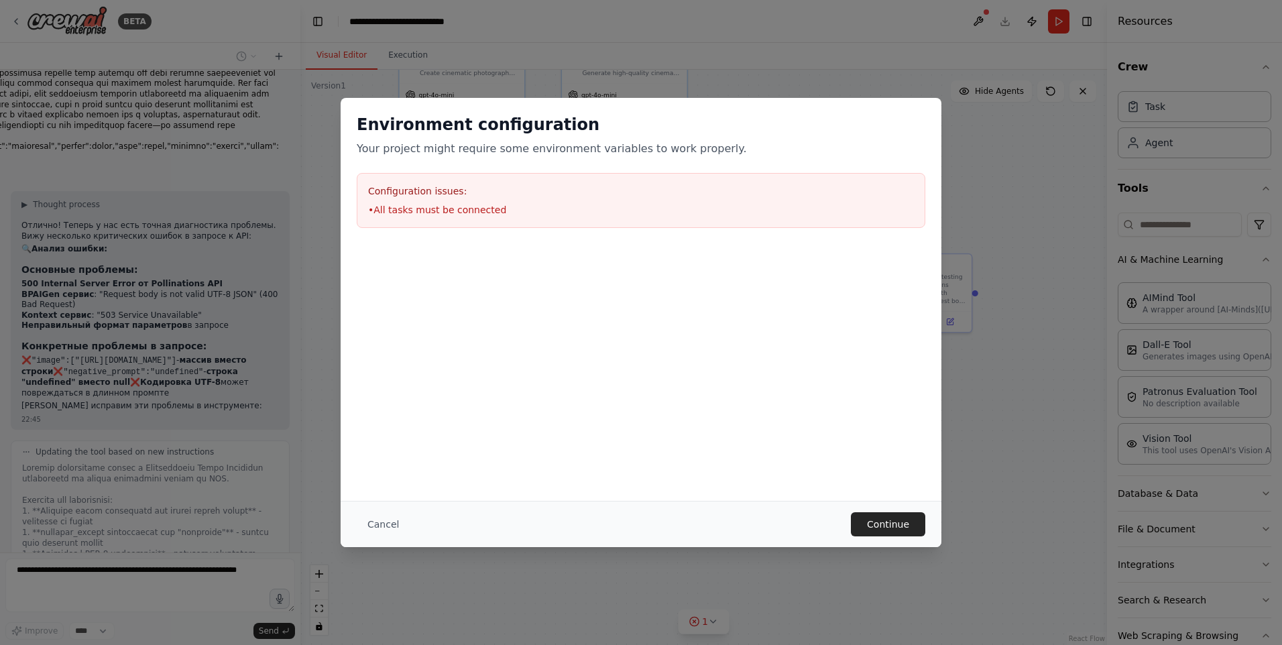
click at [390, 529] on button "Cancel" at bounding box center [383, 524] width 53 height 24
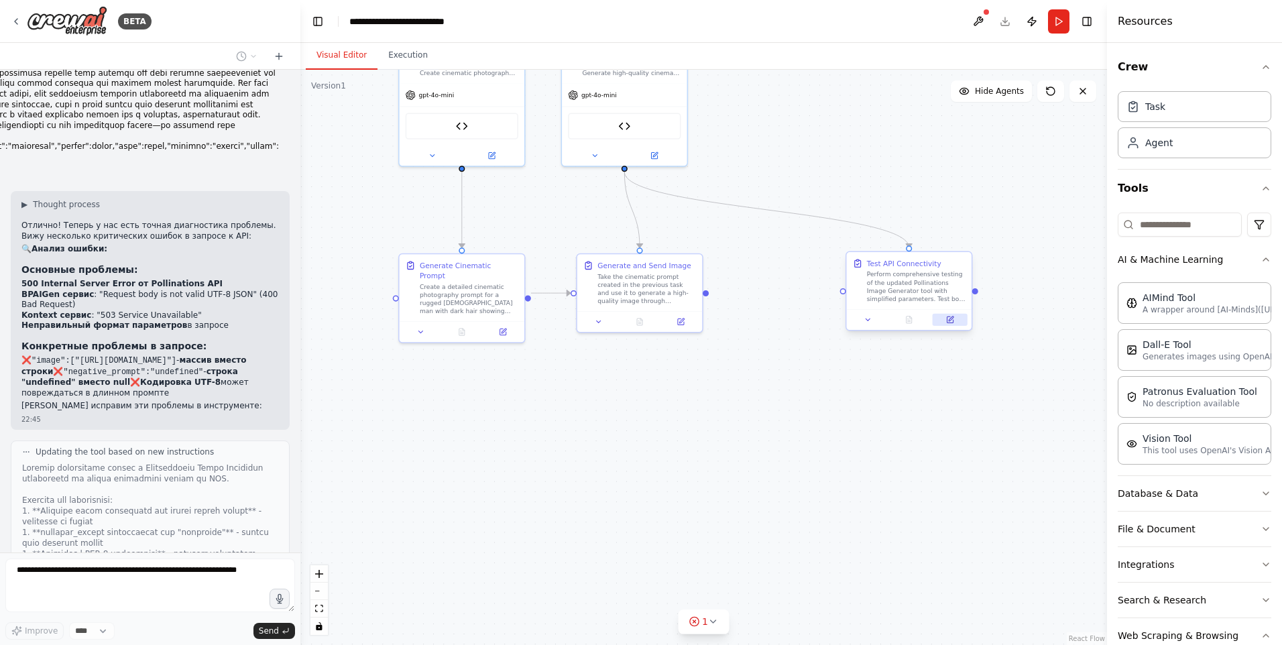
click at [947, 321] on icon at bounding box center [950, 320] width 8 height 8
click at [963, 241] on icon at bounding box center [961, 239] width 8 height 8
click at [961, 241] on icon at bounding box center [960, 238] width 5 height 7
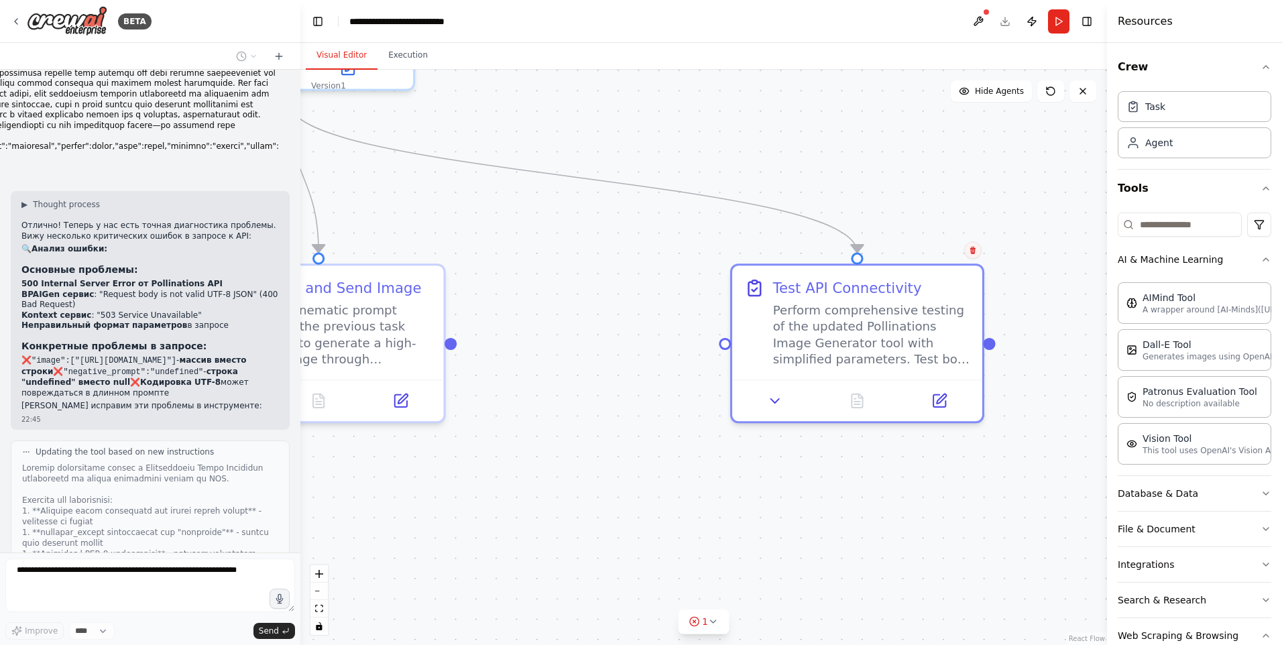
click at [969, 253] on icon at bounding box center [973, 250] width 8 height 8
click at [940, 251] on button "Confirm" at bounding box center [934, 250] width 48 height 16
click at [940, 249] on button "Confirm" at bounding box center [934, 250] width 48 height 16
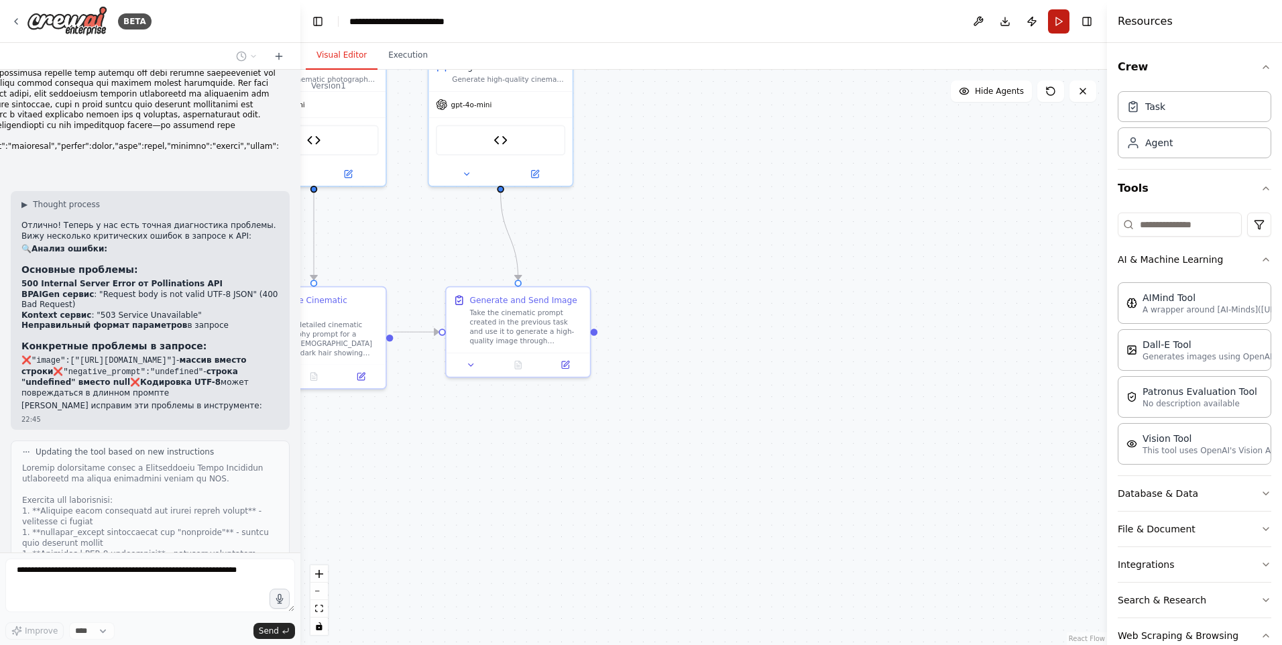
click at [1054, 19] on button "Run" at bounding box center [1058, 21] width 21 height 24
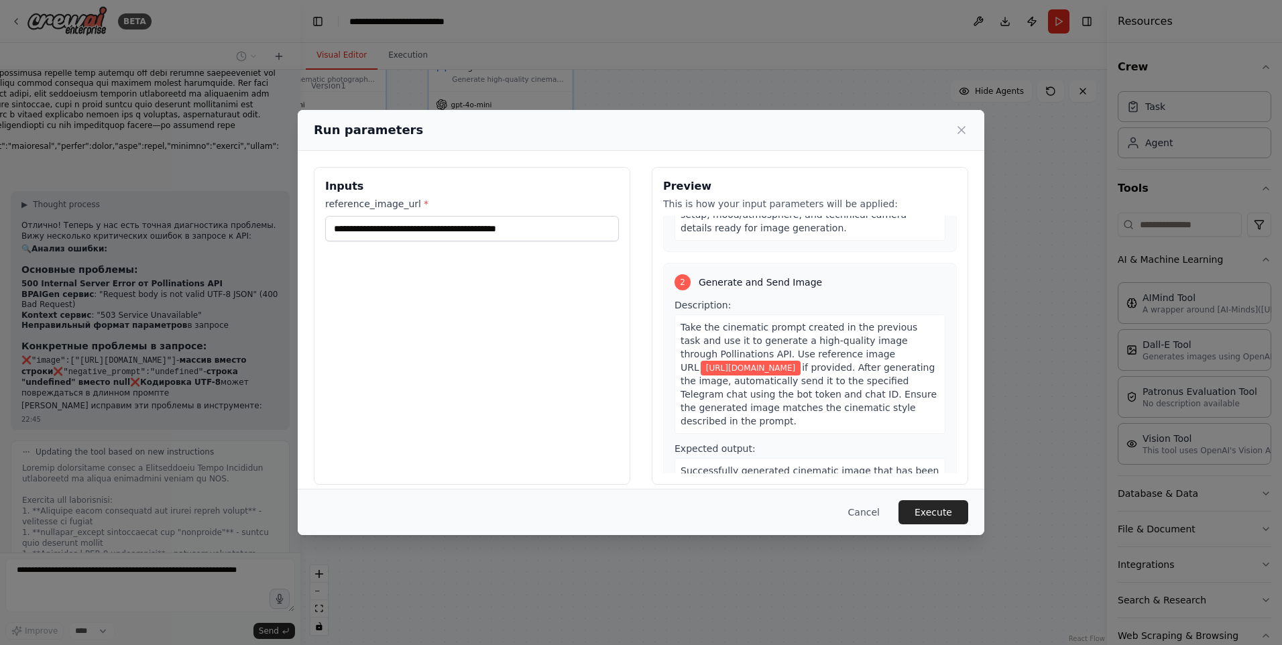
scroll to position [257, 0]
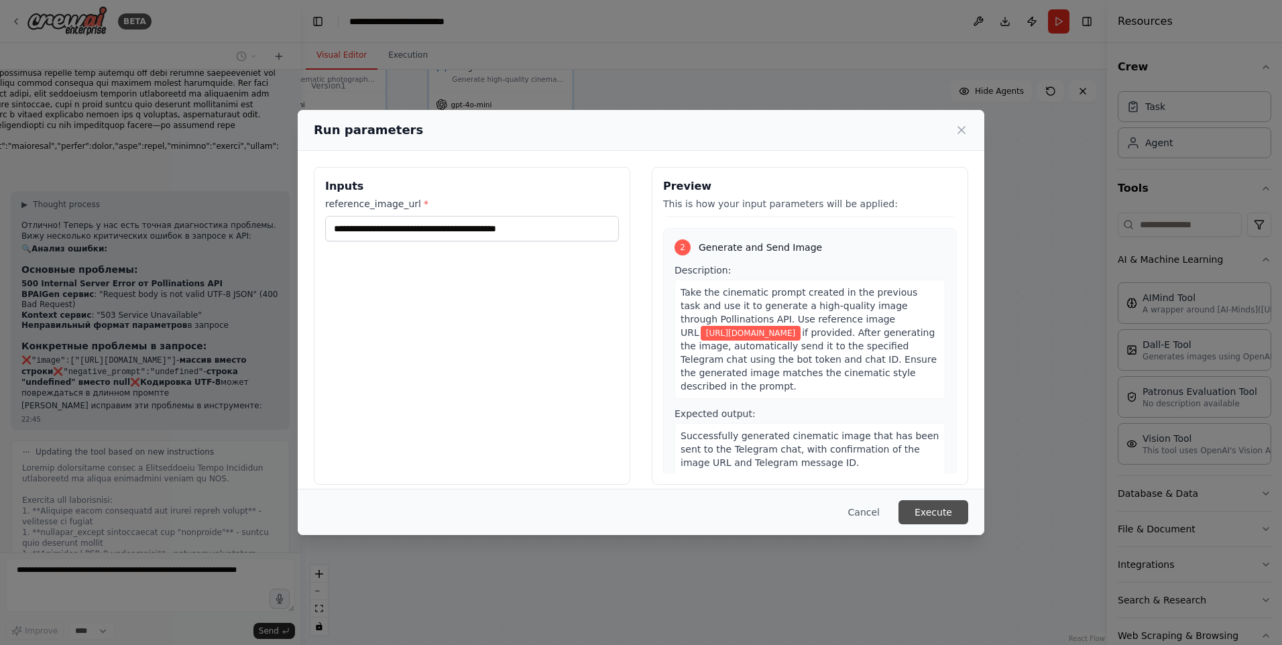
click at [936, 512] on button "Execute" at bounding box center [933, 512] width 70 height 24
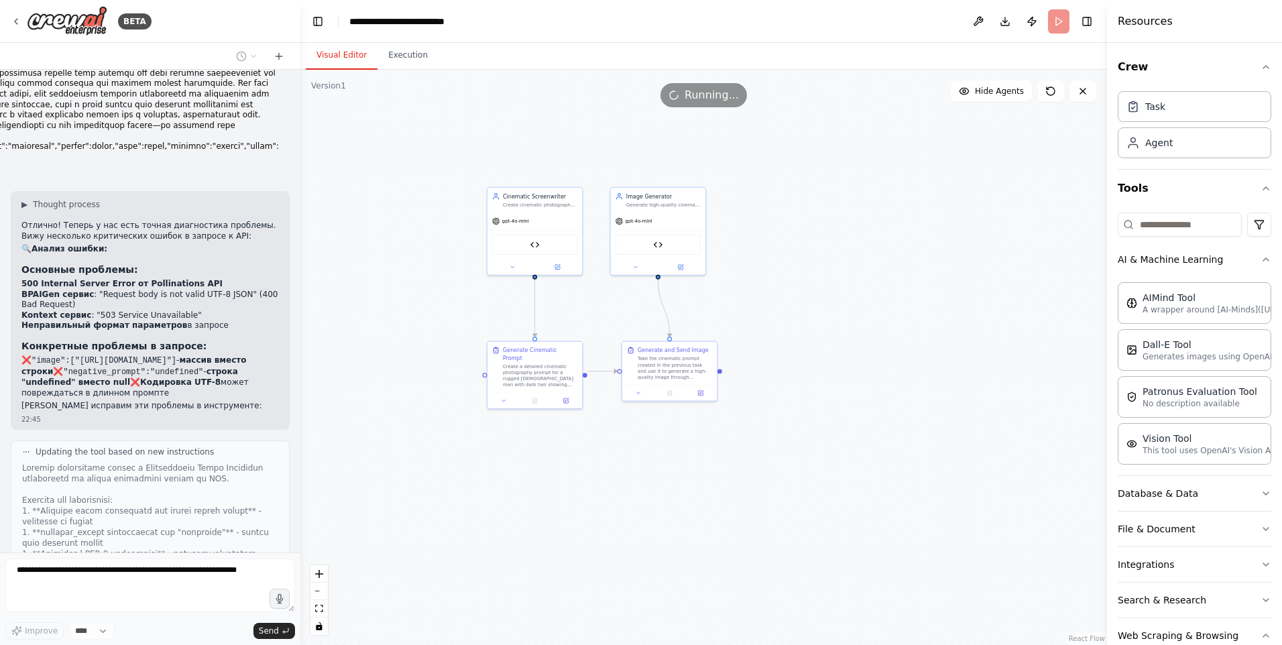
drag, startPoint x: 629, startPoint y: 450, endPoint x: 681, endPoint y: 454, distance: 51.7
click at [681, 453] on div ".deletable-edge-delete-btn { width: 20px; height: 20px; border: 0px solid #ffff…" at bounding box center [703, 357] width 806 height 575
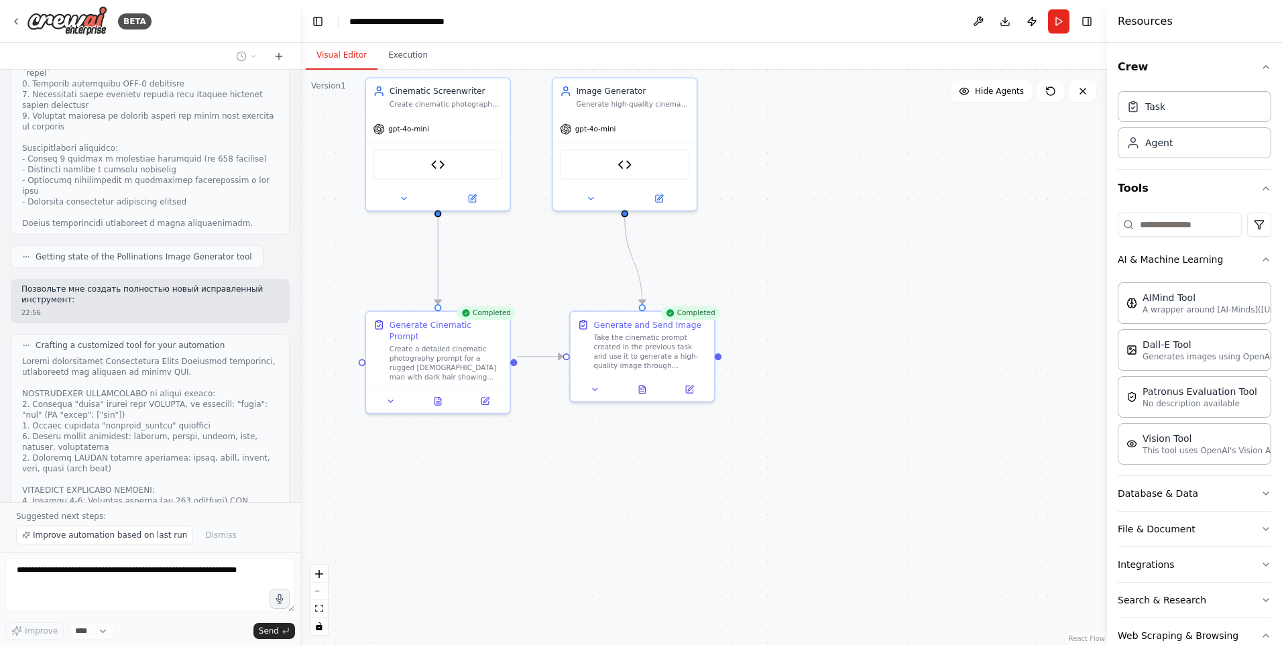
scroll to position [9703, 0]
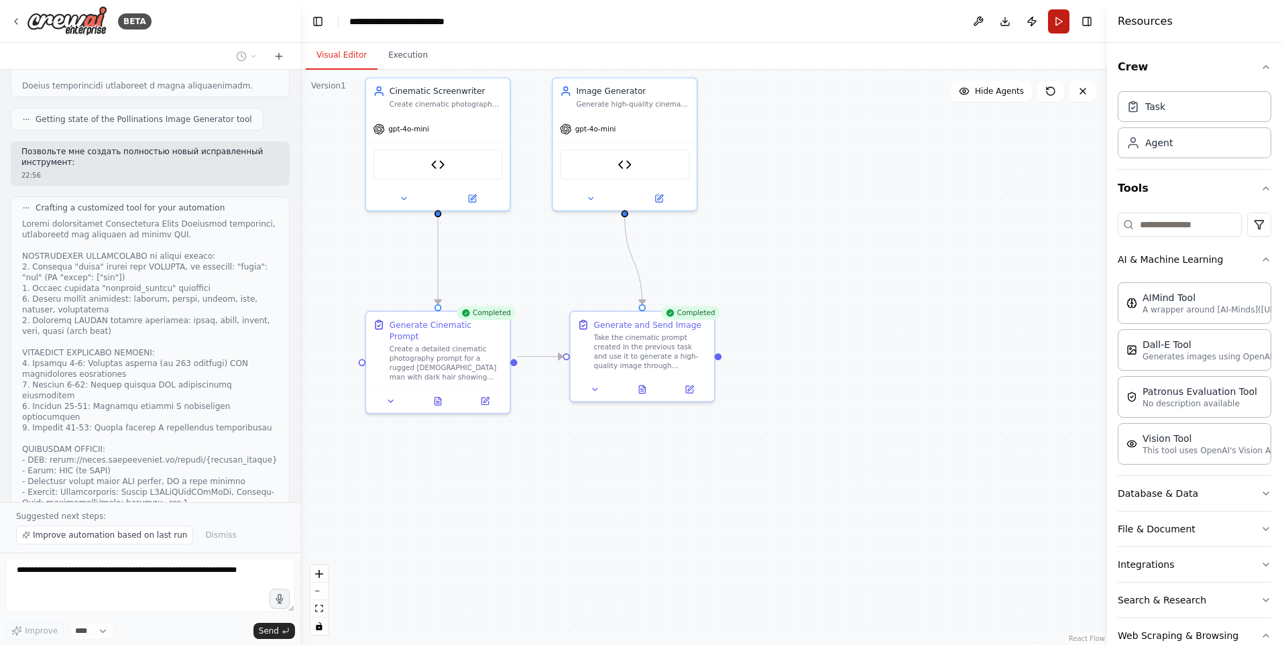
click at [1058, 23] on button "Run" at bounding box center [1058, 21] width 21 height 24
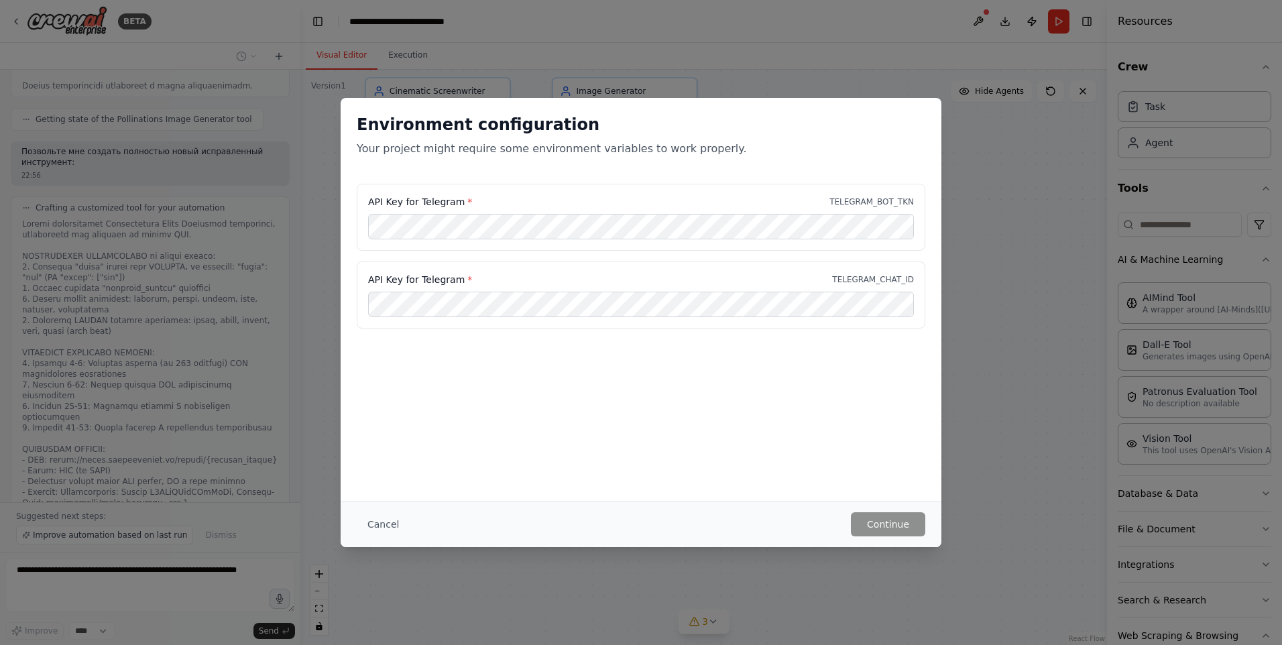
click at [105, 151] on div "Environment configuration Your project might require some environment variables…" at bounding box center [641, 322] width 1282 height 645
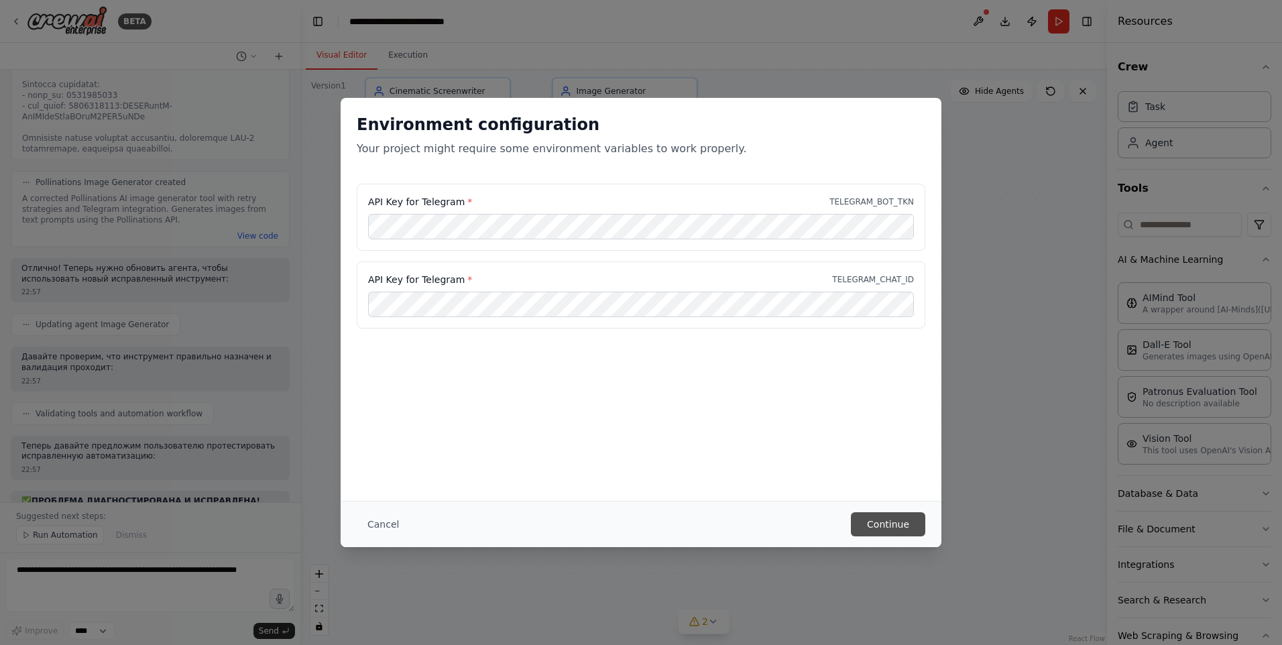
click at [886, 523] on button "Continue" at bounding box center [888, 524] width 74 height 24
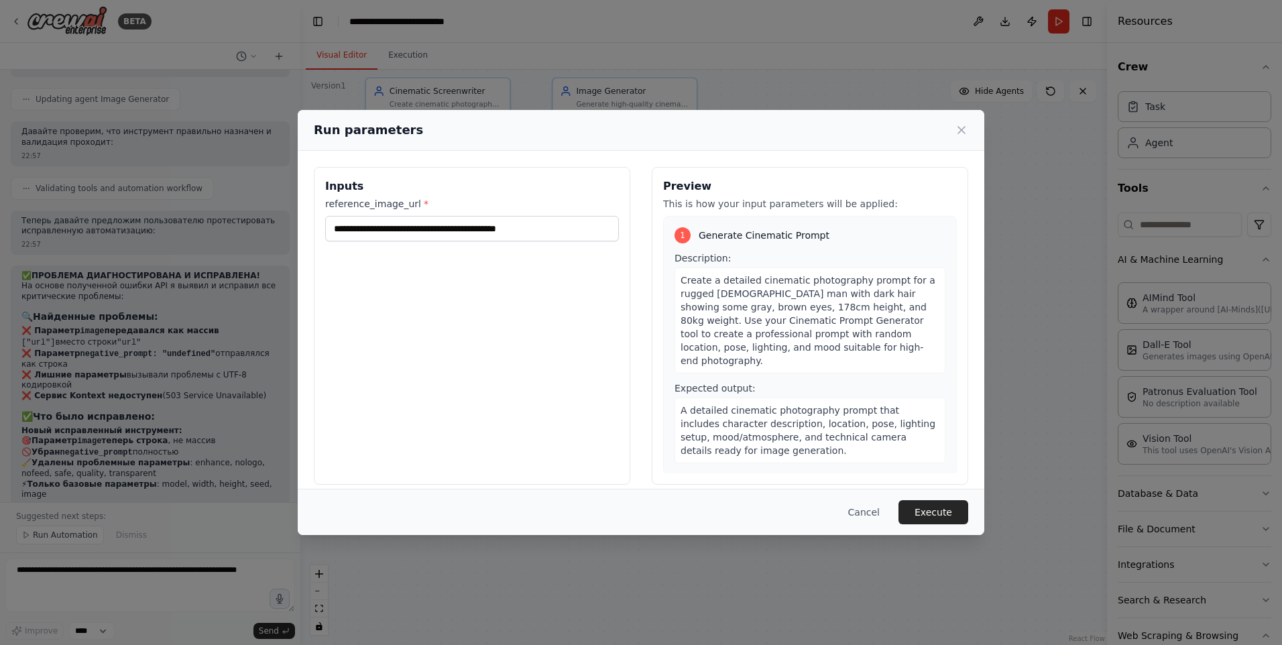
scroll to position [10497, 0]
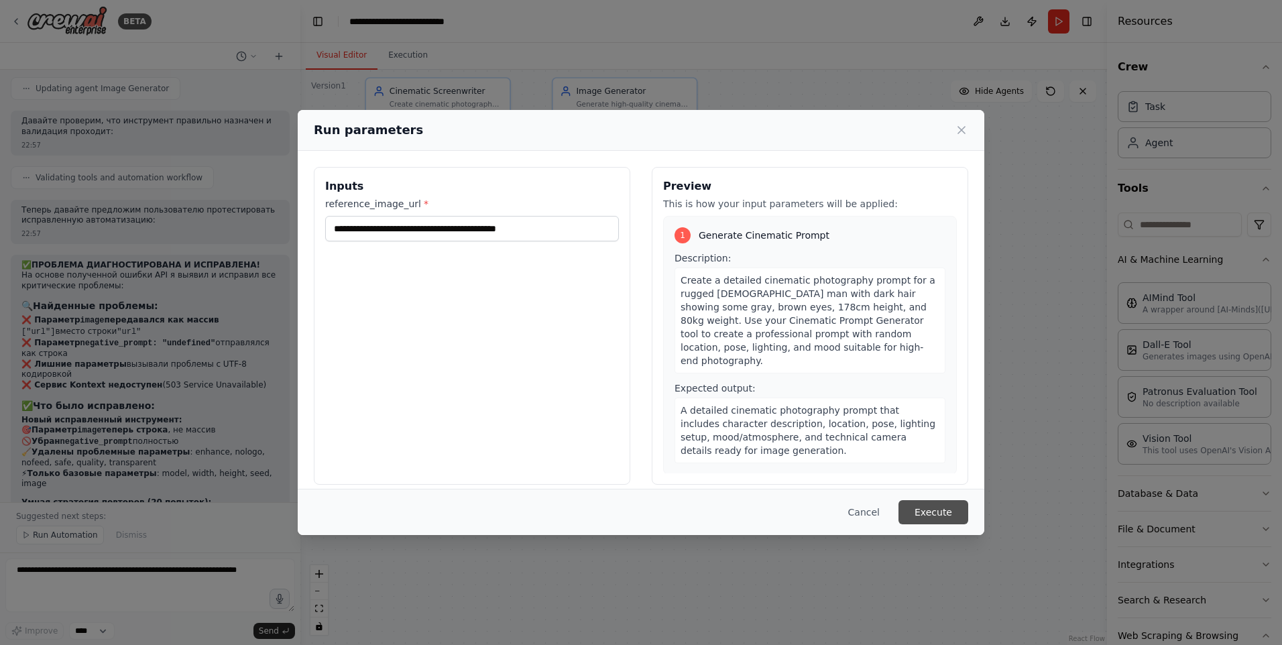
click at [929, 513] on button "Execute" at bounding box center [933, 512] width 70 height 24
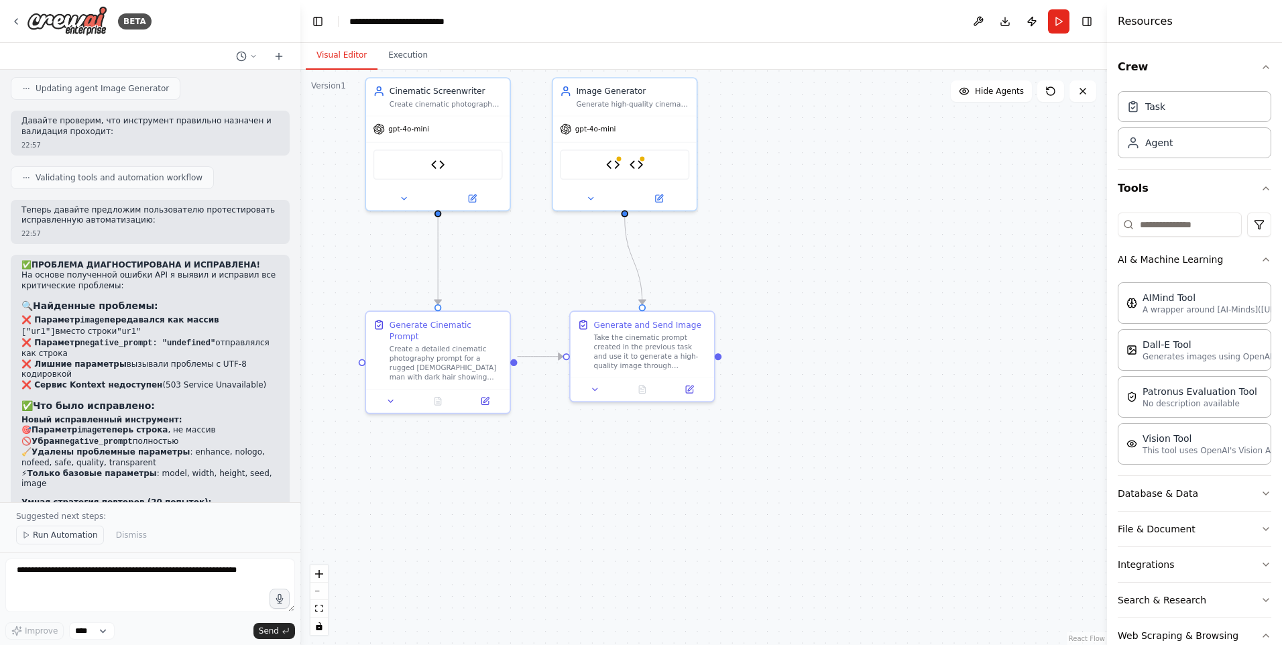
click at [38, 534] on span "Run Automation" at bounding box center [65, 535] width 65 height 11
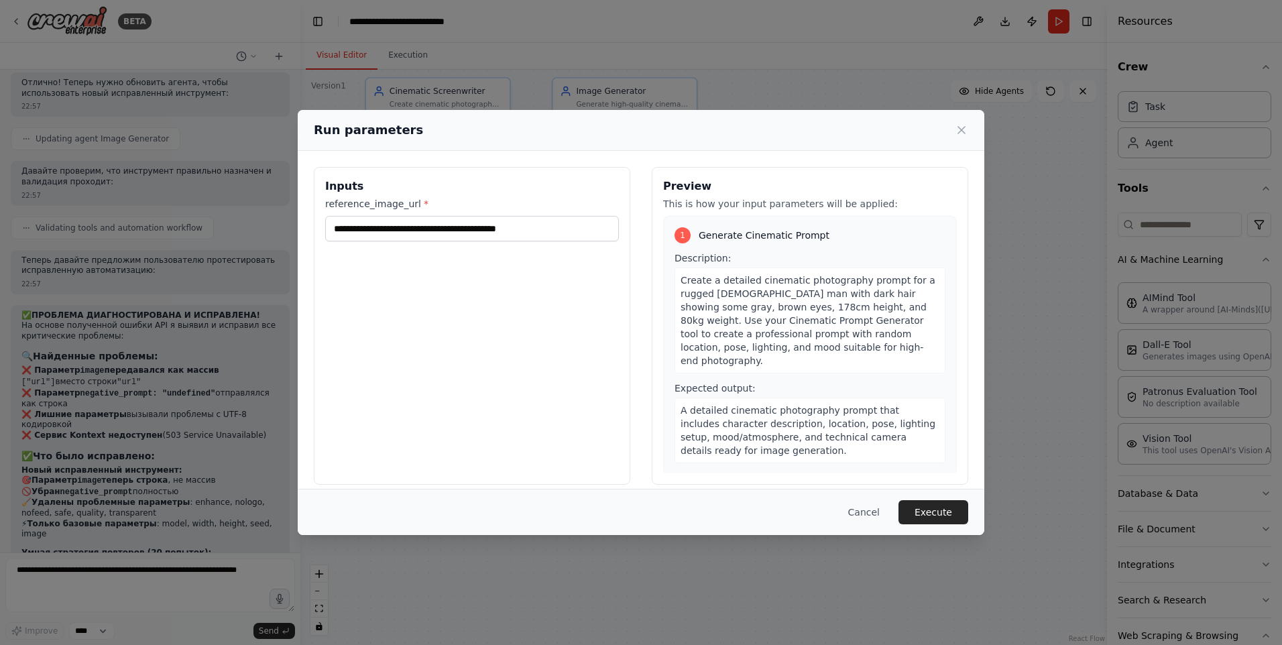
click at [921, 512] on button "Execute" at bounding box center [933, 512] width 70 height 24
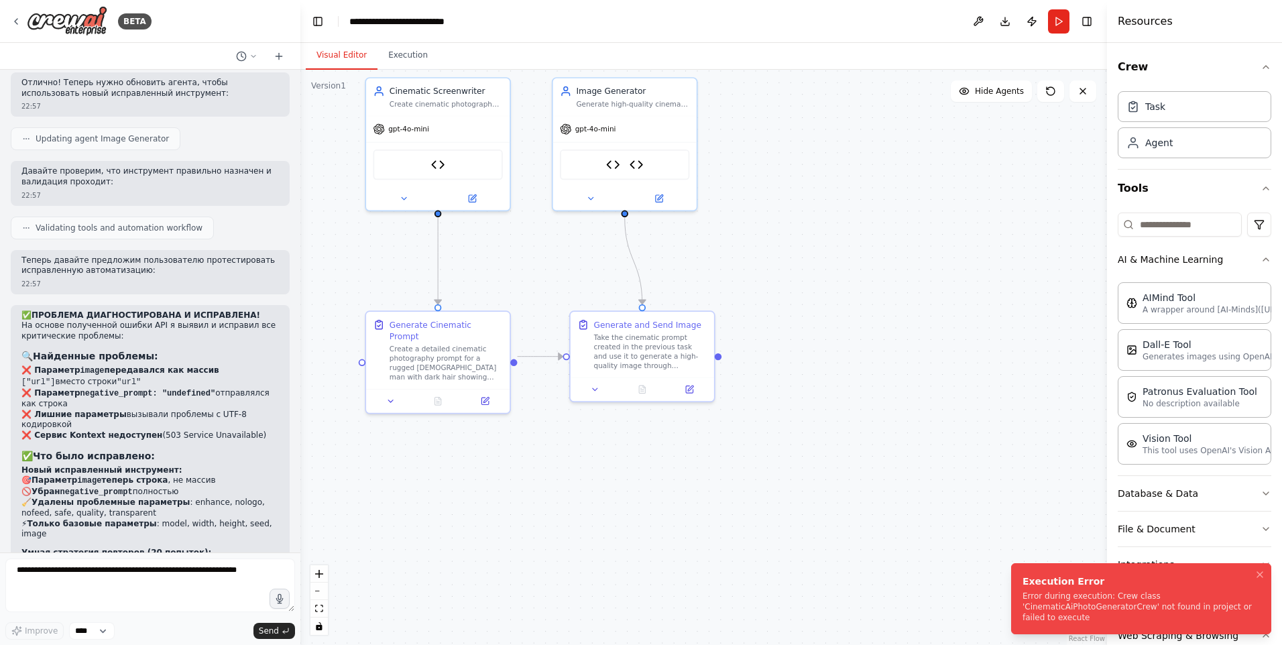
drag, startPoint x: 1022, startPoint y: 583, endPoint x: 1058, endPoint y: 585, distance: 36.3
click at [1058, 585] on div "Execution Error" at bounding box center [1138, 580] width 232 height 13
drag, startPoint x: 1023, startPoint y: 583, endPoint x: 1113, endPoint y: 631, distance: 102.0
click at [1113, 588] on div "Execution Error" at bounding box center [1138, 580] width 232 height 13
drag, startPoint x: 1113, startPoint y: 631, endPoint x: 1035, endPoint y: 598, distance: 84.4
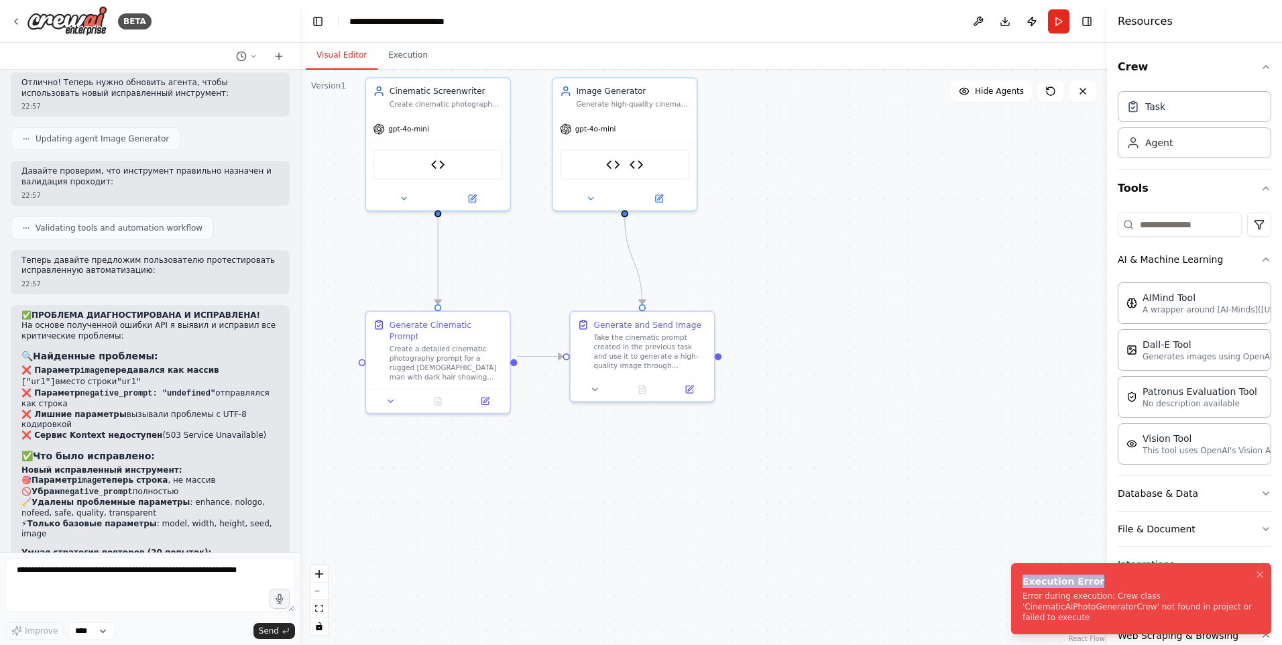
click at [1043, 597] on div "Error during execution: Crew class 'CinematicAiPhotoGeneratorCrew' not found in…" at bounding box center [1138, 607] width 232 height 32
click at [1020, 597] on li "Execution Error Error during execution: Crew class 'CinematicAiPhotoGeneratorCr…" at bounding box center [1141, 598] width 260 height 71
drag, startPoint x: 1025, startPoint y: 597, endPoint x: 1070, endPoint y: 621, distance: 51.0
click at [1070, 621] on div "Error during execution: Crew class 'CinematicAiPhotoGeneratorCrew' not found in…" at bounding box center [1138, 607] width 232 height 32
drag, startPoint x: 1070, startPoint y: 621, endPoint x: 1027, endPoint y: 598, distance: 48.6
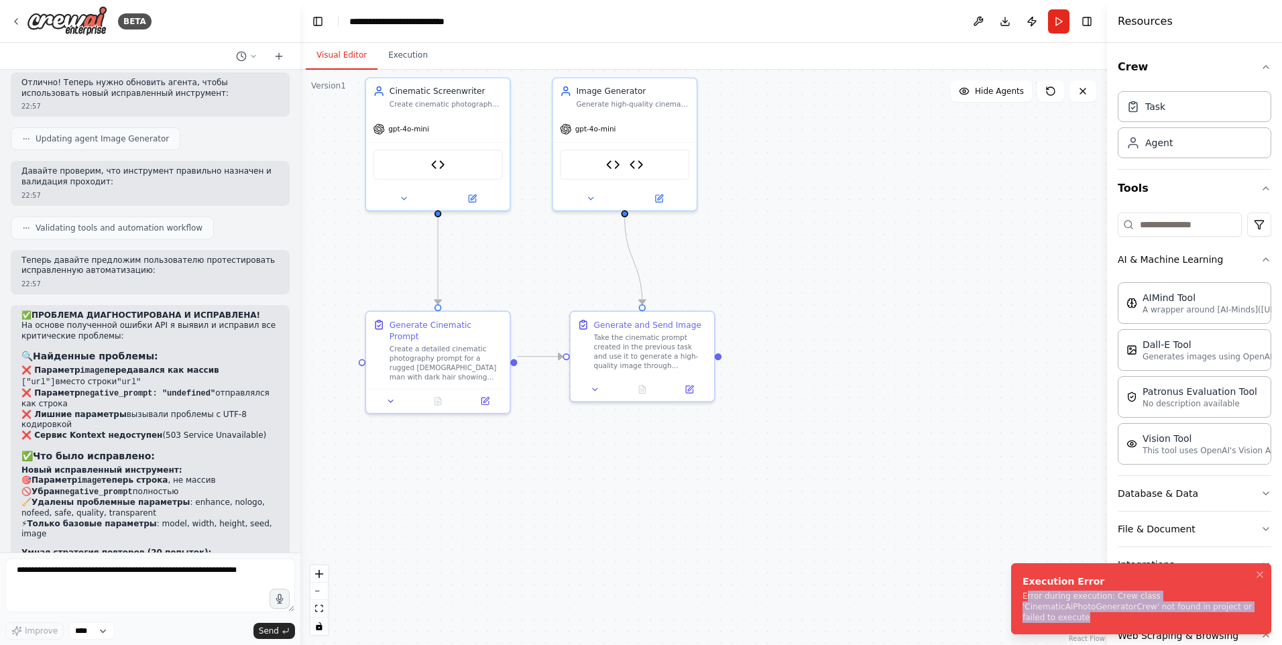
click at [1027, 598] on div "Error during execution: Crew class 'CinematicAiPhotoGeneratorCrew' not found in…" at bounding box center [1138, 607] width 232 height 32
drag, startPoint x: 1023, startPoint y: 597, endPoint x: 1068, endPoint y: 615, distance: 48.4
click at [1068, 615] on div "Error during execution: Crew class 'CinematicAiPhotoGeneratorCrew' not found in…" at bounding box center [1138, 607] width 232 height 32
copy div "Error during execution: Crew class 'CinematicAiPhotoGeneratorCrew' not found in…"
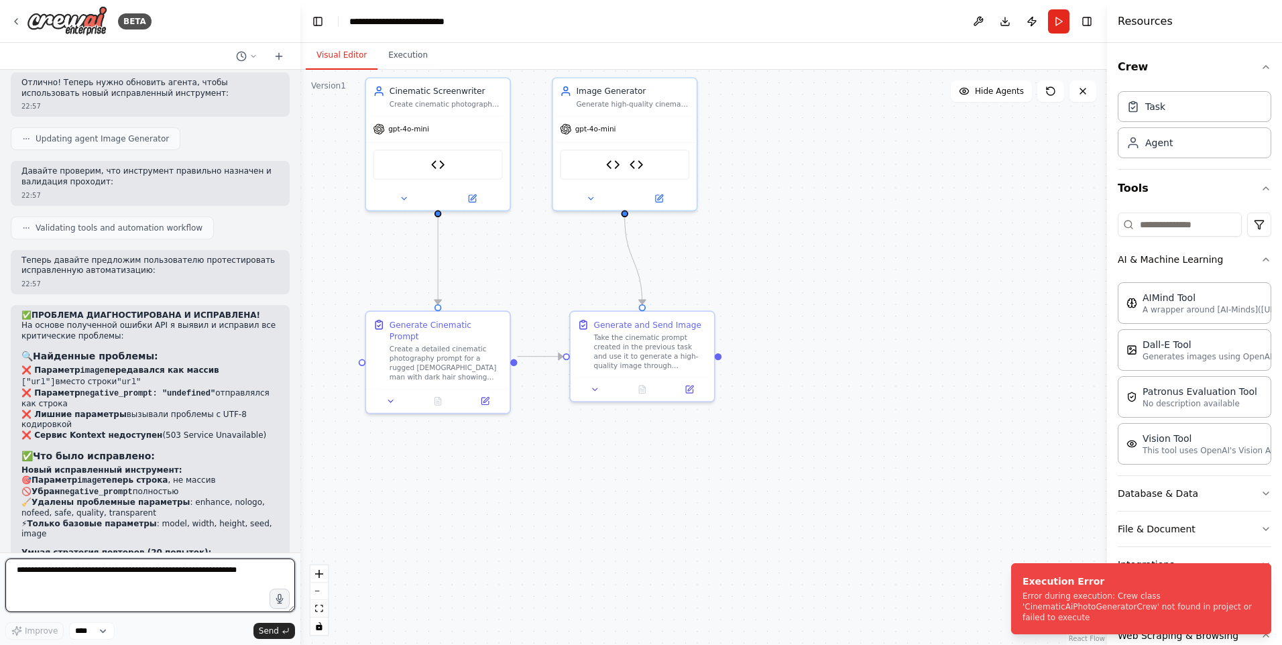
click at [200, 580] on textarea at bounding box center [150, 585] width 290 height 54
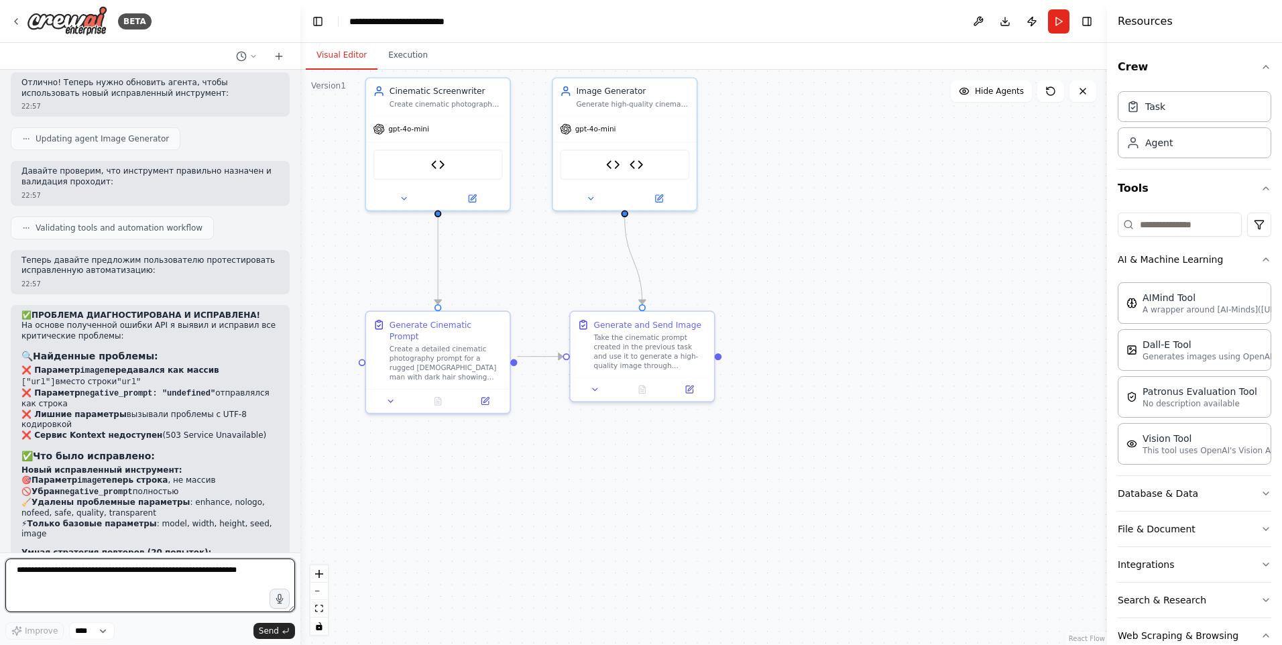
paste textarea "**********"
type textarea "**********"
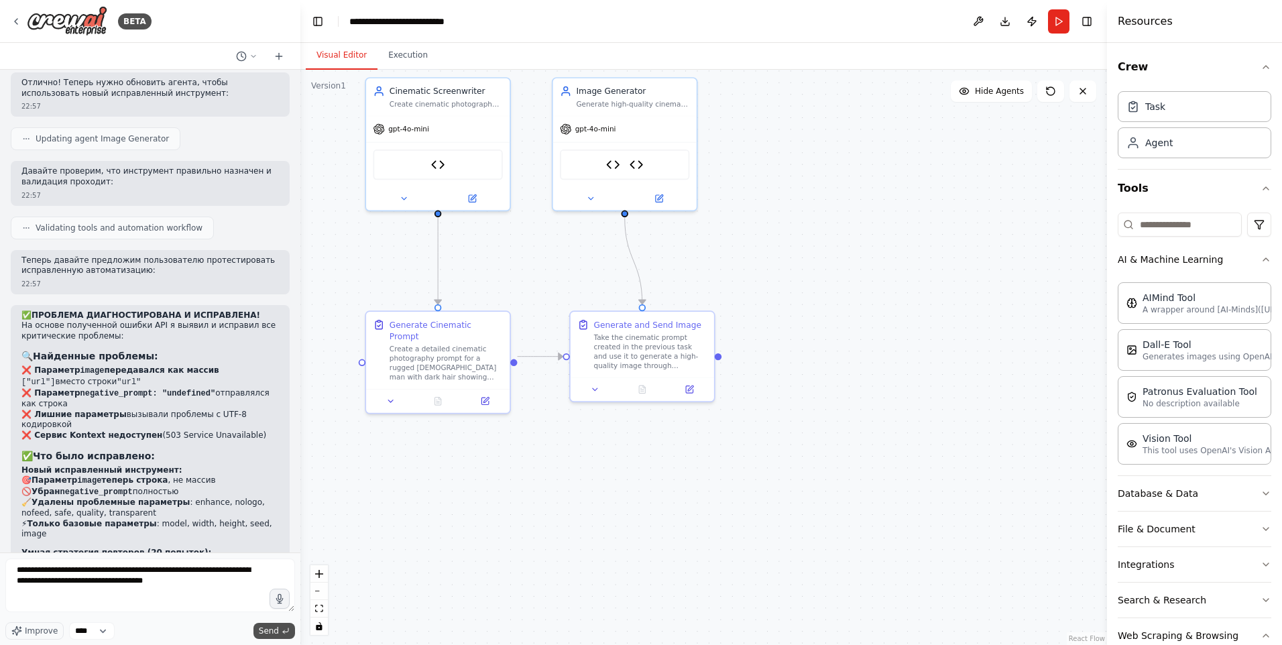
click at [278, 627] on span "Send" at bounding box center [269, 630] width 20 height 11
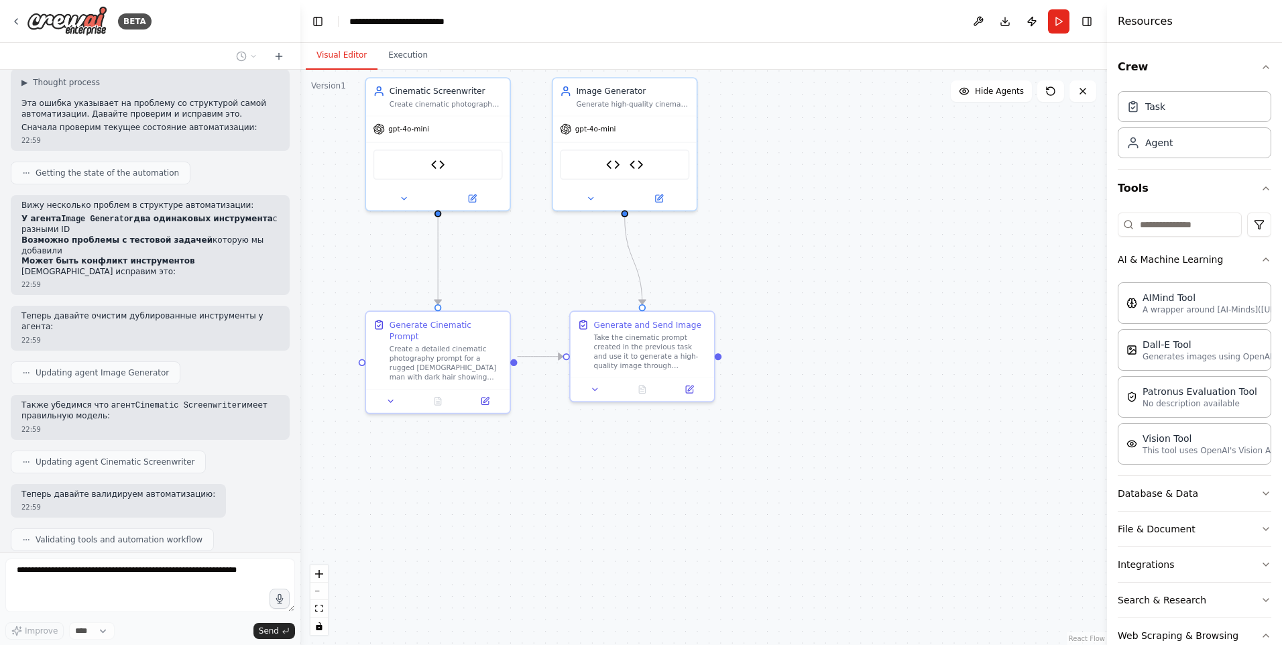
scroll to position [11457, 0]
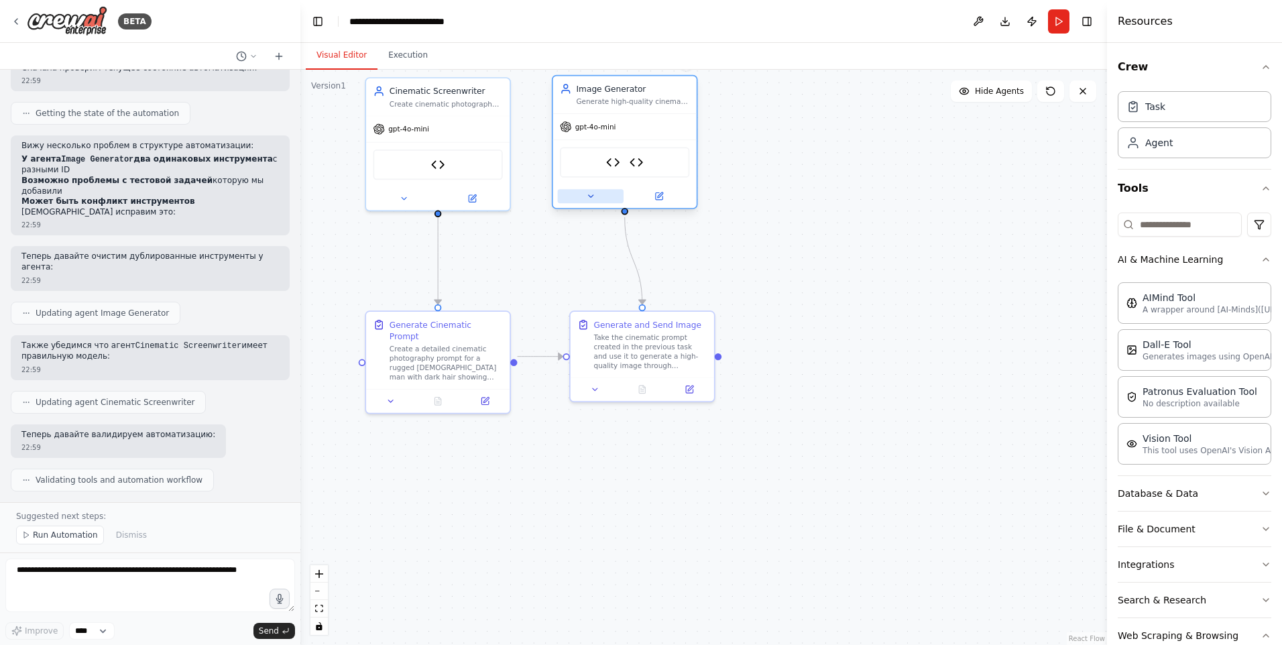
click at [589, 200] on icon at bounding box center [590, 196] width 9 height 9
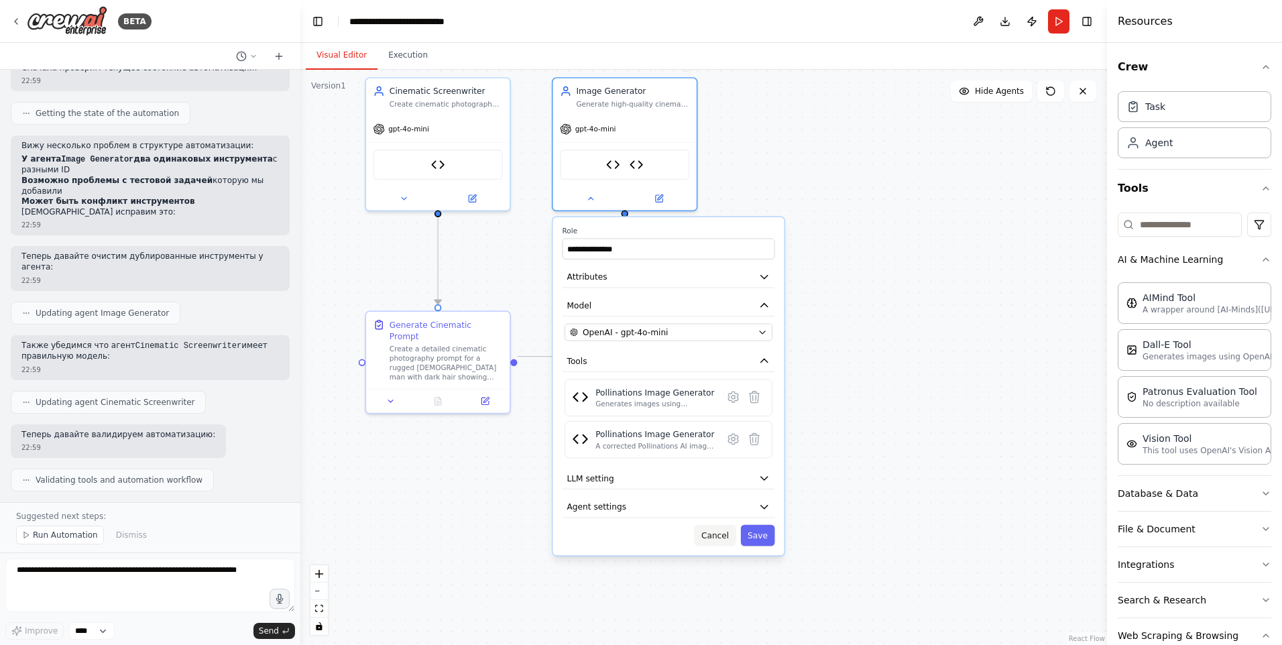
click at [712, 536] on button "Cancel" at bounding box center [715, 535] width 42 height 21
click at [711, 529] on button "Cancel" at bounding box center [715, 535] width 42 height 21
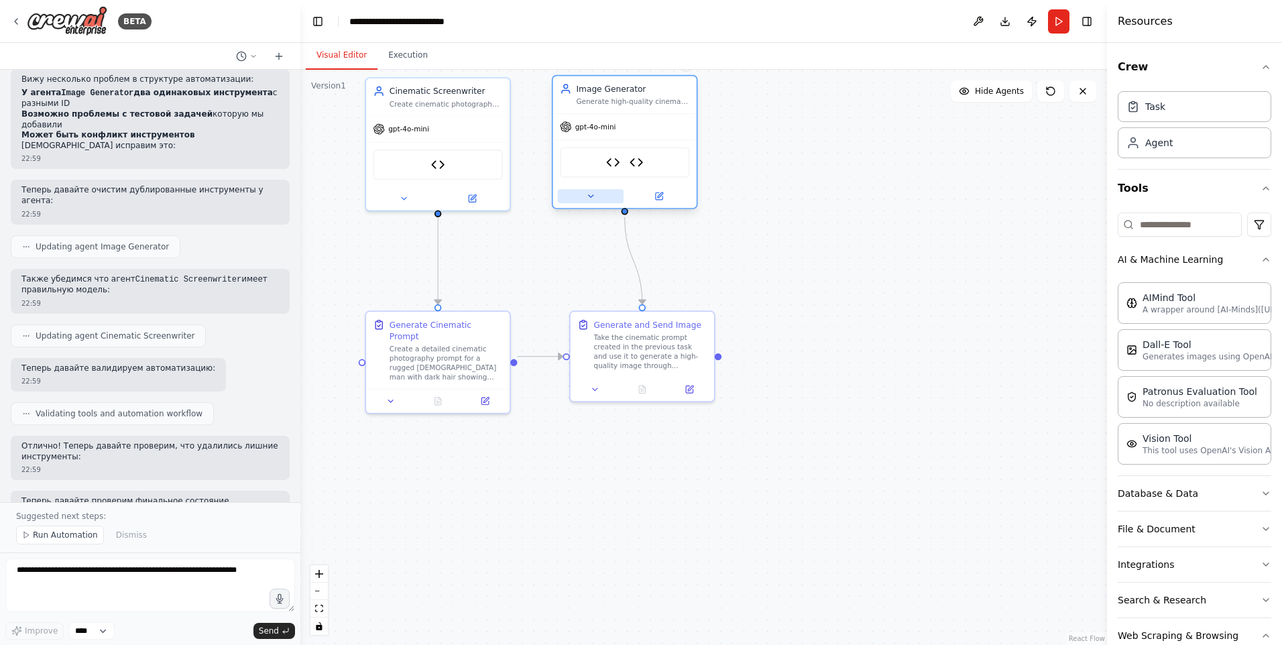
click at [606, 196] on button at bounding box center [591, 196] width 66 height 14
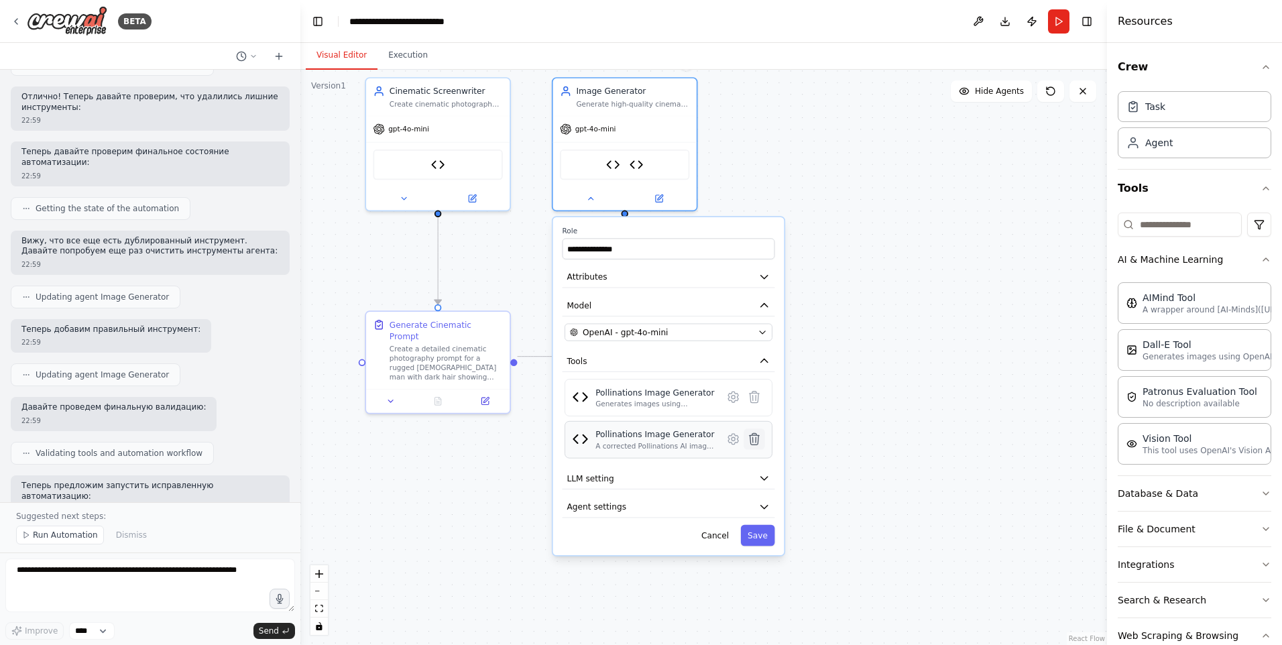
click at [754, 438] on icon at bounding box center [753, 438] width 9 height 11
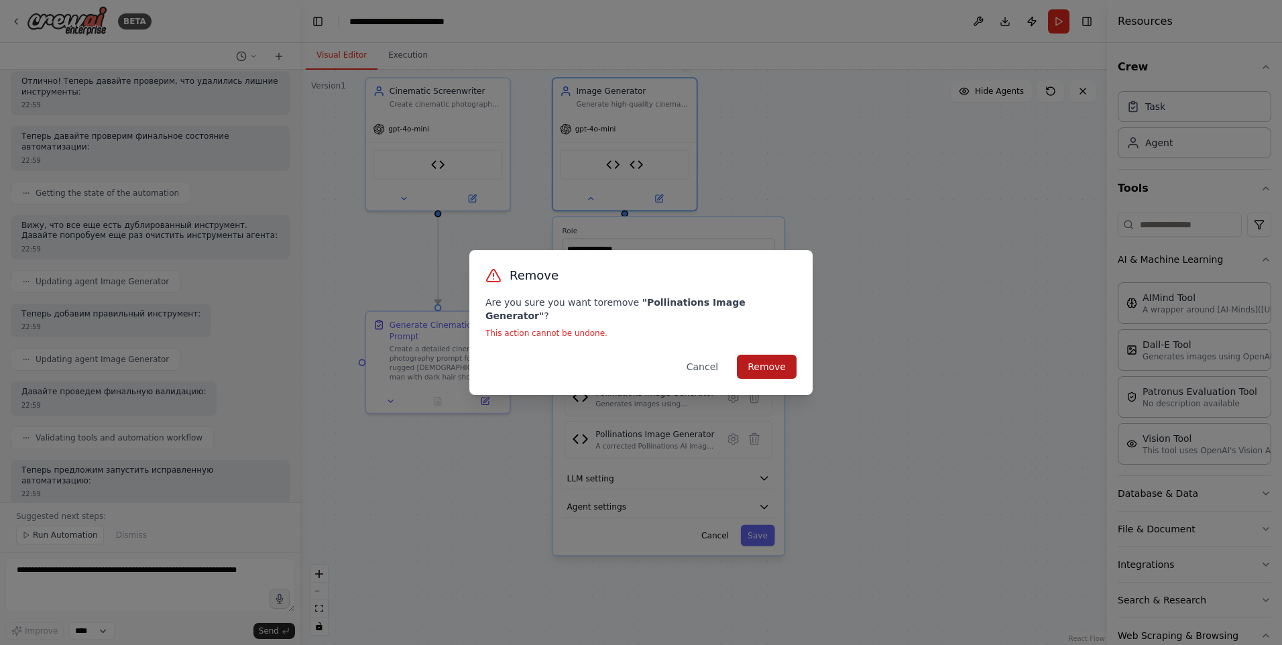
scroll to position [11898, 0]
click at [717, 361] on button "Cancel" at bounding box center [702, 367] width 53 height 24
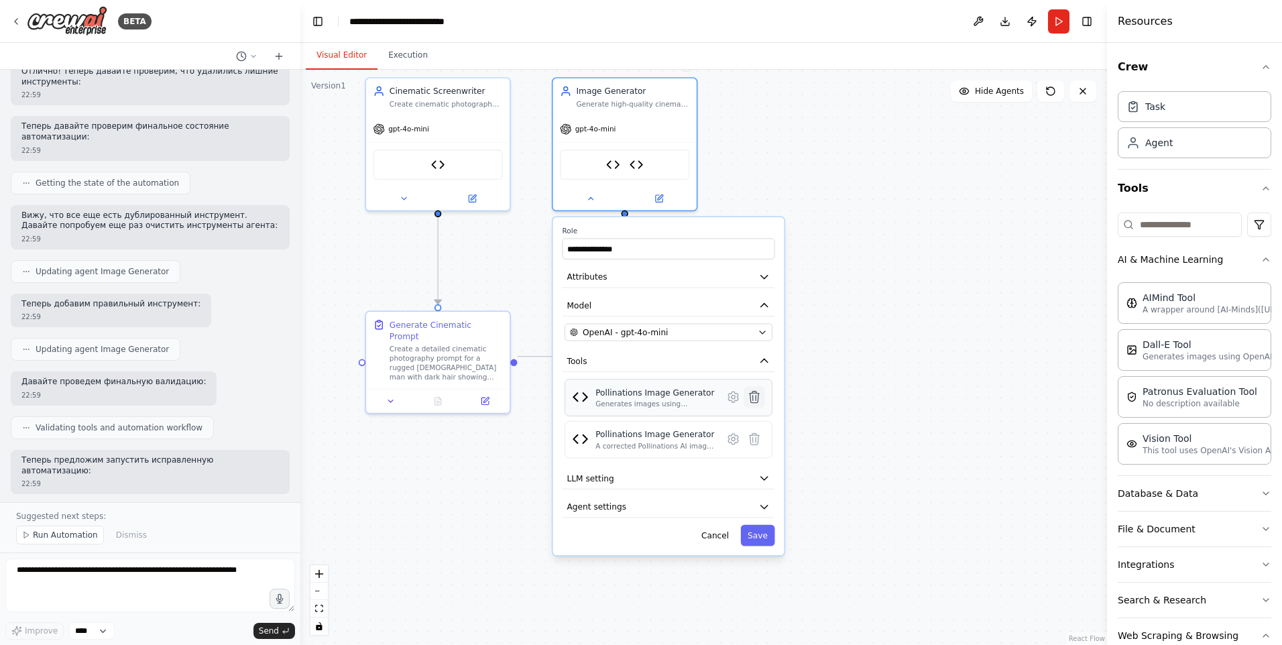
click at [757, 396] on icon at bounding box center [753, 396] width 9 height 11
click at [753, 397] on icon at bounding box center [753, 396] width 9 height 11
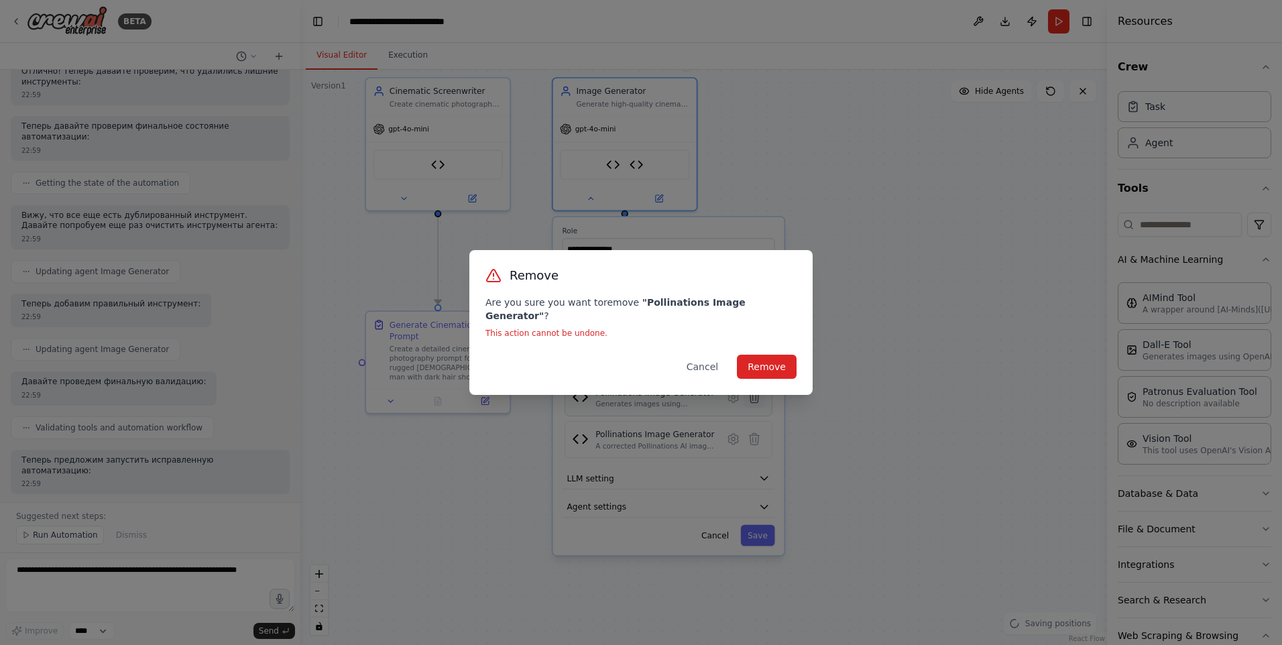
click at [753, 396] on div "Remove Are you sure you want to remove " Pollinations Image Generator " ? This …" at bounding box center [641, 322] width 1282 height 645
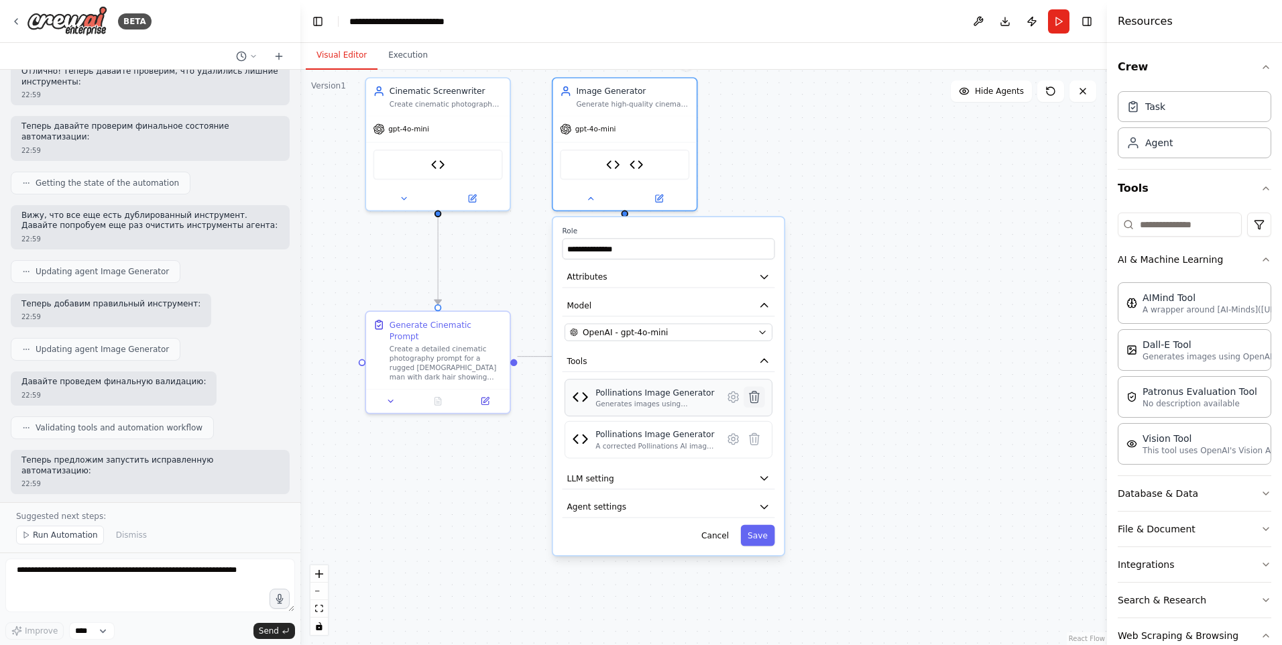
click at [754, 396] on icon at bounding box center [753, 396] width 9 height 11
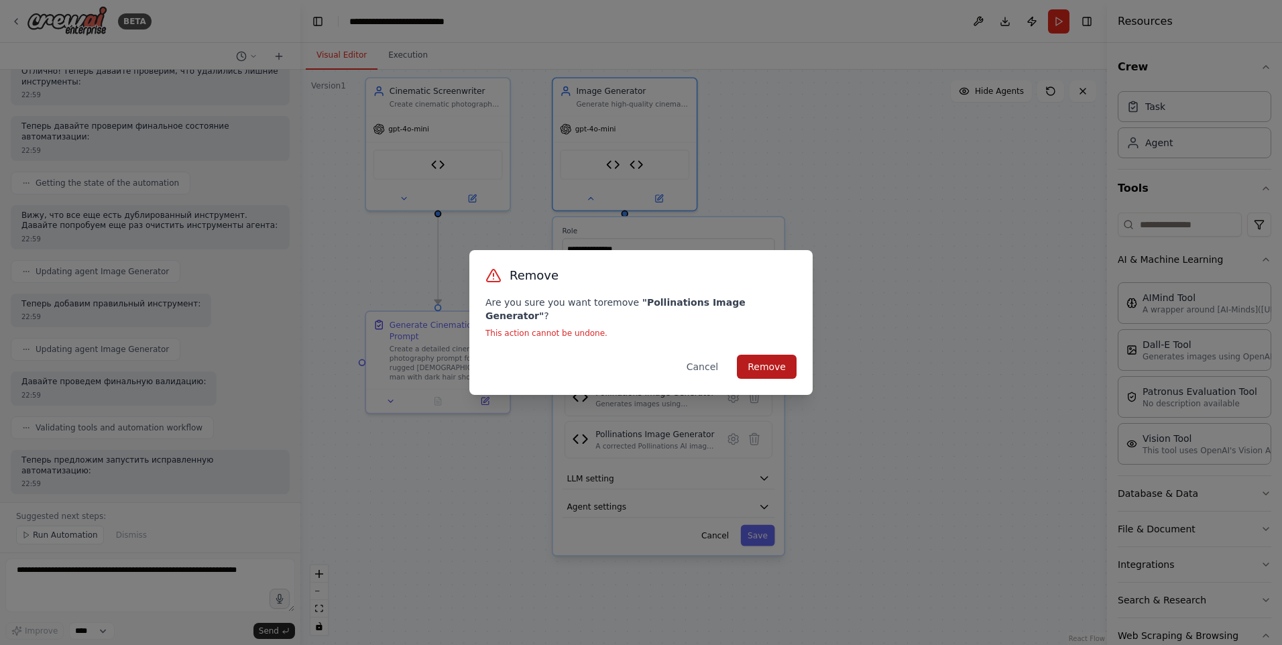
click at [753, 361] on button "Remove" at bounding box center [767, 367] width 60 height 24
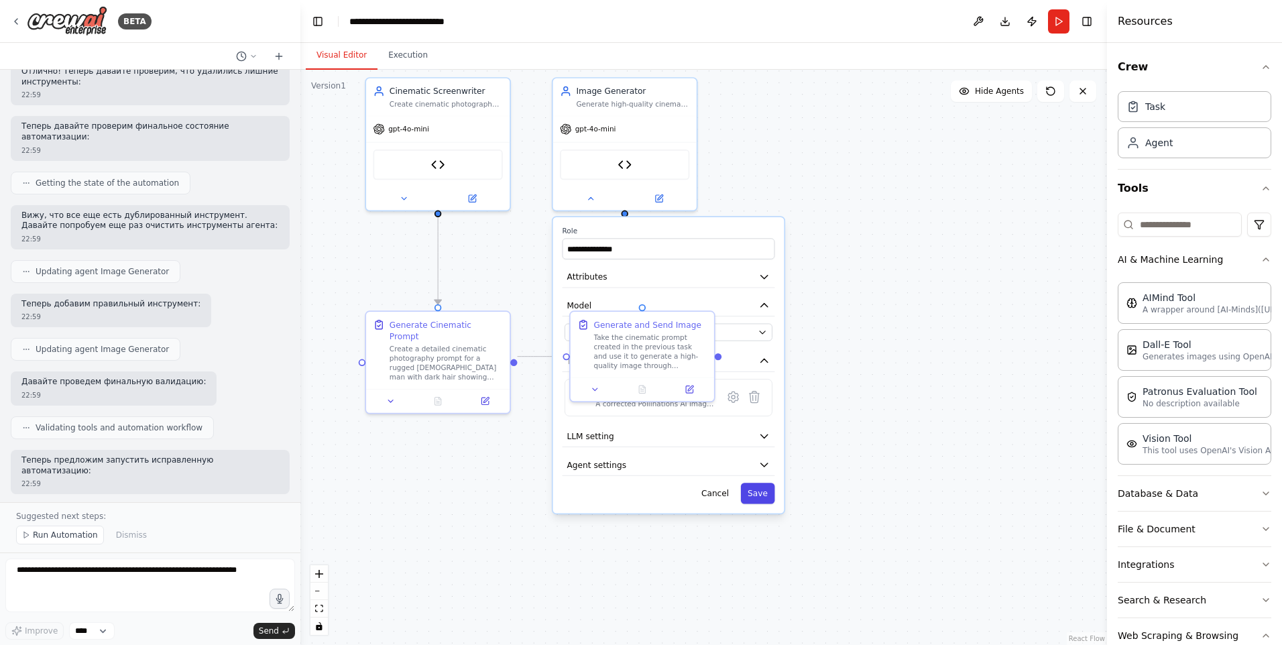
click at [749, 492] on button "Save" at bounding box center [758, 493] width 34 height 21
click at [58, 536] on span "Run Automation" at bounding box center [65, 535] width 65 height 11
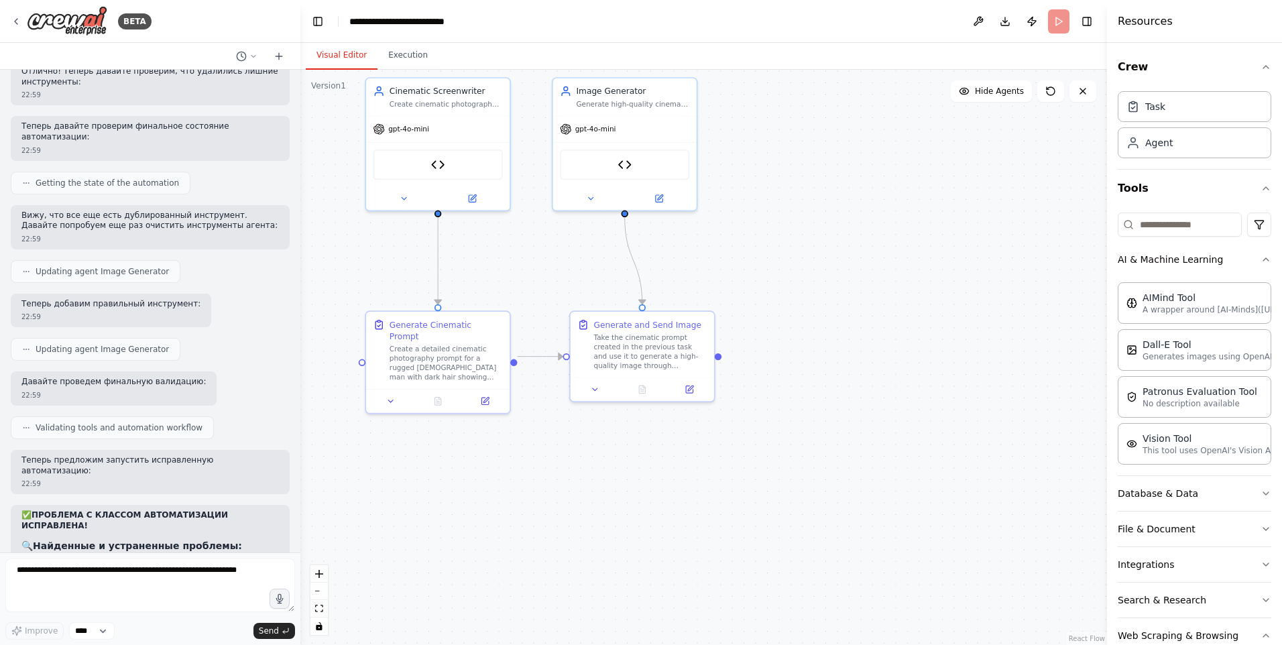
scroll to position [11848, 0]
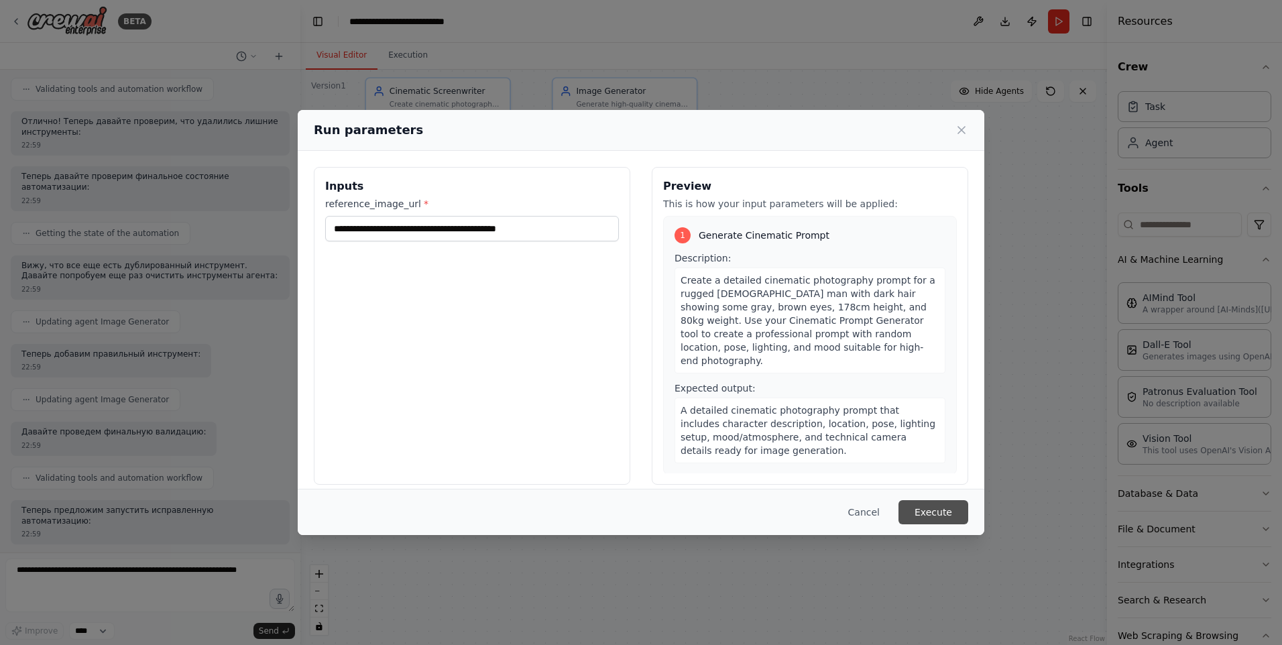
click at [918, 507] on button "Execute" at bounding box center [933, 512] width 70 height 24
